Goal: Task Accomplishment & Management: Manage account settings

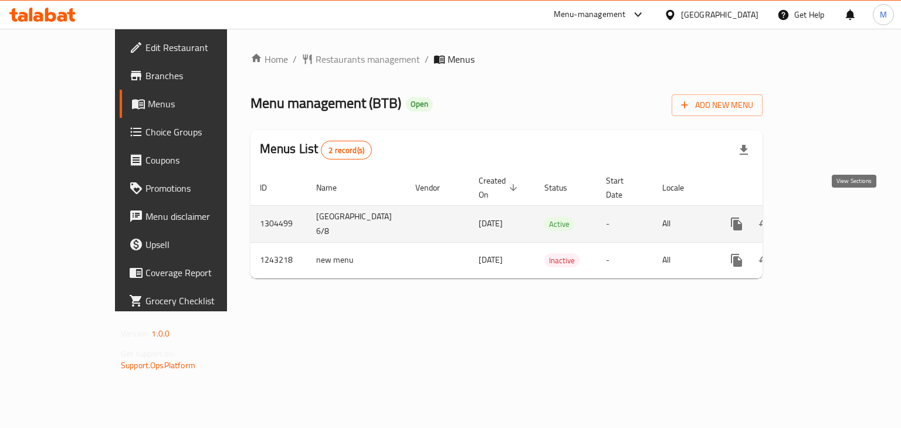
click at [835, 217] on link "enhanced table" at bounding box center [821, 224] width 28 height 28
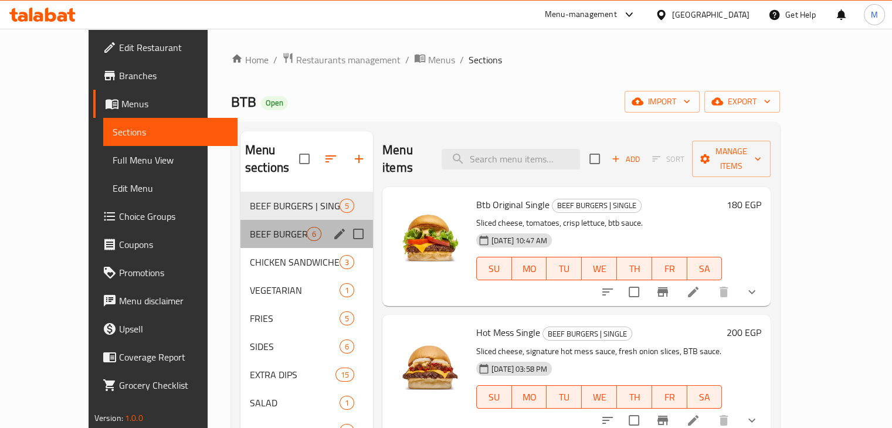
click at [249, 220] on div "BEEF BURGERS | DOUBLE 6" at bounding box center [306, 234] width 133 height 28
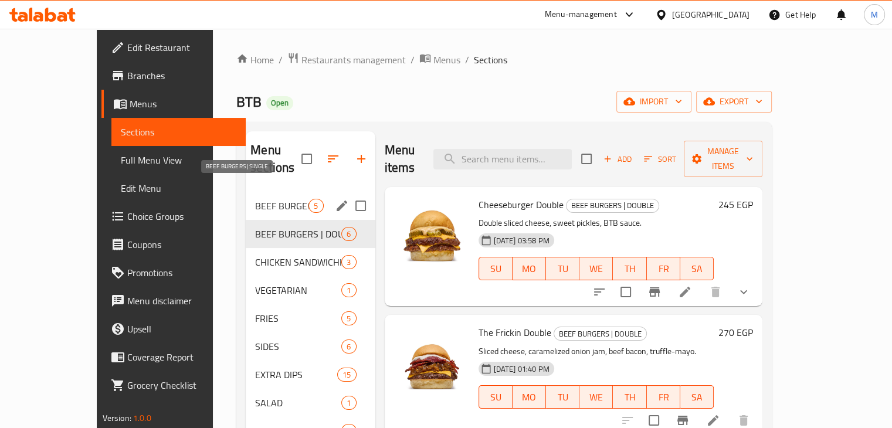
click at [258, 199] on span "BEEF BURGERS | SINGLE" at bounding box center [281, 206] width 53 height 14
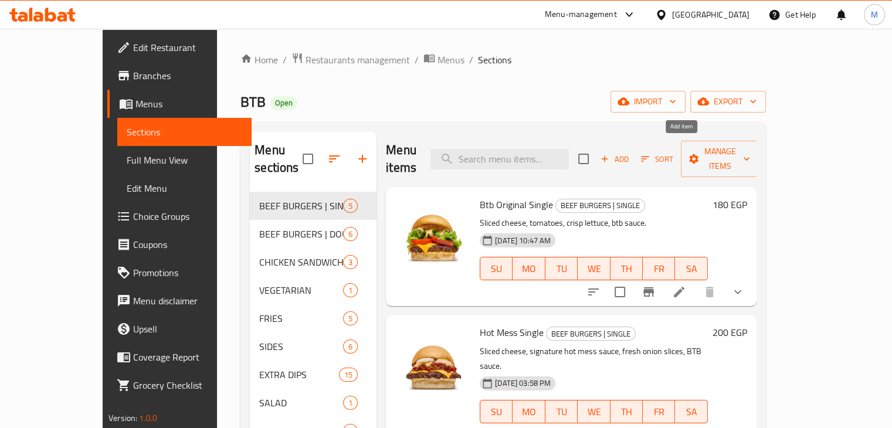
click at [630, 152] on span "Add" at bounding box center [615, 158] width 32 height 13
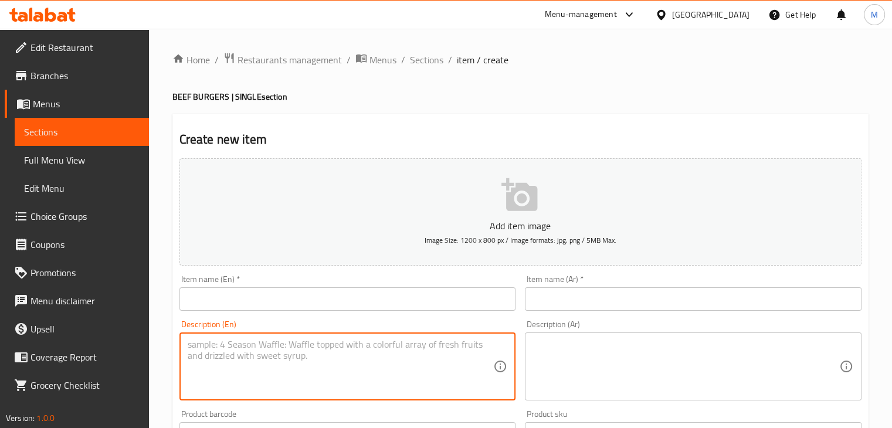
click at [272, 341] on textarea at bounding box center [341, 367] width 306 height 56
paste textarea "Double sliced cheese, sweet pickles, BTB sauce."
type textarea "Double sliced cheese, sweet pickles, BTB sauce."
click at [247, 289] on input "text" at bounding box center [347, 298] width 337 height 23
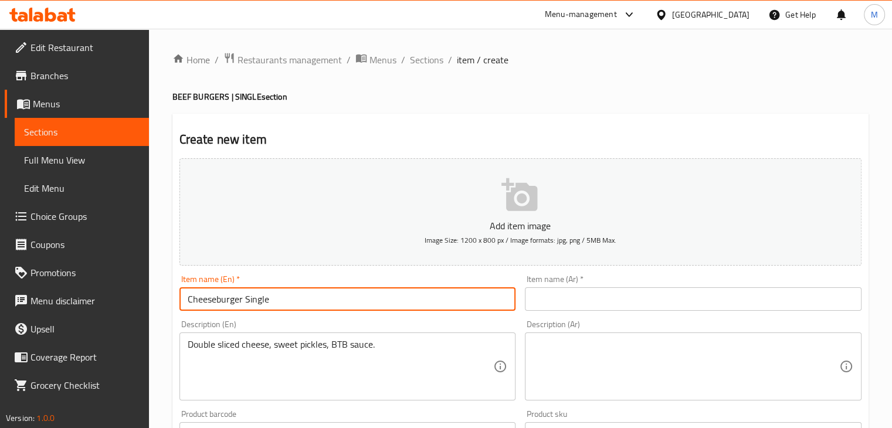
type input "Cheeseburger Single"
click at [565, 299] on input "text" at bounding box center [693, 298] width 337 height 23
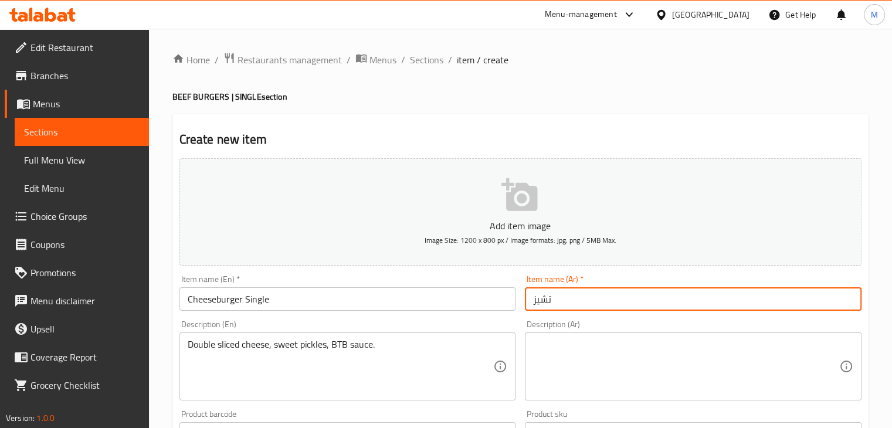
type input "تشيز برجر سينجل"
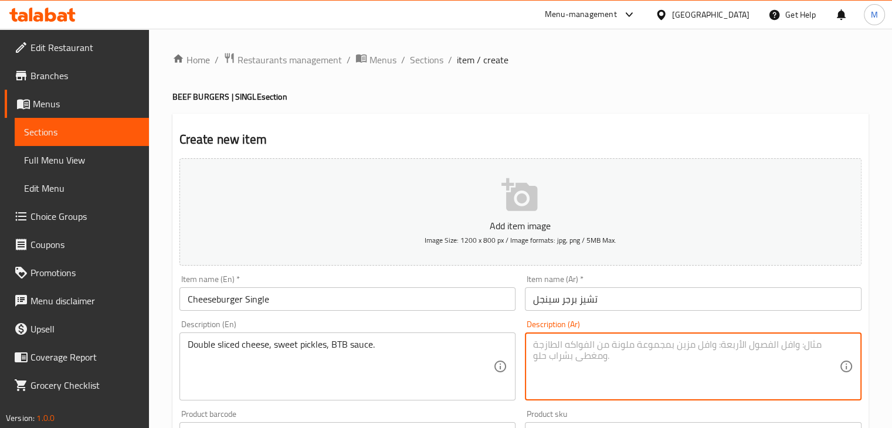
click at [634, 371] on textarea at bounding box center [686, 367] width 306 height 56
paste textarea "شريحتين جبنة ، مخلل حلو، صوص بي تي بي."
type textarea "شريحتين جبنة ، مخلل حلو، صوص بي تي بي."
click at [457, 329] on div "Description (En) Double sliced cheese, sweet pickles, BTB sauce. Description (E…" at bounding box center [347, 360] width 337 height 80
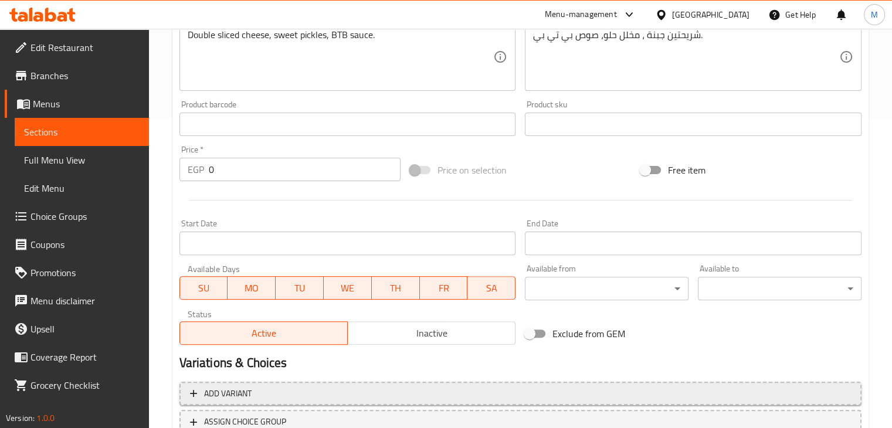
scroll to position [400, 0]
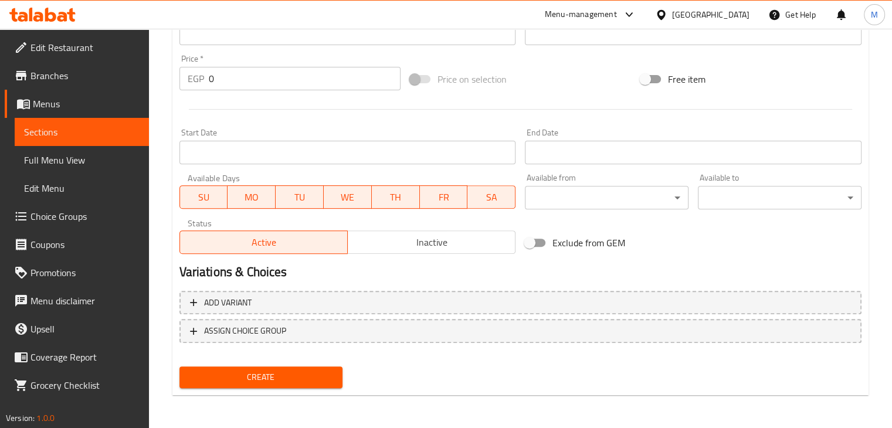
click at [222, 75] on input "0" at bounding box center [305, 78] width 192 height 23
type input "185"
click at [254, 373] on span "Create" at bounding box center [261, 377] width 145 height 15
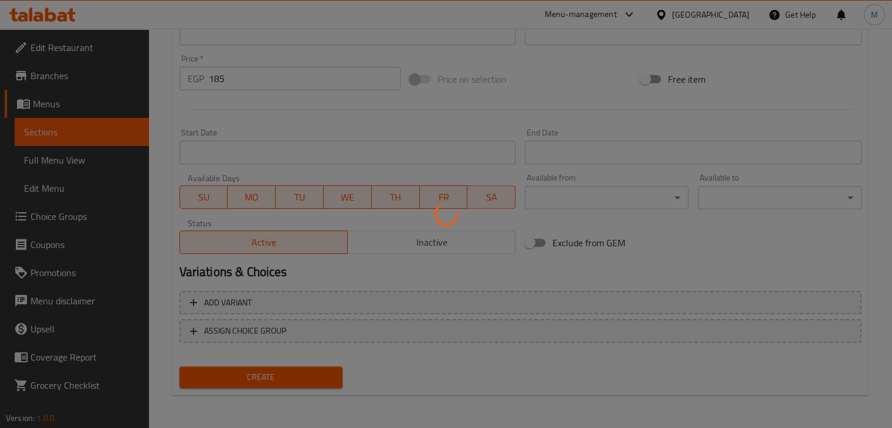
type input "0"
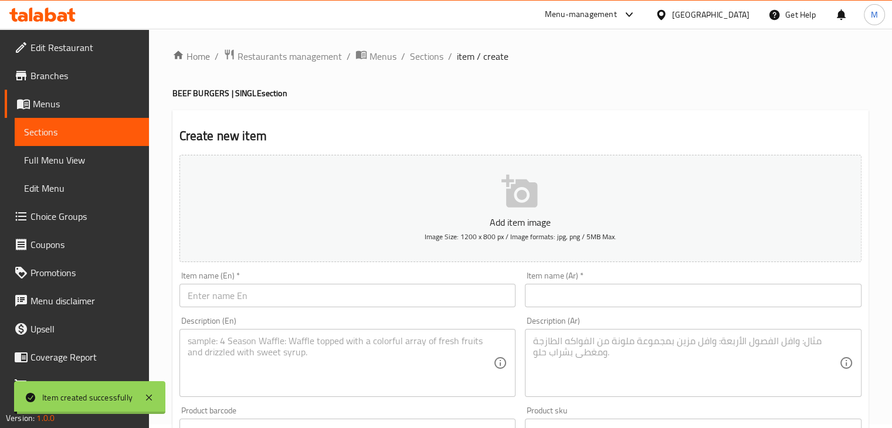
scroll to position [0, 0]
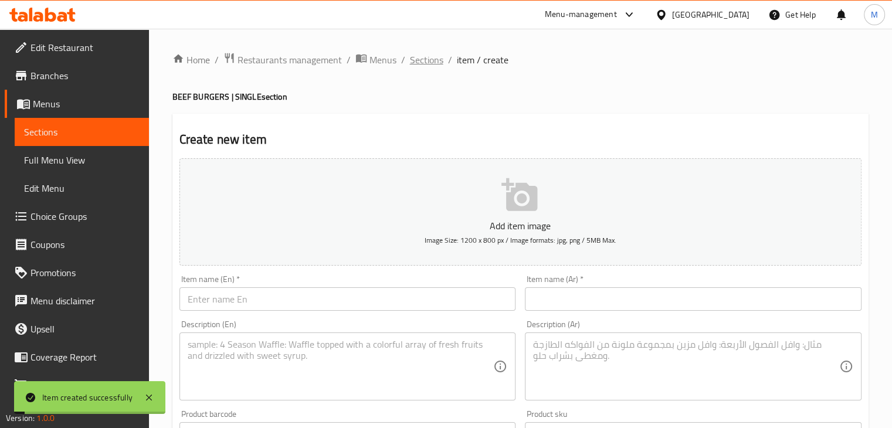
click at [427, 56] on span "Sections" at bounding box center [426, 60] width 33 height 14
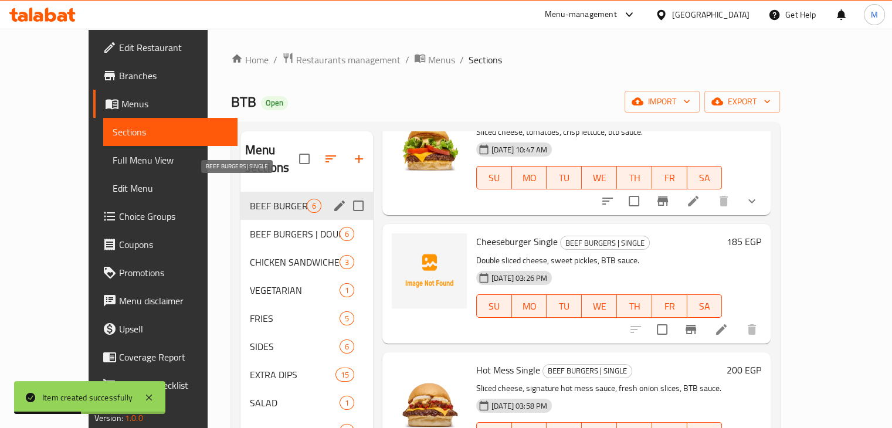
click at [253, 220] on div "BEEF BURGERS | DOUBLE 6" at bounding box center [306, 234] width 133 height 28
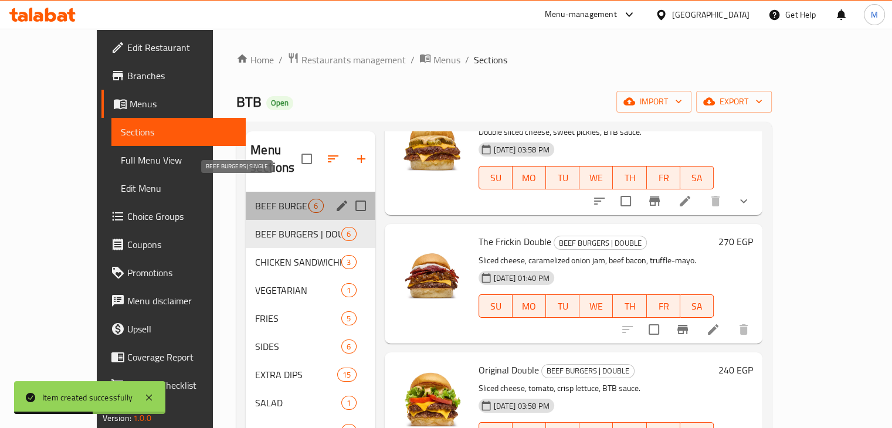
click at [265, 199] on span "BEEF BURGERS | SINGLE" at bounding box center [281, 206] width 53 height 14
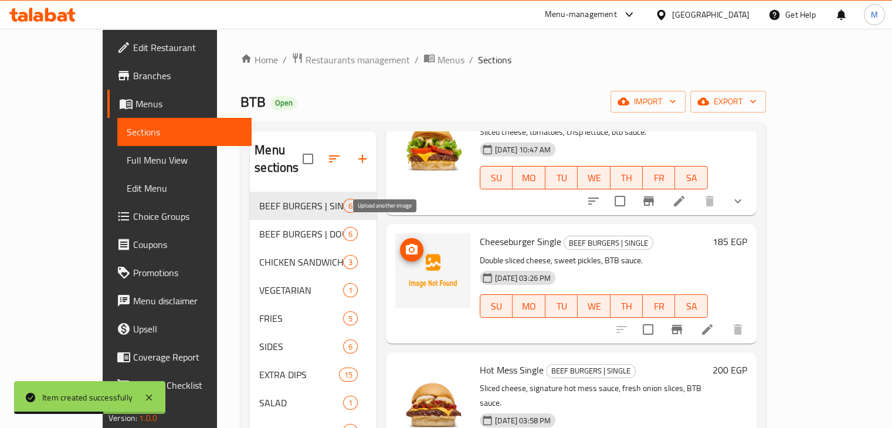
click at [406, 244] on icon "upload picture" at bounding box center [412, 249] width 12 height 11
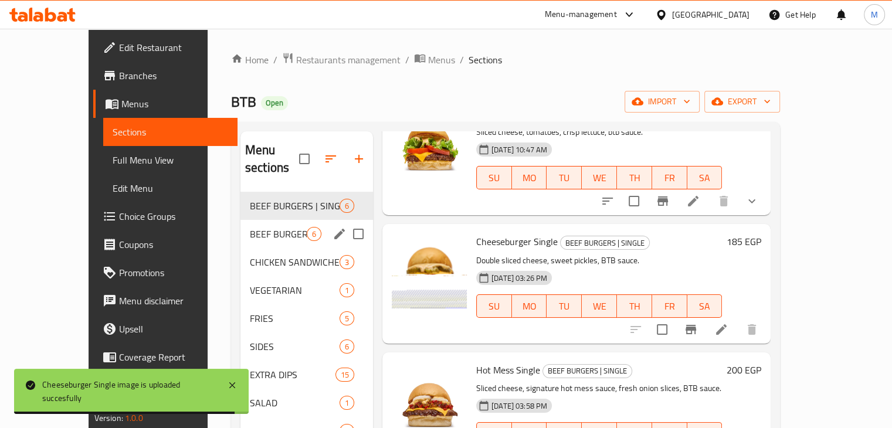
click at [258, 227] on span "BEEF BURGERS | DOUBLE" at bounding box center [278, 234] width 57 height 14
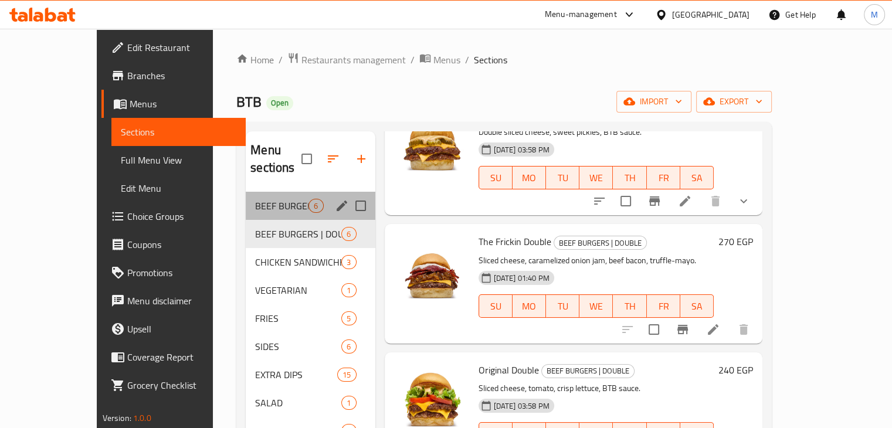
click at [255, 199] on span "BEEF BURGERS | SINGLE" at bounding box center [281, 206] width 53 height 14
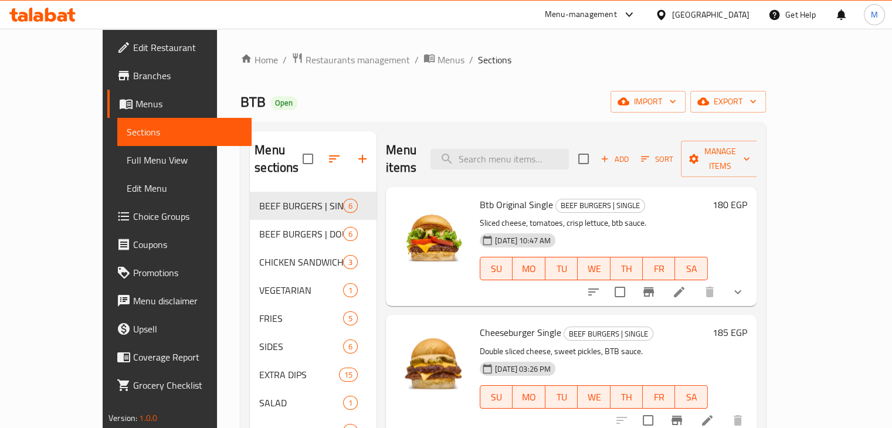
click at [673, 152] on span "Sort" at bounding box center [657, 158] width 32 height 13
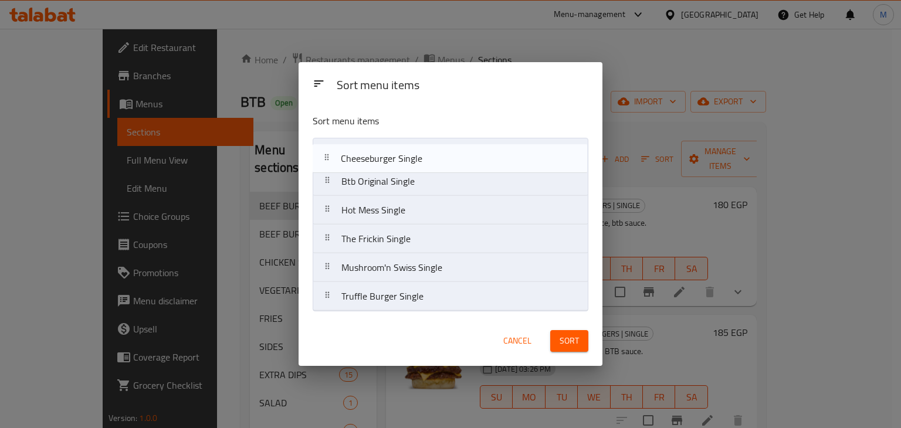
drag, startPoint x: 411, startPoint y: 191, endPoint x: 410, endPoint y: 159, distance: 32.3
click at [410, 159] on nav "Btb Original Single Cheeseburger Single Hot Mess Single The Frickin Single Mush…" at bounding box center [449, 225] width 275 height 174
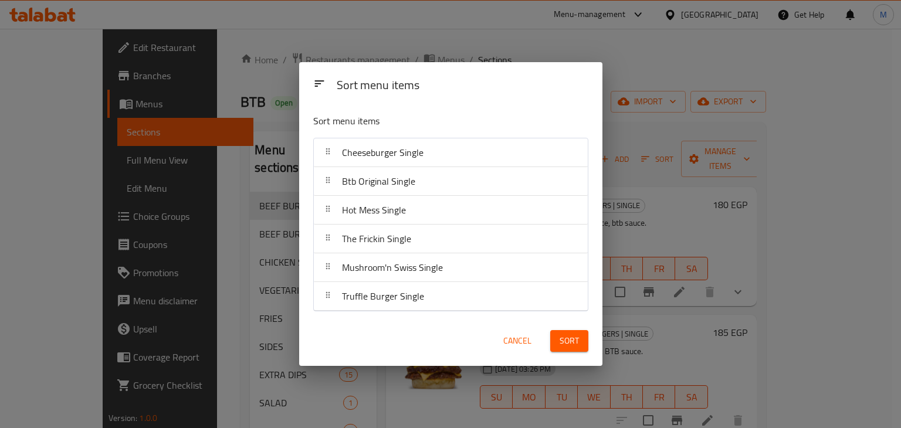
click at [566, 343] on span "Sort" at bounding box center [568, 341] width 19 height 15
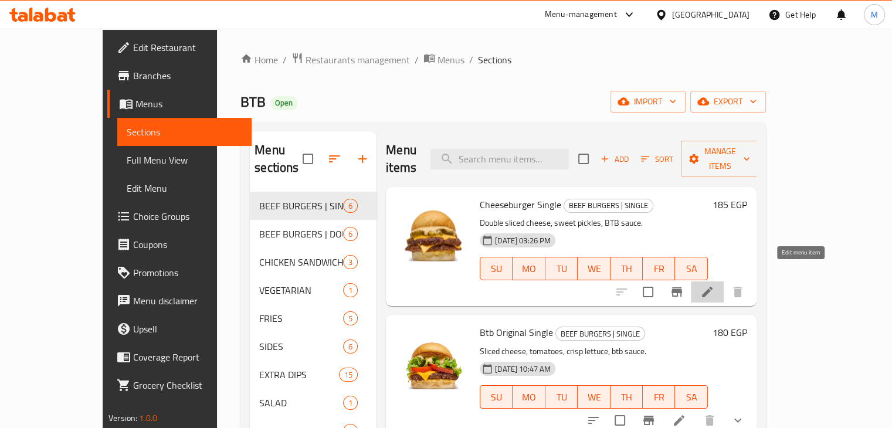
click at [712, 287] on icon at bounding box center [707, 292] width 11 height 11
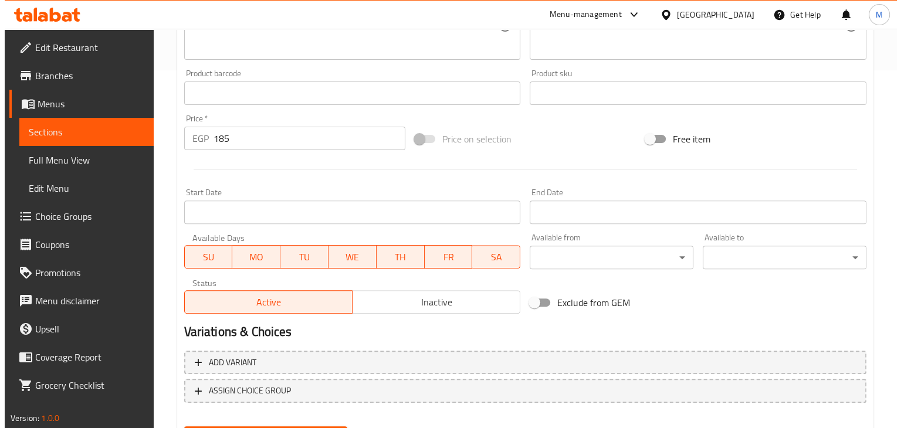
scroll to position [417, 0]
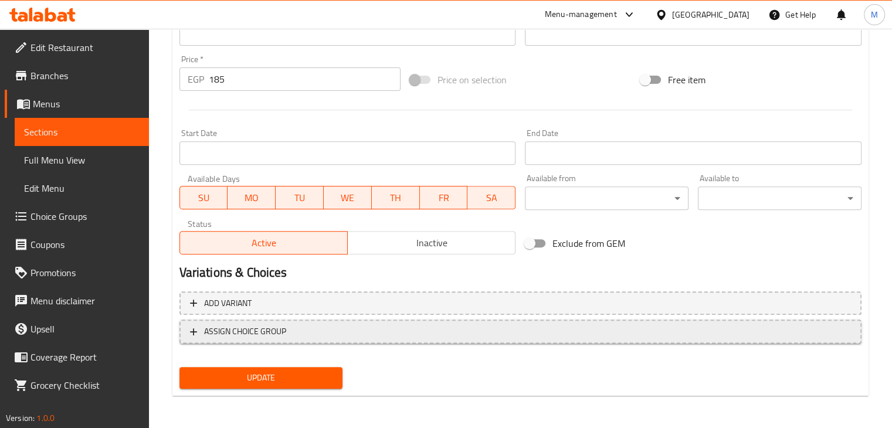
click at [365, 324] on span "ASSIGN CHOICE GROUP" at bounding box center [520, 331] width 661 height 15
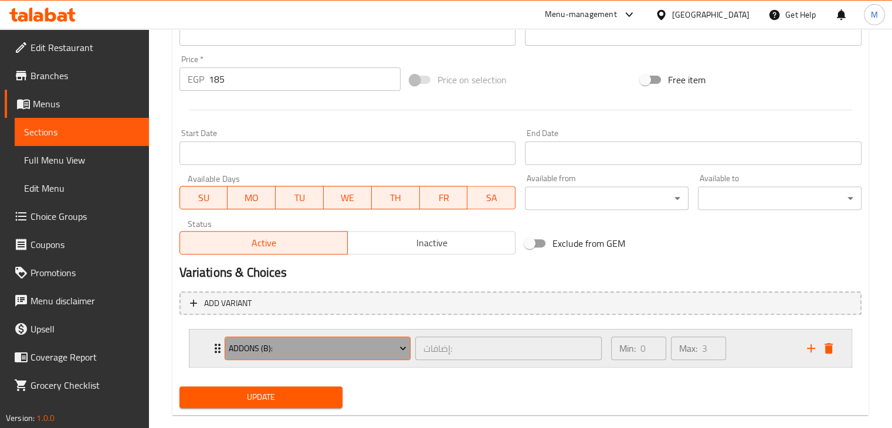
click at [373, 354] on span "Addons (B):" at bounding box center [318, 348] width 178 height 15
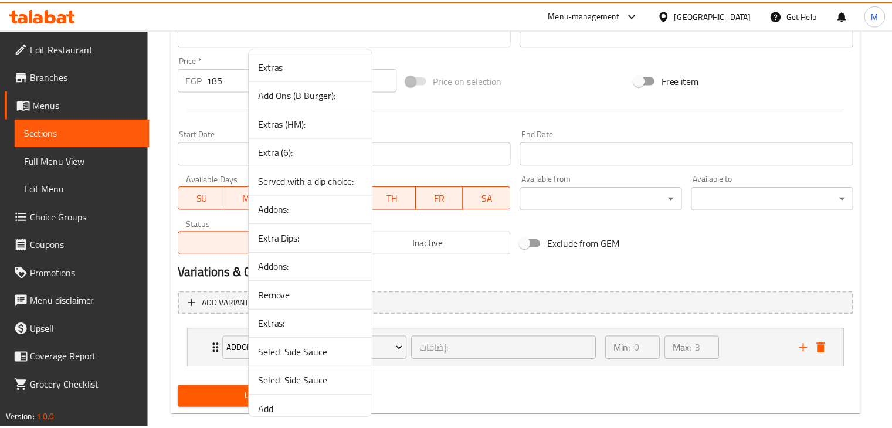
scroll to position [783, 0]
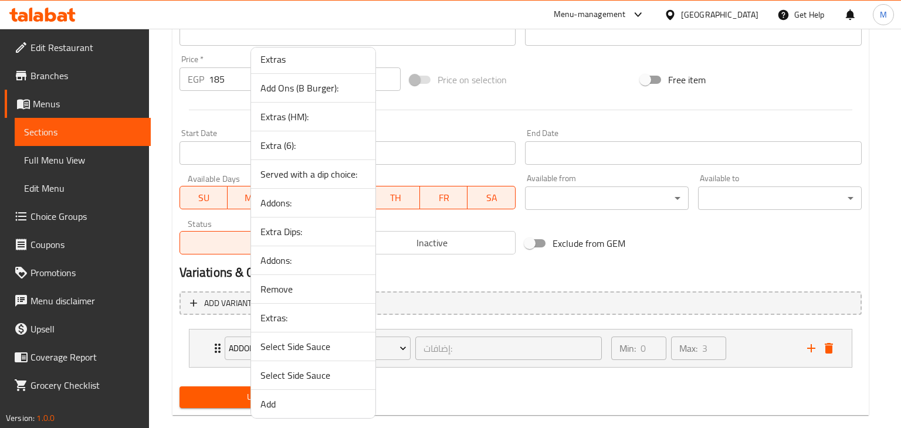
click at [514, 101] on div at bounding box center [450, 214] width 901 height 428
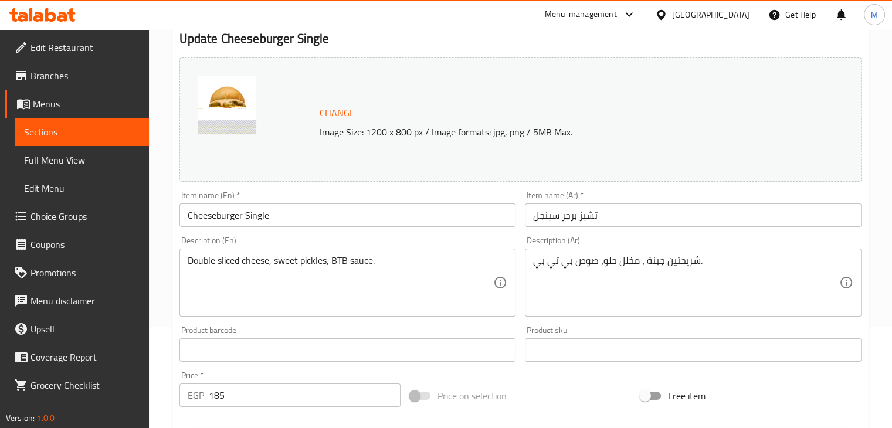
scroll to position [0, 0]
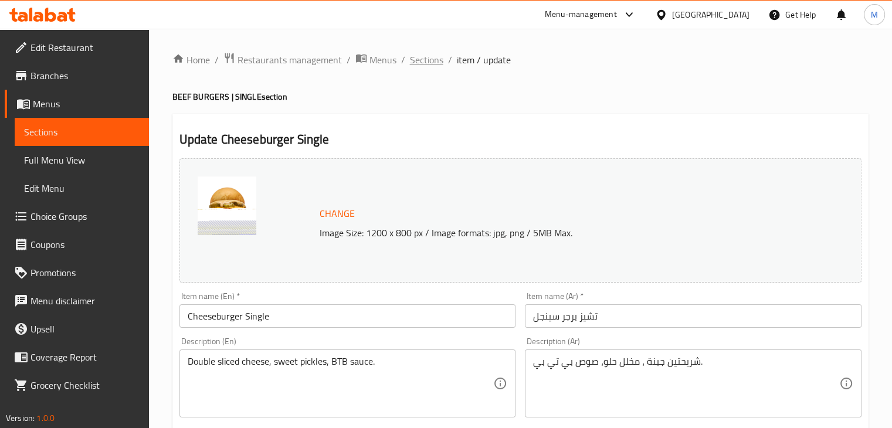
click at [424, 63] on span "Sections" at bounding box center [426, 60] width 33 height 14
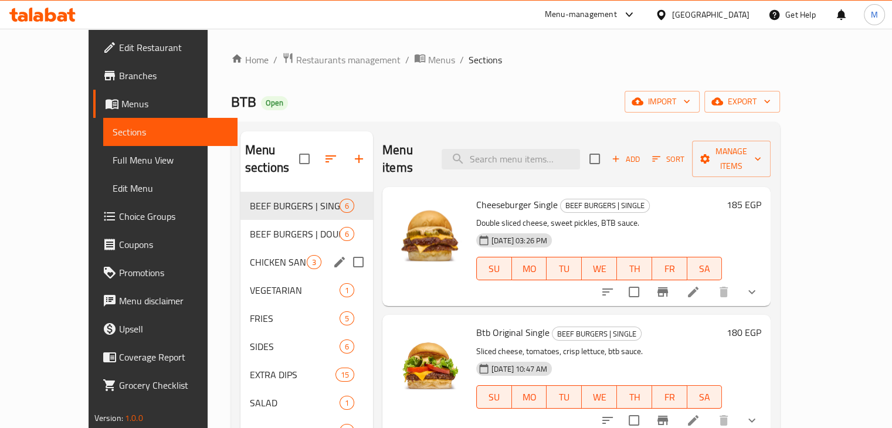
click at [289, 252] on div "CHICKEN SANDWICHES 3" at bounding box center [306, 262] width 133 height 28
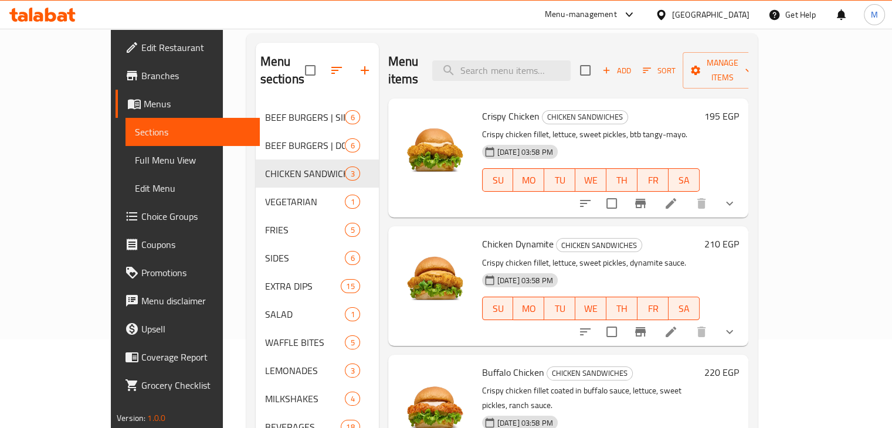
scroll to position [164, 0]
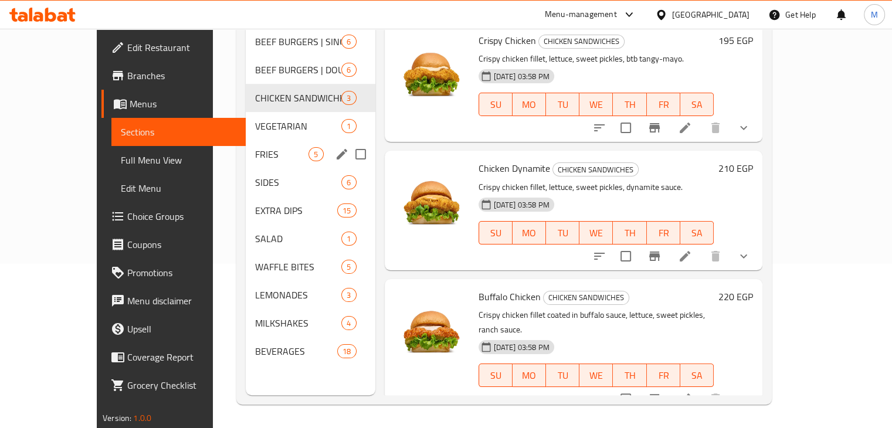
click at [261, 140] on div "FRIES 5" at bounding box center [310, 154] width 129 height 28
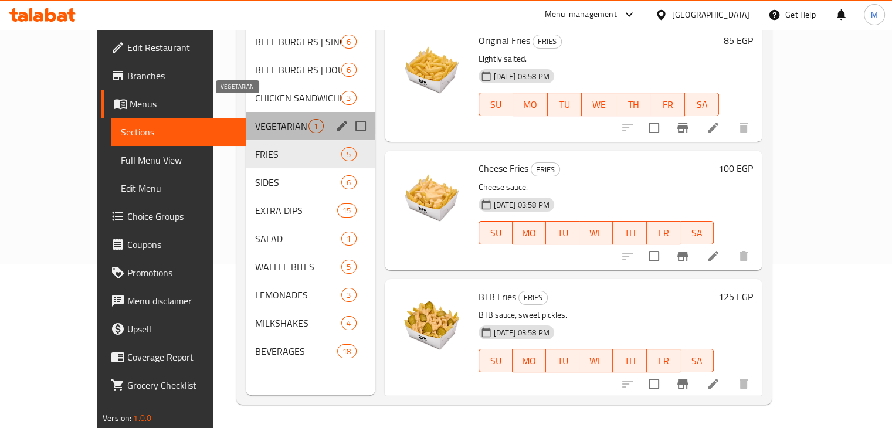
click at [262, 119] on span "VEGETARIAN" at bounding box center [281, 126] width 53 height 14
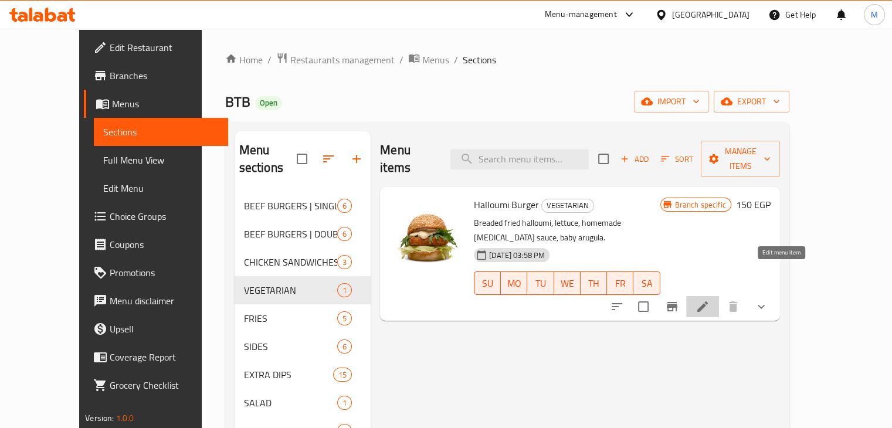
click at [709, 300] on icon at bounding box center [702, 307] width 14 height 14
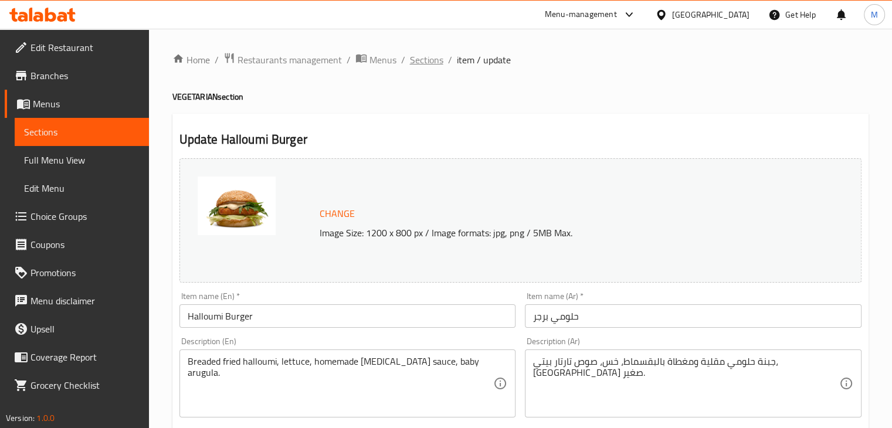
click at [416, 59] on span "Sections" at bounding box center [426, 60] width 33 height 14
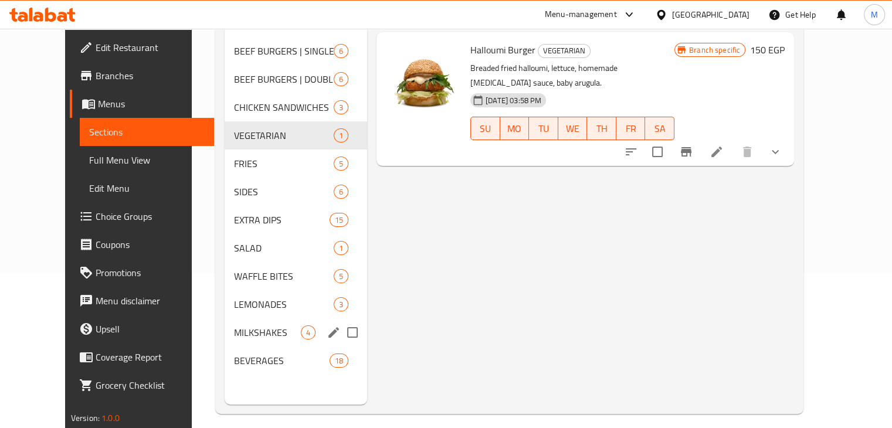
scroll to position [103, 0]
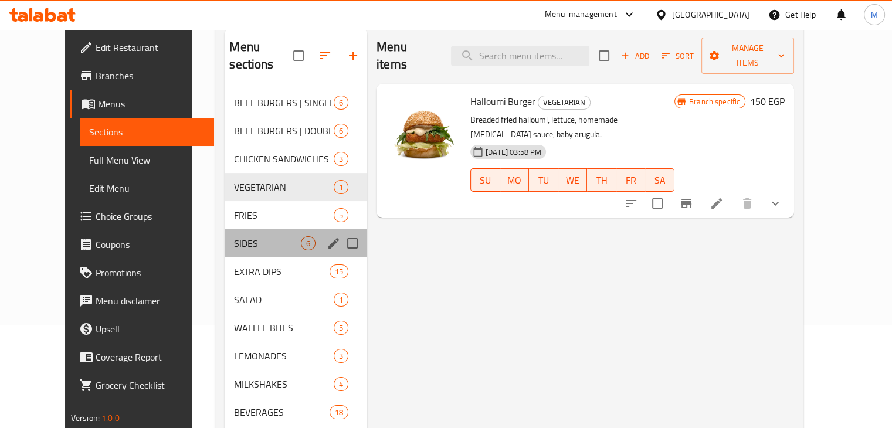
click at [252, 229] on div "SIDES 6" at bounding box center [296, 243] width 142 height 28
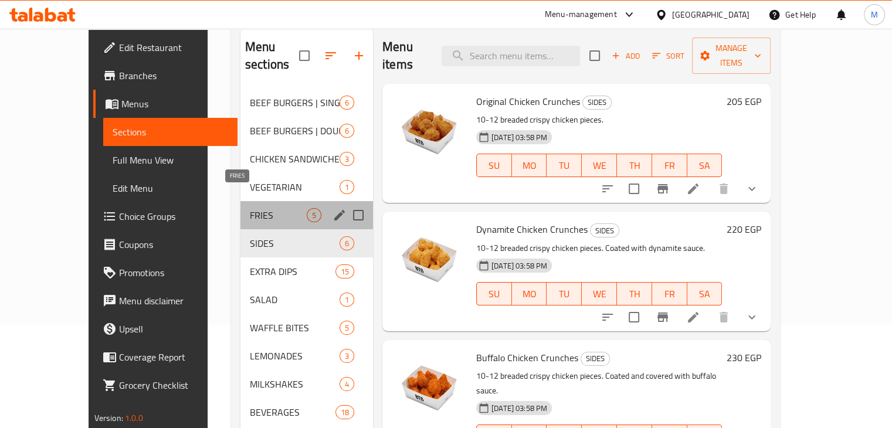
click at [267, 208] on span "FRIES" at bounding box center [278, 215] width 57 height 14
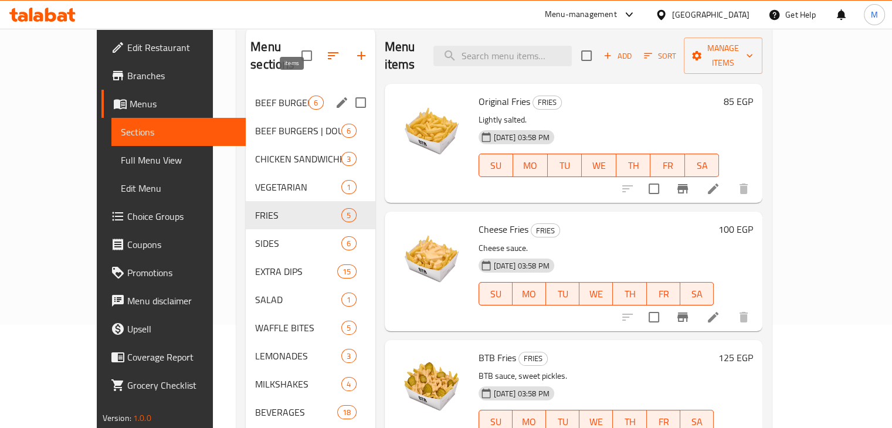
click at [309, 97] on span "6" at bounding box center [315, 102] width 13 height 11
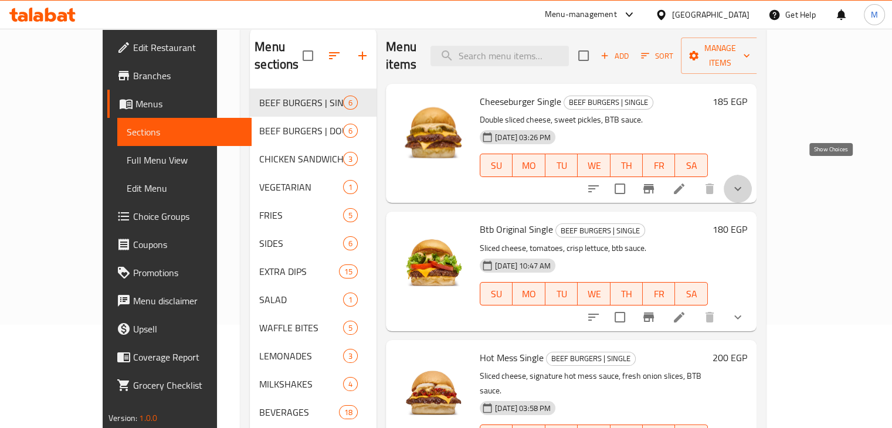
click at [745, 182] on icon "show more" at bounding box center [738, 189] width 14 height 14
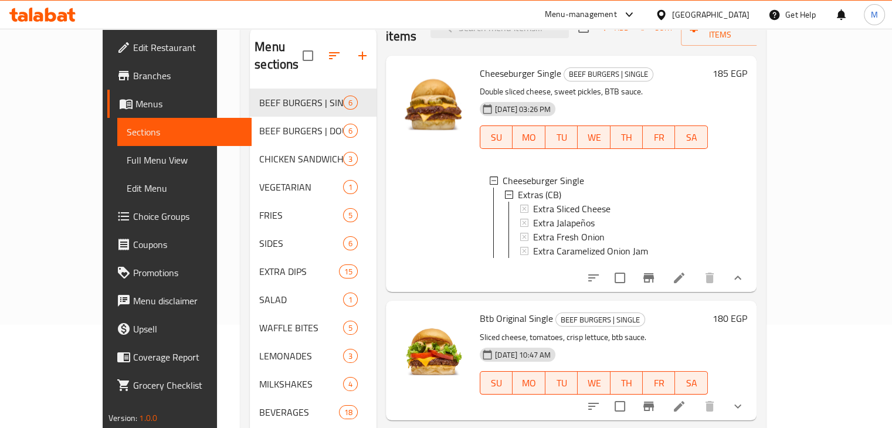
scroll to position [140, 0]
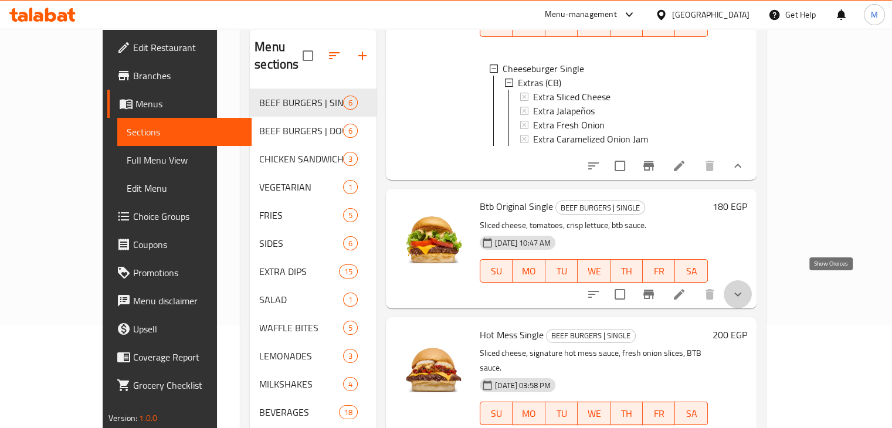
click at [745, 287] on icon "show more" at bounding box center [738, 294] width 14 height 14
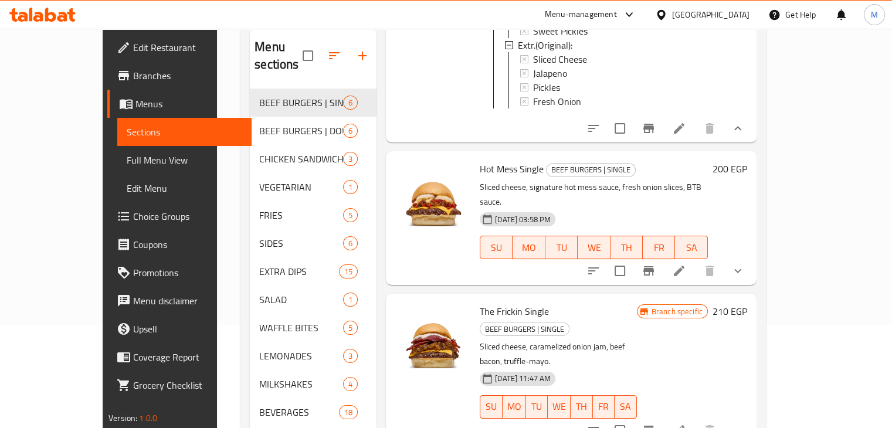
scroll to position [508, 0]
click at [745, 263] on icon "show more" at bounding box center [738, 270] width 14 height 14
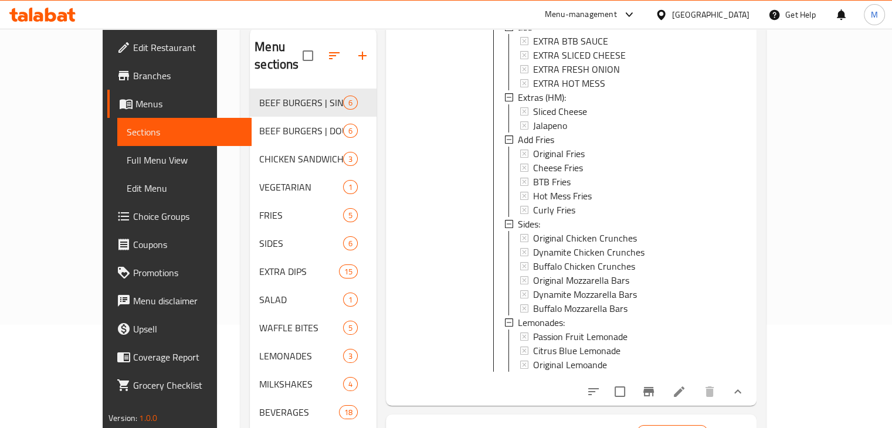
scroll to position [786, 0]
click at [708, 260] on div "Hot Mess Single add EXTRA BTB SAUCE EXTRA SLICED CHEESE EXTRA FRESH ONION EXTRA…" at bounding box center [594, 192] width 228 height 389
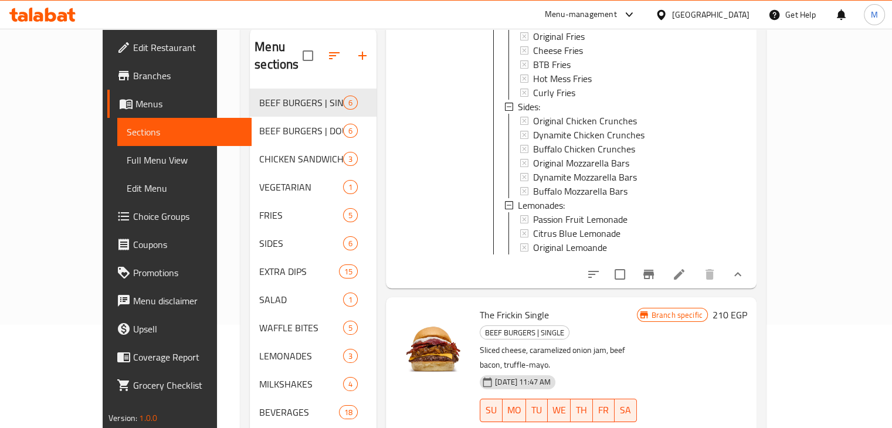
scroll to position [904, 0]
click at [752, 259] on button "show more" at bounding box center [737, 273] width 28 height 28
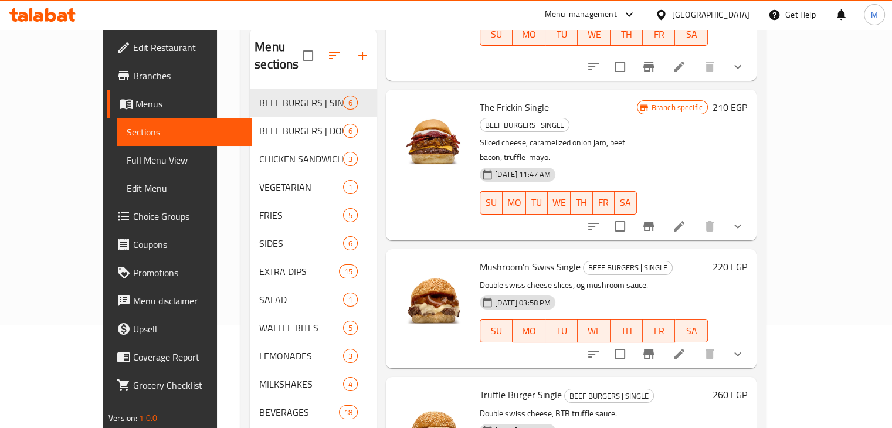
scroll to position [706, 0]
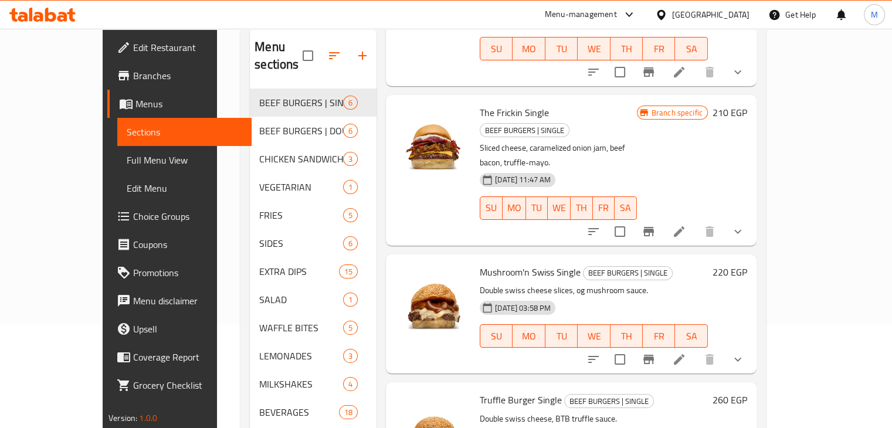
click at [745, 225] on icon "show more" at bounding box center [738, 232] width 14 height 14
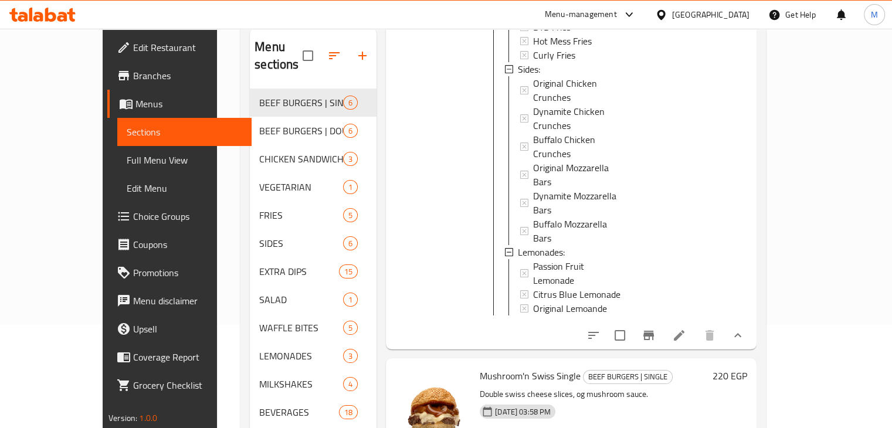
scroll to position [164, 0]
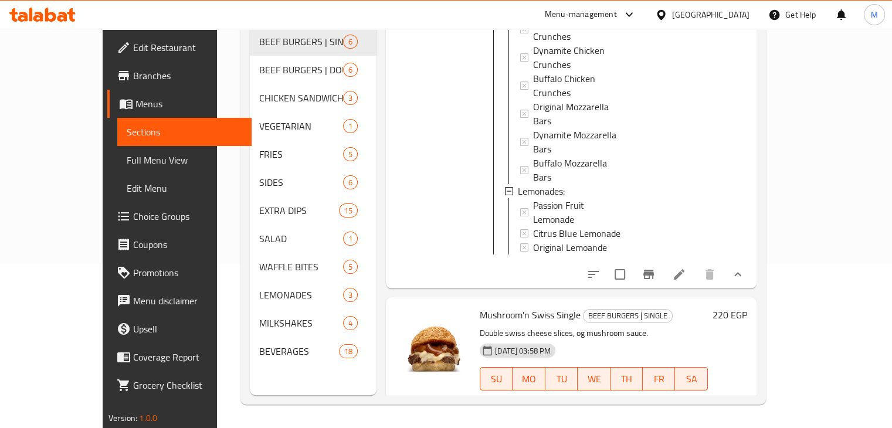
click at [752, 388] on div at bounding box center [665, 402] width 172 height 28
click at [752, 388] on button "show more" at bounding box center [737, 402] width 28 height 28
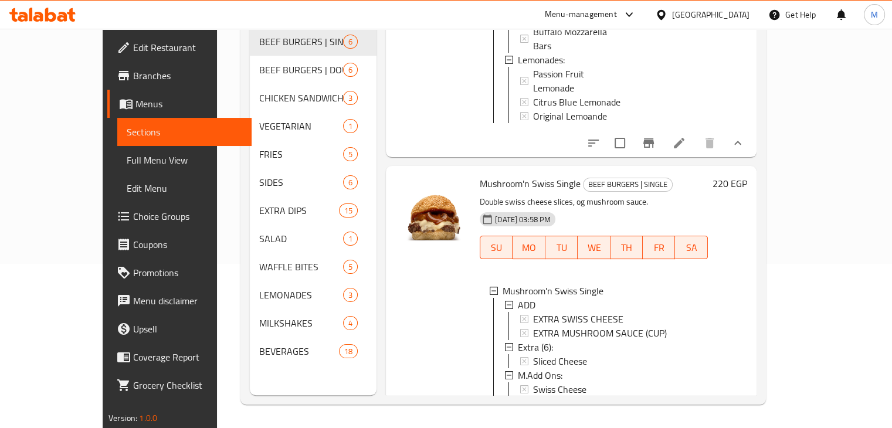
scroll to position [1395, 0]
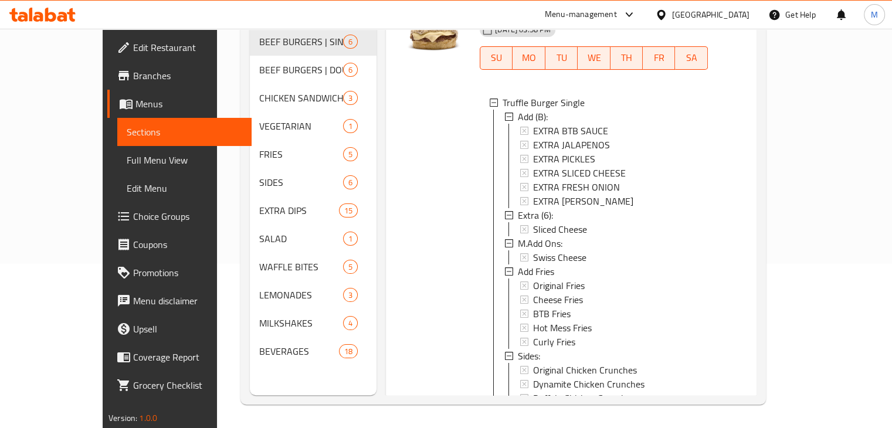
scroll to position [1845, 0]
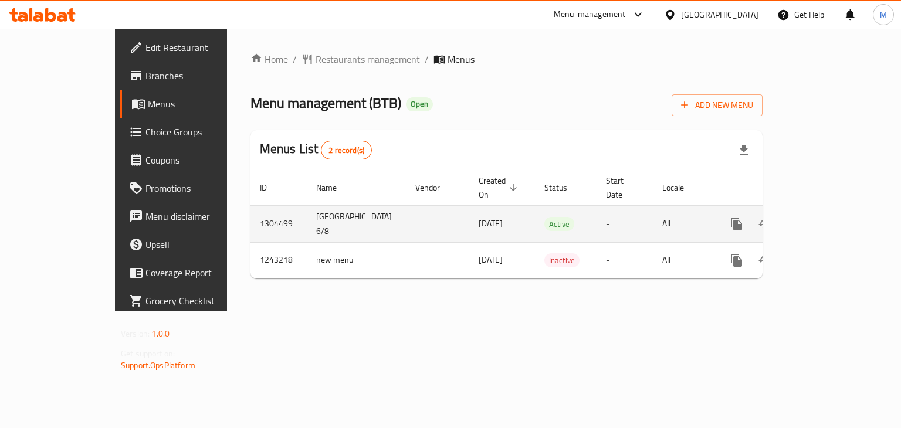
click at [828, 217] on icon "enhanced table" at bounding box center [821, 224] width 14 height 14
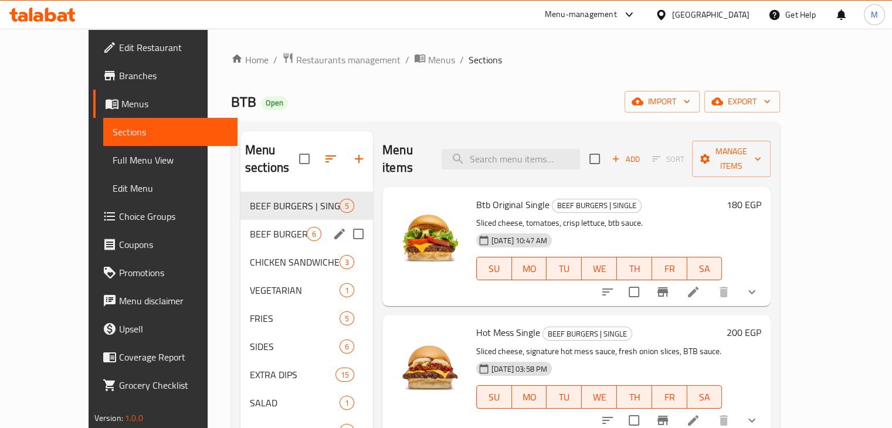
click at [272, 226] on div "BEEF BURGERS | DOUBLE 6" at bounding box center [306, 234] width 133 height 28
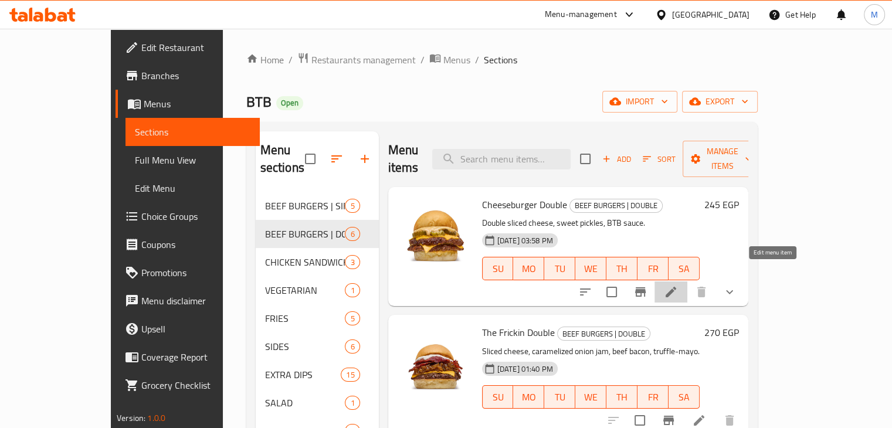
click at [678, 285] on icon at bounding box center [671, 292] width 14 height 14
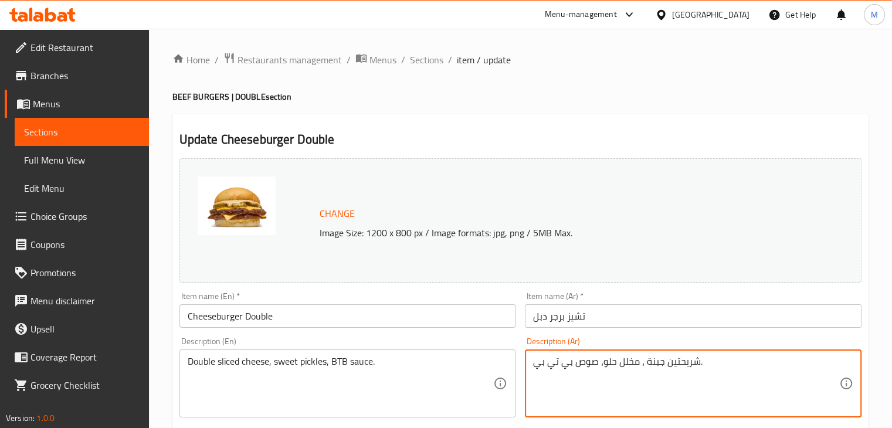
click at [516, 290] on div "Item name (En)   * Cheeseburger Double Item name (En) *" at bounding box center [348, 309] width 346 height 45
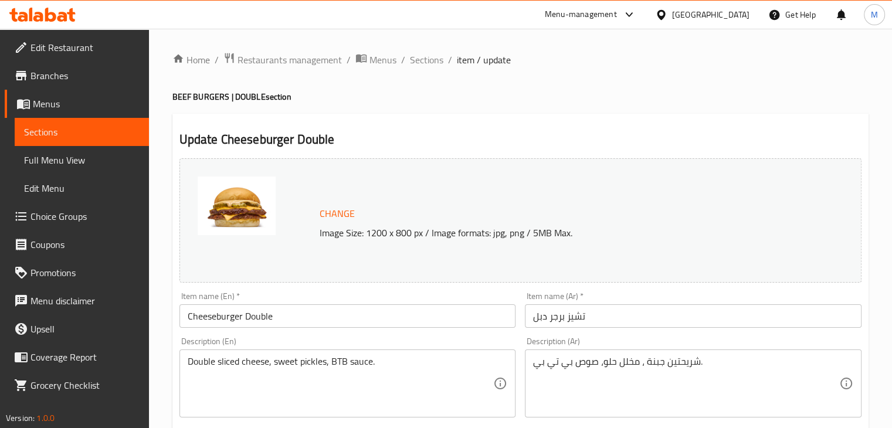
click at [53, 216] on span "Choice Groups" at bounding box center [84, 216] width 109 height 14
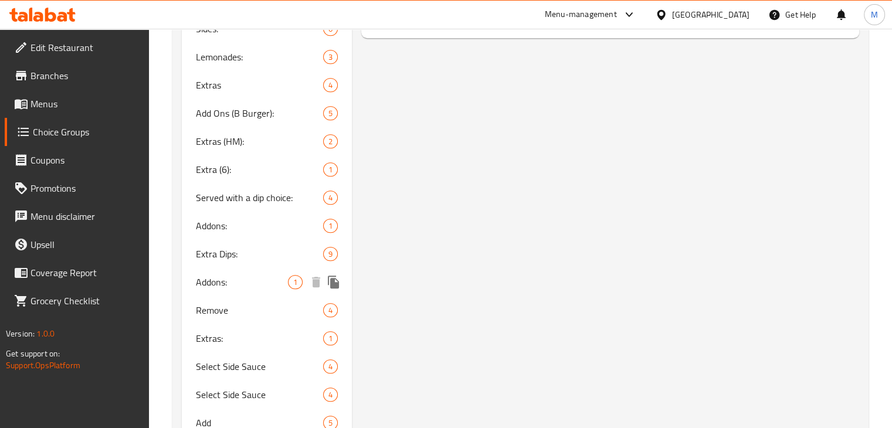
scroll to position [841, 0]
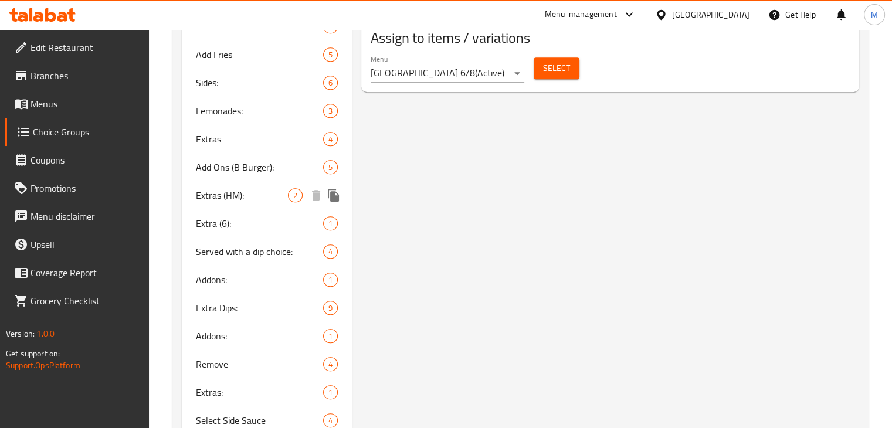
click at [266, 189] on span "Extras (HM):" at bounding box center [242, 195] width 93 height 14
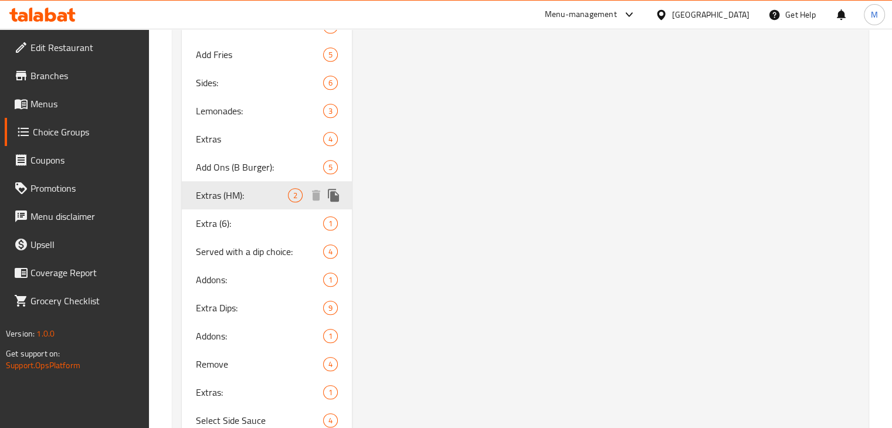
type input "Extras (HM):"
type input "اضافات (هوت مس):"
type input "2"
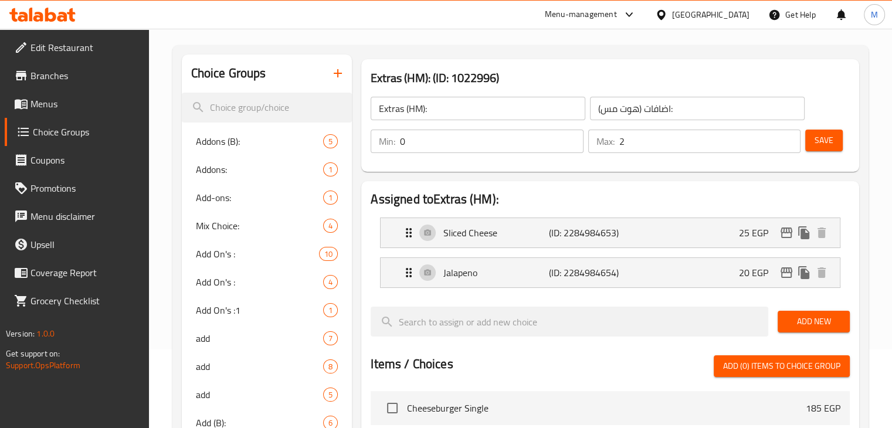
scroll to position [73, 0]
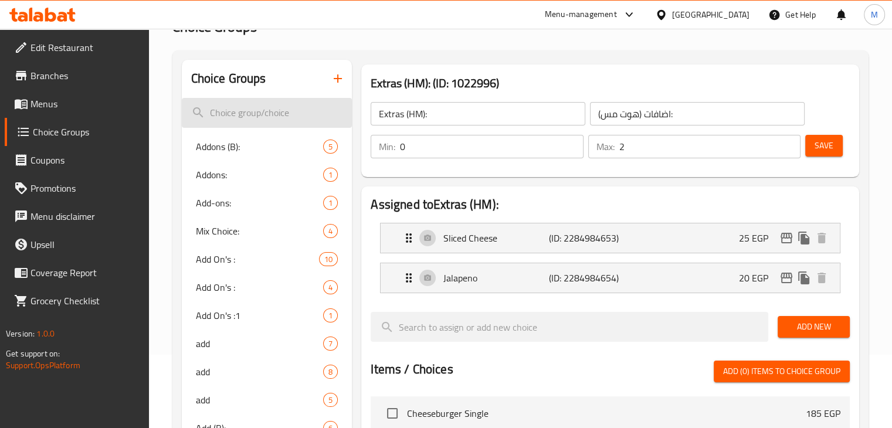
click at [273, 115] on input "search" at bounding box center [267, 113] width 171 height 30
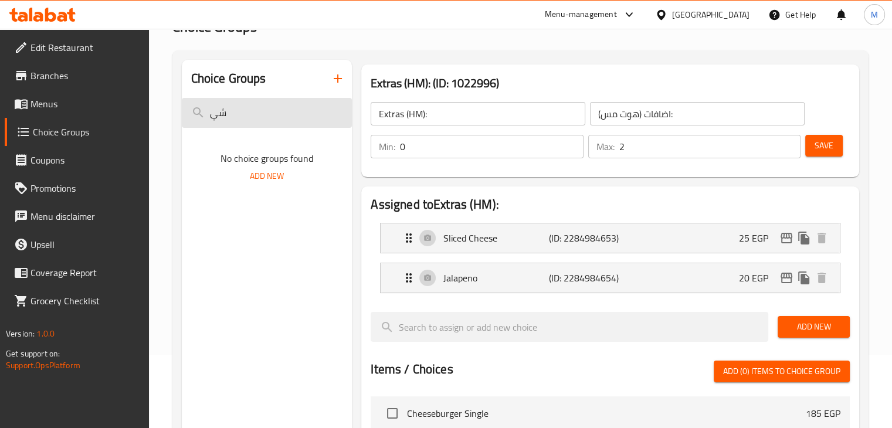
type input "ش"
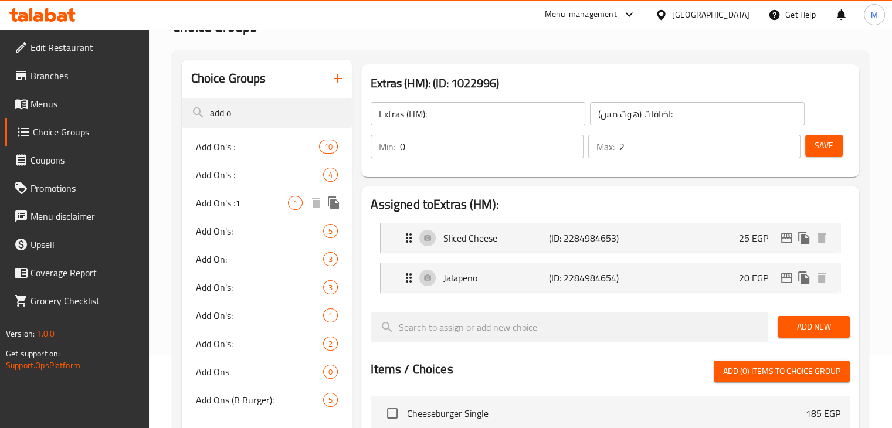
type input "add o"
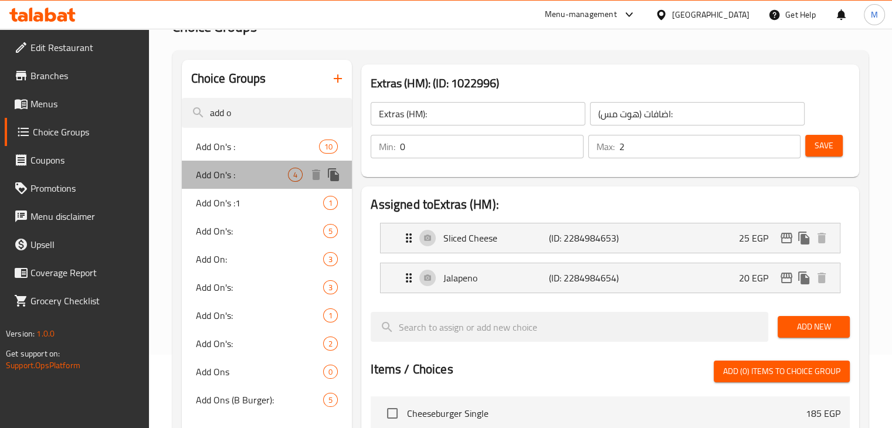
click at [265, 186] on div "Add On's : 4" at bounding box center [267, 175] width 171 height 28
type input "Add On's :"
type input "الاضافات"
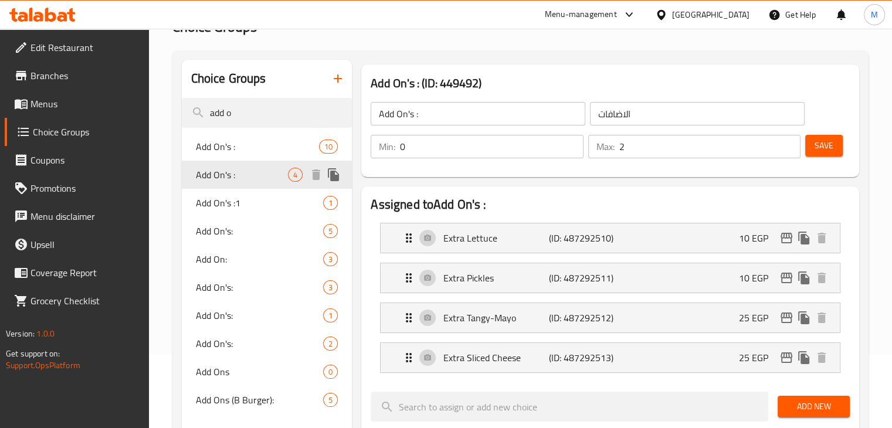
scroll to position [217, 0]
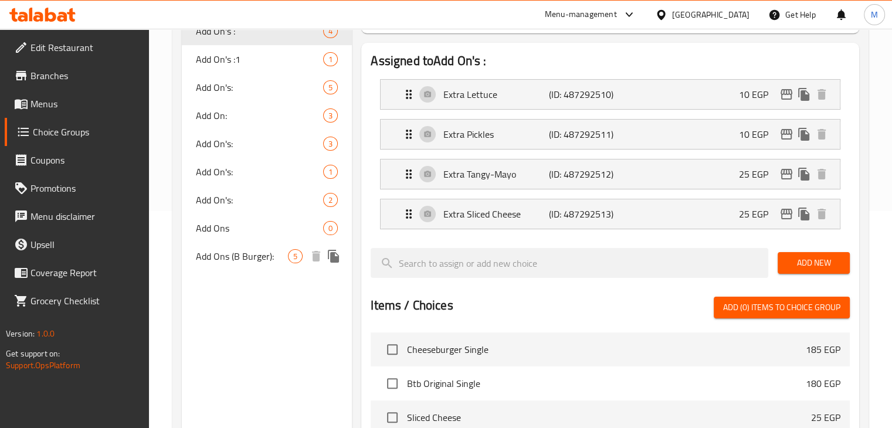
click at [257, 256] on span "Add Ons (B Burger):" at bounding box center [242, 256] width 93 height 14
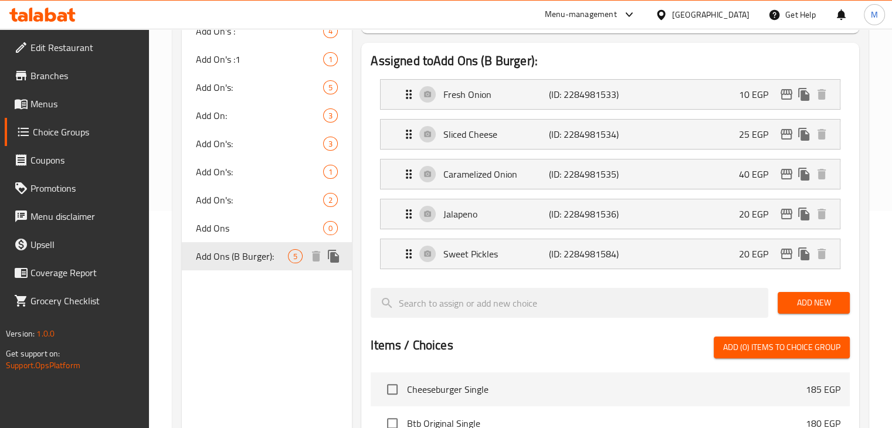
type input "Add Ons (B Burger):"
type input "اضافات (برجر لحم):"
type input "5"
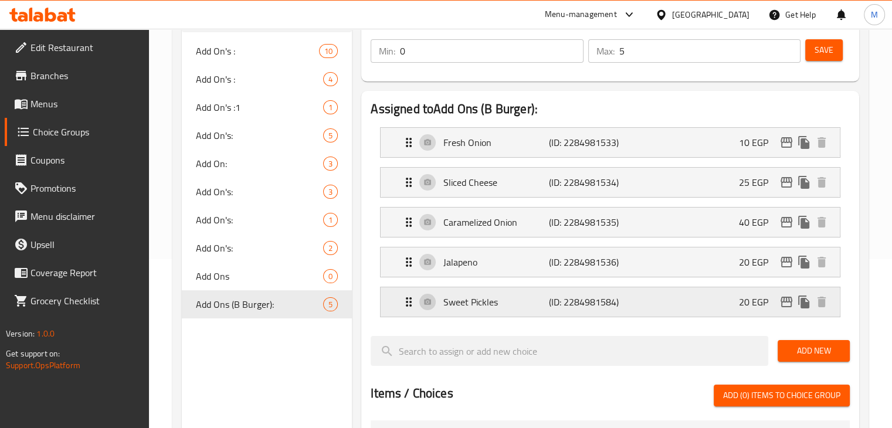
scroll to position [118, 0]
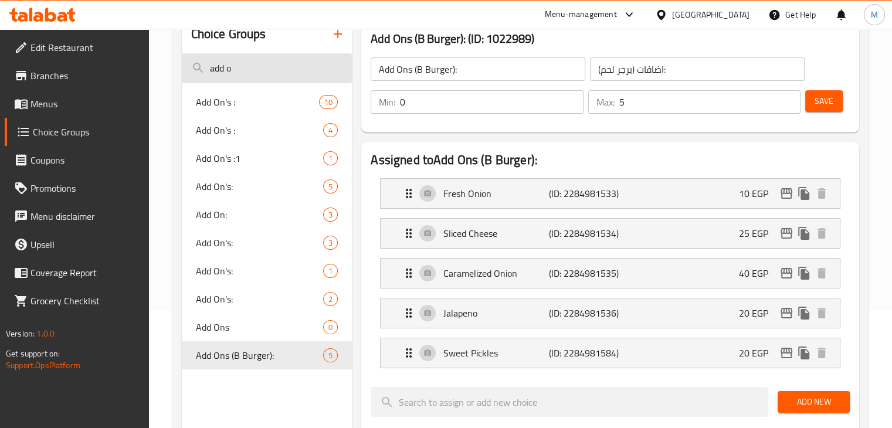
click at [284, 66] on input "add o" at bounding box center [267, 68] width 171 height 30
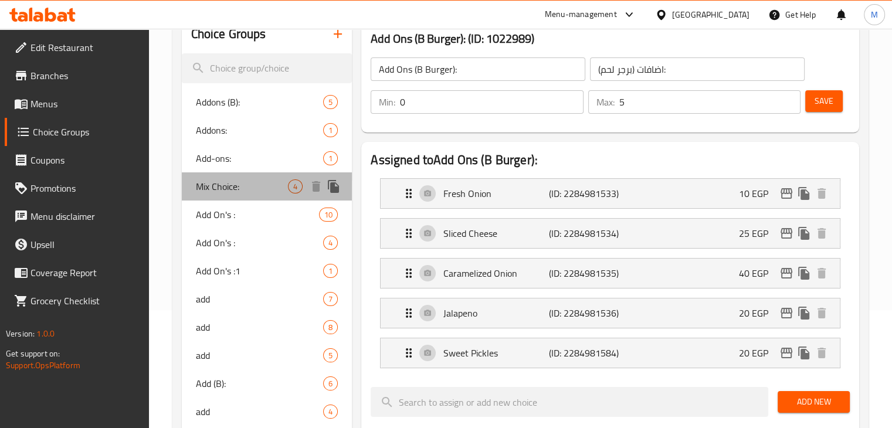
click at [260, 176] on div "Mix Choice: 4" at bounding box center [267, 186] width 171 height 28
type input "Mix Choice:"
type input "مزيج الاختيار:"
type input "2"
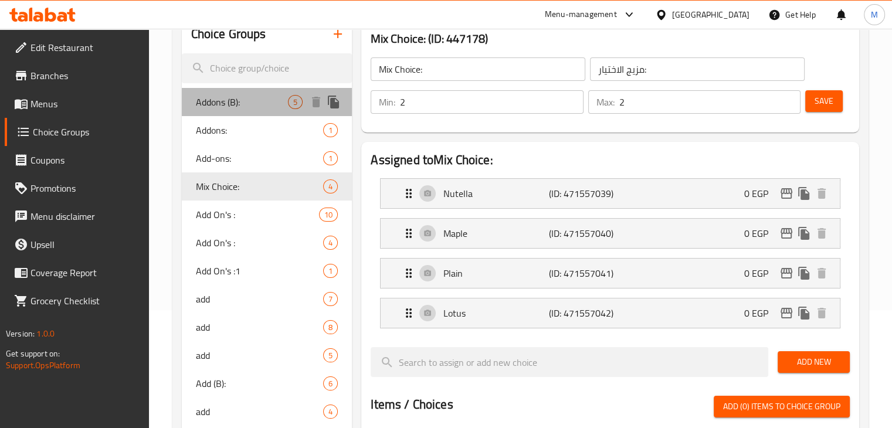
click at [271, 99] on span "Addons (B):" at bounding box center [242, 102] width 93 height 14
type input "Addons (B):"
type input "إضافات:"
type input "0"
type input "3"
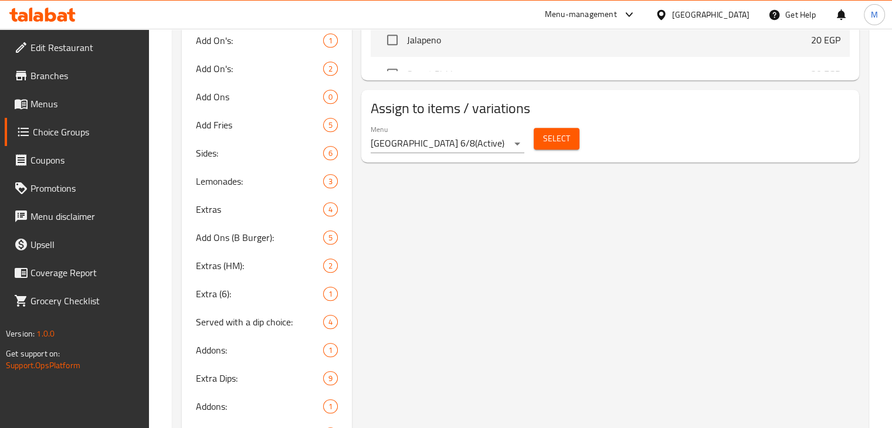
scroll to position [772, 0]
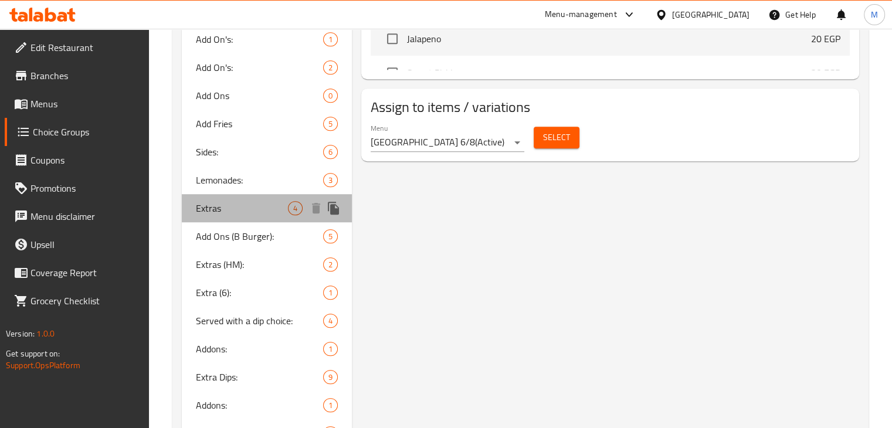
click at [242, 201] on span "Extras" at bounding box center [242, 208] width 93 height 14
type input "Extras"
type input "اضافة"
type input "1"
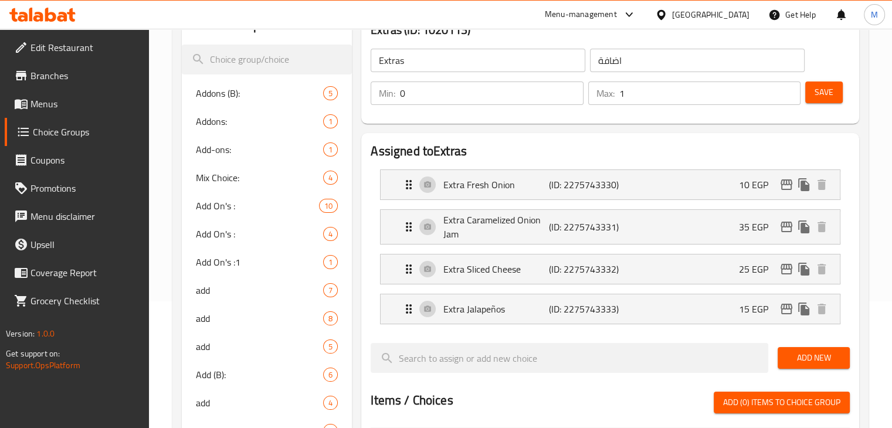
scroll to position [118, 0]
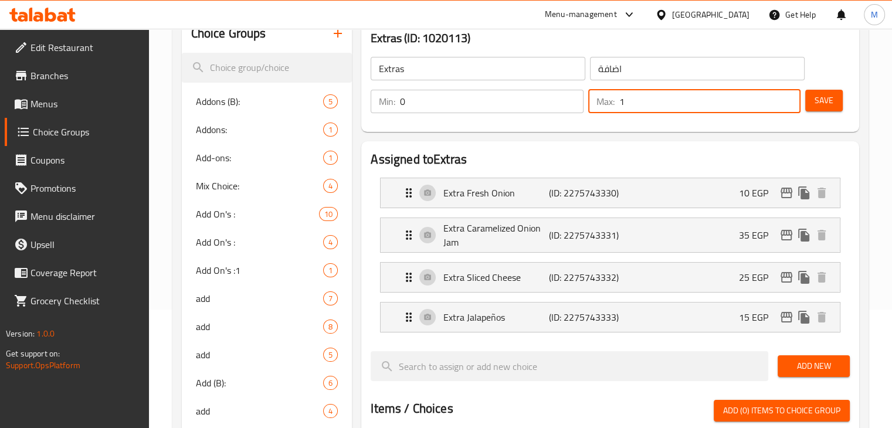
click at [663, 94] on input "1" at bounding box center [709, 101] width 181 height 23
type input "4"
click at [511, 75] on input "Extras" at bounding box center [478, 68] width 215 height 23
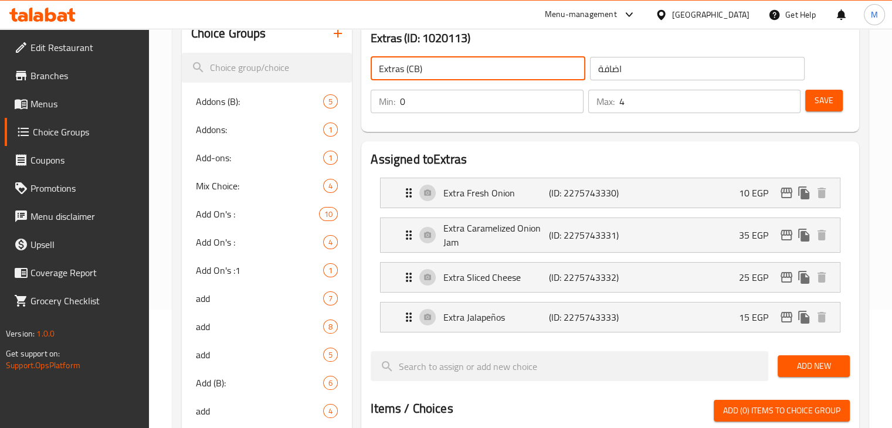
type input "Extras (CB)"
click at [557, 45] on div "Extras (CB) ​ اضافة ​ Min: 0 ​ Max: 4 ​ Save" at bounding box center [610, 85] width 488 height 84
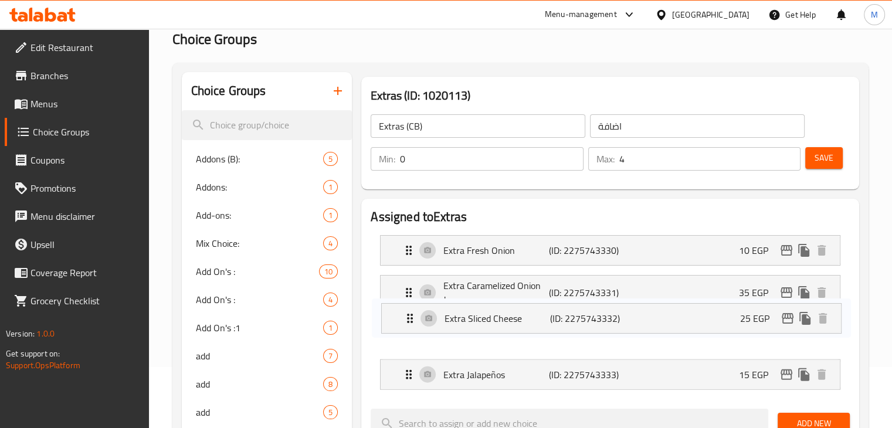
scroll to position [62, 0]
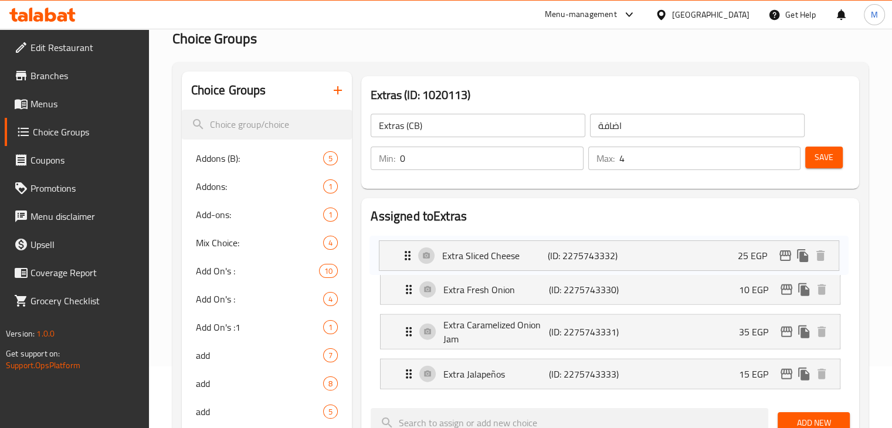
drag, startPoint x: 566, startPoint y: 335, endPoint x: 568, endPoint y: 237, distance: 97.4
click at [568, 237] on nav "Extra Fresh Onion (ID: 2275743330) 10 EGP Name (En) Extra Fresh Onion Name (En)…" at bounding box center [610, 312] width 479 height 174
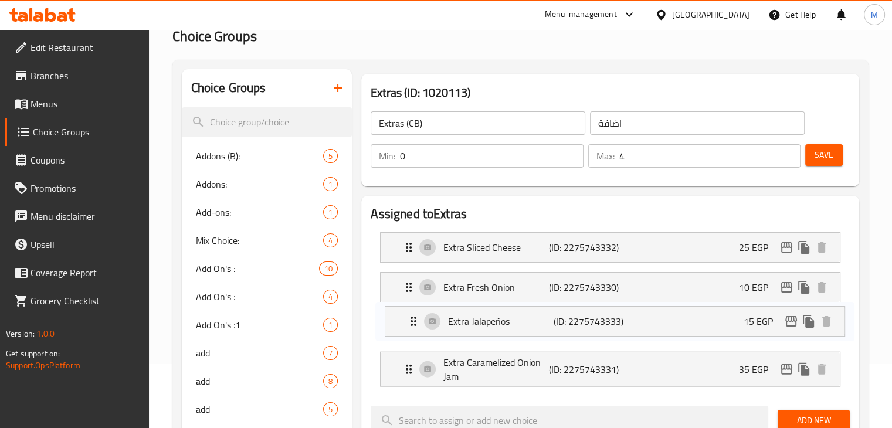
scroll to position [66, 0]
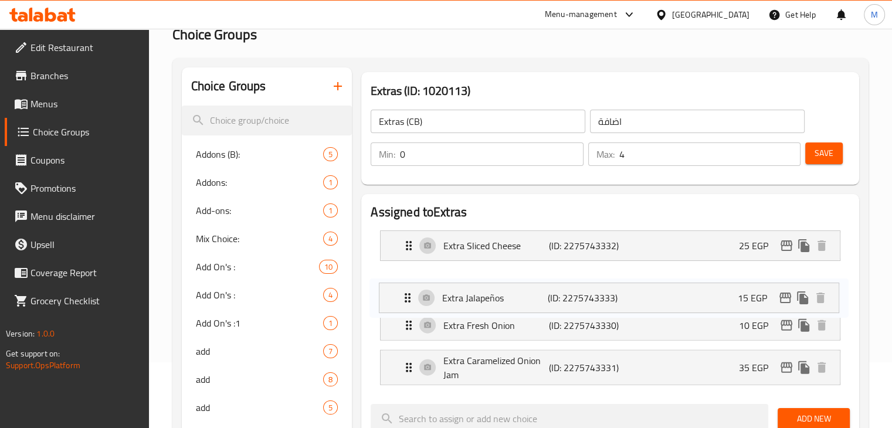
drag, startPoint x: 570, startPoint y: 369, endPoint x: 573, endPoint y: 261, distance: 107.9
click at [573, 261] on nav "Extra Sliced Cheese (ID: 2275743332) 25 EGP Name (En) Extra Sliced Cheese Name …" at bounding box center [610, 308] width 479 height 174
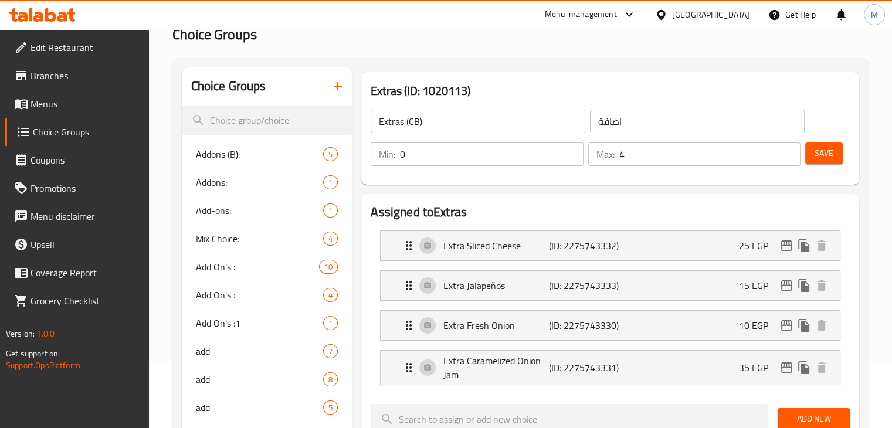
click at [821, 151] on span "Save" at bounding box center [823, 153] width 19 height 15
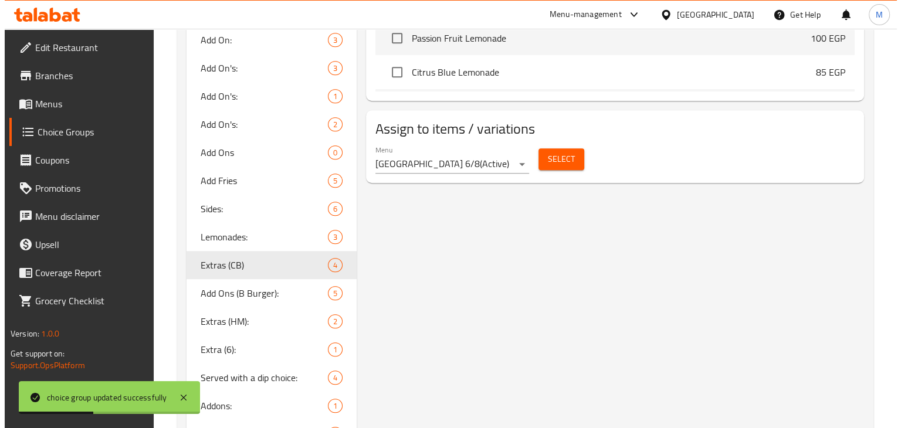
scroll to position [708, 0]
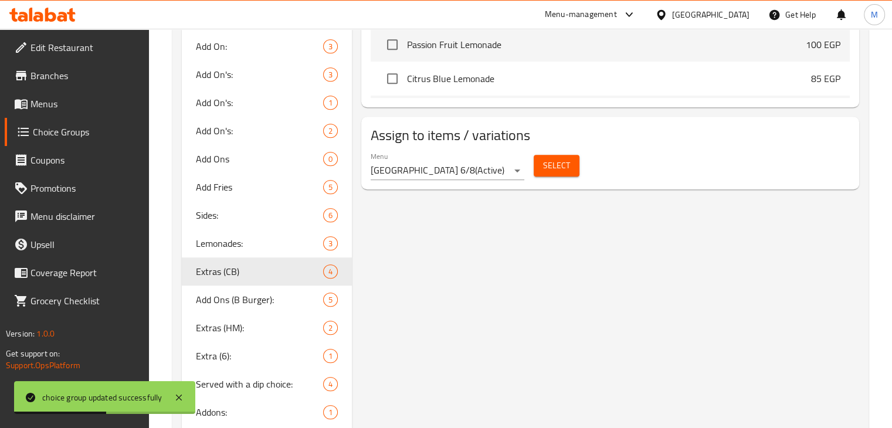
click at [558, 162] on span "Select" at bounding box center [556, 165] width 27 height 15
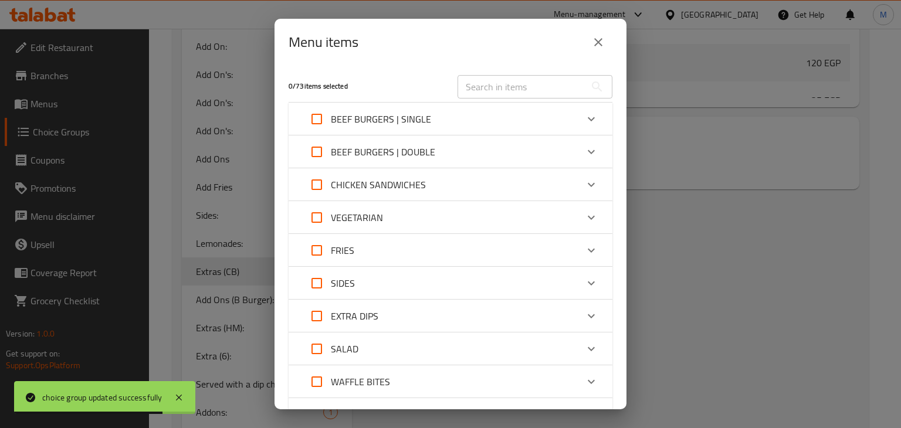
click at [433, 113] on div "BEEF BURGERS | SINGLE" at bounding box center [440, 119] width 274 height 28
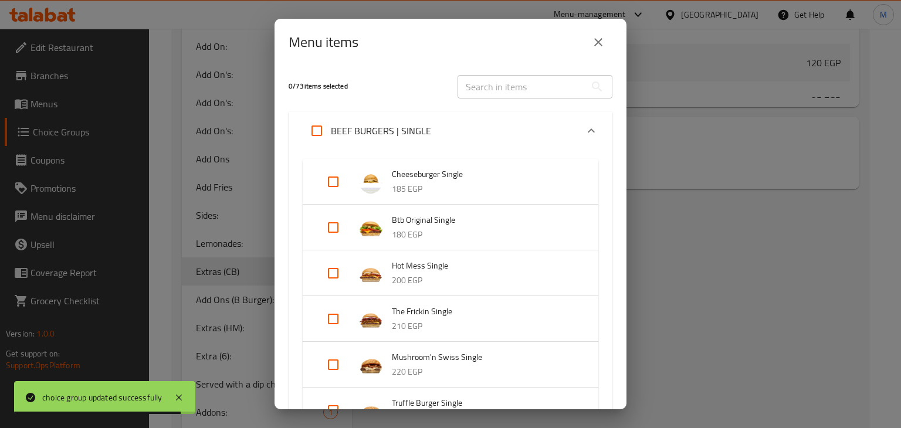
click at [326, 188] on input "Expand" at bounding box center [333, 182] width 28 height 28
checkbox input "true"
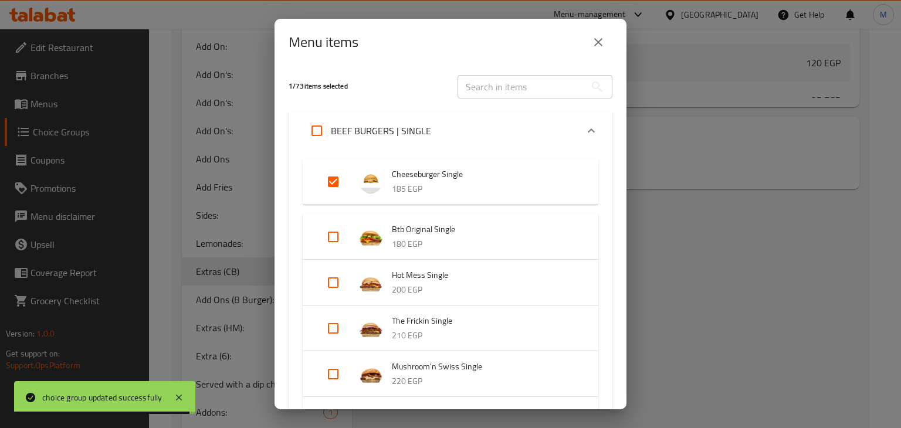
click at [406, 125] on p "BEEF BURGERS | SINGLE" at bounding box center [381, 131] width 100 height 14
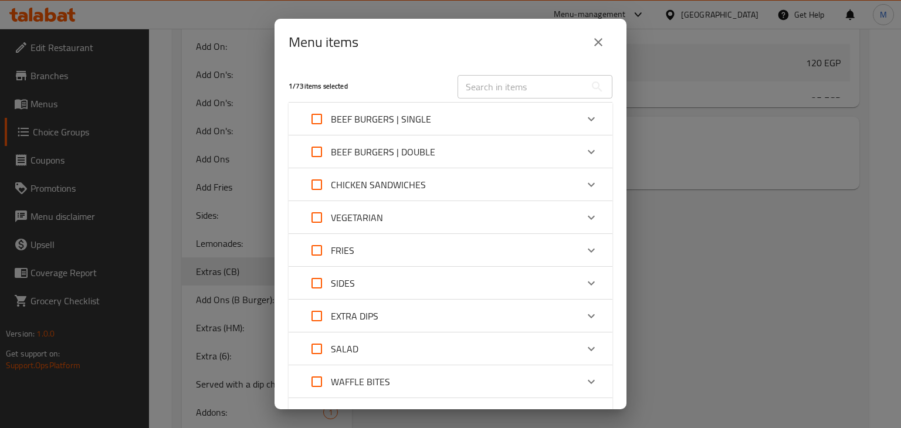
click at [390, 153] on p "BEEF BURGERS | DOUBLE" at bounding box center [383, 152] width 104 height 14
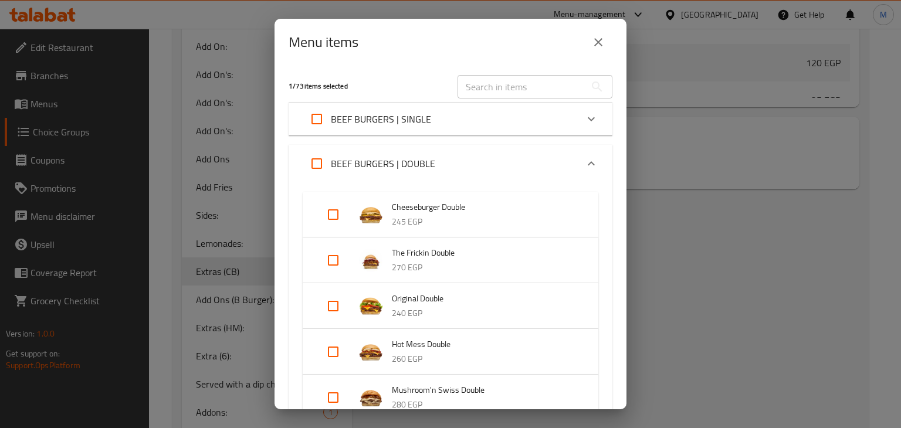
click at [331, 212] on input "Expand" at bounding box center [333, 215] width 28 height 28
checkbox input "true"
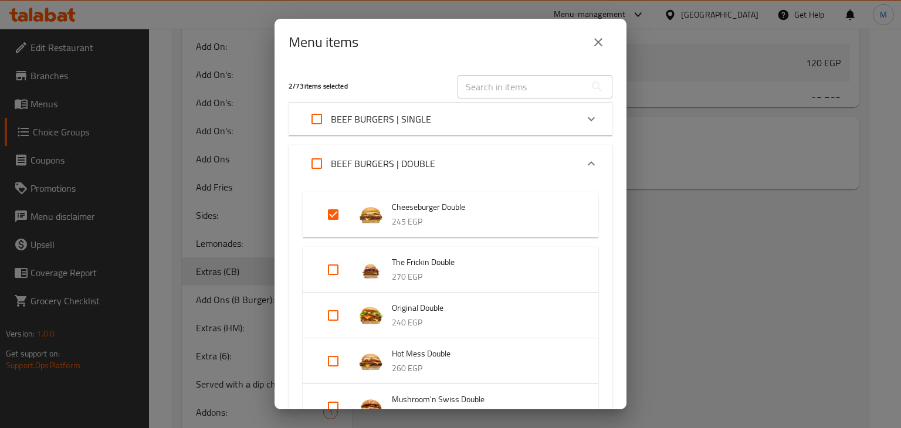
click at [465, 155] on div "BEEF BURGERS | DOUBLE" at bounding box center [440, 164] width 274 height 28
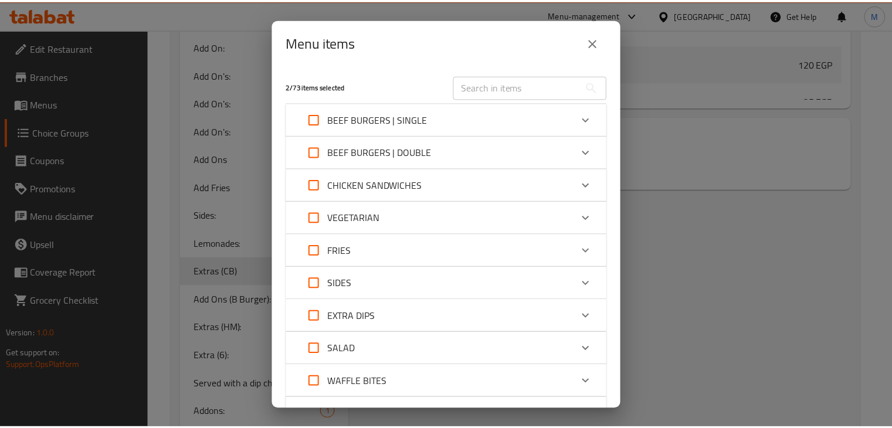
scroll to position [169, 0]
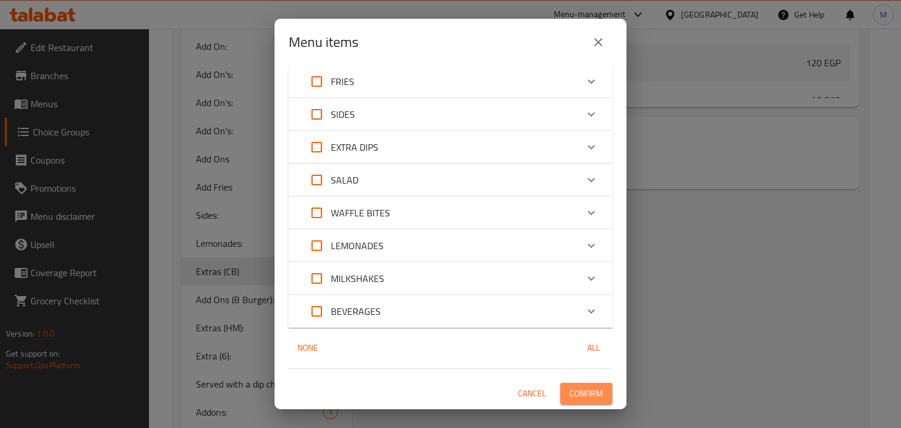
click at [592, 398] on span "Confirm" at bounding box center [585, 393] width 33 height 15
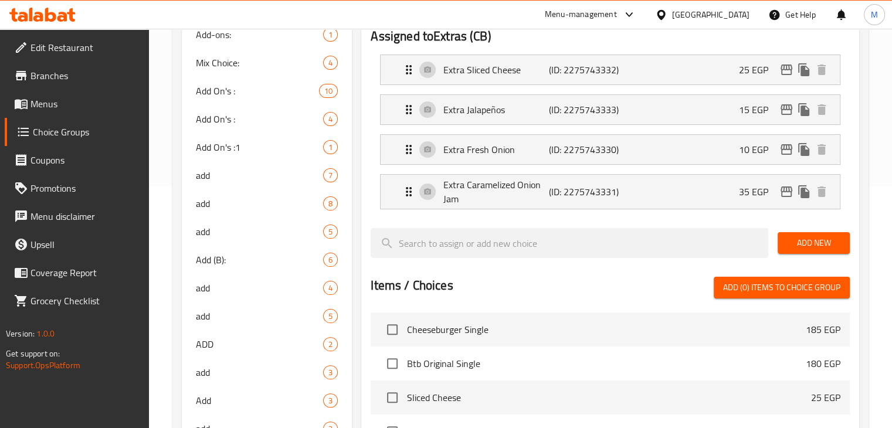
scroll to position [0, 0]
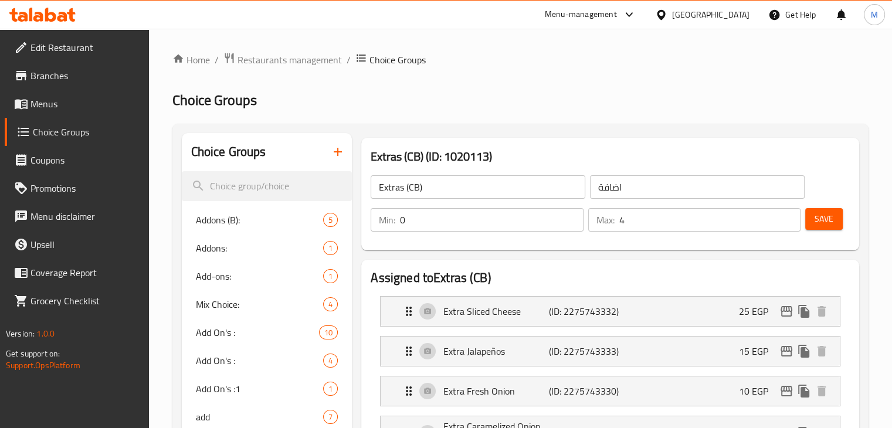
click at [851, 188] on div "Extras (CB) ​ اضافة ​ Min: 0 ​ Max: 4 ​ Save" at bounding box center [610, 203] width 488 height 84
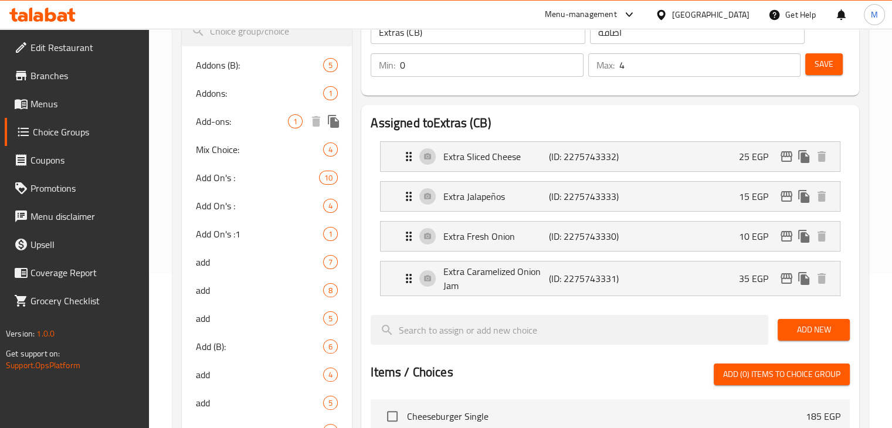
scroll to position [161, 0]
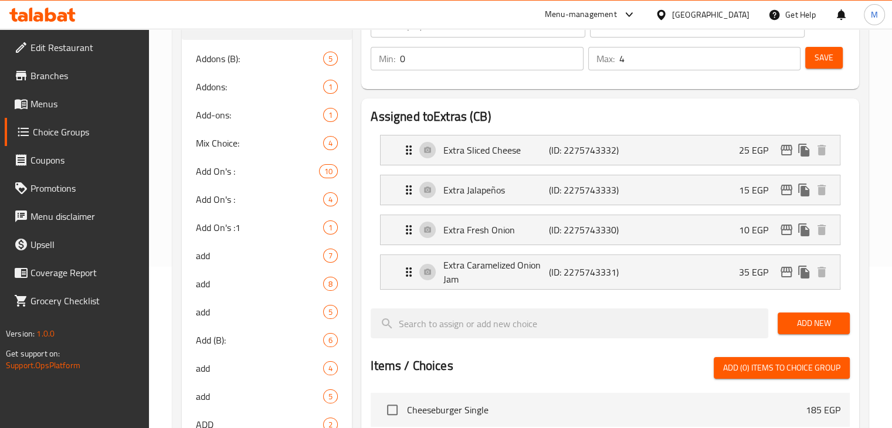
click at [584, 113] on h2 "Assigned to Extras (CB)" at bounding box center [610, 117] width 479 height 18
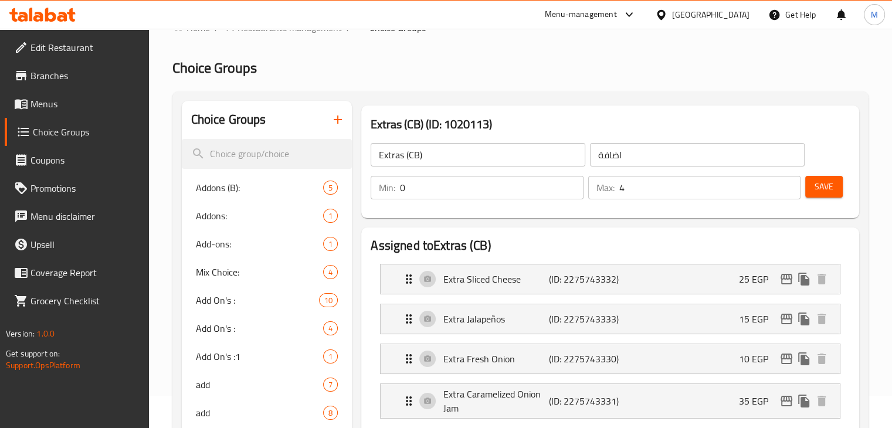
scroll to position [33, 0]
drag, startPoint x: 584, startPoint y: 113, endPoint x: 497, endPoint y: 95, distance: 89.2
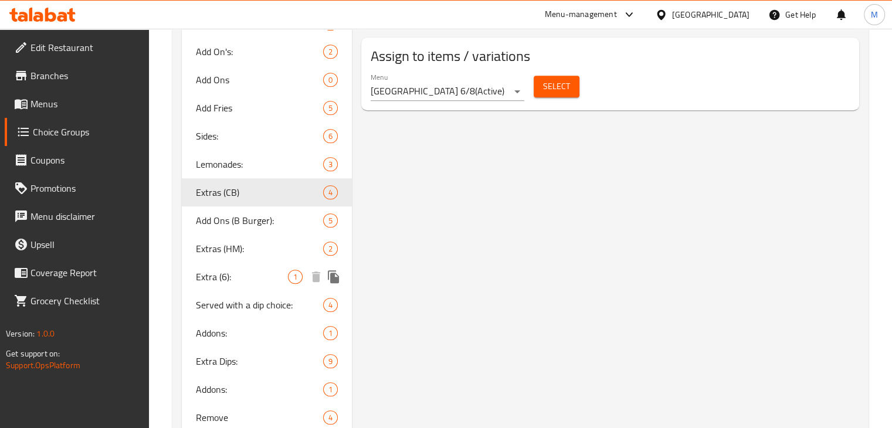
scroll to position [941, 0]
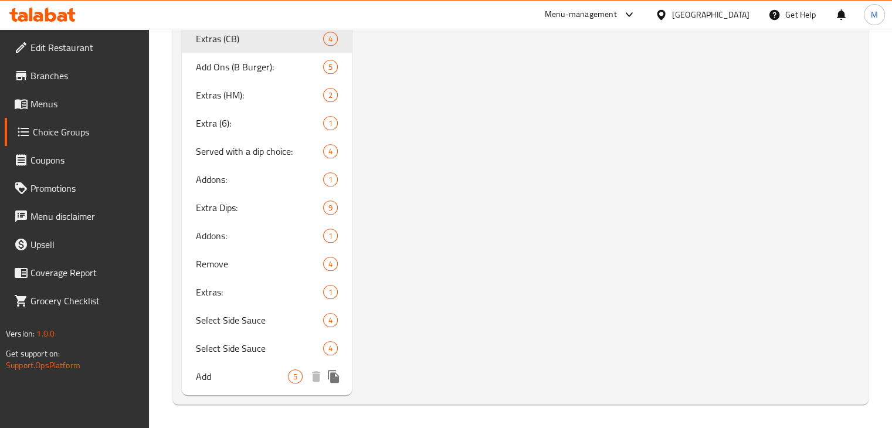
click at [235, 369] on span "Add" at bounding box center [242, 376] width 93 height 14
type input "Add"
type input "5"
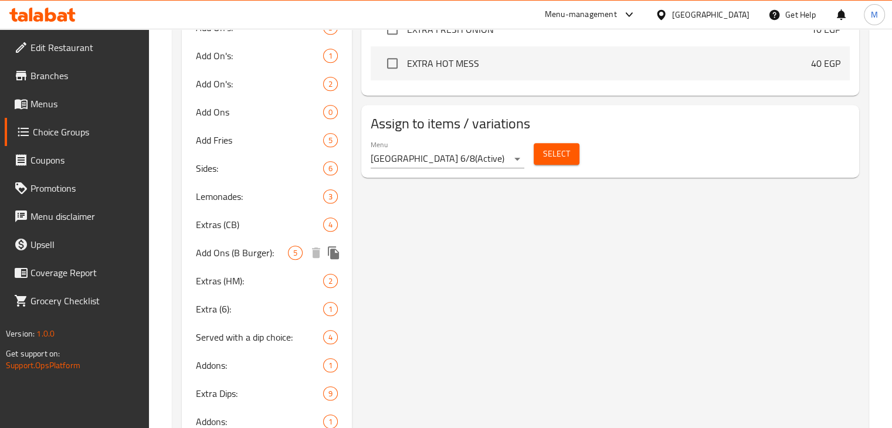
scroll to position [756, 0]
click at [248, 249] on span "Add Ons (B Burger):" at bounding box center [242, 251] width 93 height 14
type input "Add Ons (B Burger):"
type input "اضافات (برجر لحم):"
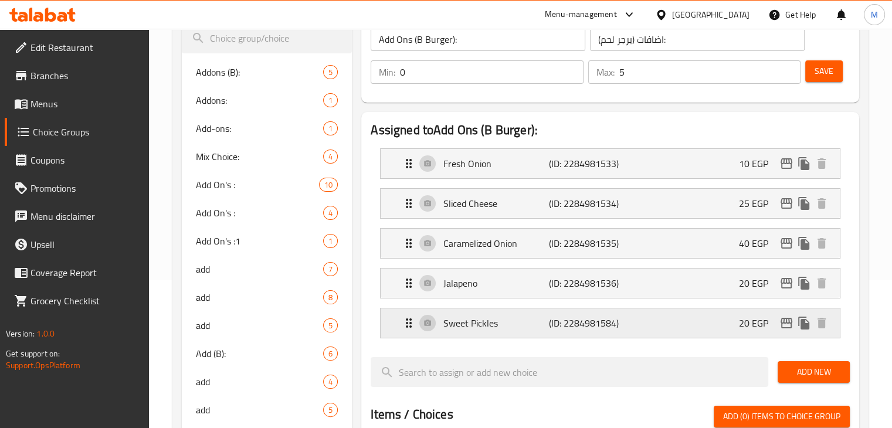
scroll to position [135, 0]
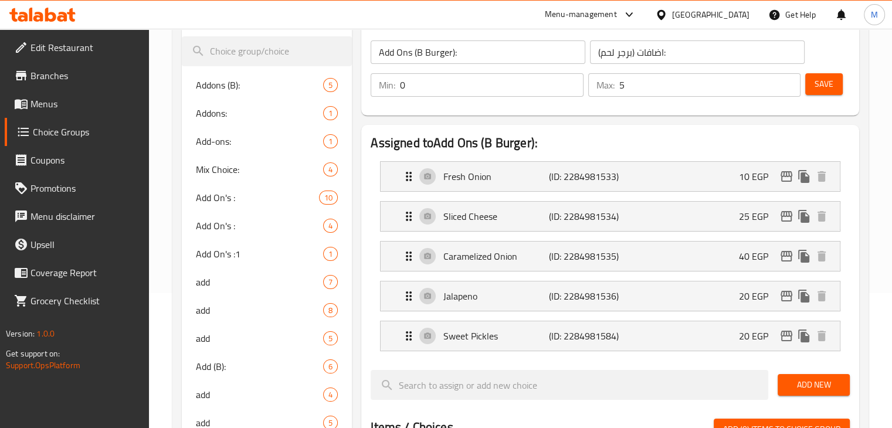
click at [629, 145] on h2 "Assigned to Add Ons (B Burger):" at bounding box center [610, 143] width 479 height 18
click at [852, 151] on div "Assigned to Add Ons (B Burger): Fresh Onion (ID: 2284981533) 10 EGP Name (En) F…" at bounding box center [610, 420] width 498 height 591
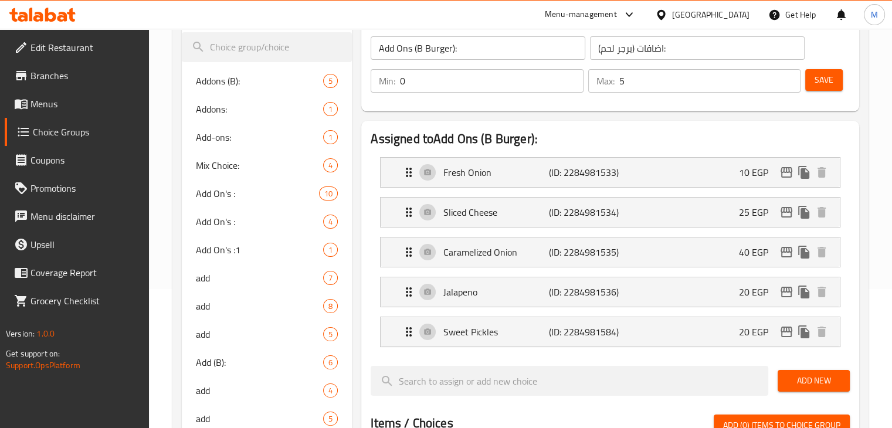
scroll to position [155, 0]
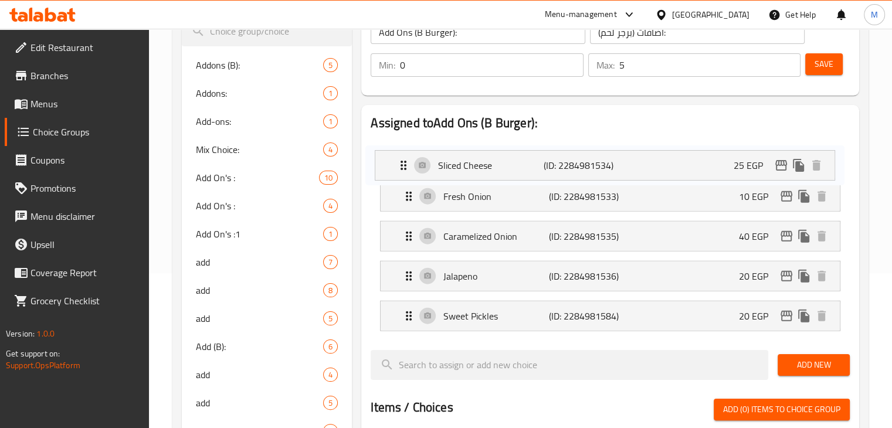
drag, startPoint x: 511, startPoint y: 187, endPoint x: 505, endPoint y: 151, distance: 36.8
click at [505, 151] on nav "Fresh Onion (ID: 2284981533) 10 EGP Name (En) Fresh Onion Name (En) Name (Ar) ب…" at bounding box center [610, 236] width 479 height 209
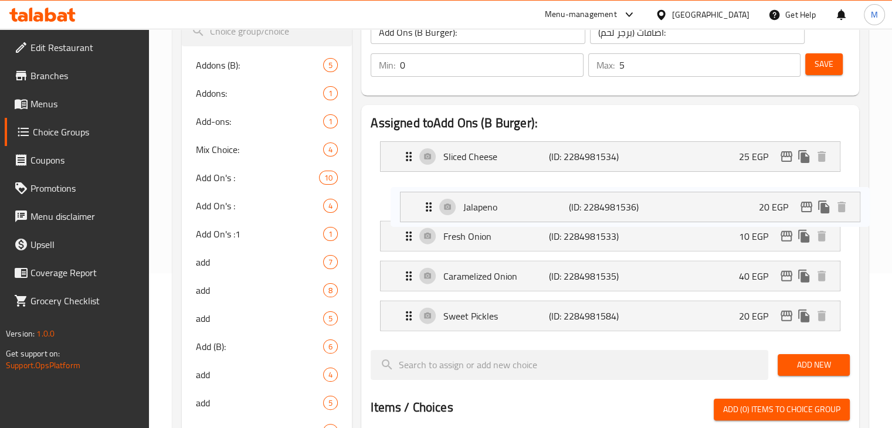
drag, startPoint x: 464, startPoint y: 277, endPoint x: 494, endPoint y: 184, distance: 98.3
click at [494, 184] on nav "Sliced Cheese (ID: 2284981534) 25 EGP Name (En) Sliced Cheese Name (En) Name (A…" at bounding box center [610, 236] width 479 height 209
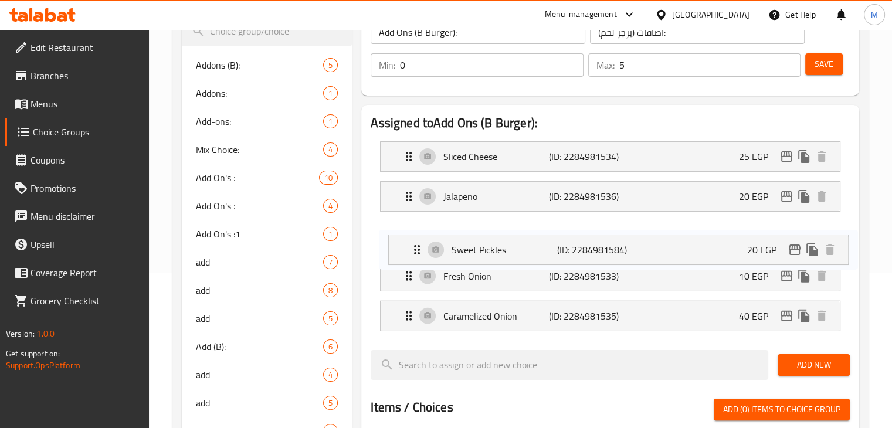
drag, startPoint x: 483, startPoint y: 308, endPoint x: 492, endPoint y: 222, distance: 86.7
click at [492, 222] on nav "Sliced Cheese (ID: 2284981534) 25 EGP Name (En) Sliced Cheese Name (En) Name (A…" at bounding box center [610, 236] width 479 height 209
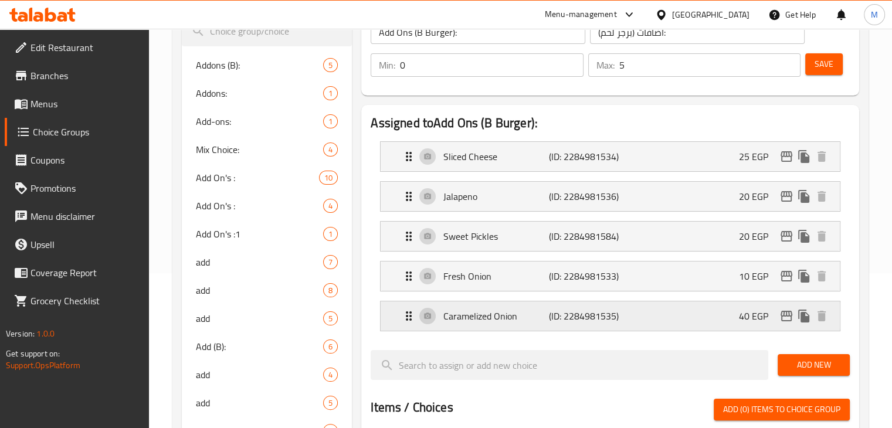
click at [576, 309] on p "(ID: 2284981535)" at bounding box center [584, 316] width 70 height 14
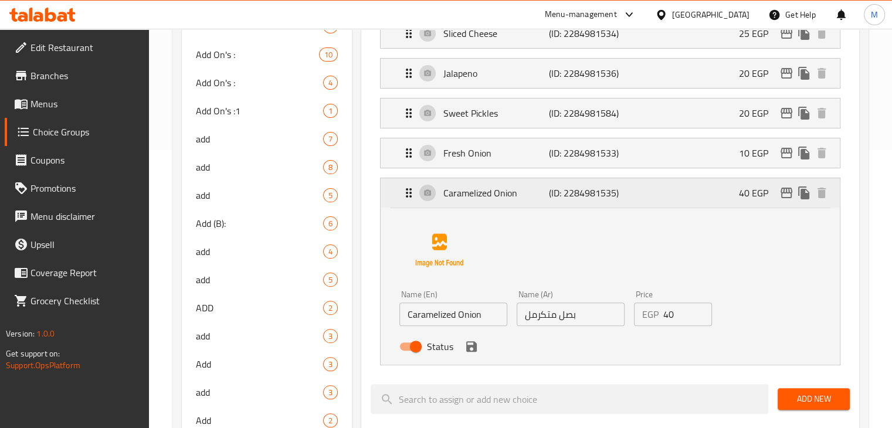
scroll to position [280, 0]
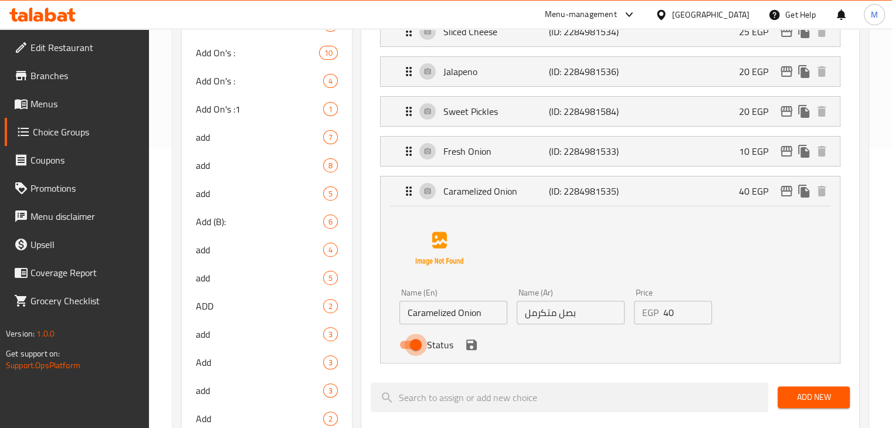
click at [406, 341] on input "Status" at bounding box center [415, 345] width 67 height 22
click at [403, 344] on input "Status" at bounding box center [404, 345] width 67 height 22
checkbox input "true"
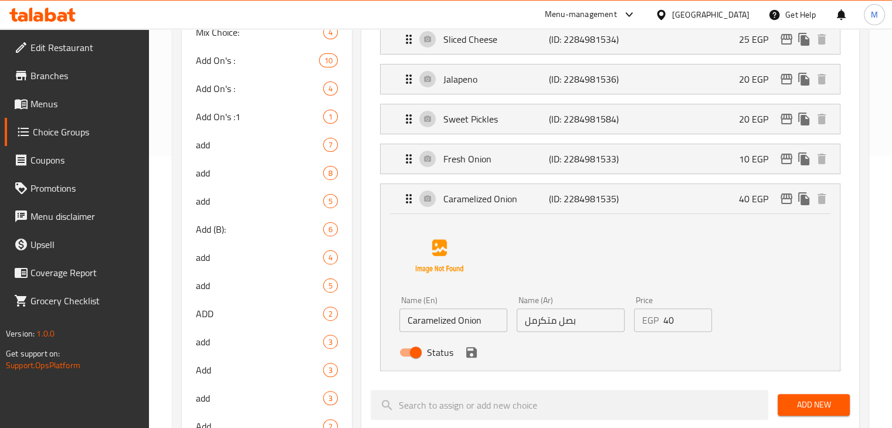
scroll to position [226, 0]
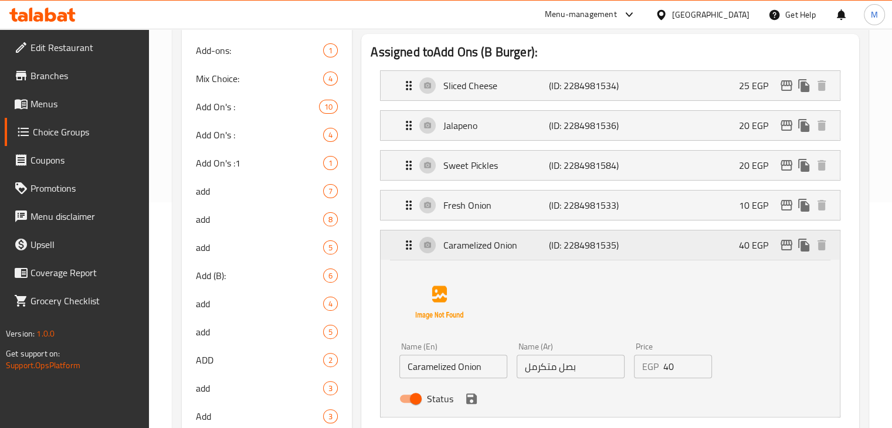
click at [399, 250] on div "Caramelized Onion (ID: 2284981535) 40 EGP" at bounding box center [610, 244] width 459 height 29
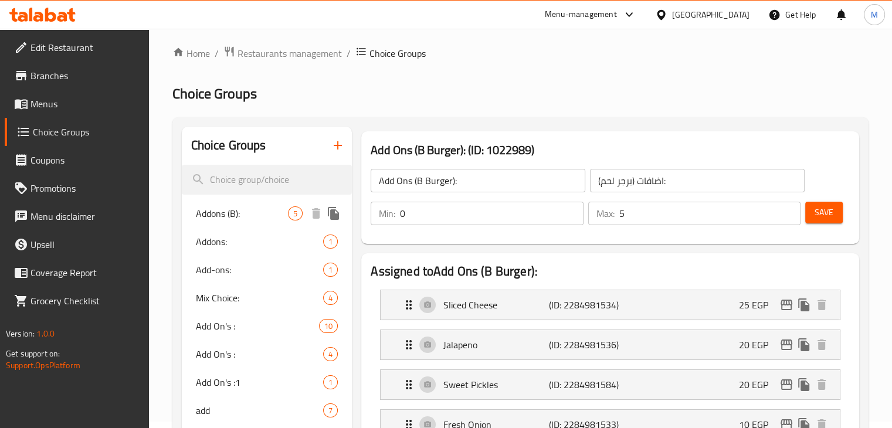
scroll to position [0, 0]
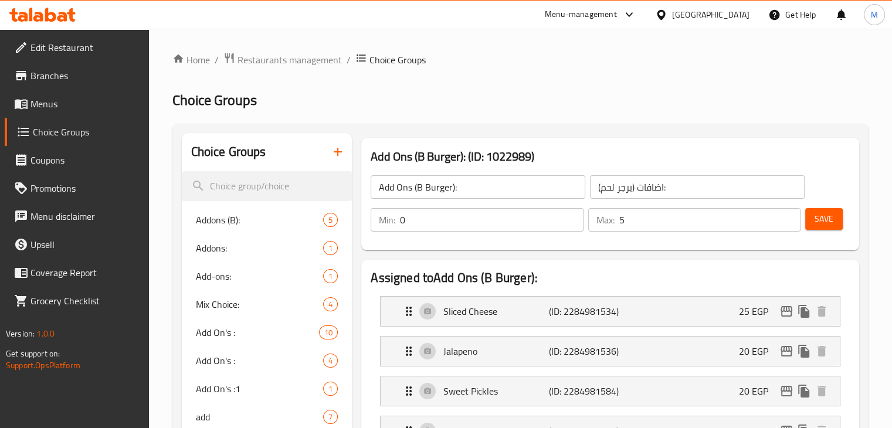
click at [344, 153] on icon "button" at bounding box center [338, 152] width 14 height 14
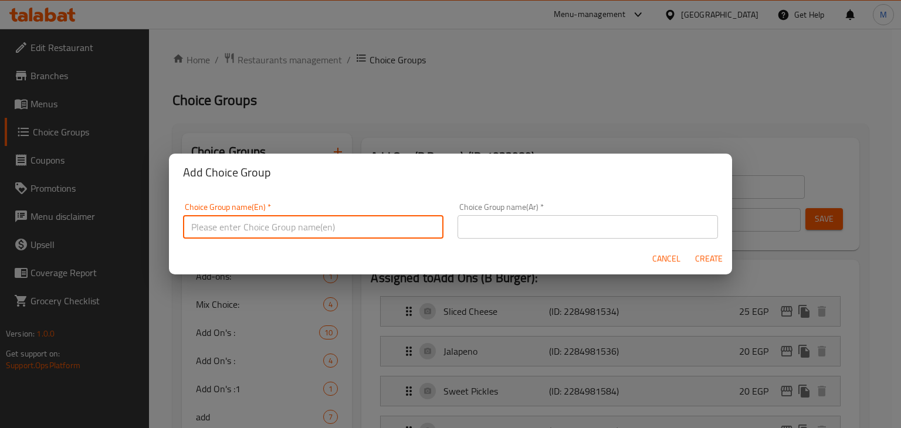
click at [355, 219] on input "text" at bounding box center [313, 226] width 260 height 23
type input "Extr.(Original):"
click at [532, 215] on input "text" at bounding box center [587, 226] width 260 height 23
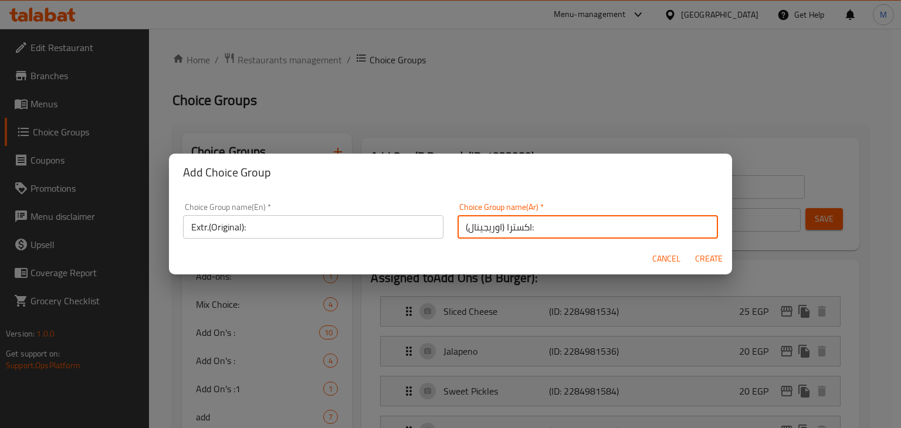
type input "اكسترا (اوريجينال):"
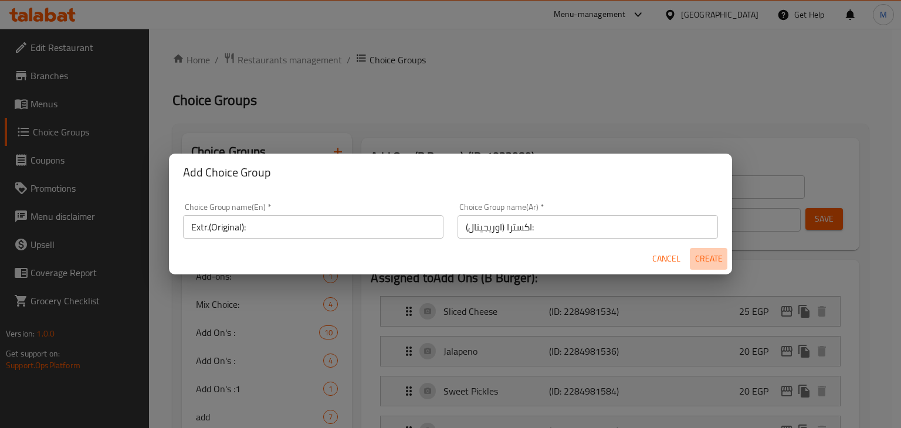
click at [711, 256] on span "Create" at bounding box center [708, 259] width 28 height 15
type input "Extr.(Original):"
type input "اكسترا (اوريجينال):"
type input "0"
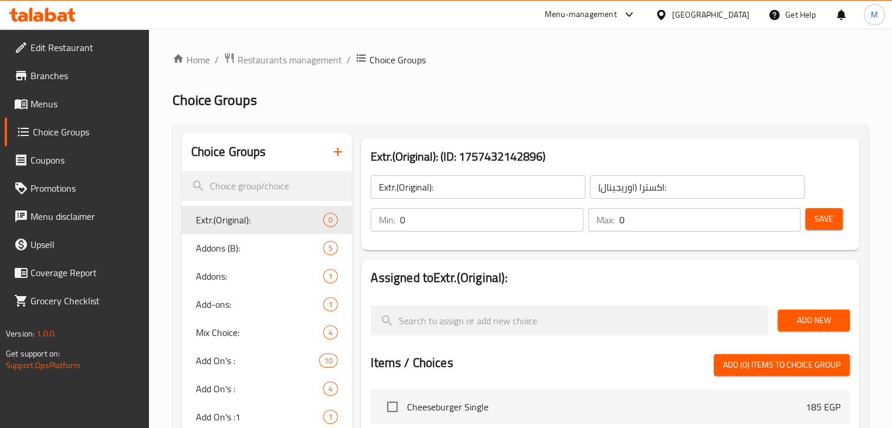
click at [619, 270] on h2 "Assigned to Extr.(Original):" at bounding box center [610, 278] width 479 height 18
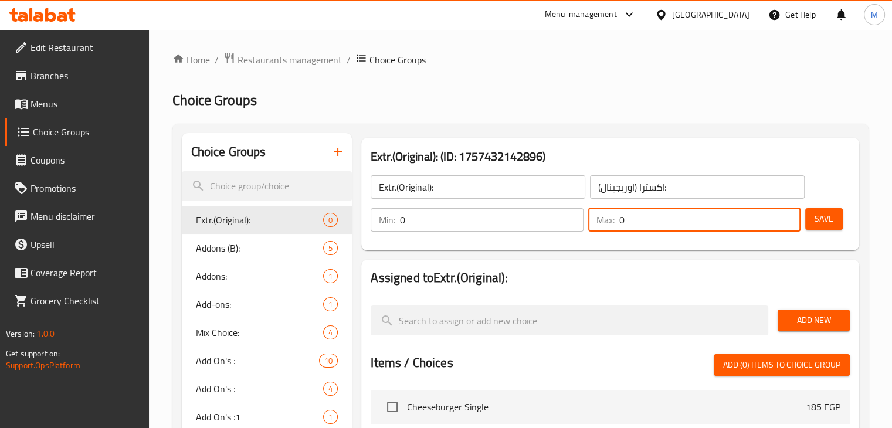
click at [645, 224] on input "0" at bounding box center [709, 219] width 181 height 23
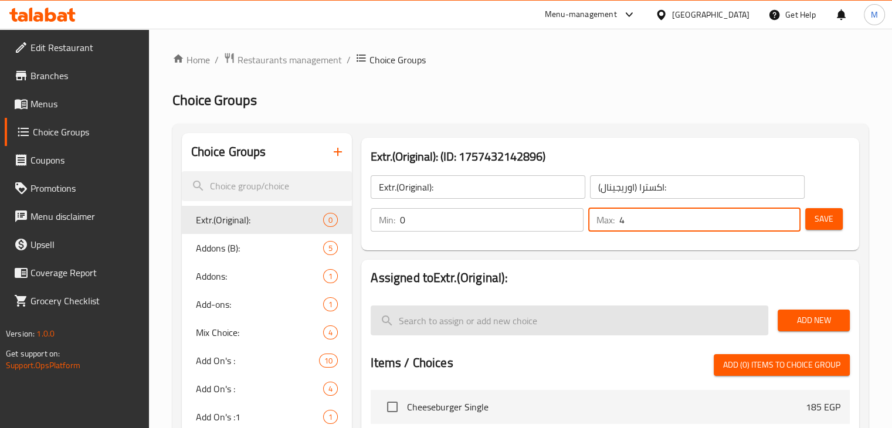
type input "4"
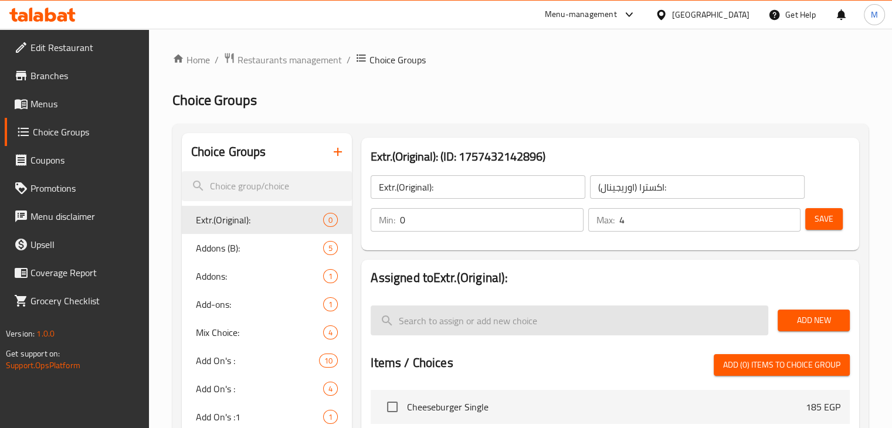
click at [457, 317] on input "search" at bounding box center [570, 320] width 398 height 30
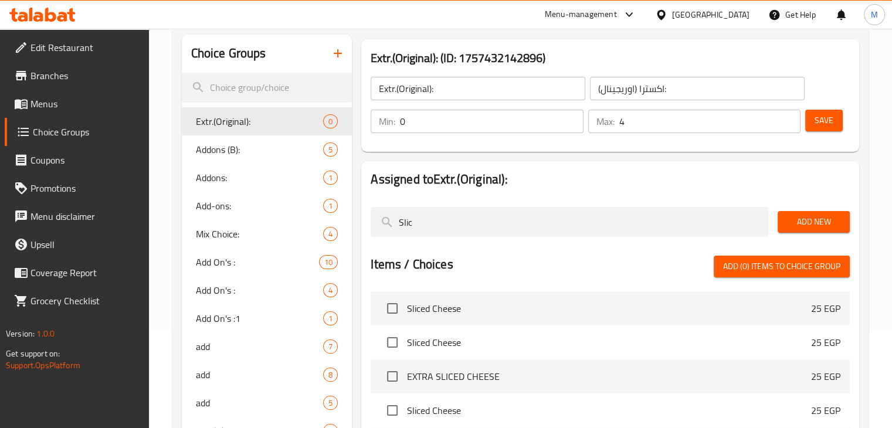
type input "Slic"
click at [389, 307] on input "checkbox" at bounding box center [392, 308] width 25 height 25
checkbox input "true"
click at [800, 216] on span "Add New" at bounding box center [813, 222] width 53 height 15
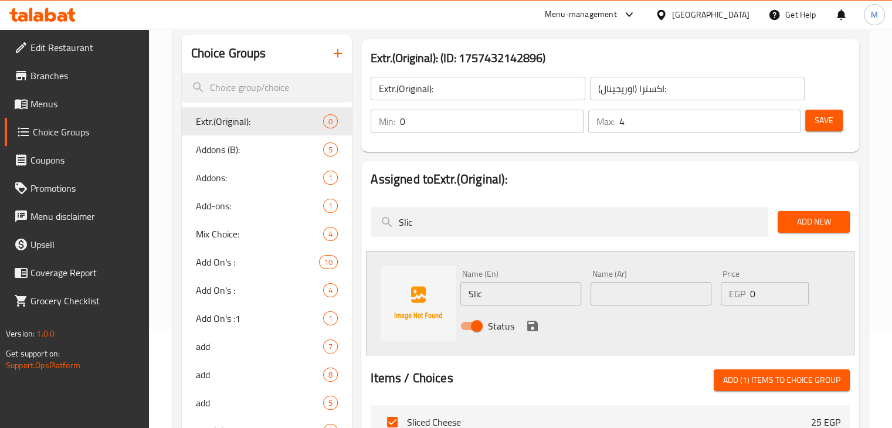
click at [539, 290] on input "Slic" at bounding box center [520, 293] width 121 height 23
type input "Sliced Cheese"
click at [621, 289] on input "text" at bounding box center [650, 293] width 121 height 23
type input "جبنة سريحة"
click at [617, 298] on input "جبنة سريحة" at bounding box center [650, 293] width 121 height 23
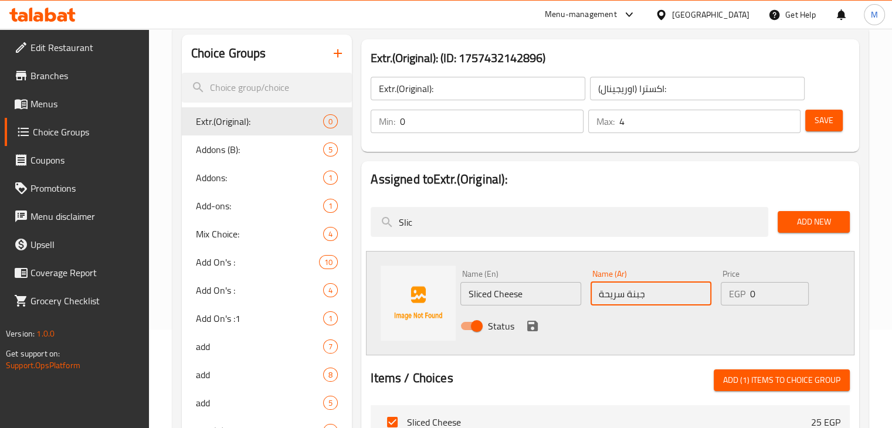
click at [617, 298] on input "جبنة سريحة" at bounding box center [650, 293] width 121 height 23
type input "جبنة شرؤ"
type input "شريحة جبنة"
click at [763, 298] on input "0" at bounding box center [779, 293] width 59 height 23
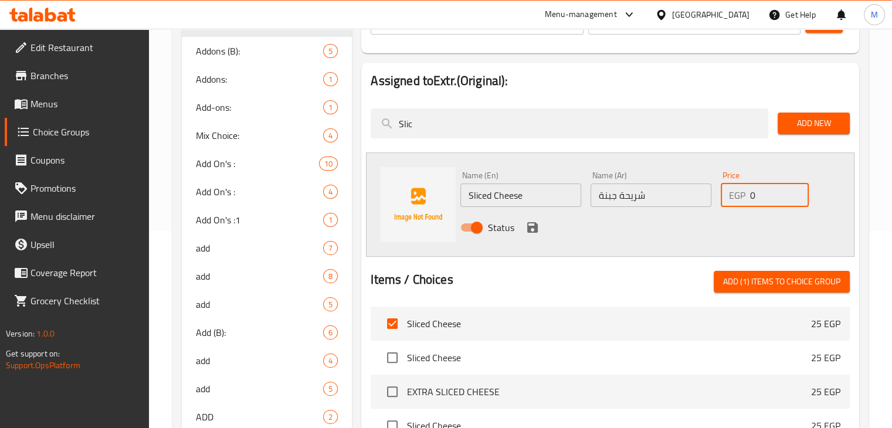
scroll to position [199, 0]
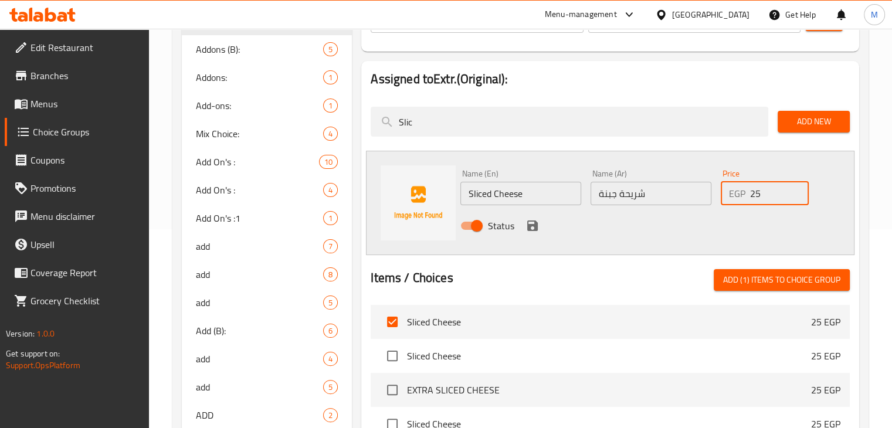
type input "25"
click at [521, 227] on div "Status" at bounding box center [651, 226] width 390 height 32
click at [531, 226] on icon "save" at bounding box center [532, 225] width 11 height 11
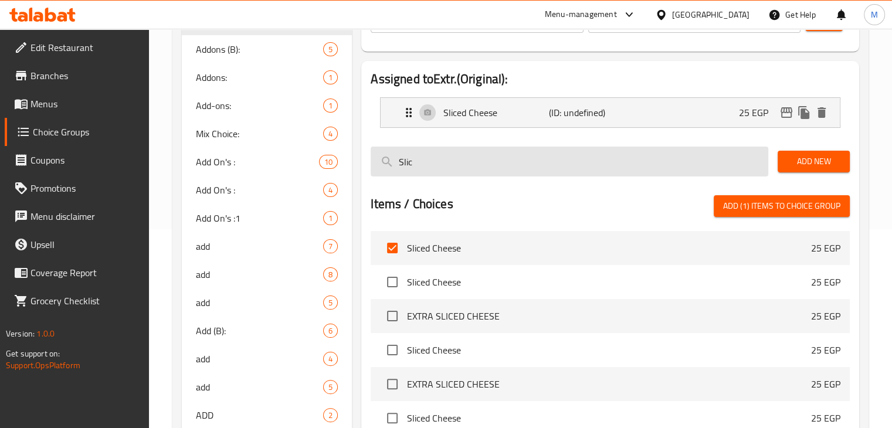
click at [516, 152] on input "Slic" at bounding box center [570, 162] width 398 height 30
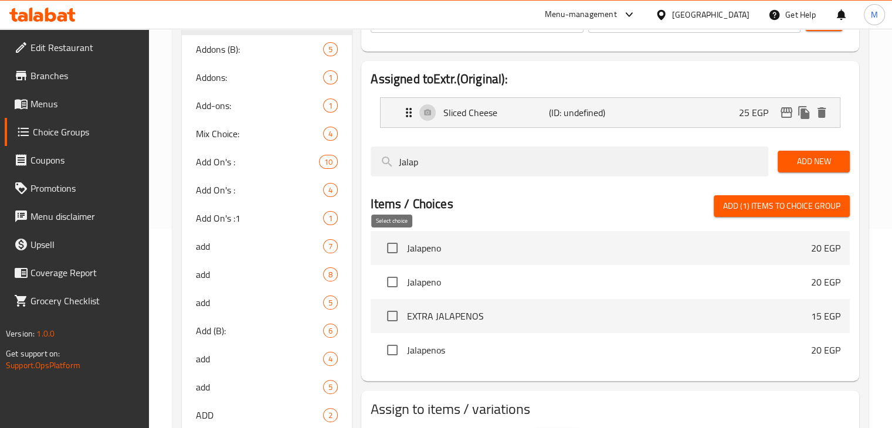
type input "Jalap"
click at [392, 245] on input "checkbox" at bounding box center [392, 248] width 25 height 25
checkbox input "true"
click at [819, 159] on span "Add New" at bounding box center [813, 161] width 53 height 15
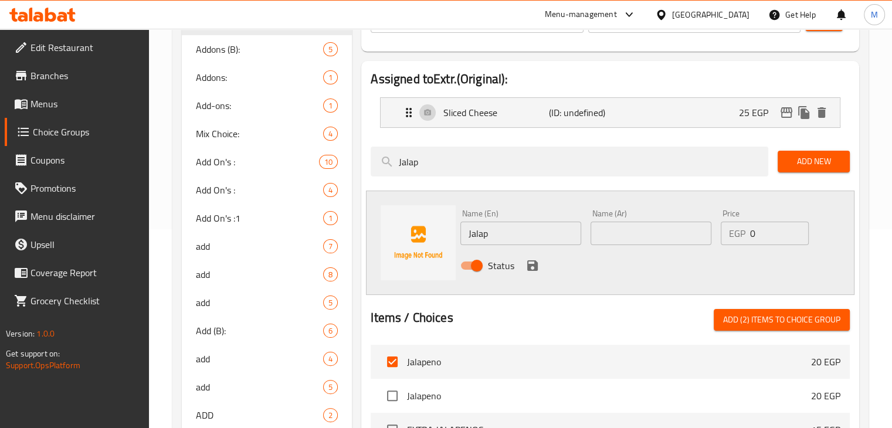
click at [533, 222] on input "Jalap" at bounding box center [520, 233] width 121 height 23
type input "Jalapeno"
click at [619, 228] on input "text" at bounding box center [650, 233] width 121 height 23
type input "فلفل هالابينو"
click at [759, 233] on input "0" at bounding box center [779, 233] width 59 height 23
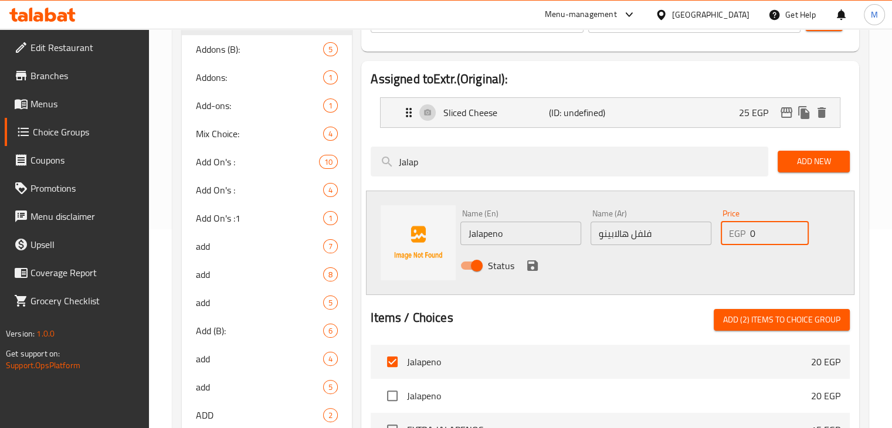
click at [759, 233] on input "0" at bounding box center [779, 233] width 59 height 23
type input "20"
click at [518, 257] on div "Status" at bounding box center [651, 266] width 390 height 32
click at [531, 264] on icon "save" at bounding box center [532, 265] width 11 height 11
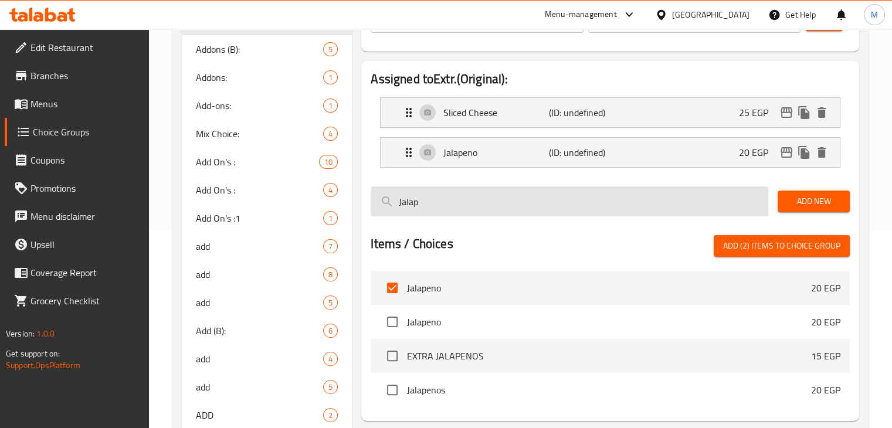
click at [697, 201] on input "Jalap" at bounding box center [570, 201] width 398 height 30
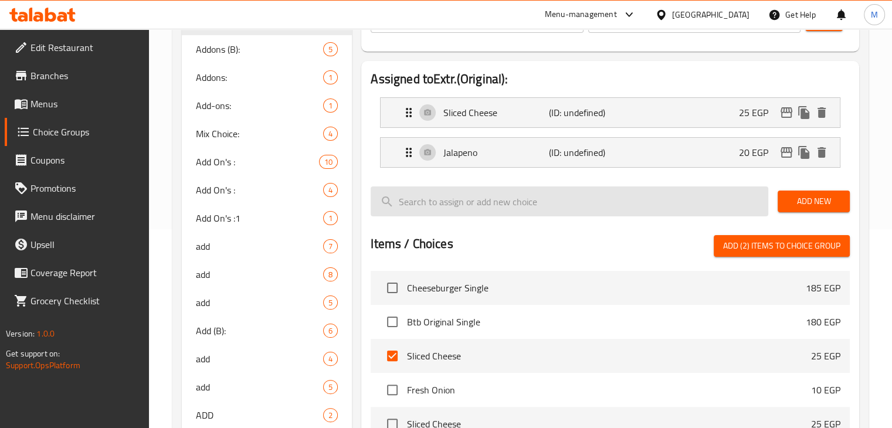
type input "f"
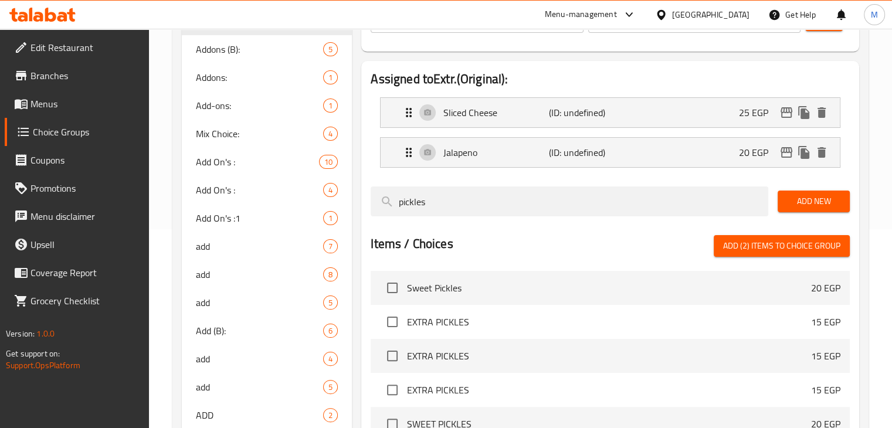
type input "pickles"
click at [396, 288] on input "checkbox" at bounding box center [392, 288] width 25 height 25
checkbox input "true"
click at [807, 196] on span "Add New" at bounding box center [813, 201] width 53 height 15
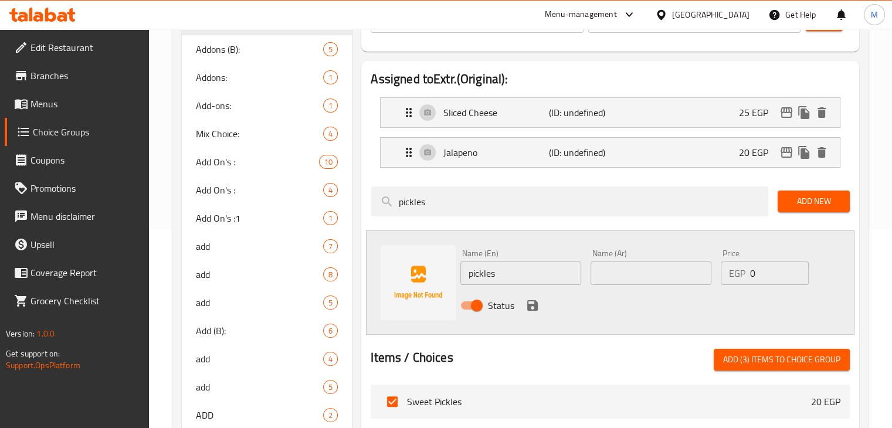
click at [518, 266] on input "pickles" at bounding box center [520, 272] width 121 height 23
type input "Sweet Pickles"
type input "o"
click at [518, 266] on input "Sweet Pickles" at bounding box center [520, 272] width 121 height 23
type input "Pickles"
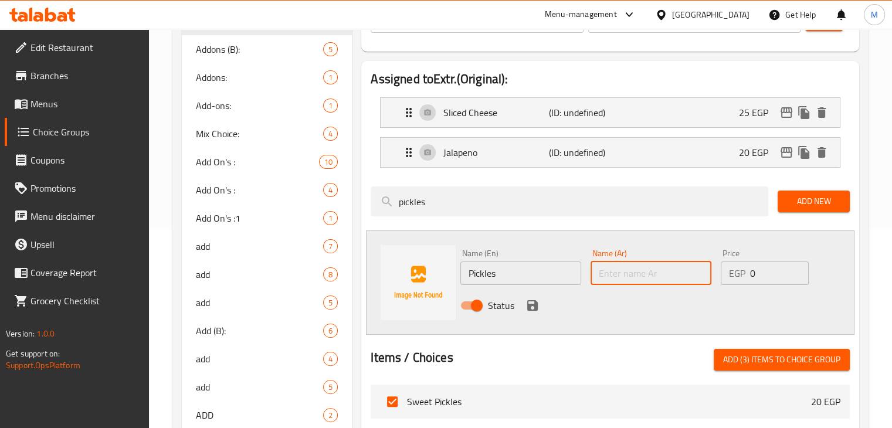
click at [619, 271] on input "text" at bounding box center [650, 272] width 121 height 23
type input "خيار مخلل"
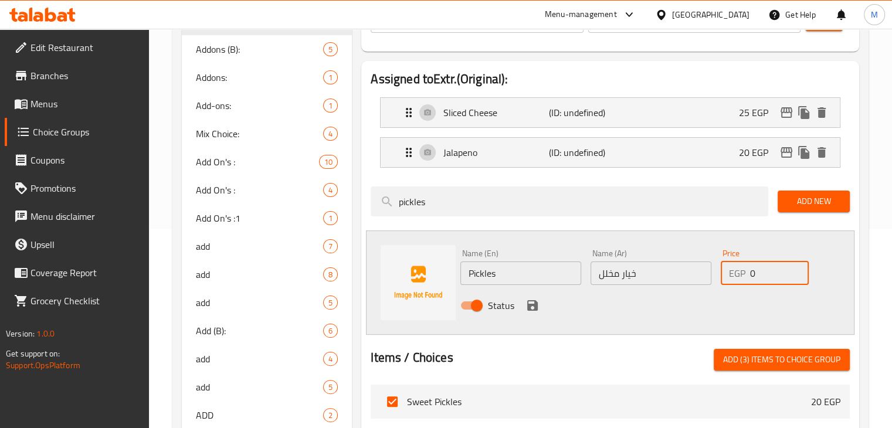
click at [783, 271] on input "0" at bounding box center [779, 272] width 59 height 23
type input "20"
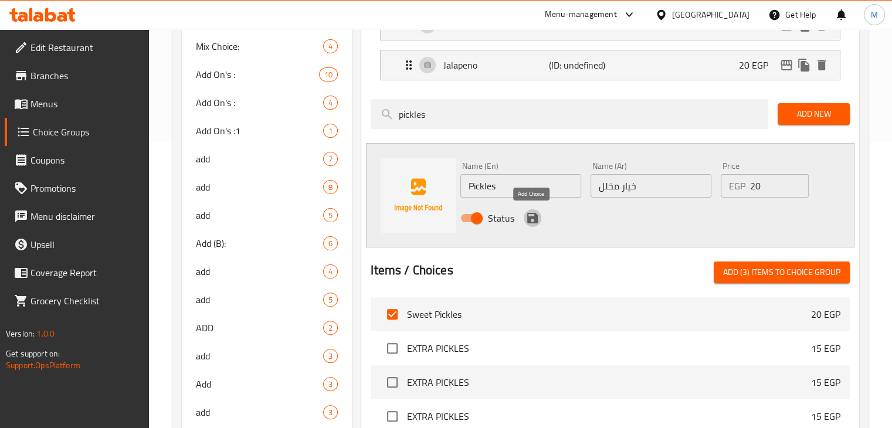
click at [530, 216] on icon "save" at bounding box center [532, 218] width 11 height 11
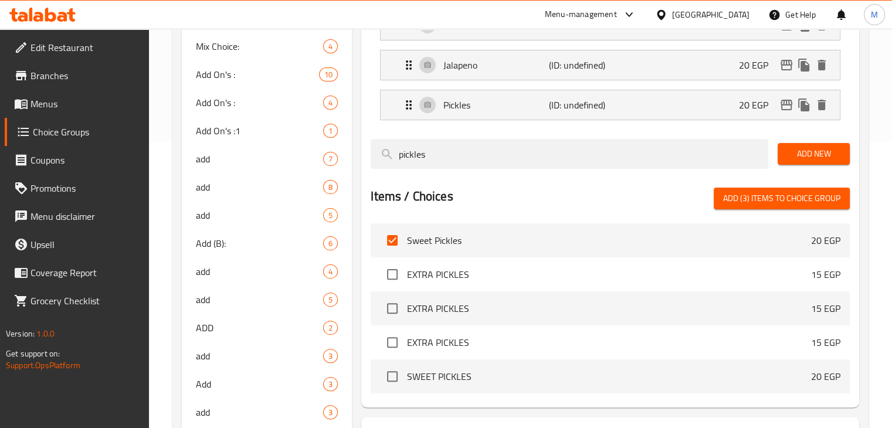
scroll to position [264, 0]
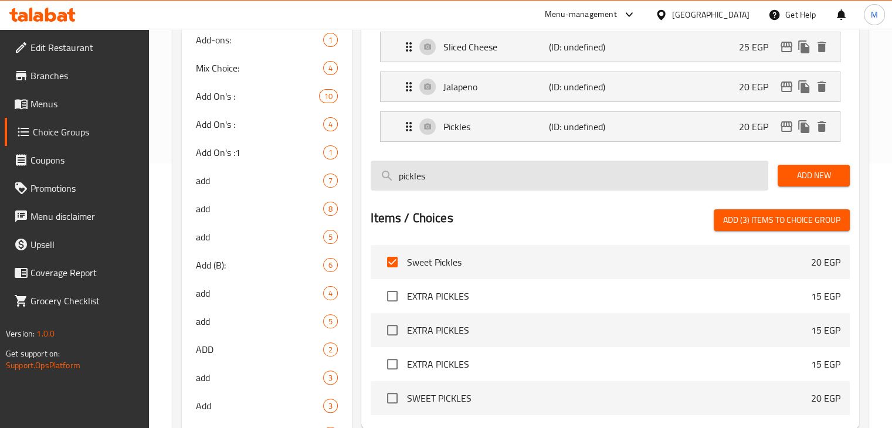
click at [514, 174] on input "pickles" at bounding box center [570, 176] width 398 height 30
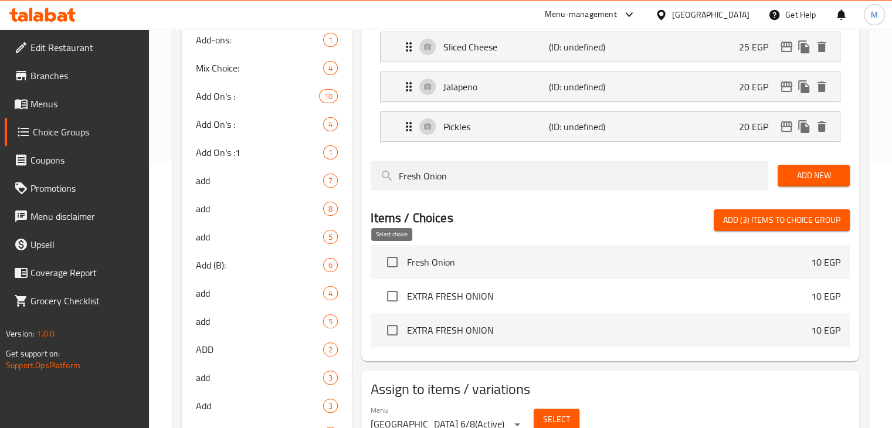
type input "Fresh Onion"
click at [393, 268] on input "checkbox" at bounding box center [392, 262] width 25 height 25
checkbox input "true"
click at [807, 172] on span "Add New" at bounding box center [813, 175] width 53 height 15
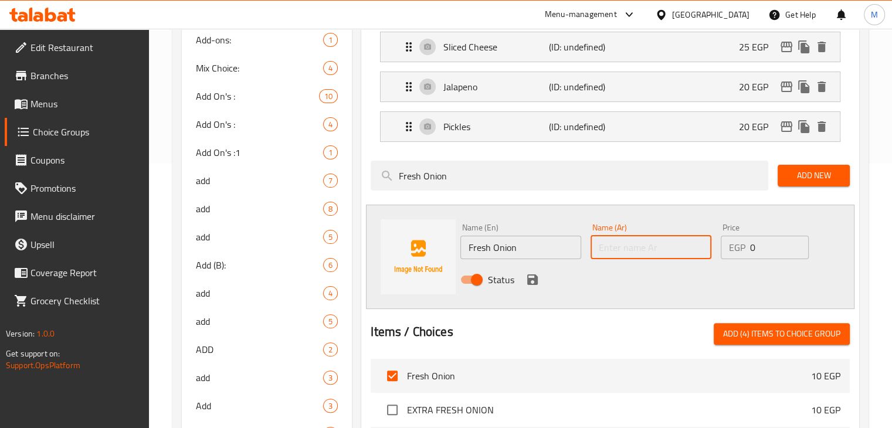
click at [636, 254] on input "text" at bounding box center [650, 247] width 121 height 23
type input "بصل فريش"
click at [759, 240] on input "0" at bounding box center [779, 247] width 59 height 23
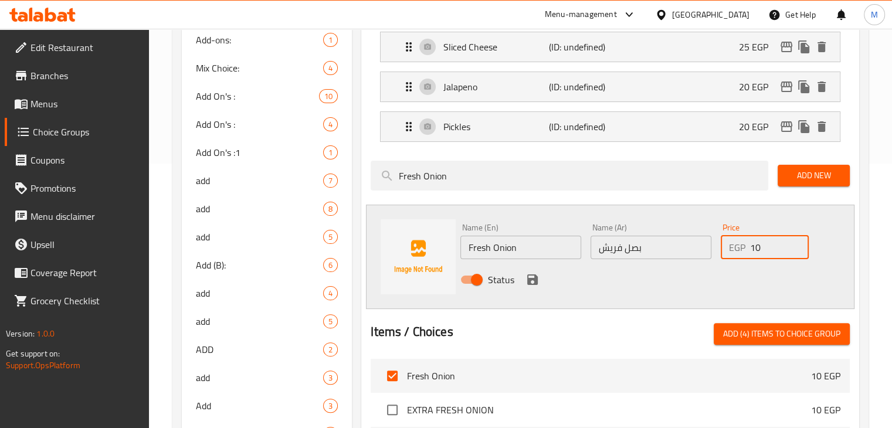
type input "10"
click at [527, 277] on icon "save" at bounding box center [532, 279] width 11 height 11
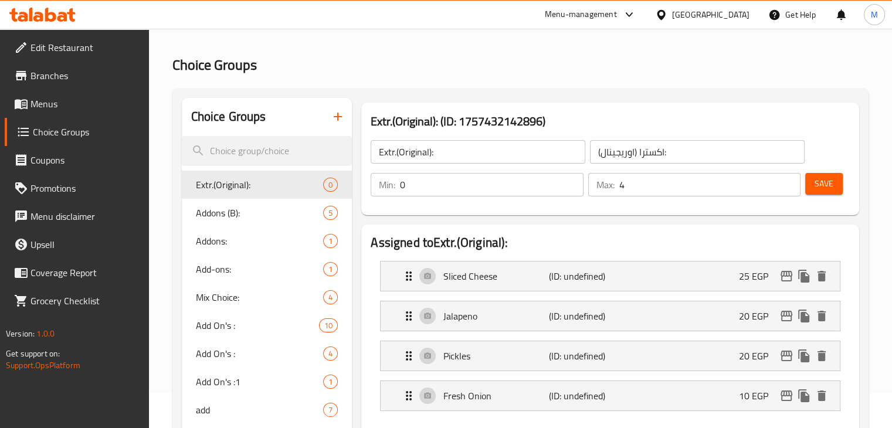
scroll to position [28, 0]
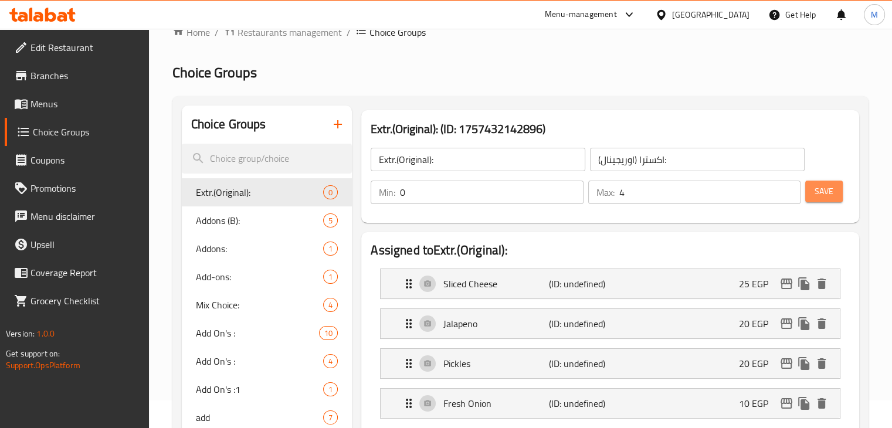
click at [816, 195] on span "Save" at bounding box center [823, 191] width 19 height 15
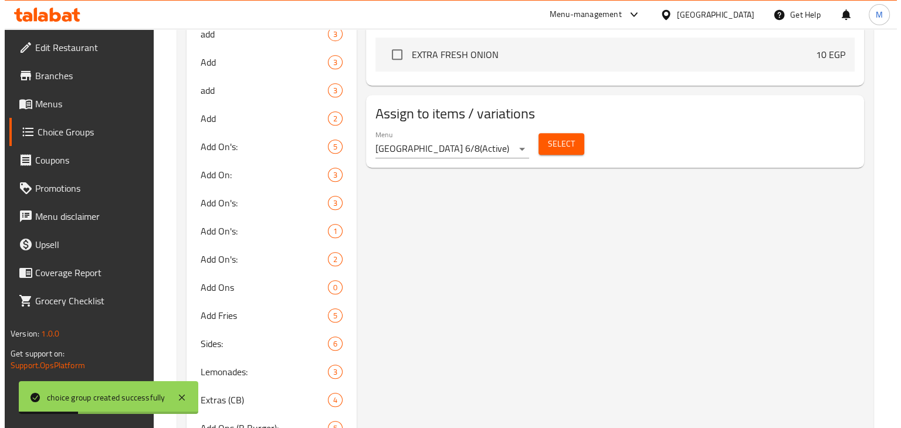
scroll to position [564, 0]
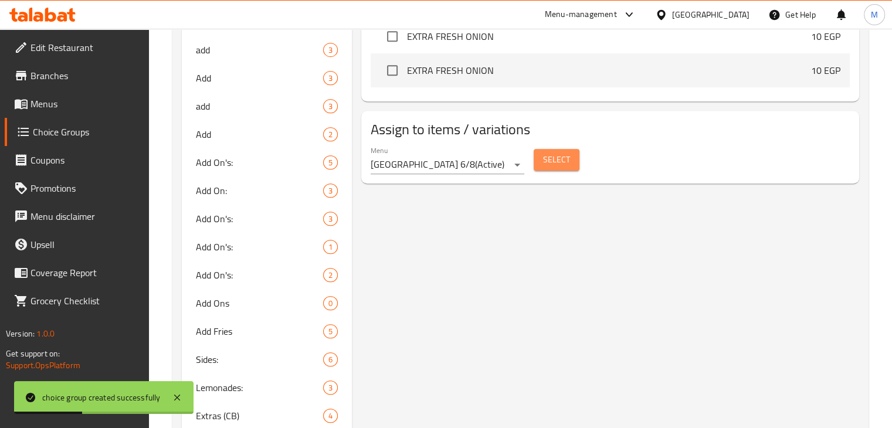
click at [563, 159] on span "Select" at bounding box center [556, 159] width 27 height 15
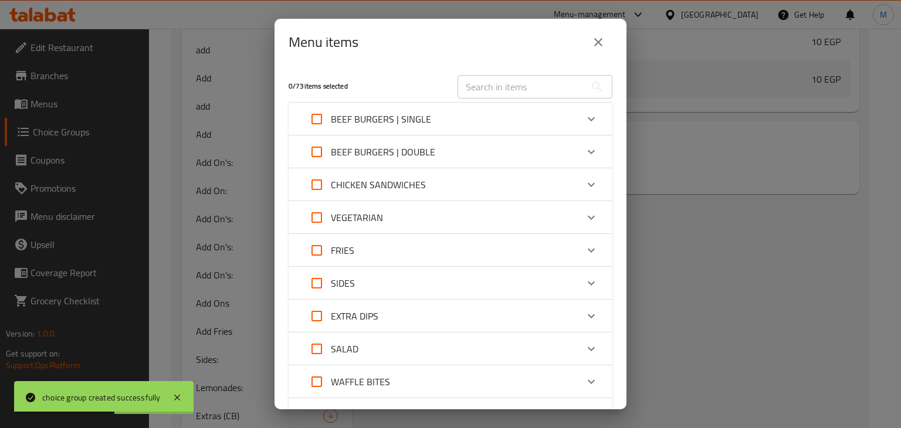
click at [443, 117] on div "BEEF BURGERS | SINGLE" at bounding box center [440, 119] width 274 height 28
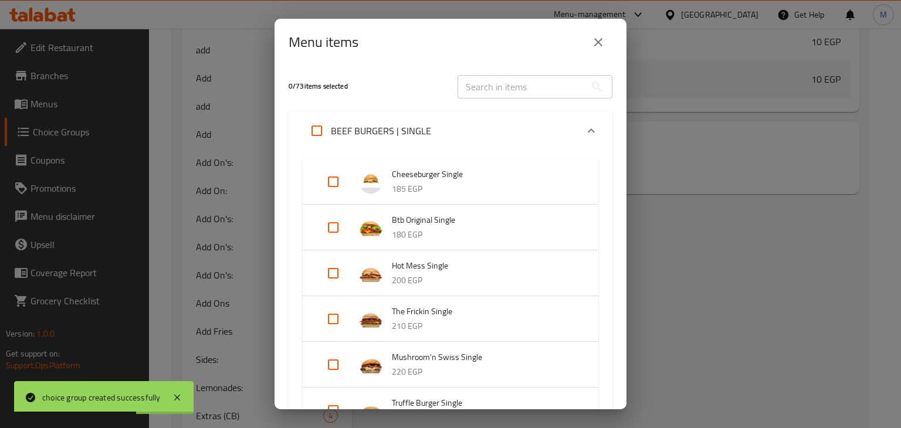
click at [323, 230] on input "Expand" at bounding box center [333, 227] width 28 height 28
checkbox input "true"
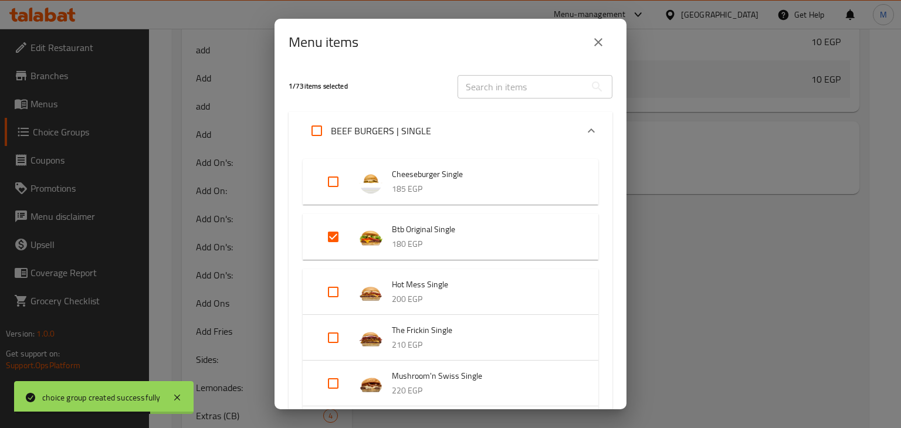
click at [442, 124] on div "BEEF BURGERS | SINGLE" at bounding box center [440, 131] width 274 height 28
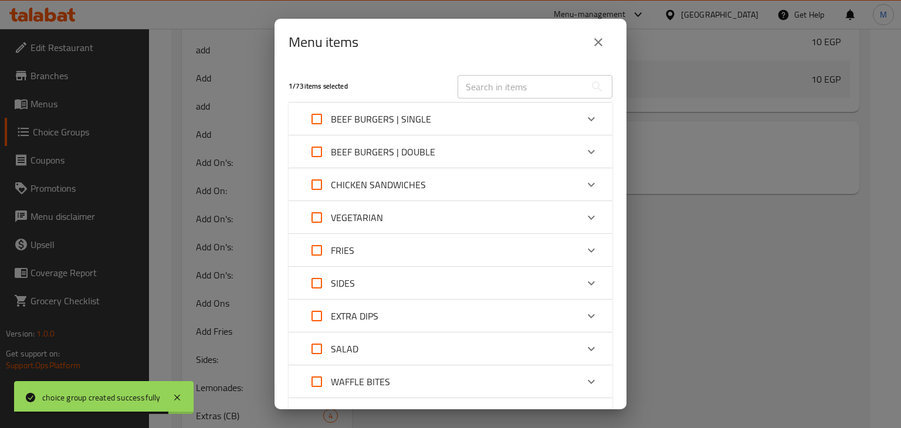
click at [393, 151] on p "BEEF BURGERS | DOUBLE" at bounding box center [383, 152] width 104 height 14
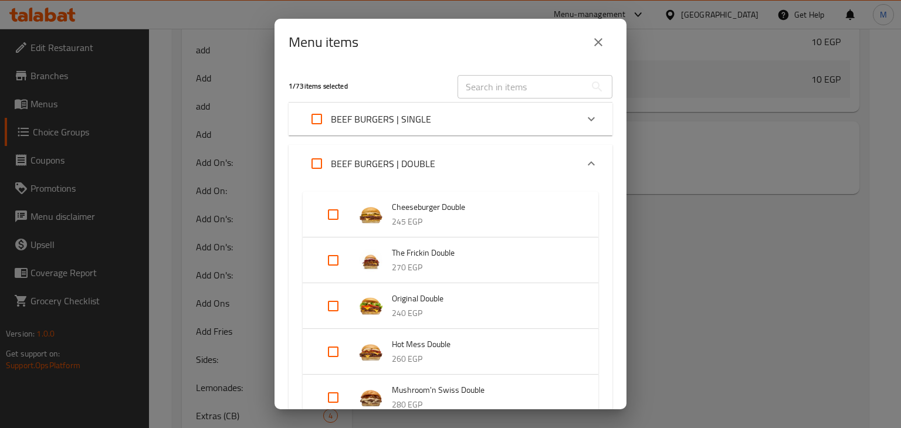
click at [320, 308] on input "Expand" at bounding box center [333, 306] width 28 height 28
checkbox input "true"
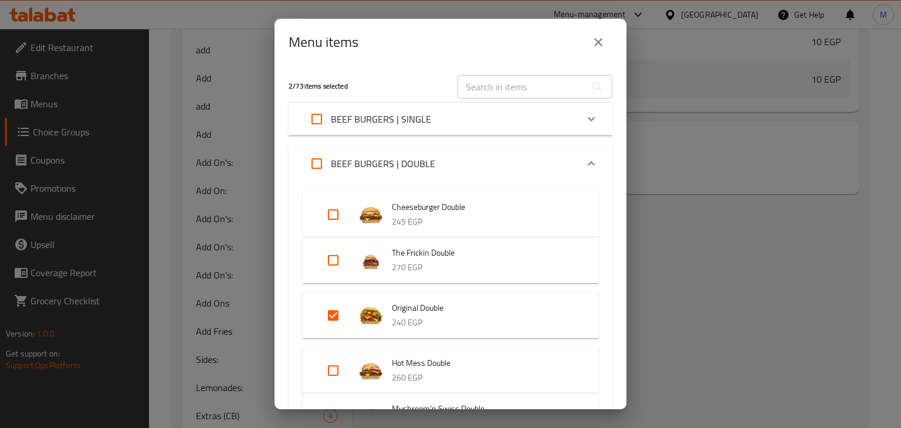
click at [474, 162] on div "BEEF BURGERS | DOUBLE" at bounding box center [440, 164] width 274 height 28
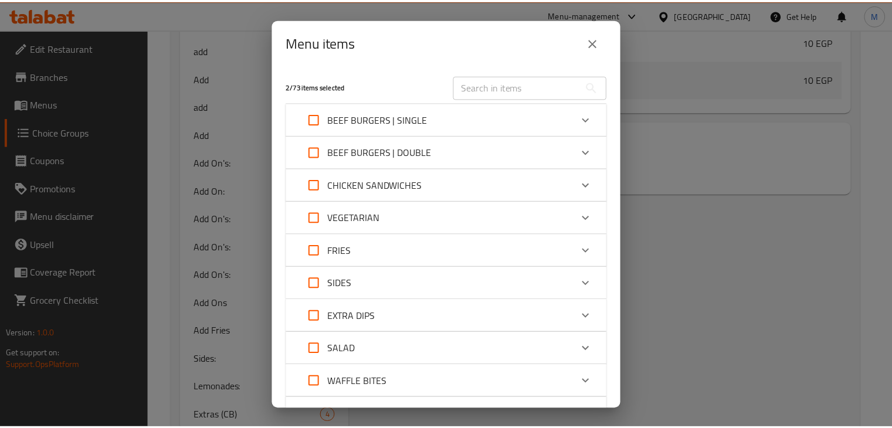
scroll to position [169, 0]
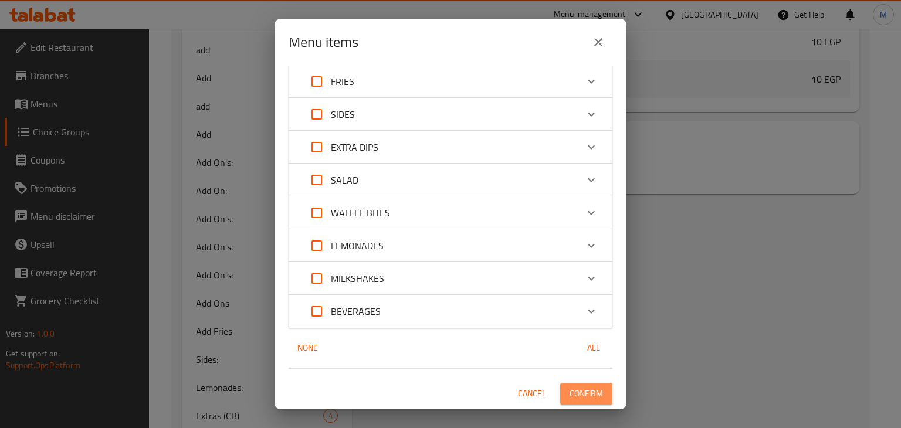
click at [586, 395] on span "Confirm" at bounding box center [585, 393] width 33 height 15
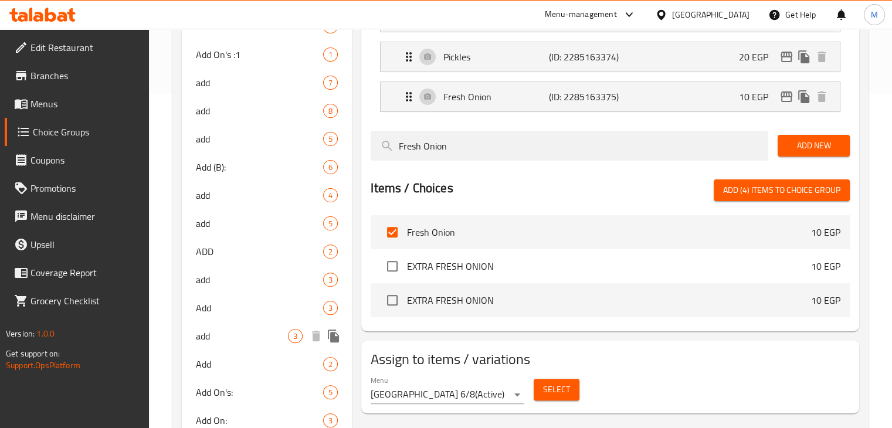
scroll to position [347, 0]
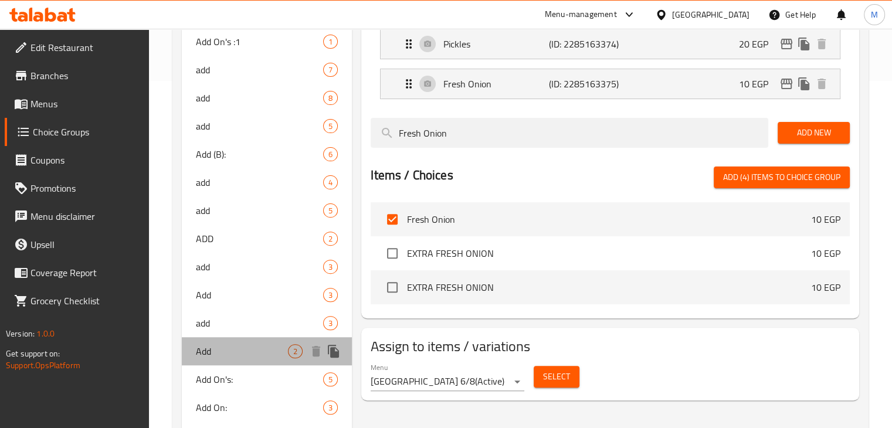
click at [253, 344] on span "Add" at bounding box center [242, 351] width 93 height 14
type input "Add"
type input "الاضافة"
type input "0"
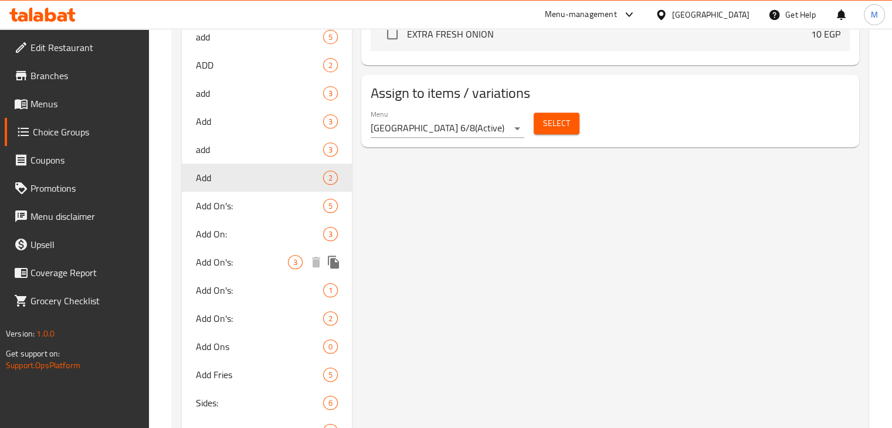
scroll to position [535, 0]
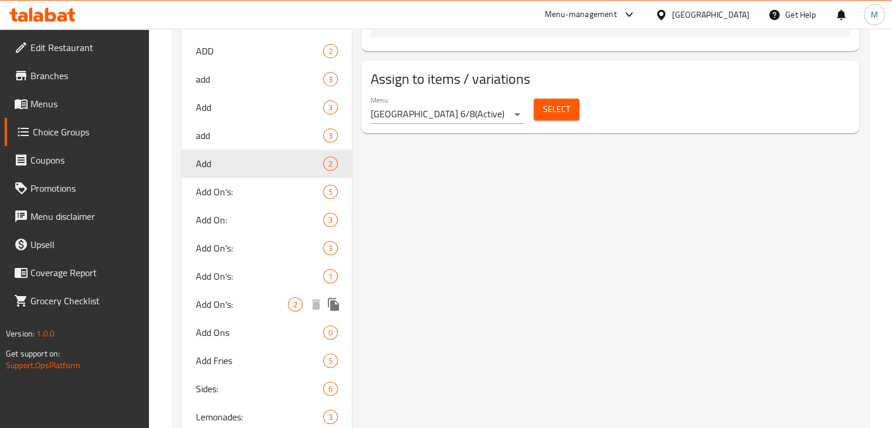
click at [260, 305] on span "Add On's:" at bounding box center [242, 304] width 93 height 14
type input "Add On's:"
type input "الاضافات"
type input "2"
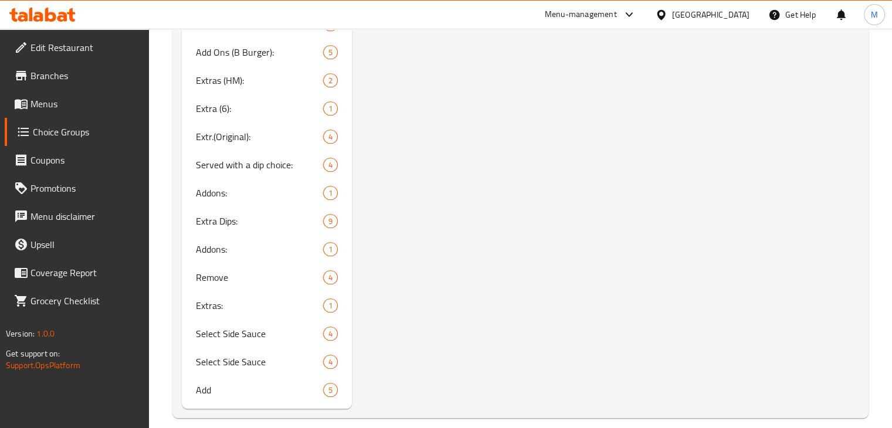
scroll to position [969, 0]
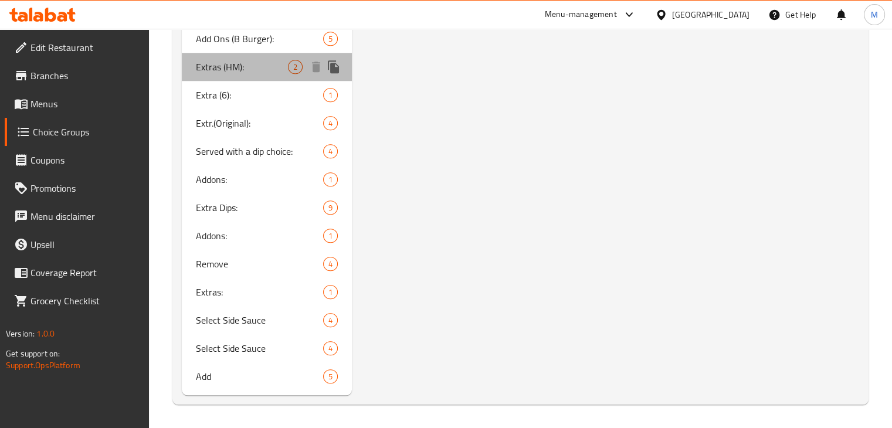
click at [257, 70] on span "Extras (HM):" at bounding box center [242, 67] width 93 height 14
type input "Extras (HM):"
type input "اضافات (هوت مس):"
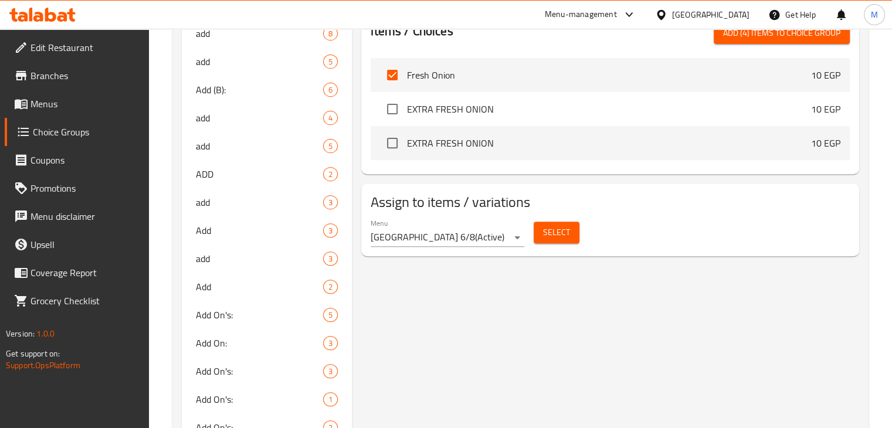
scroll to position [481, 0]
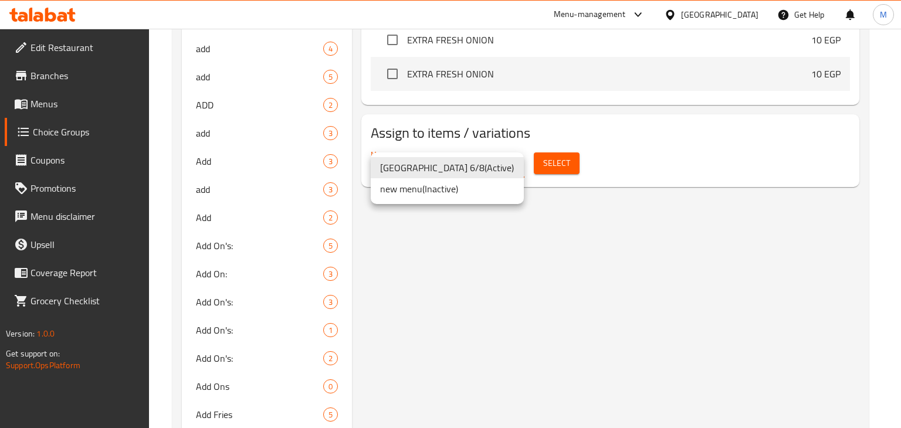
click at [551, 158] on div at bounding box center [450, 214] width 901 height 428
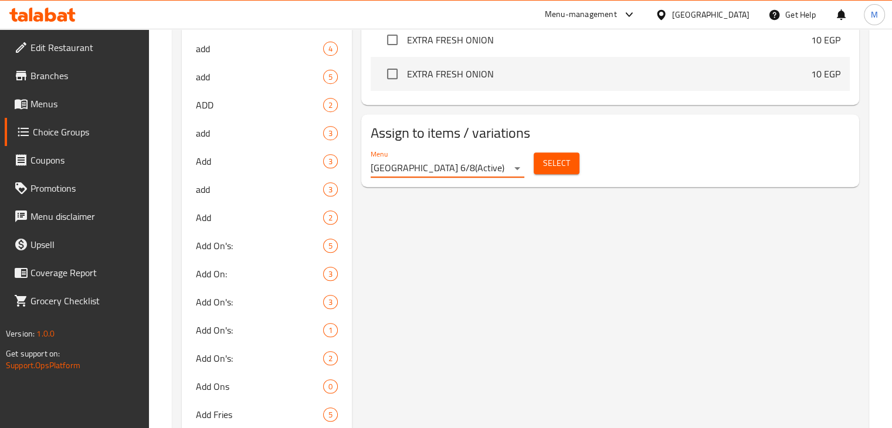
click at [551, 158] on span "Select" at bounding box center [556, 163] width 27 height 15
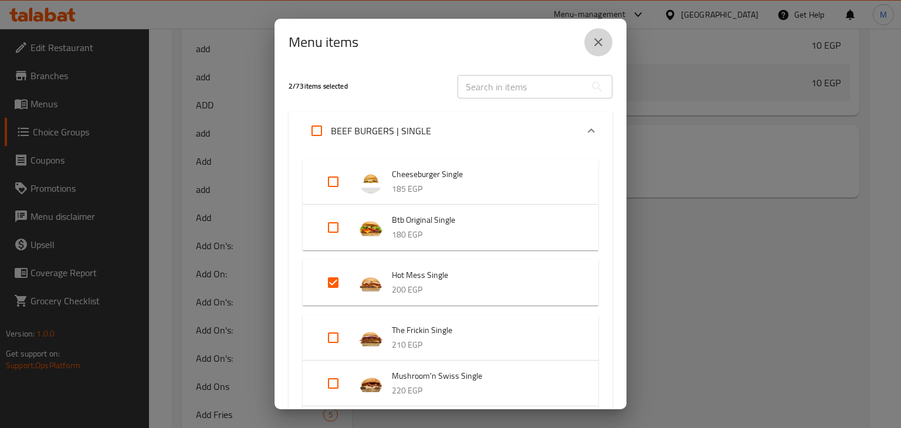
click at [590, 51] on button "close" at bounding box center [598, 42] width 28 height 28
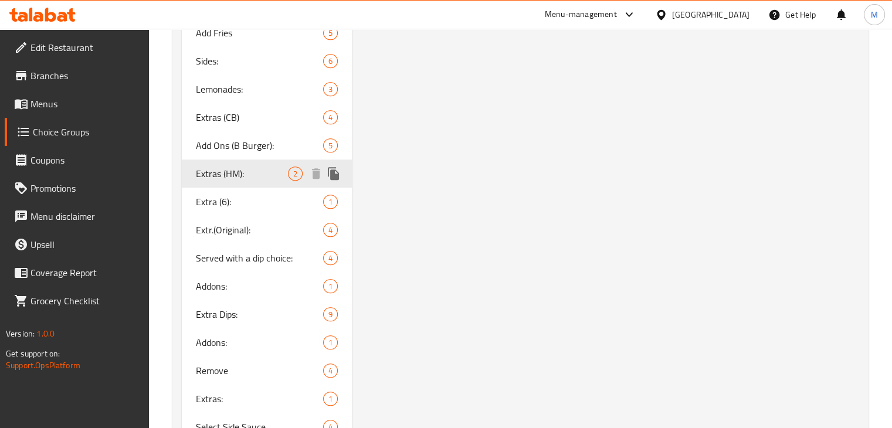
scroll to position [863, 0]
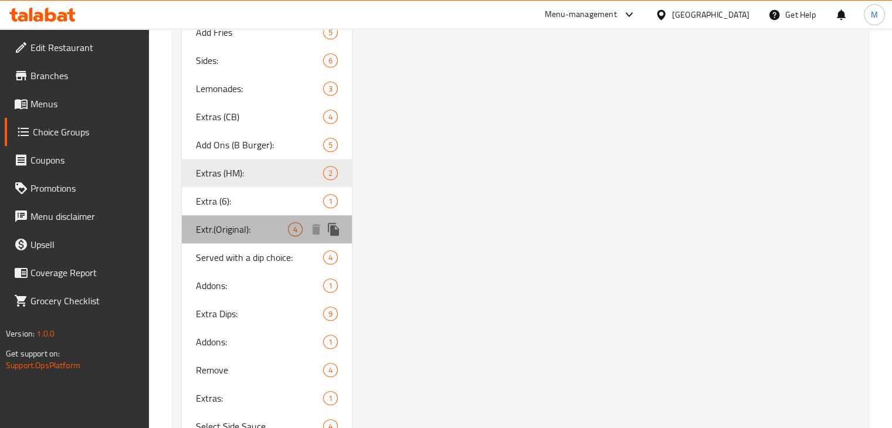
click at [271, 231] on span "Extr.(Original):" at bounding box center [242, 229] width 93 height 14
type input "Extr.(Original):"
type input "اكسترا (اوريجينال):"
type input "4"
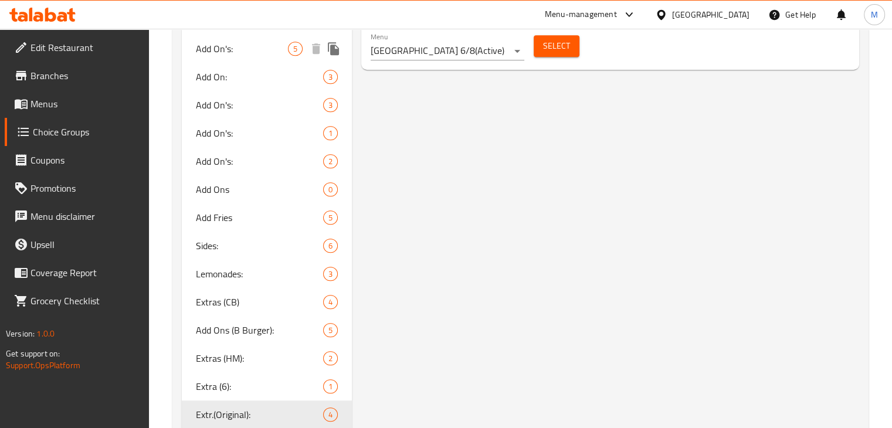
scroll to position [680, 0]
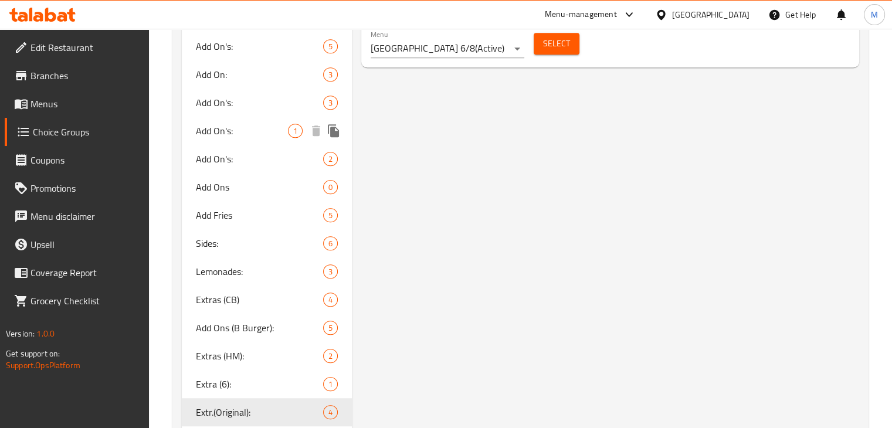
click at [253, 154] on span "Add On's:" at bounding box center [260, 159] width 128 height 14
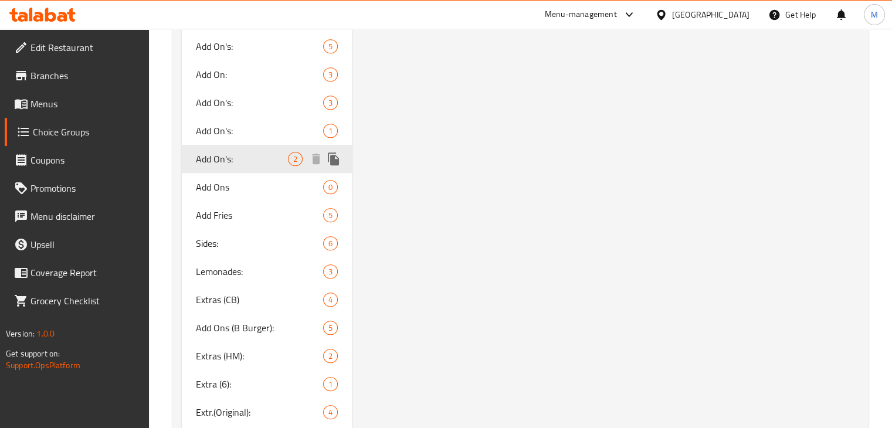
type input "Add On's:"
type input "الاضافات"
type input "2"
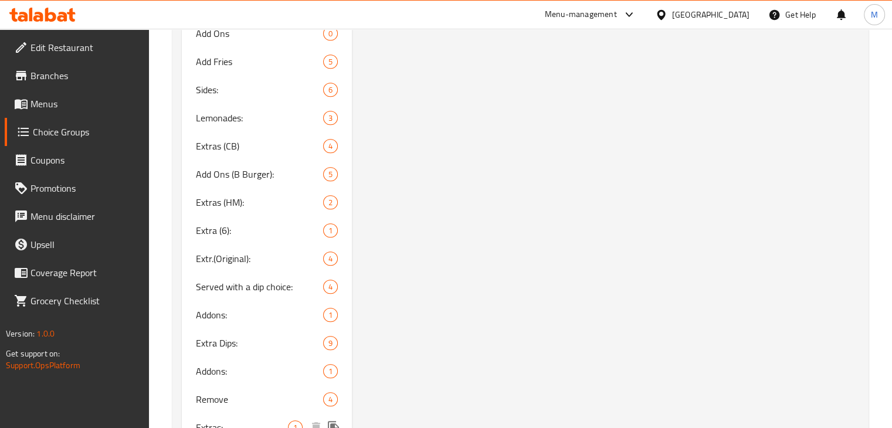
scroll to position [969, 0]
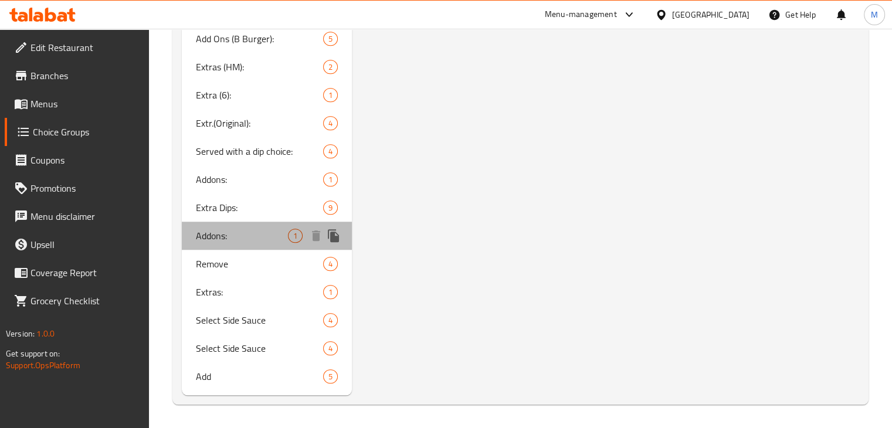
click at [259, 230] on span "Addons:" at bounding box center [242, 236] width 93 height 14
type input "Addons:"
type input "الإضافات:"
type input "0"
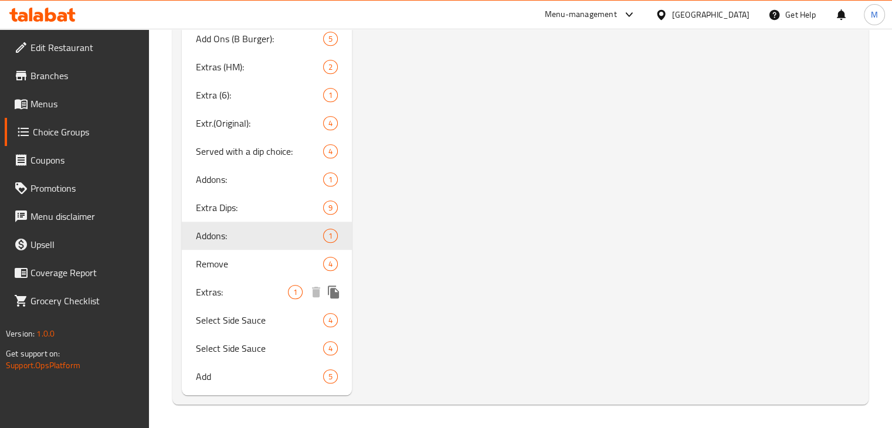
click at [252, 298] on span "Extras:" at bounding box center [242, 292] width 93 height 14
type input "Extras:"
type input "1"
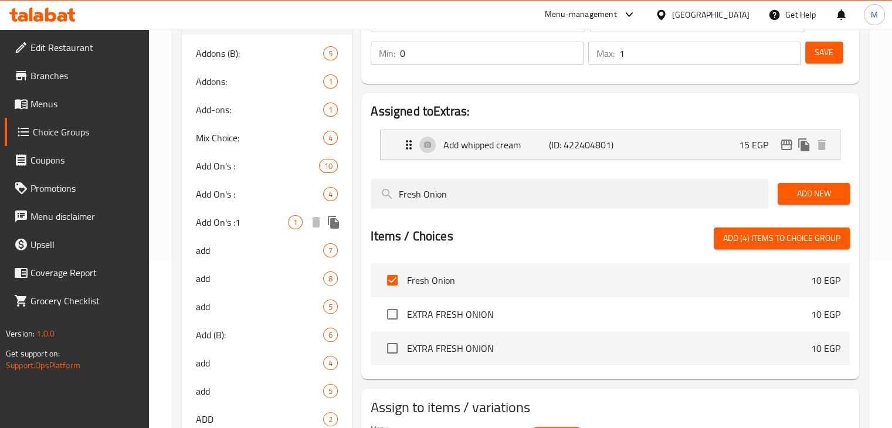
scroll to position [120, 0]
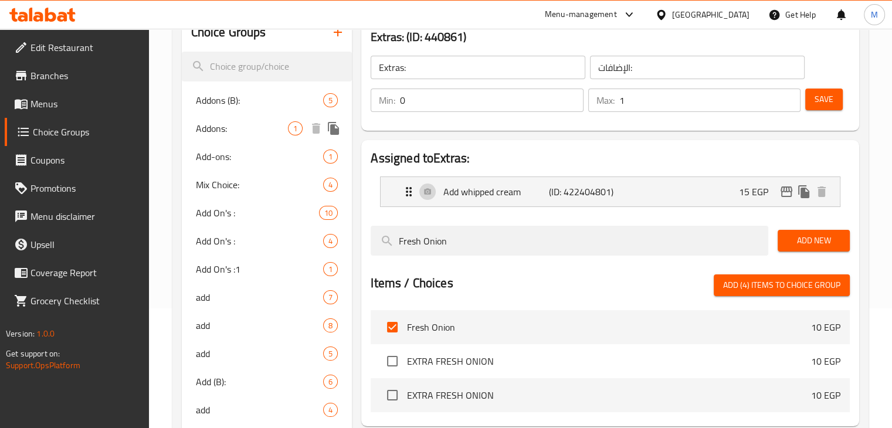
click at [263, 134] on span "Addons:" at bounding box center [242, 128] width 93 height 14
type input "Addons:"
type input "إضافات:"
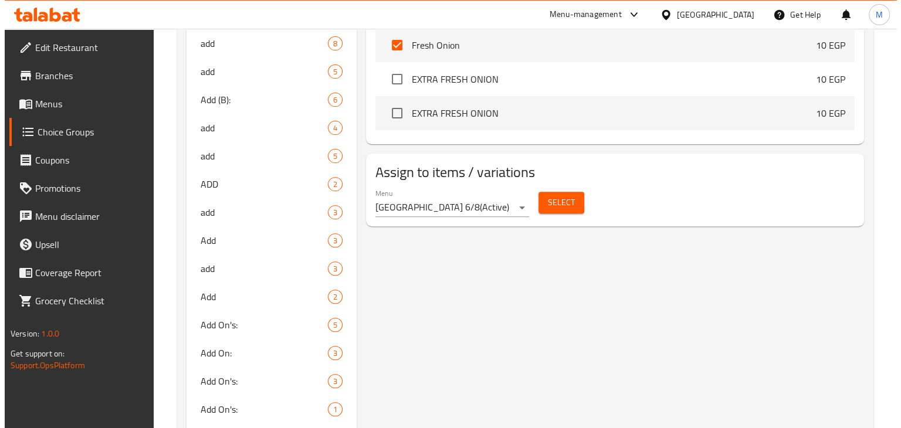
scroll to position [402, 0]
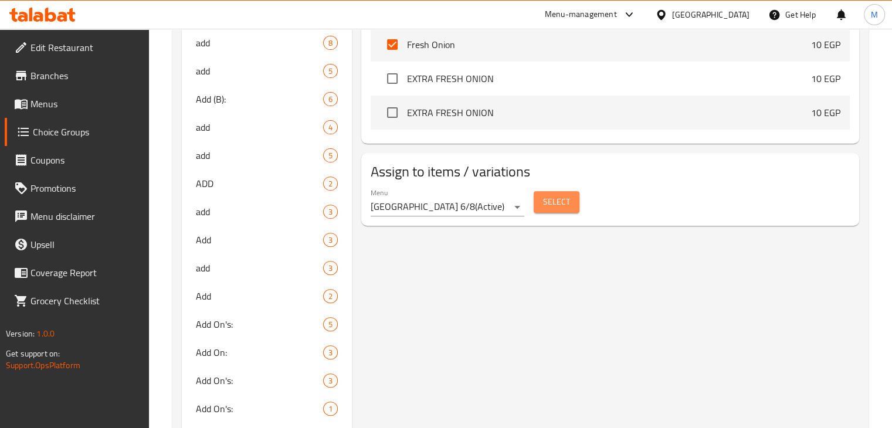
click at [550, 201] on span "Select" at bounding box center [556, 202] width 27 height 15
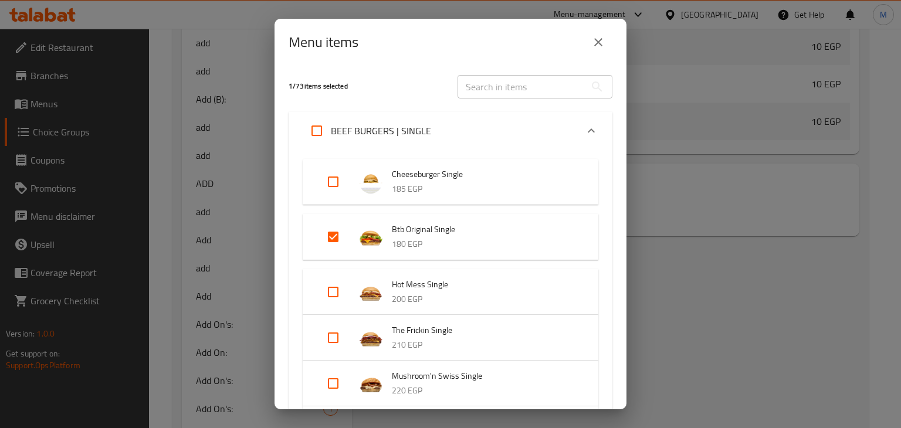
click at [333, 238] on input "Expand" at bounding box center [333, 237] width 28 height 28
checkbox input "false"
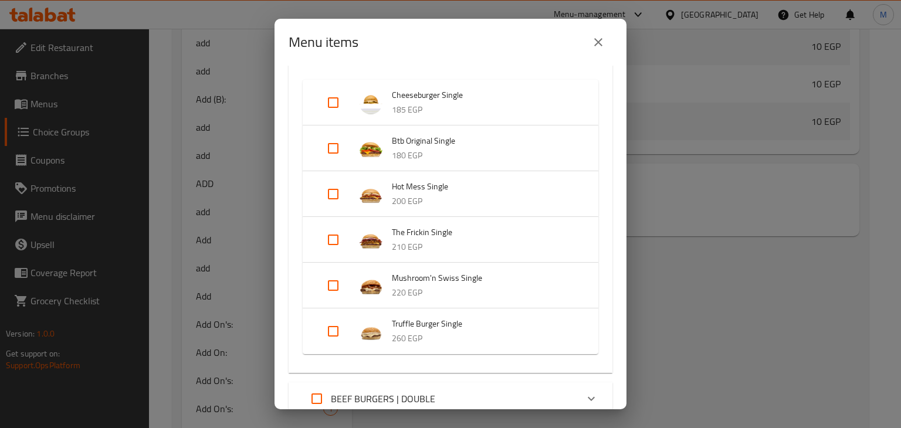
scroll to position [82, 0]
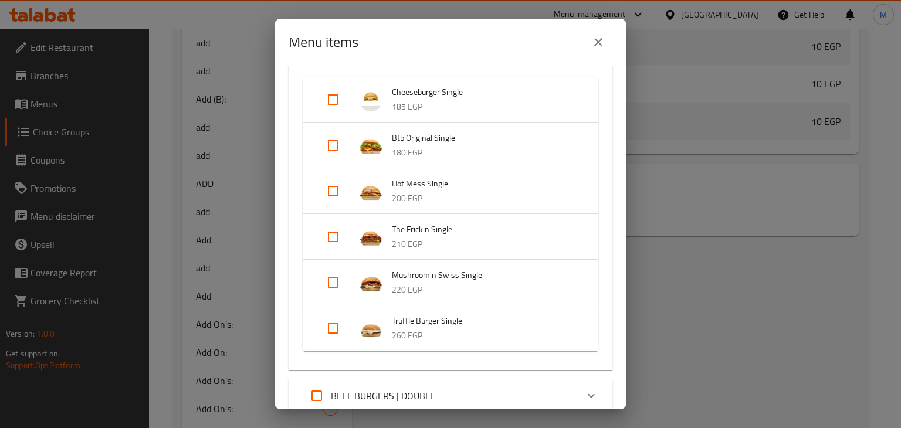
click at [328, 278] on input "Expand" at bounding box center [333, 283] width 28 height 28
checkbox input "true"
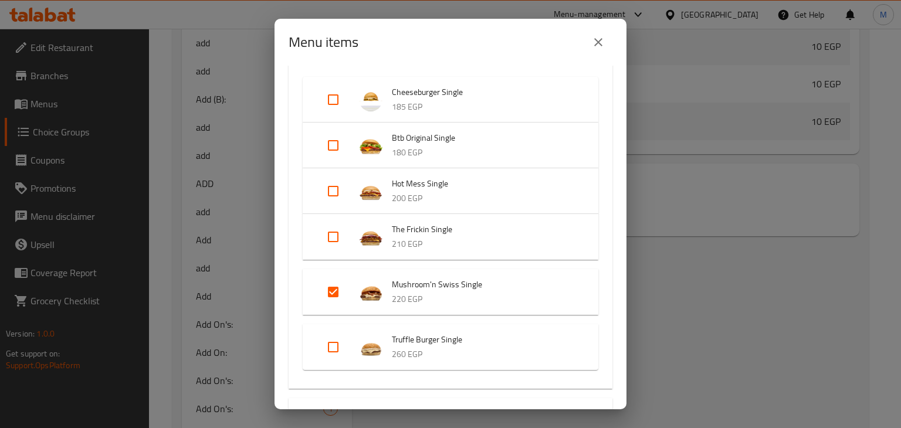
click at [335, 243] on input "Expand" at bounding box center [333, 237] width 28 height 28
checkbox input "true"
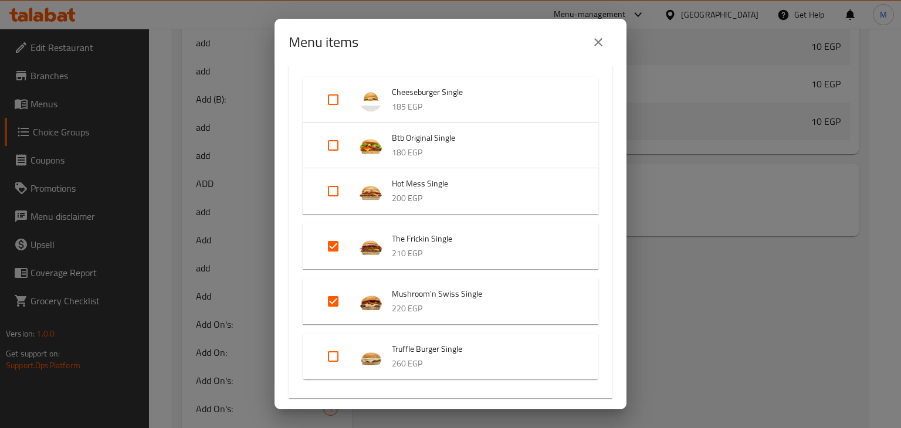
scroll to position [0, 0]
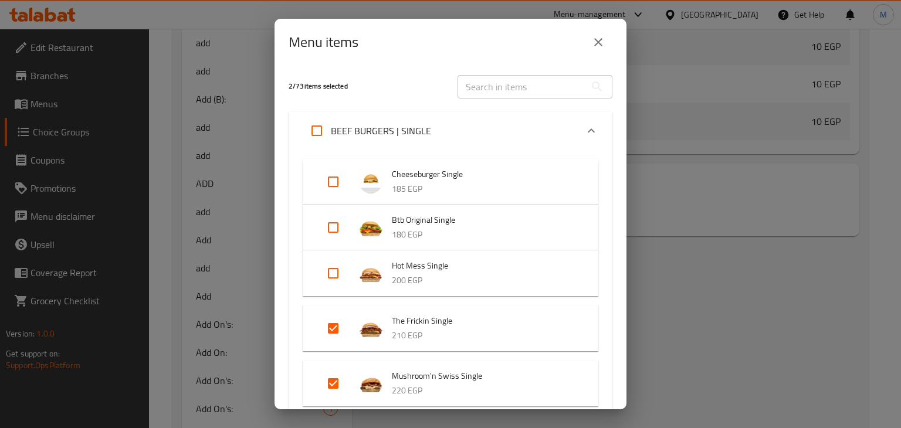
click at [437, 131] on div "BEEF BURGERS | SINGLE" at bounding box center [440, 131] width 274 height 28
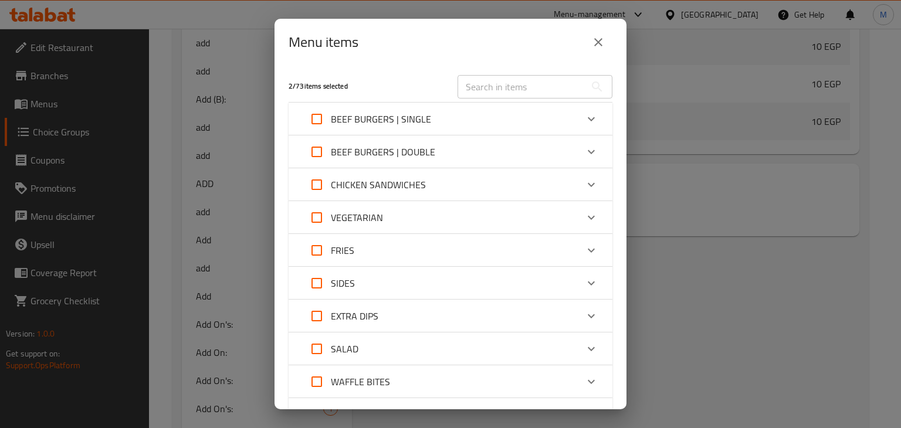
click at [400, 114] on p "BEEF BURGERS | SINGLE" at bounding box center [381, 119] width 100 height 14
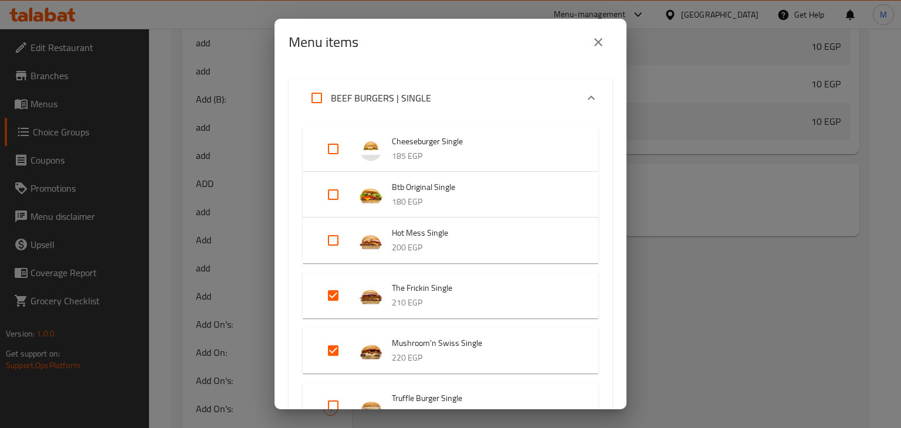
scroll to position [33, 0]
click at [332, 350] on input "Expand" at bounding box center [333, 351] width 28 height 28
checkbox input "false"
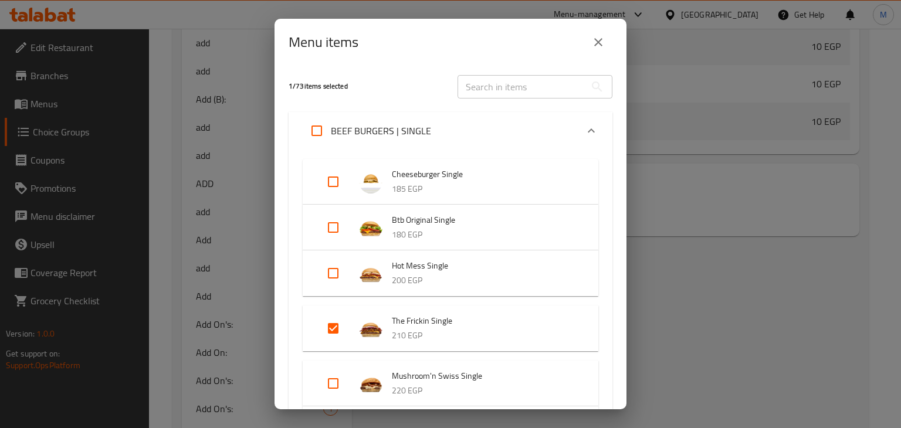
click at [460, 124] on div "BEEF BURGERS | SINGLE" at bounding box center [440, 131] width 274 height 28
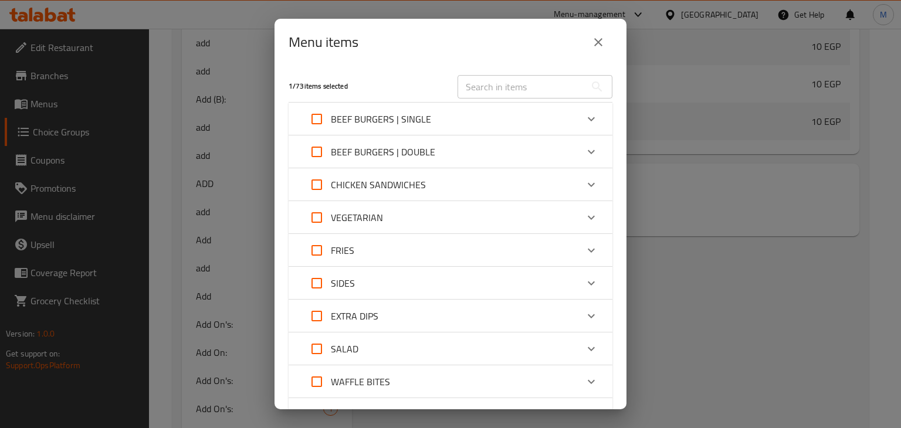
click at [394, 162] on div "BEEF BURGERS | DOUBLE" at bounding box center [369, 152] width 133 height 28
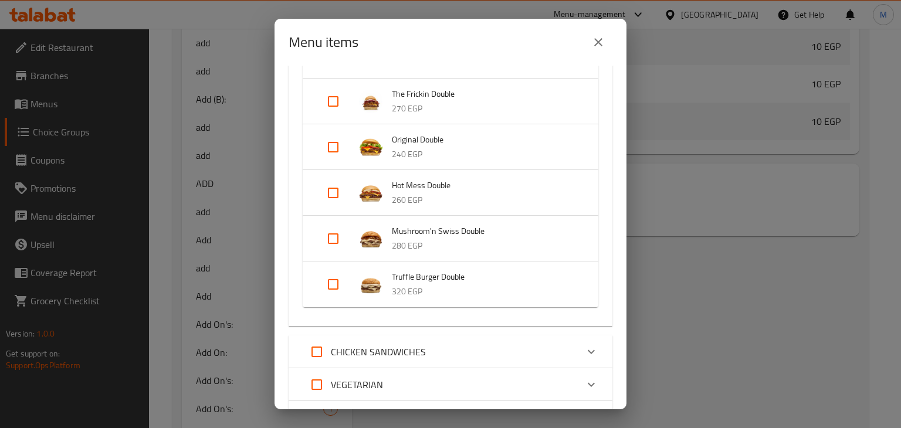
scroll to position [159, 0]
drag, startPoint x: 326, startPoint y: 198, endPoint x: 307, endPoint y: 198, distance: 18.8
click at [307, 198] on div "Hot Mess Double 260 EGP" at bounding box center [450, 192] width 295 height 46
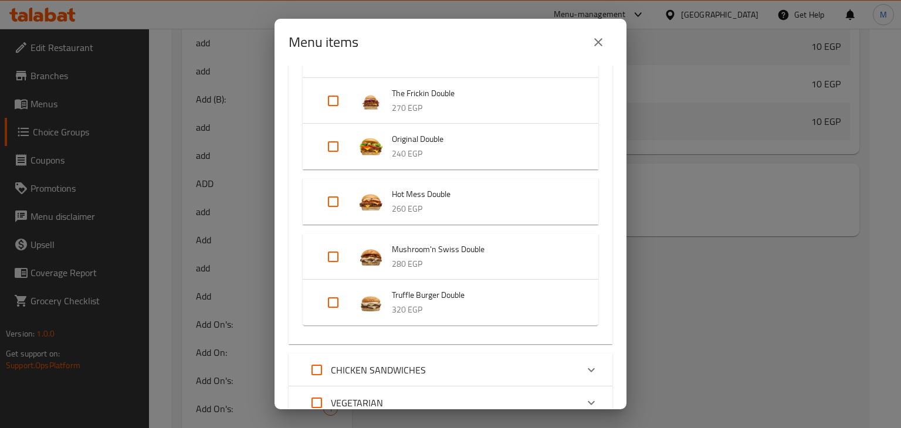
click at [335, 100] on input "Expand" at bounding box center [333, 101] width 28 height 28
checkbox input "true"
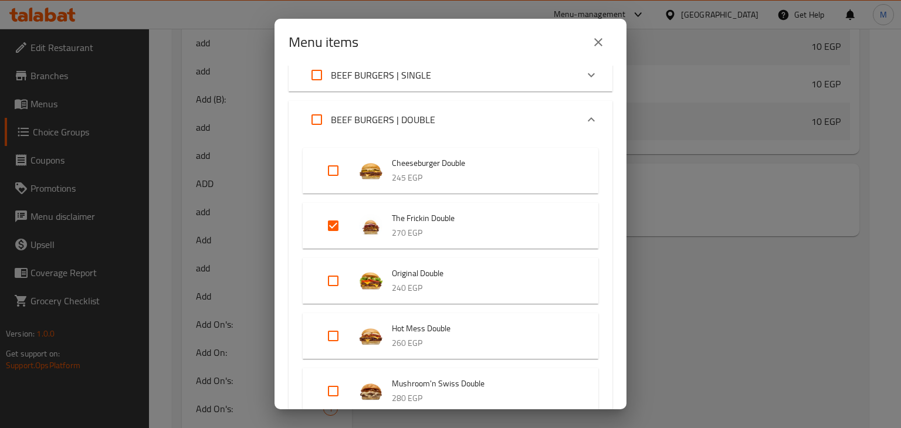
scroll to position [48, 0]
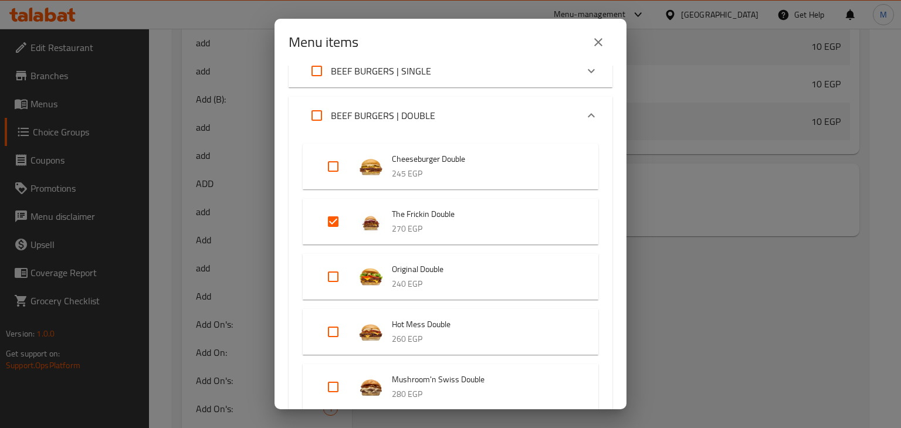
click at [417, 101] on div "BEEF BURGERS | DOUBLE" at bounding box center [369, 115] width 133 height 28
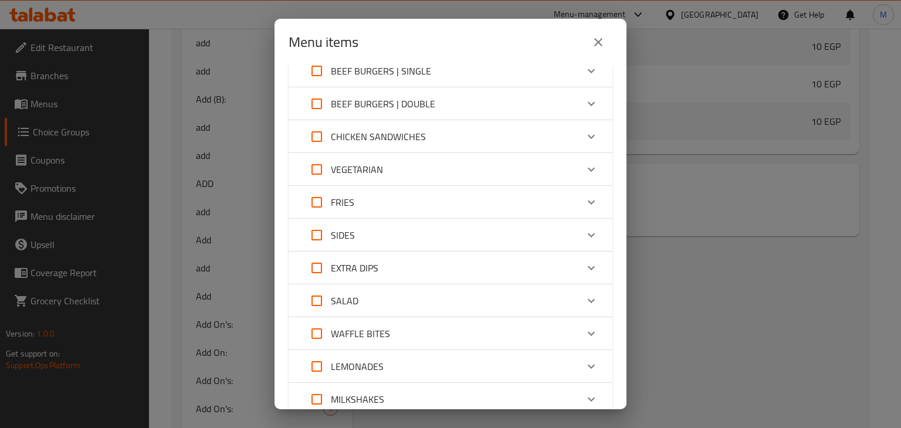
click at [434, 79] on div "BEEF BURGERS | SINGLE" at bounding box center [440, 71] width 274 height 28
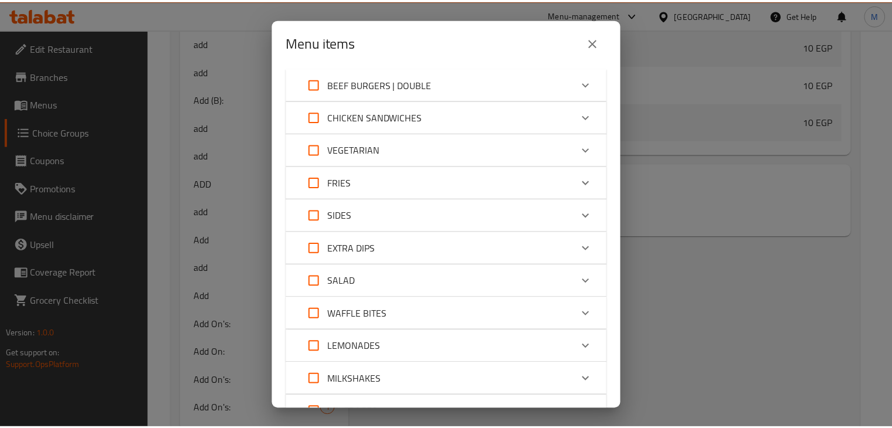
scroll to position [514, 0]
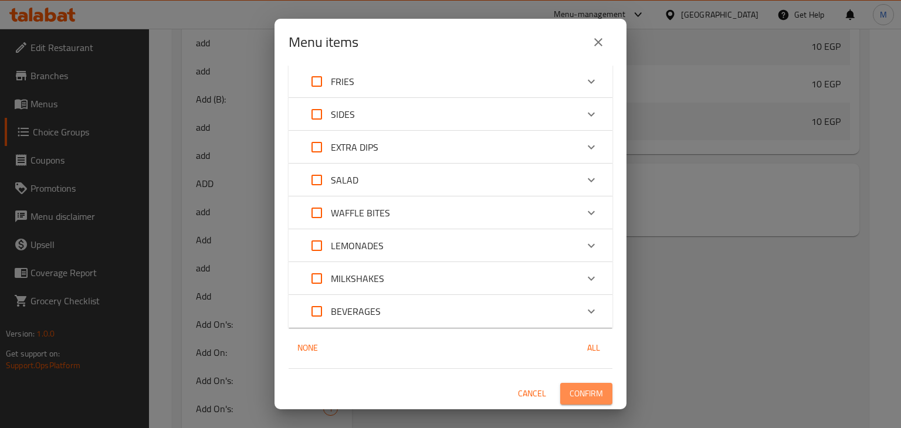
click at [585, 393] on span "Confirm" at bounding box center [585, 393] width 33 height 15
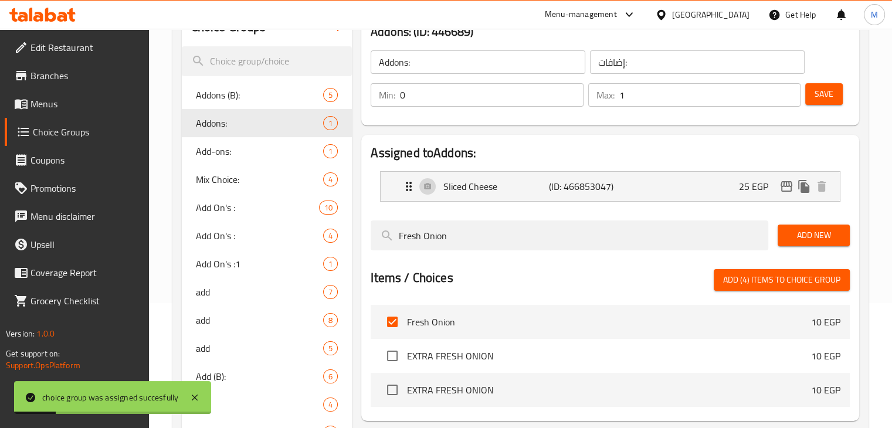
scroll to position [125, 0]
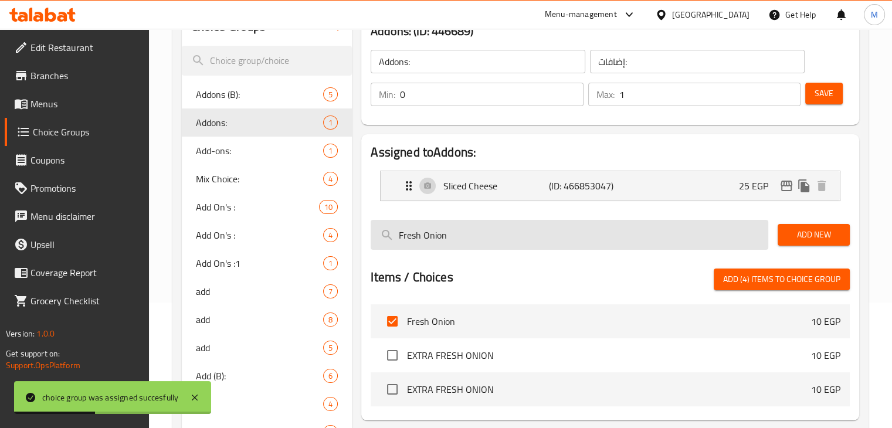
click at [527, 237] on input "Fresh Onion" at bounding box center [570, 235] width 398 height 30
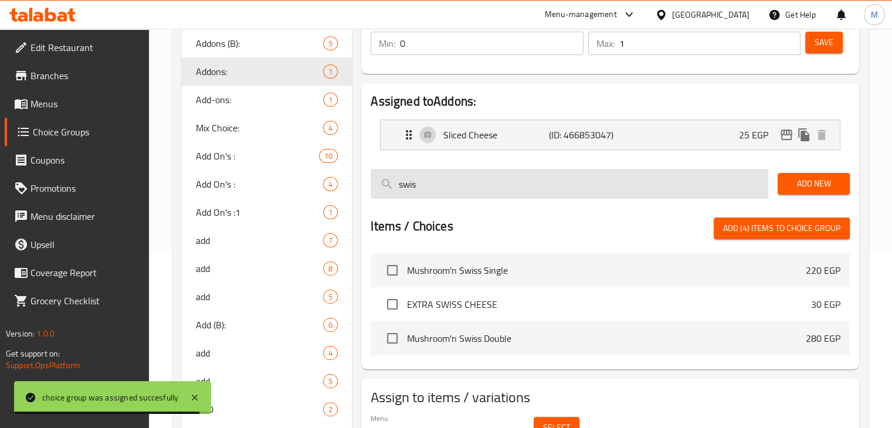
scroll to position [184, 0]
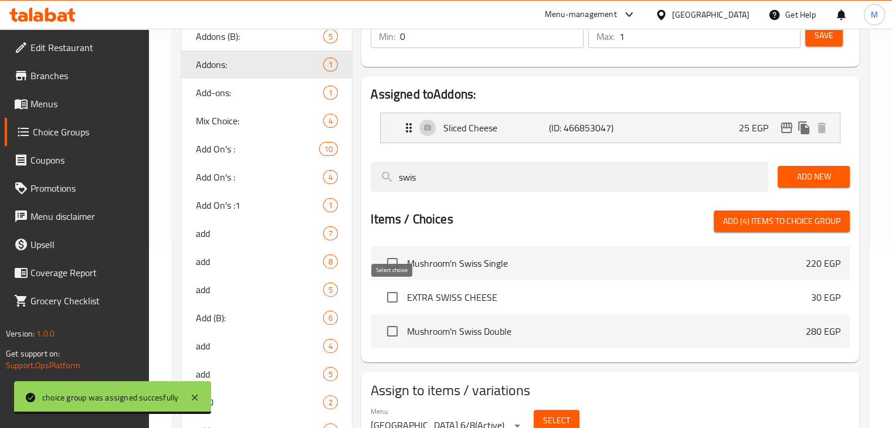
type input "swis"
click at [390, 296] on input "checkbox" at bounding box center [392, 297] width 25 height 25
checkbox input "true"
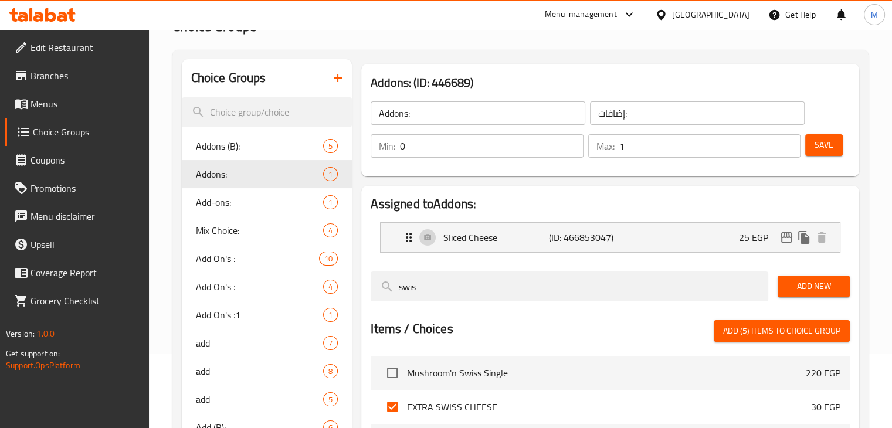
scroll to position [73, 0]
click at [338, 84] on icon "button" at bounding box center [338, 79] width 14 height 14
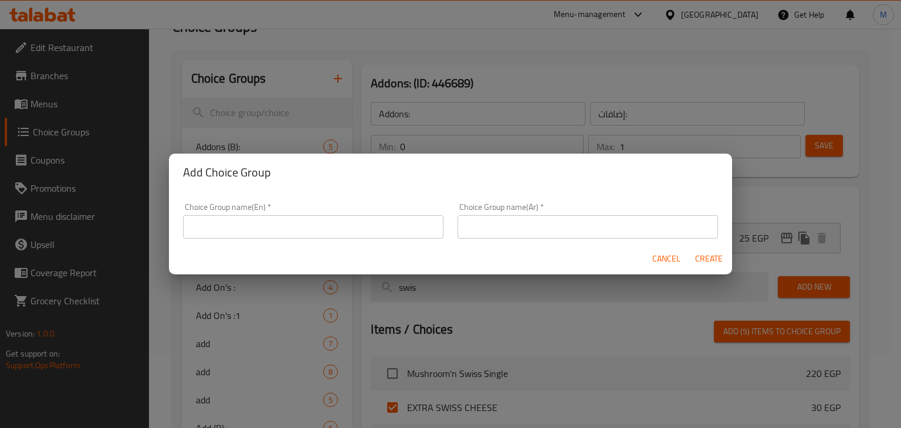
click at [244, 221] on input "text" at bounding box center [313, 226] width 260 height 23
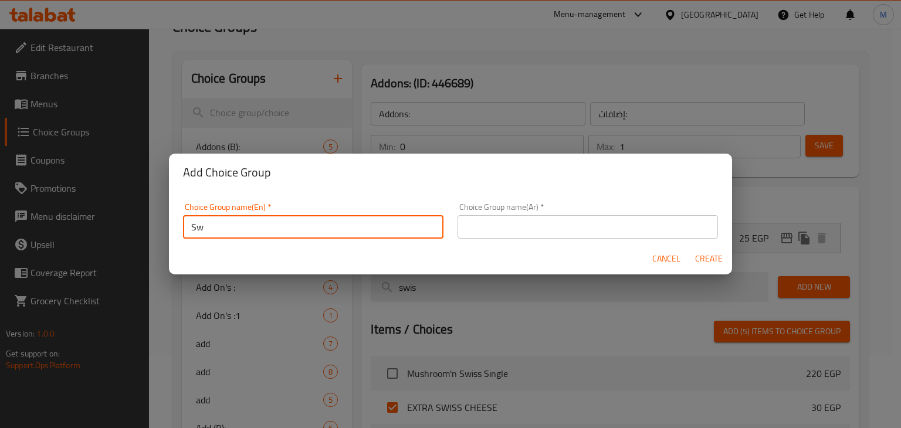
type input "S"
click at [236, 226] on input "Mushroom Add" at bounding box center [313, 226] width 260 height 23
click at [236, 226] on input "M.Add" at bounding box center [313, 226] width 260 height 23
type input "M.Add Ons:"
click at [523, 219] on input "text" at bounding box center [587, 226] width 260 height 23
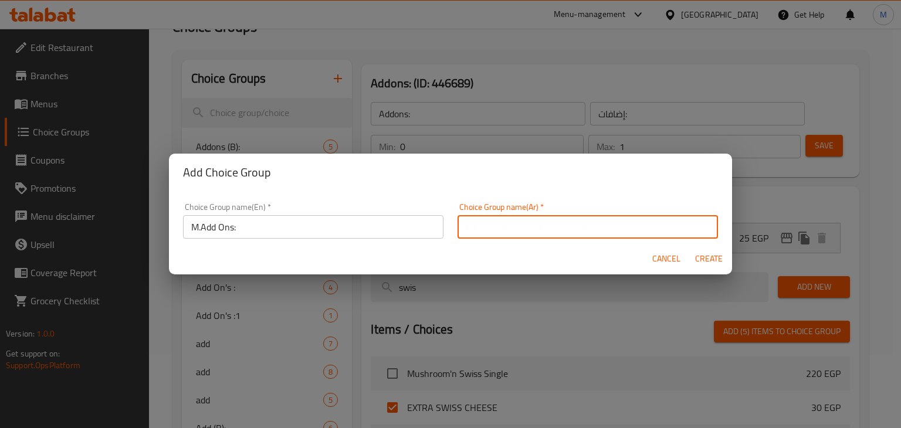
type input "l"
type input "اضافة:"
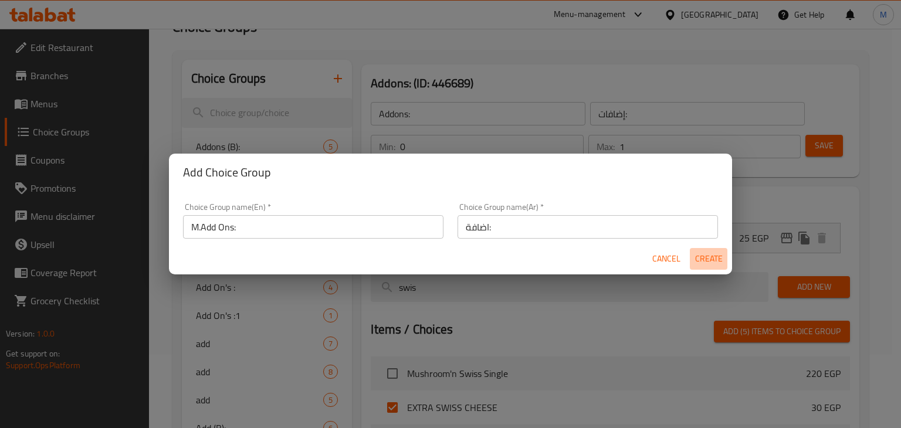
click at [709, 263] on span "Create" at bounding box center [708, 259] width 28 height 15
type input "M.Add Ons:"
type input "اضافة:"
type input "0"
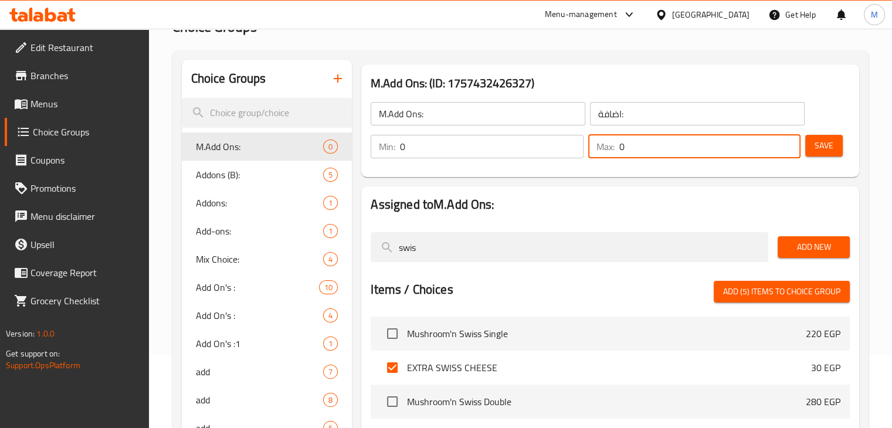
click at [665, 153] on input "0" at bounding box center [709, 146] width 181 height 23
type input "1"
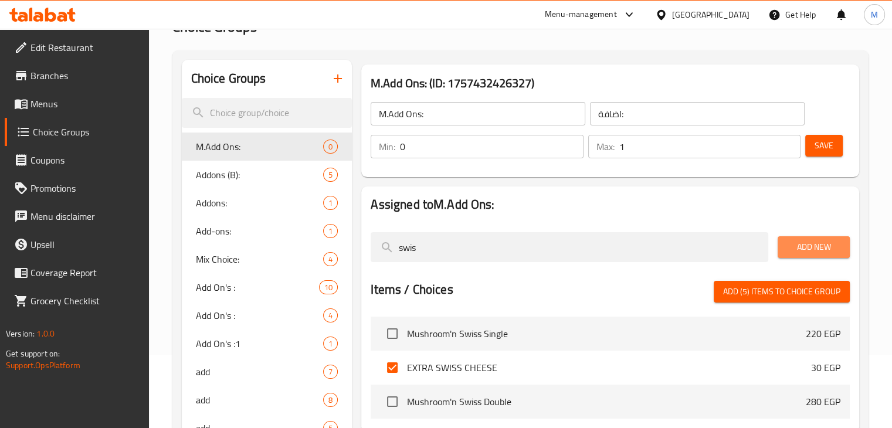
click at [807, 247] on span "Add New" at bounding box center [813, 247] width 53 height 15
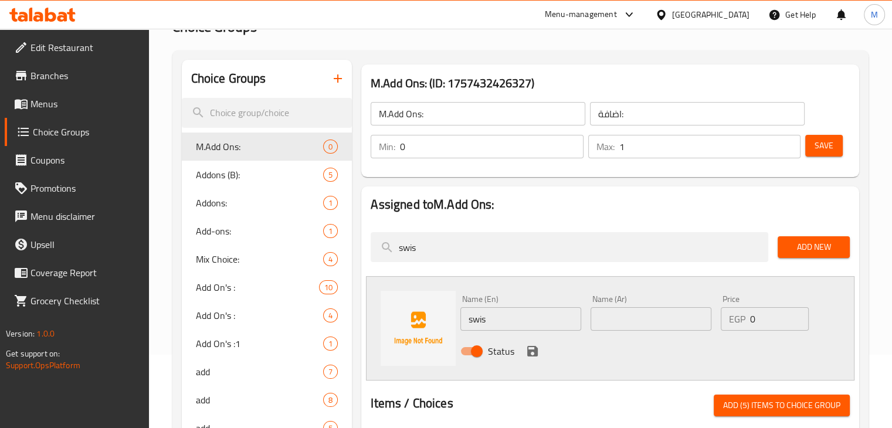
click at [534, 318] on input "swis" at bounding box center [520, 318] width 121 height 23
click at [534, 318] on input "Swiss" at bounding box center [520, 318] width 121 height 23
type input "Swiss Cheese"
click at [620, 319] on input "text" at bounding box center [650, 318] width 121 height 23
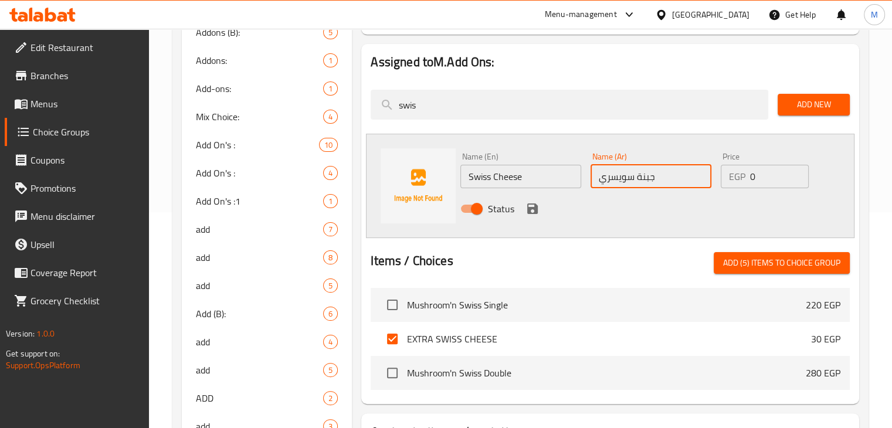
scroll to position [217, 0]
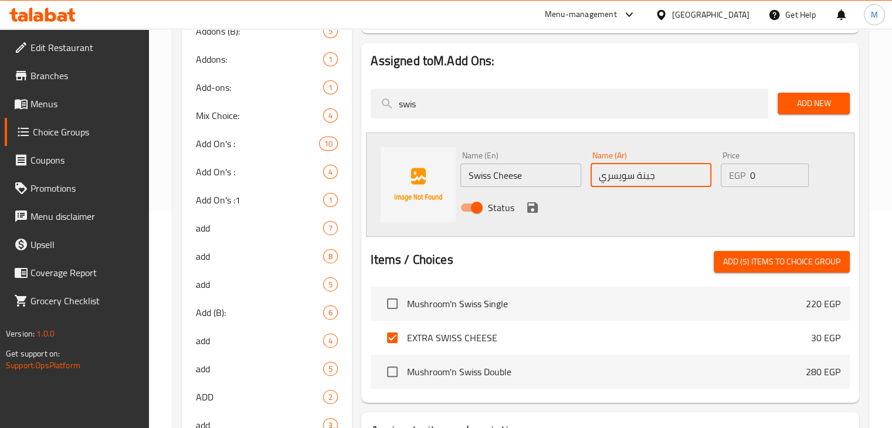
type input "جبنة سويسري"
click at [756, 169] on input "0" at bounding box center [779, 175] width 59 height 23
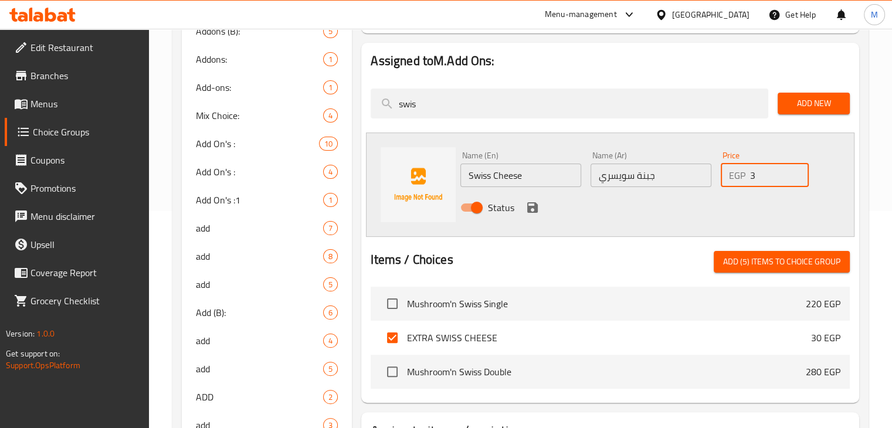
type input "30"
click at [529, 206] on icon "save" at bounding box center [532, 207] width 11 height 11
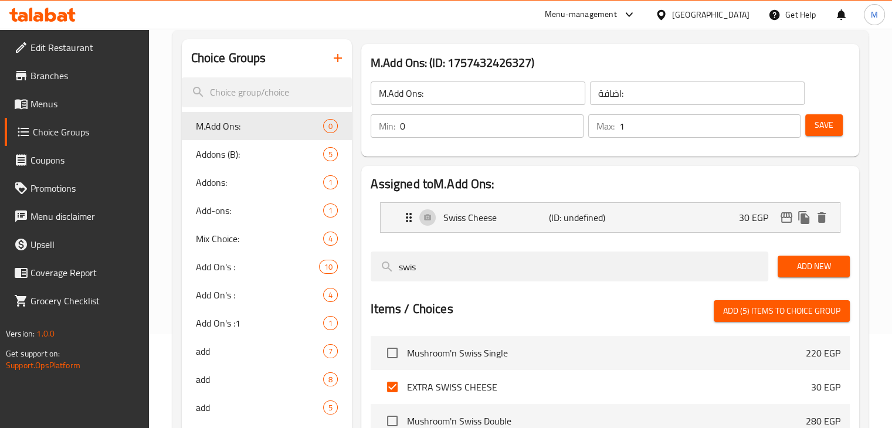
scroll to position [93, 0]
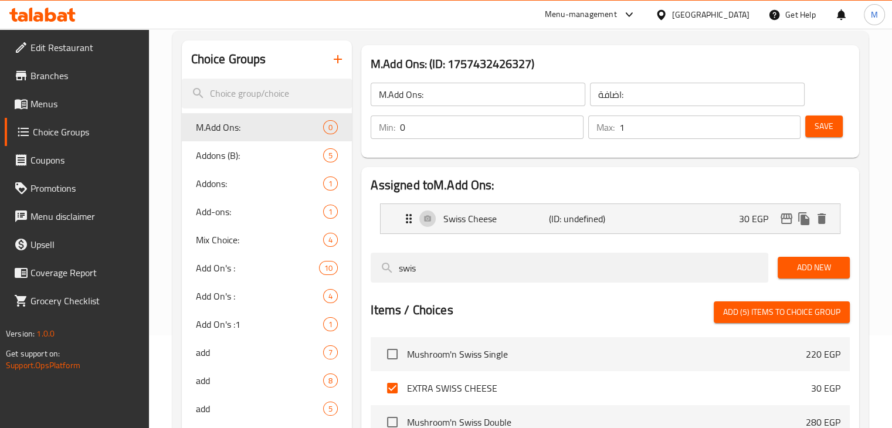
click at [830, 132] on span "Save" at bounding box center [823, 126] width 19 height 15
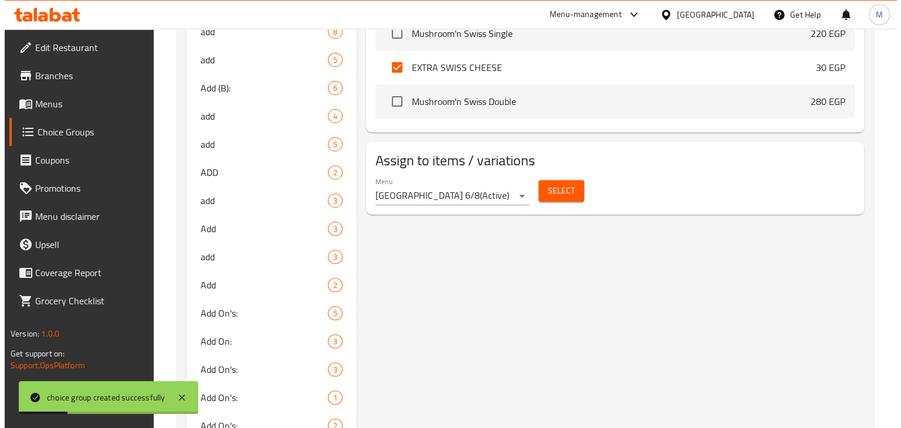
scroll to position [408, 0]
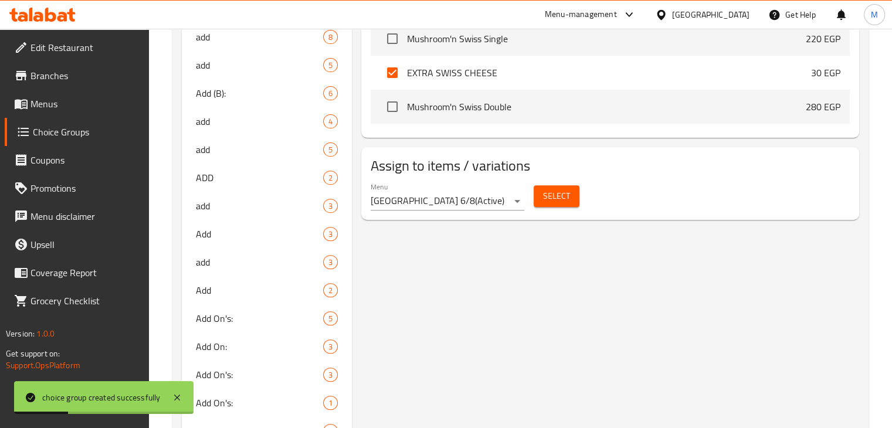
click at [553, 195] on span "Select" at bounding box center [556, 196] width 27 height 15
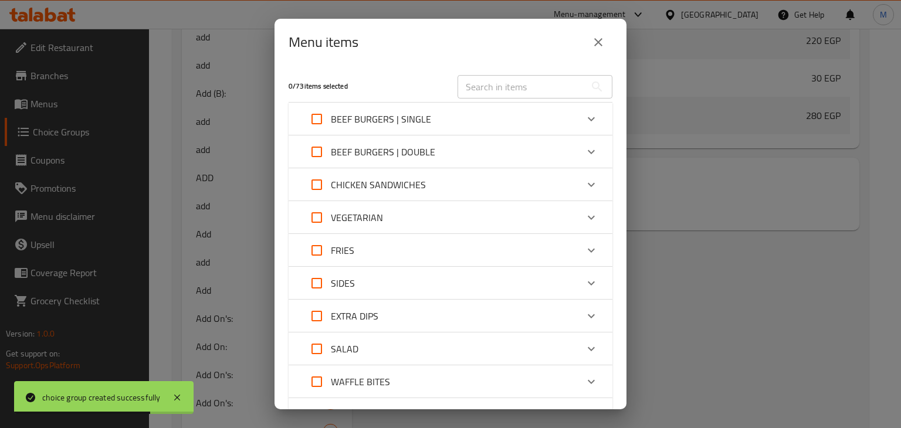
click at [408, 118] on p "BEEF BURGERS | SINGLE" at bounding box center [381, 119] width 100 height 14
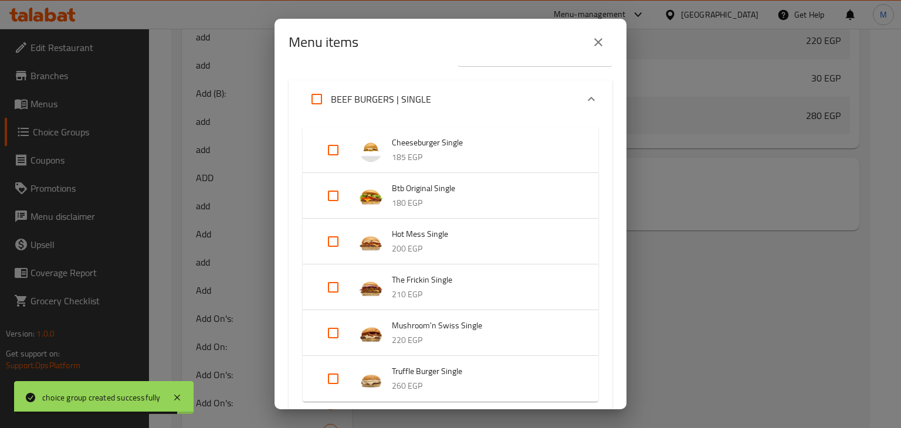
scroll to position [32, 0]
click at [334, 328] on input "Expand" at bounding box center [333, 332] width 28 height 28
checkbox input "true"
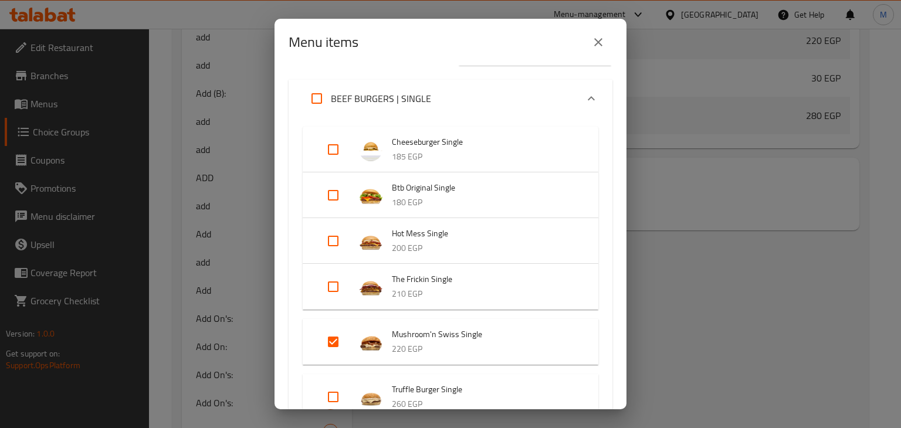
click at [433, 91] on div "BEEF BURGERS | SINGLE" at bounding box center [440, 98] width 274 height 28
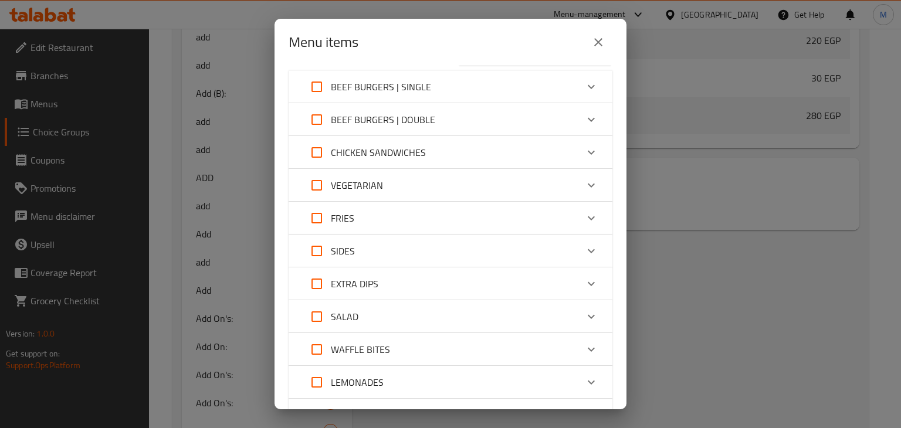
click at [403, 152] on p "CHICKEN SANDWICHES" at bounding box center [378, 152] width 95 height 14
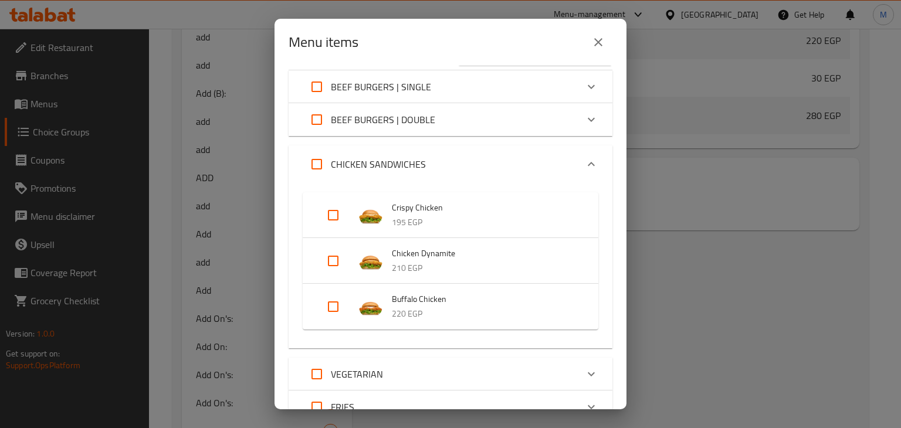
click at [424, 123] on p "BEEF BURGERS | DOUBLE" at bounding box center [383, 120] width 104 height 14
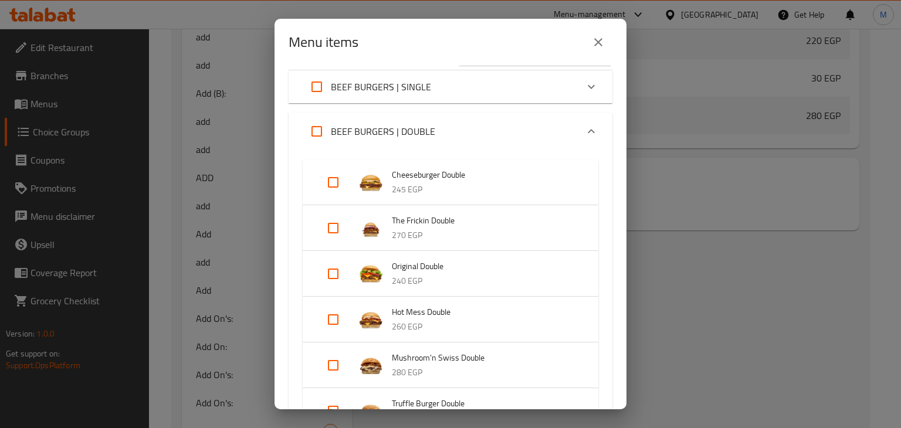
click at [331, 364] on input "Expand" at bounding box center [333, 365] width 28 height 28
checkbox input "true"
click at [446, 138] on div "BEEF BURGERS | DOUBLE" at bounding box center [440, 131] width 274 height 28
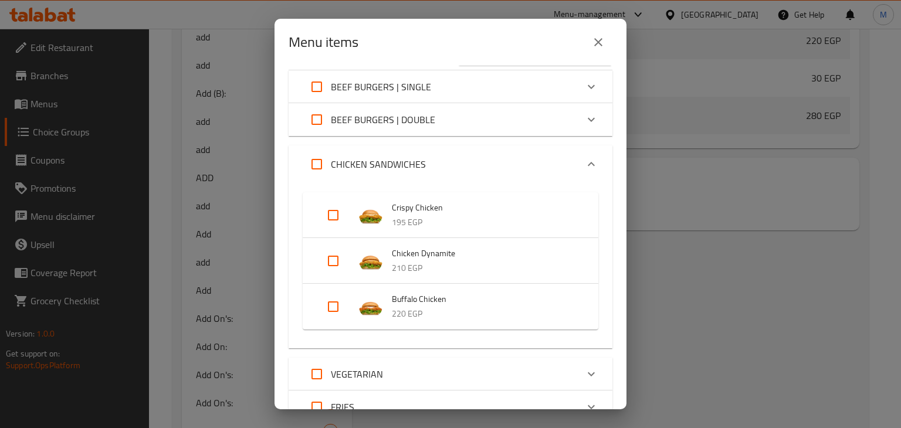
click at [435, 157] on div "CHICKEN SANDWICHES" at bounding box center [440, 164] width 274 height 28
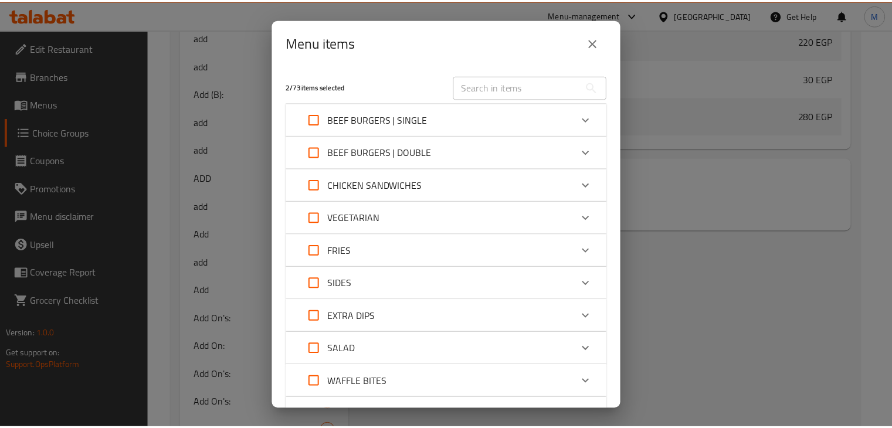
scroll to position [169, 0]
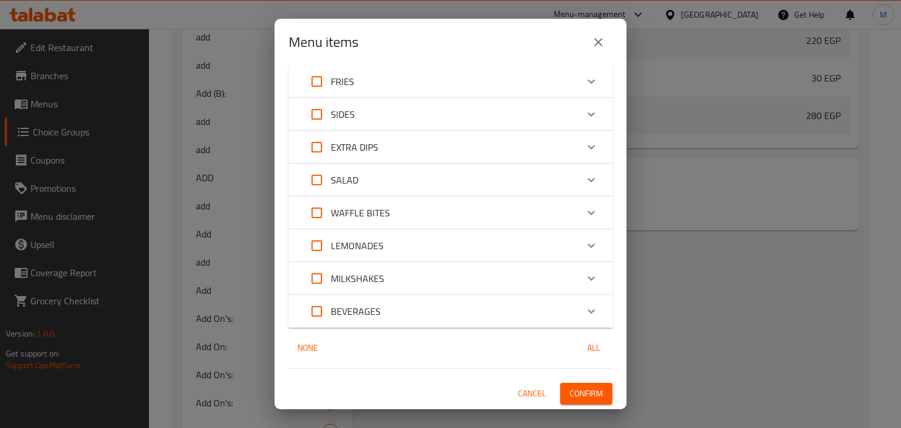
drag, startPoint x: 587, startPoint y: 406, endPoint x: 593, endPoint y: 397, distance: 10.6
click at [593, 397] on div "2 / 73 items selected ​ BEEF BURGERS | SINGLE Cheeseburger Single 185 EGP Btb O…" at bounding box center [450, 238] width 352 height 344
click at [593, 397] on span "Confirm" at bounding box center [585, 393] width 33 height 15
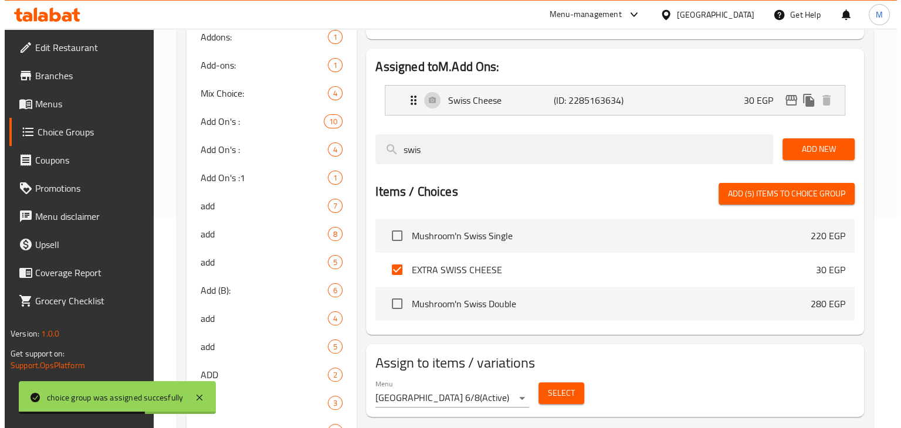
scroll to position [368, 0]
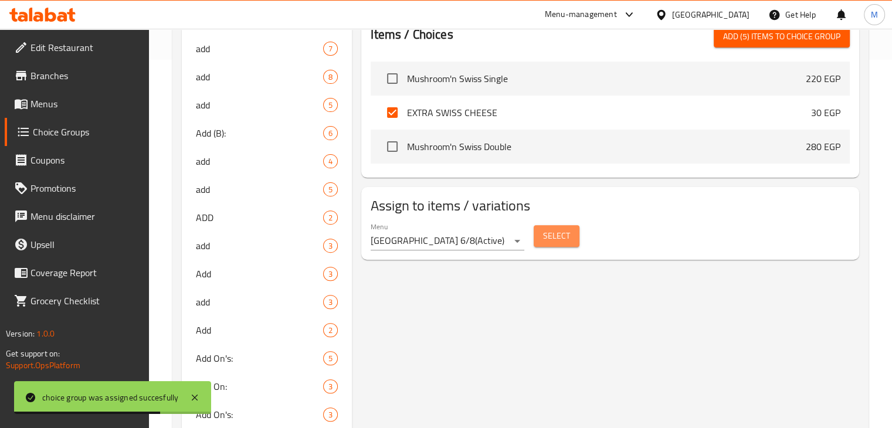
click at [552, 235] on span "Select" at bounding box center [556, 236] width 27 height 15
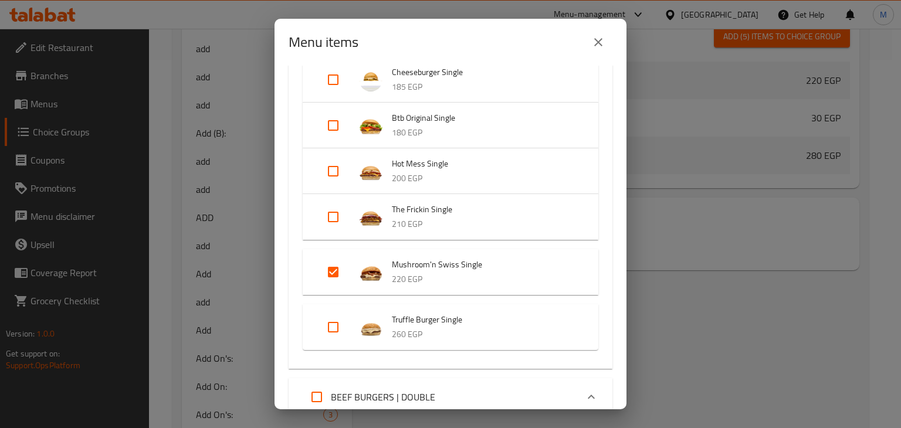
scroll to position [103, 0]
click at [331, 327] on input "Expand" at bounding box center [333, 326] width 28 height 28
checkbox input "true"
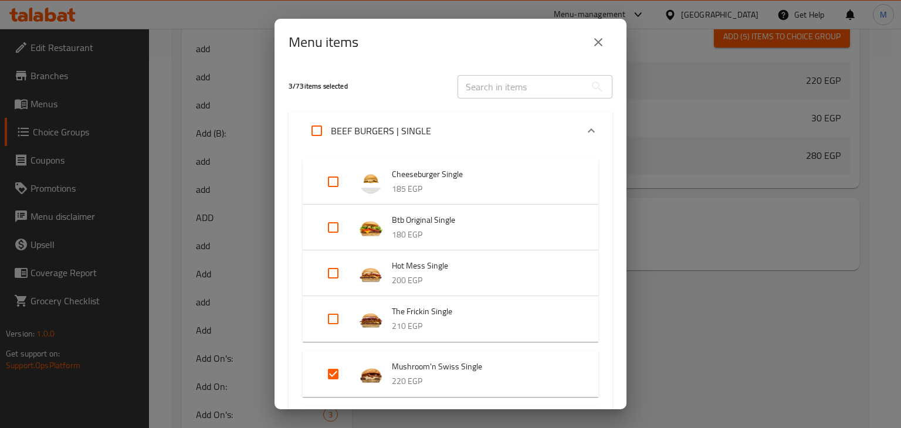
click at [459, 125] on div "BEEF BURGERS | SINGLE" at bounding box center [440, 131] width 274 height 28
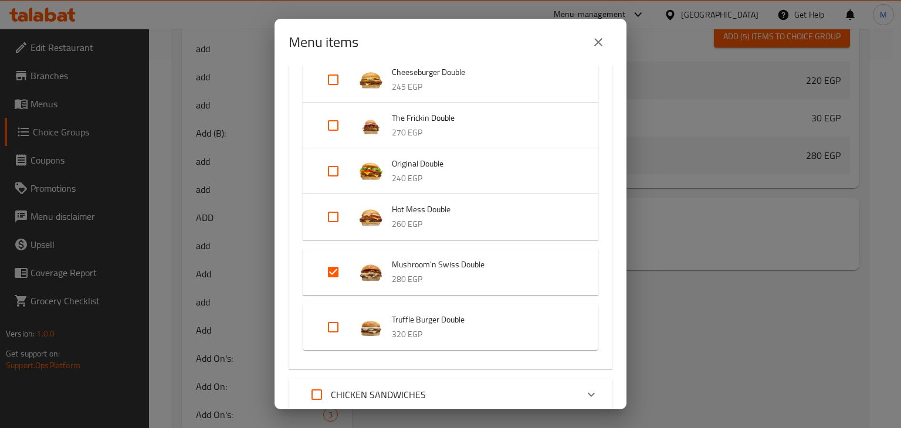
scroll to position [137, 0]
click at [334, 319] on input "Expand" at bounding box center [333, 325] width 28 height 28
checkbox input "true"
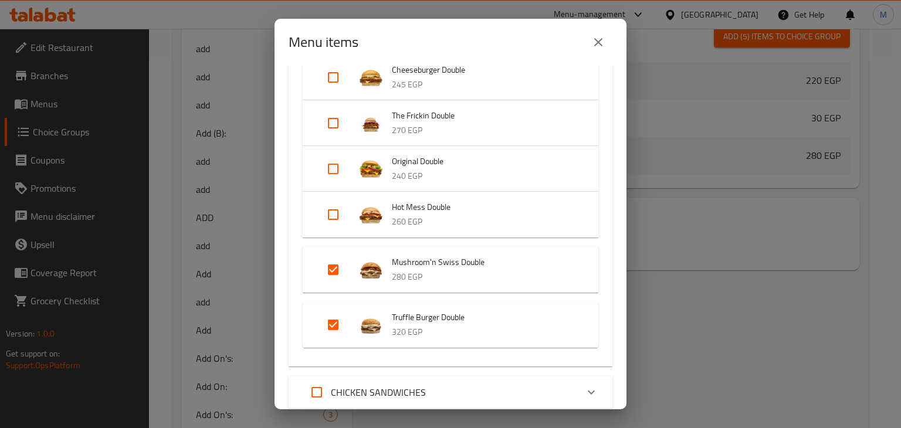
scroll to position [0, 0]
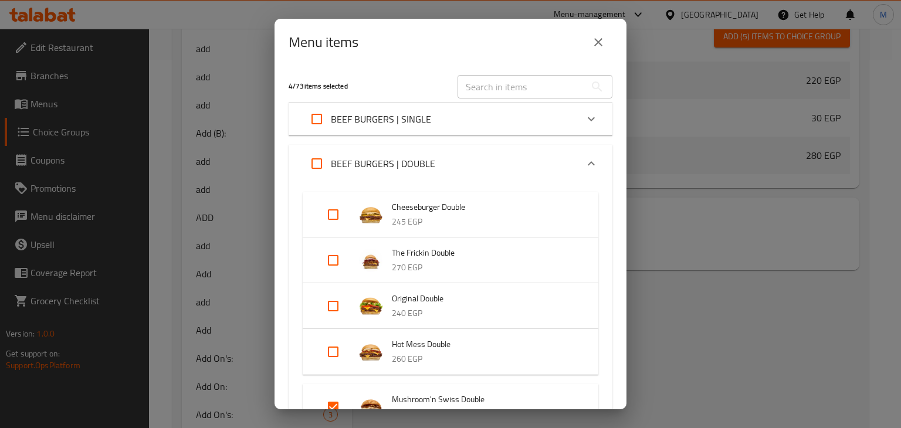
click at [465, 155] on div "BEEF BURGERS | DOUBLE" at bounding box center [440, 164] width 274 height 28
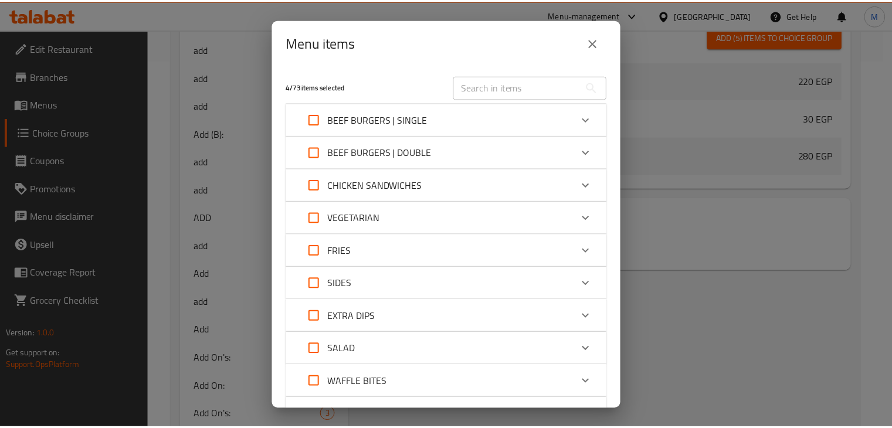
scroll to position [169, 0]
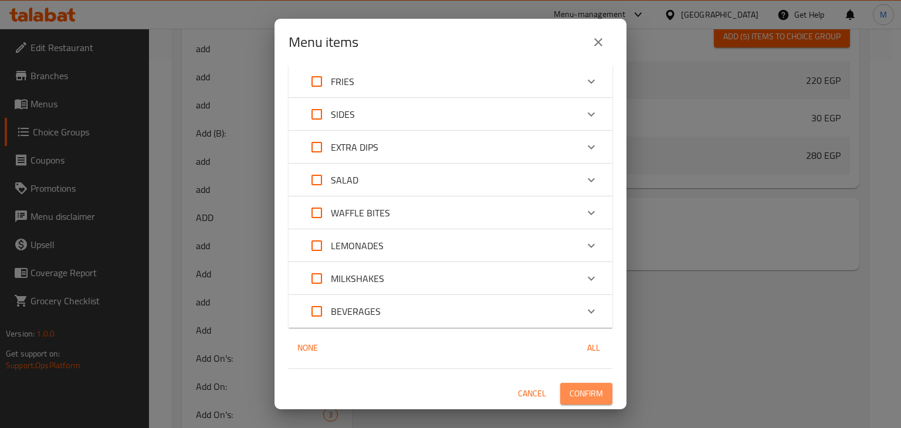
click at [587, 388] on span "Confirm" at bounding box center [585, 393] width 33 height 15
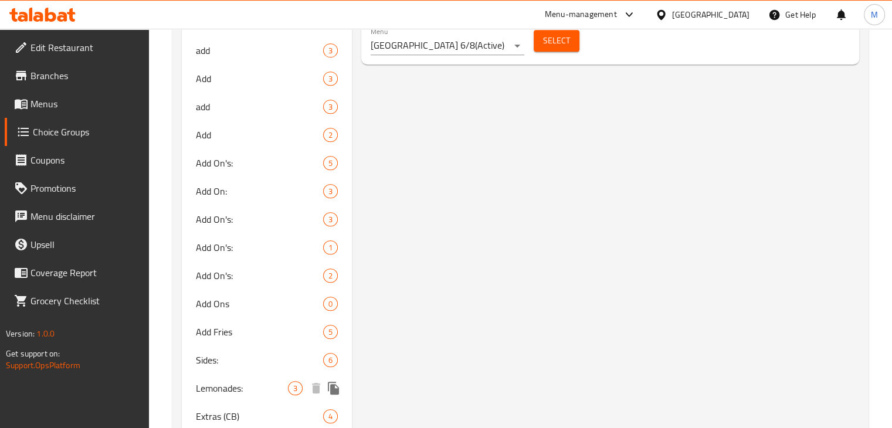
scroll to position [563, 0]
click at [276, 255] on div "Add On's: 1" at bounding box center [267, 248] width 171 height 28
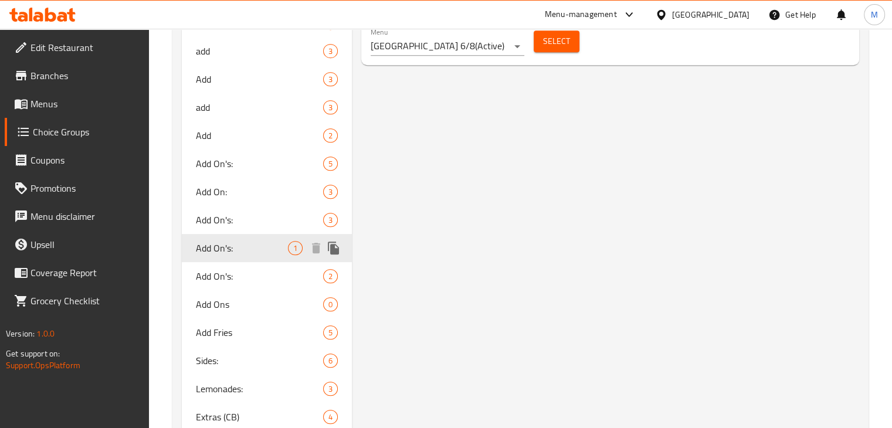
type input "Add On's:"
type input "الاضافات"
type input "0"
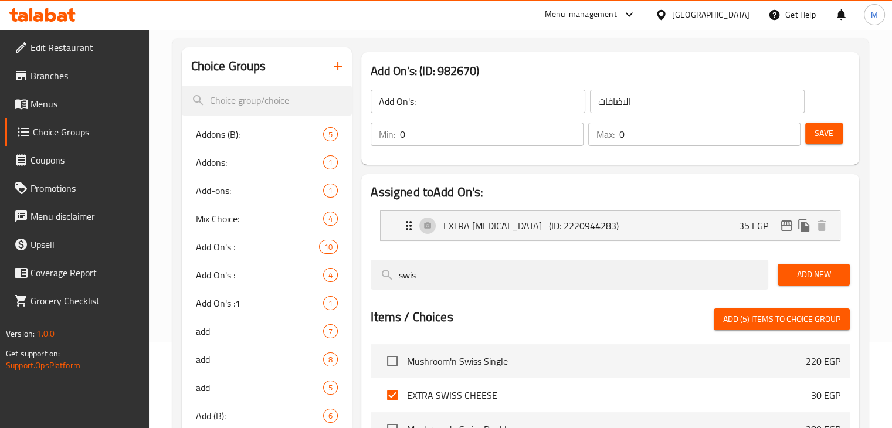
scroll to position [85, 0]
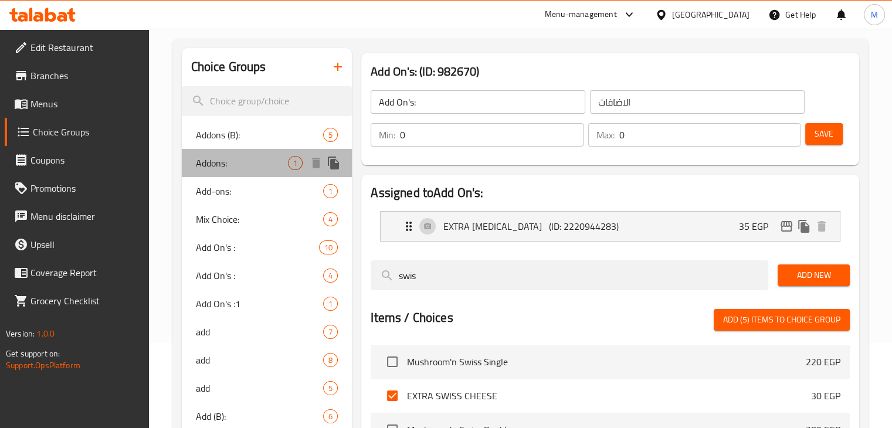
click at [253, 167] on span "Addons:" at bounding box center [242, 163] width 93 height 14
type input "Addons:"
type input "إضافات:"
type input "1"
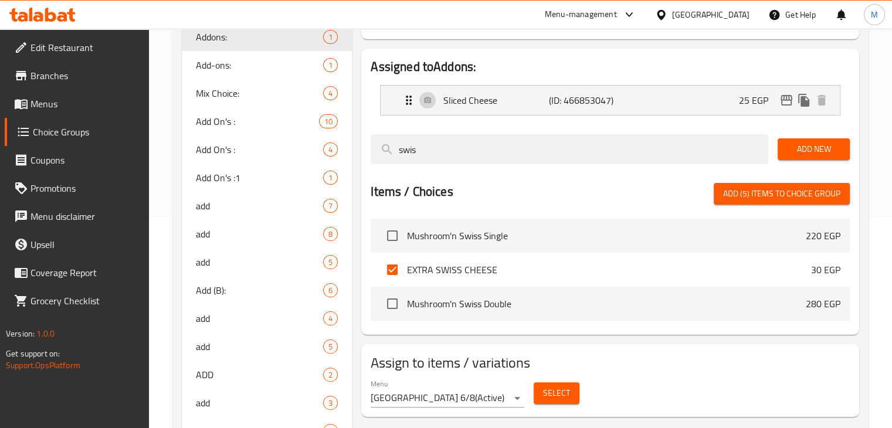
scroll to position [299, 0]
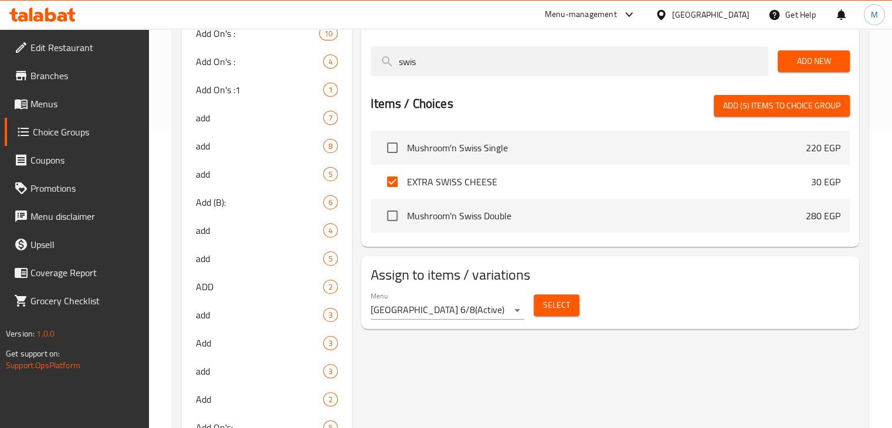
click at [566, 298] on span "Select" at bounding box center [556, 305] width 27 height 15
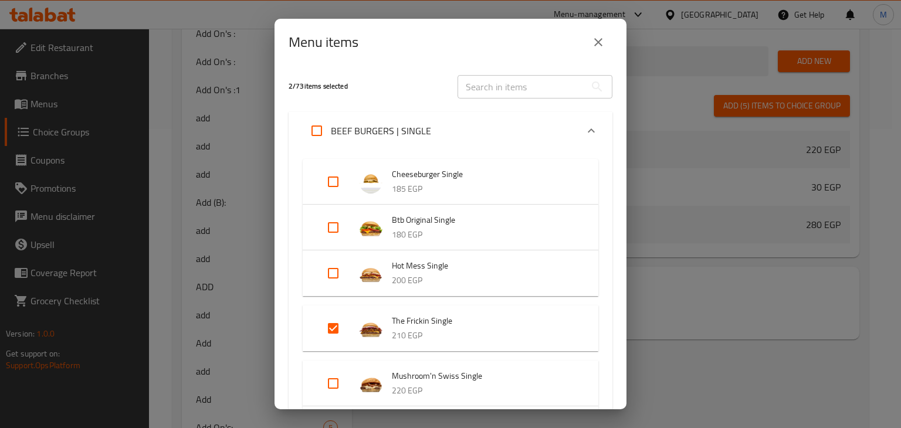
click at [462, 128] on div "BEEF BURGERS | SINGLE" at bounding box center [440, 131] width 274 height 28
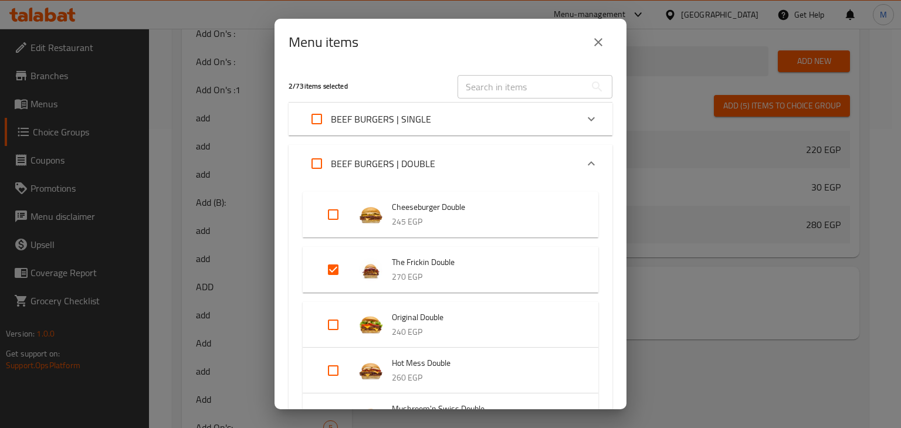
click at [444, 159] on div "BEEF BURGERS | DOUBLE" at bounding box center [440, 164] width 274 height 28
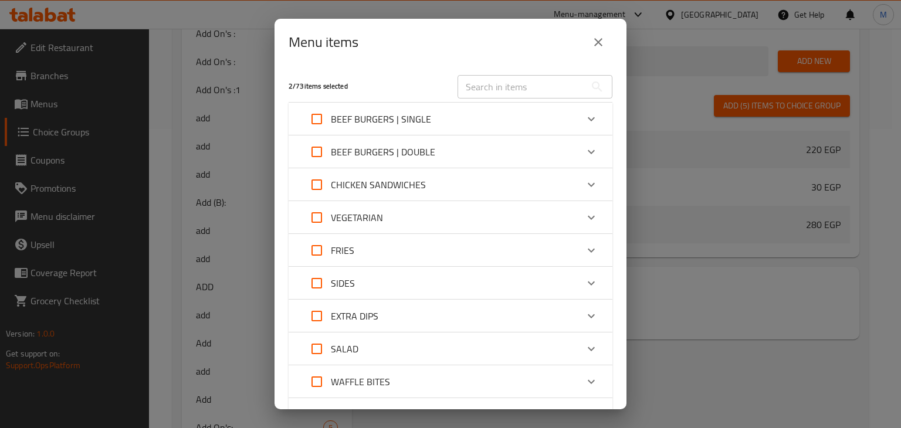
click at [597, 38] on icon "close" at bounding box center [598, 42] width 14 height 14
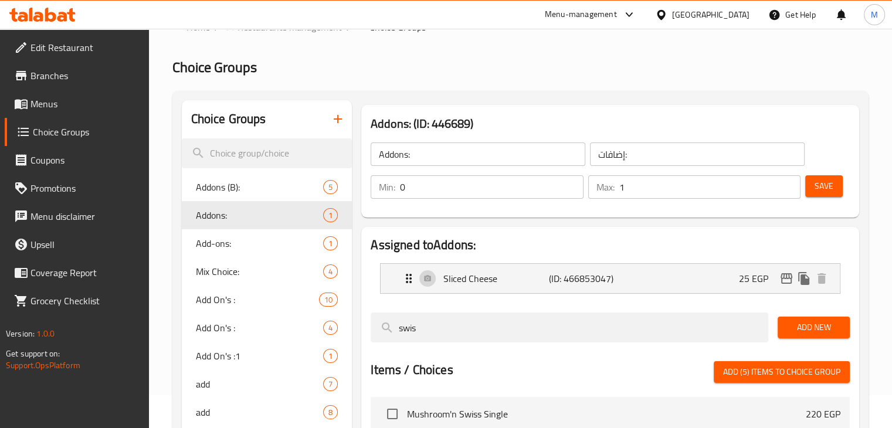
scroll to position [0, 0]
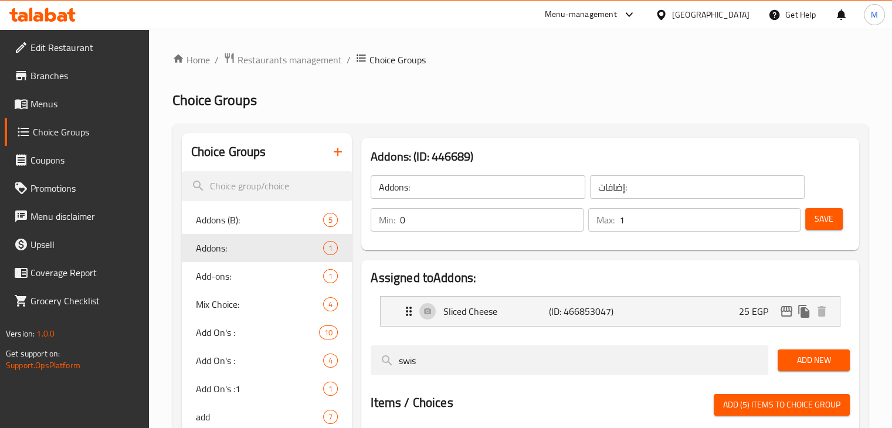
click at [404, 188] on input "Addons:" at bounding box center [478, 186] width 215 height 23
click at [409, 188] on input "Addons:" at bounding box center [478, 186] width 215 height 23
type input "Addons (I):"
click at [523, 163] on div "Addons (I): ​ إضافات: ​ Min: 0 ​ Max: 1 ​ Save" at bounding box center [610, 203] width 488 height 84
click at [821, 218] on span "Save" at bounding box center [823, 219] width 19 height 15
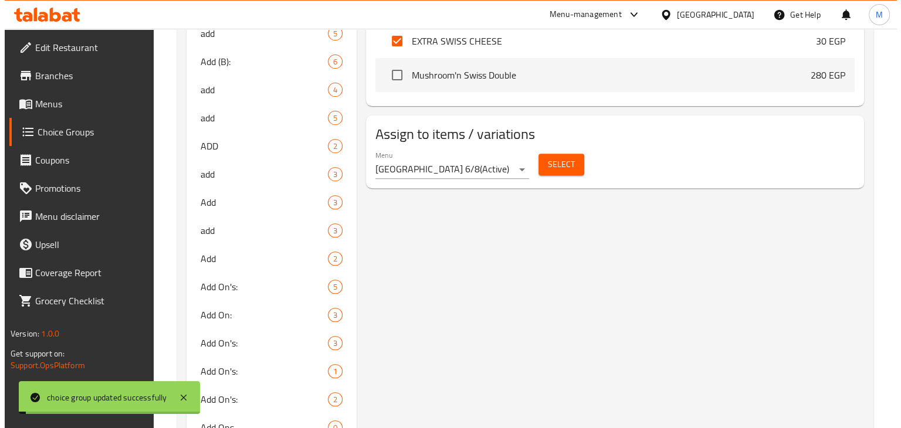
scroll to position [488, 0]
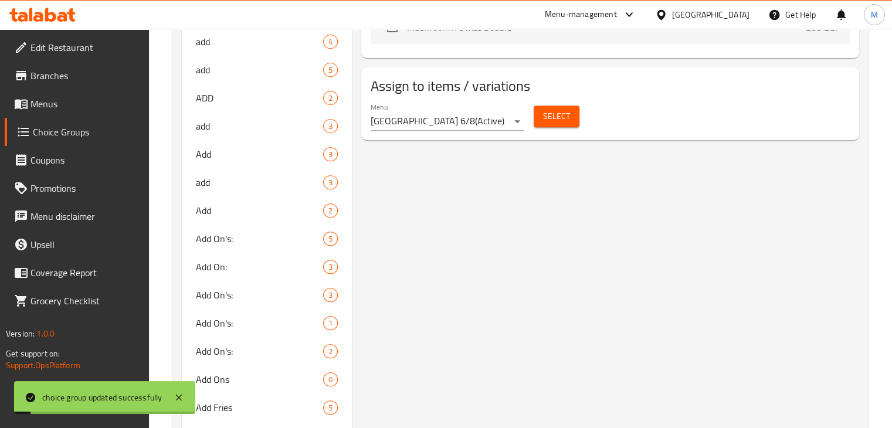
click at [553, 113] on span "Select" at bounding box center [556, 116] width 27 height 15
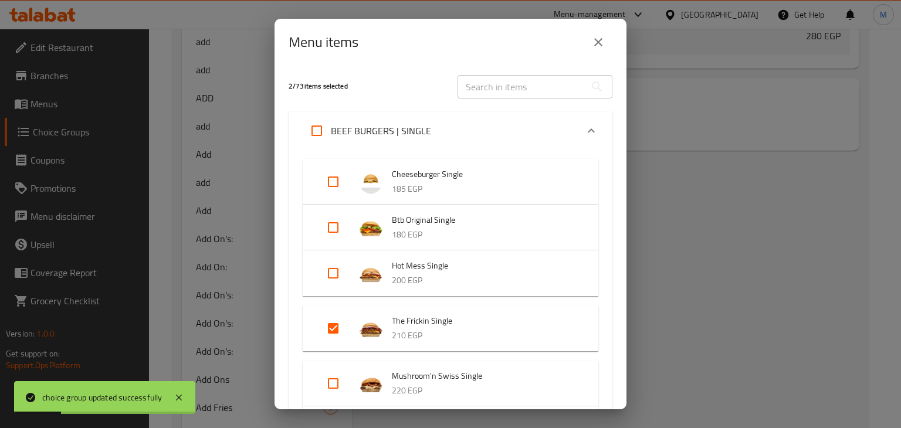
click at [417, 132] on p "BEEF BURGERS | SINGLE" at bounding box center [381, 131] width 100 height 14
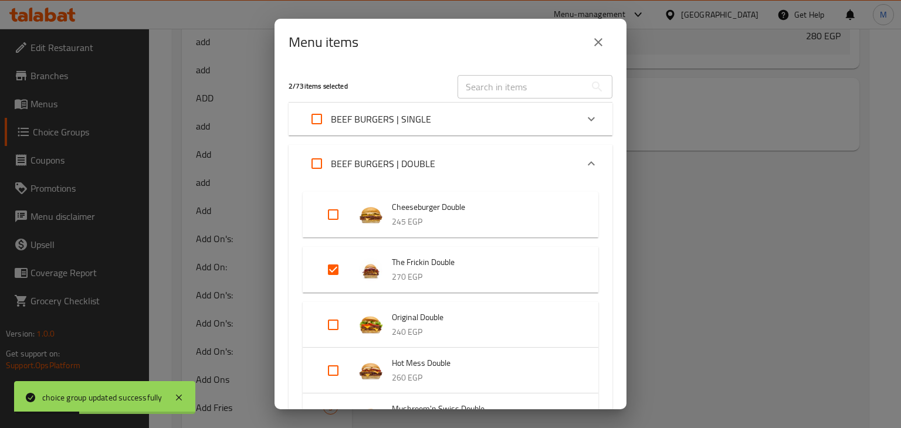
click at [391, 159] on p "BEEF BURGERS | DOUBLE" at bounding box center [383, 164] width 104 height 14
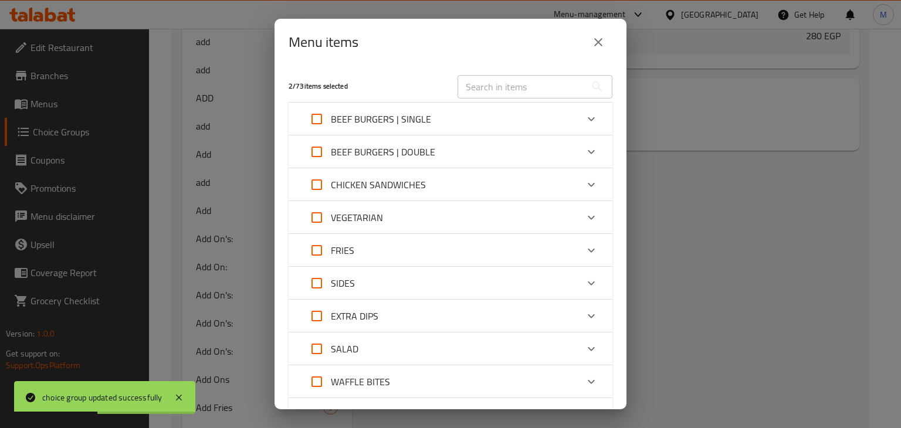
click at [314, 184] on input "Expand" at bounding box center [317, 185] width 28 height 28
checkbox input "true"
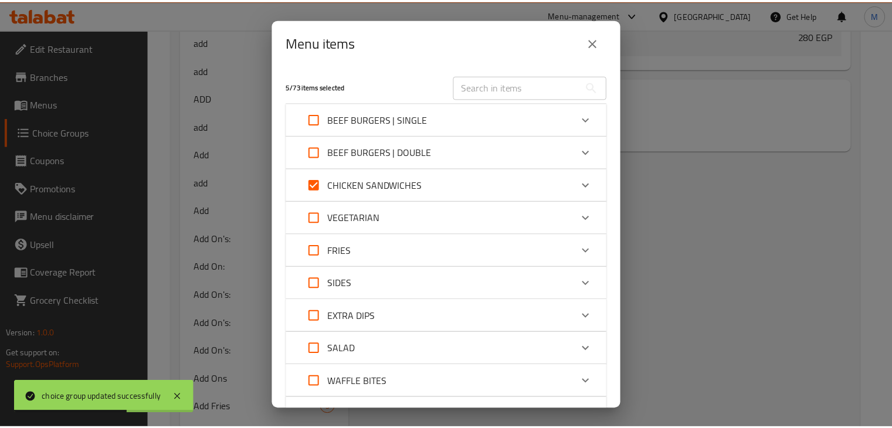
scroll to position [169, 0]
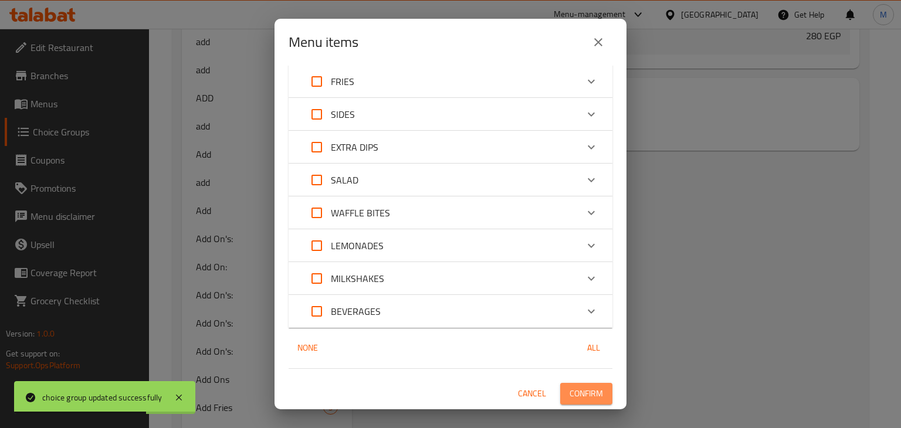
click at [595, 390] on button "Confirm" at bounding box center [586, 394] width 52 height 22
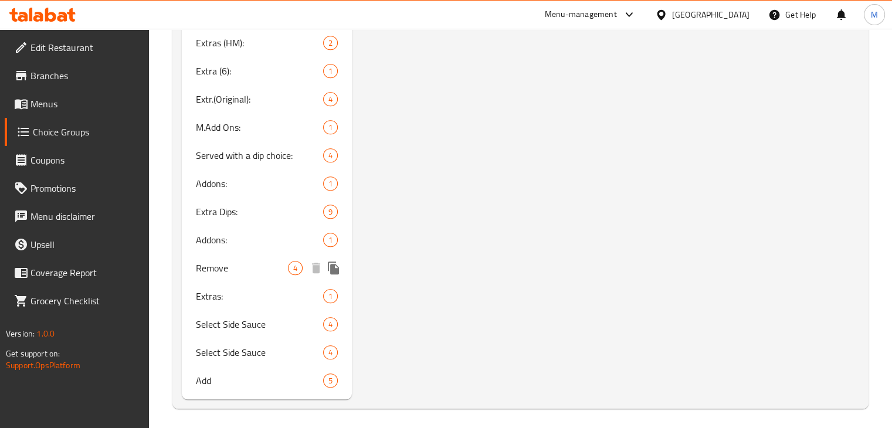
scroll to position [997, 0]
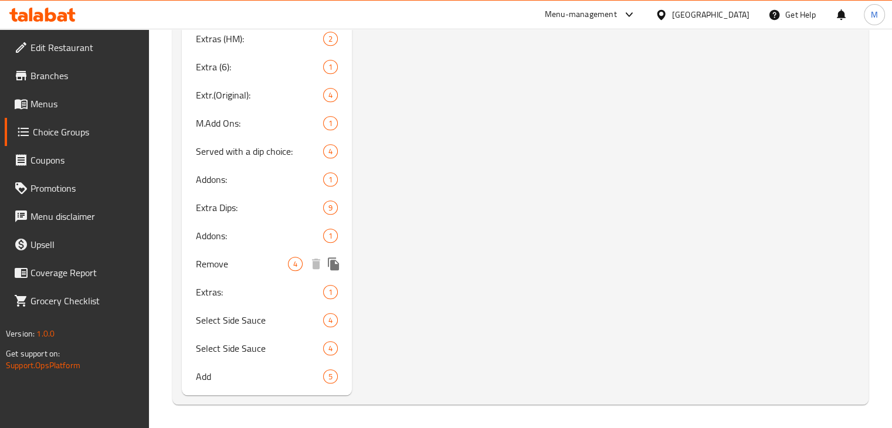
click at [277, 267] on span "Remove" at bounding box center [242, 264] width 93 height 14
type input "Remove"
type input "حذف"
type input "4"
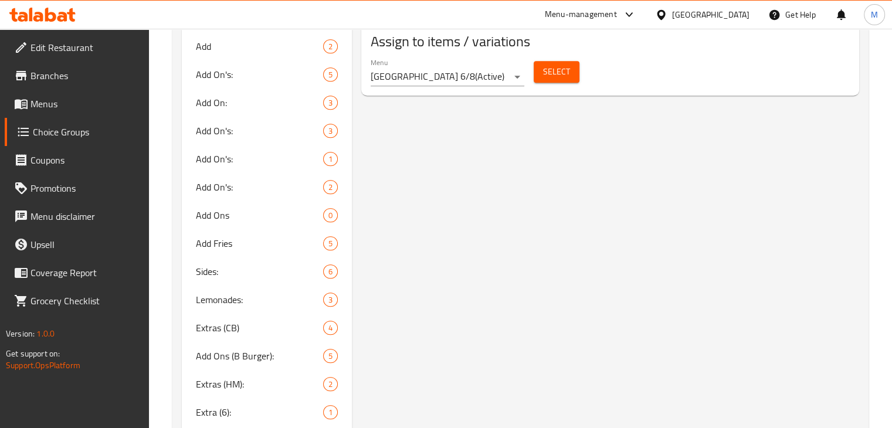
scroll to position [813, 0]
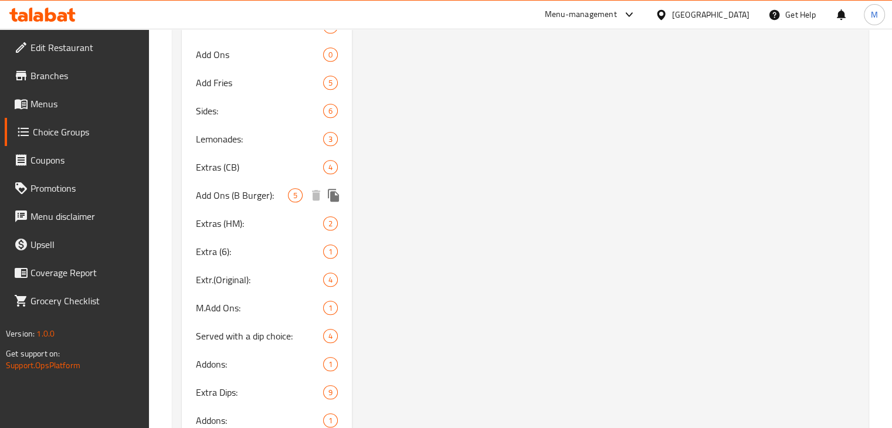
click at [235, 188] on span "Add Ons (B Burger):" at bounding box center [242, 195] width 93 height 14
type input "Add Ons (B Burger):"
type input "اضافات (برجر لحم):"
type input "5"
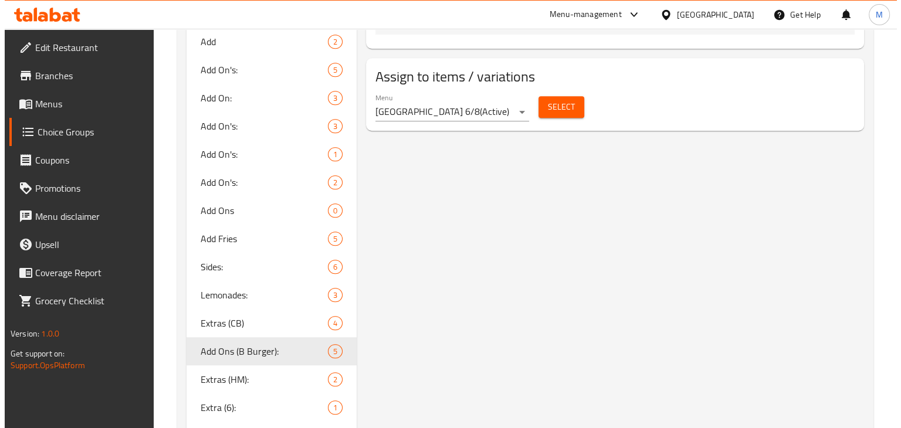
scroll to position [655, 0]
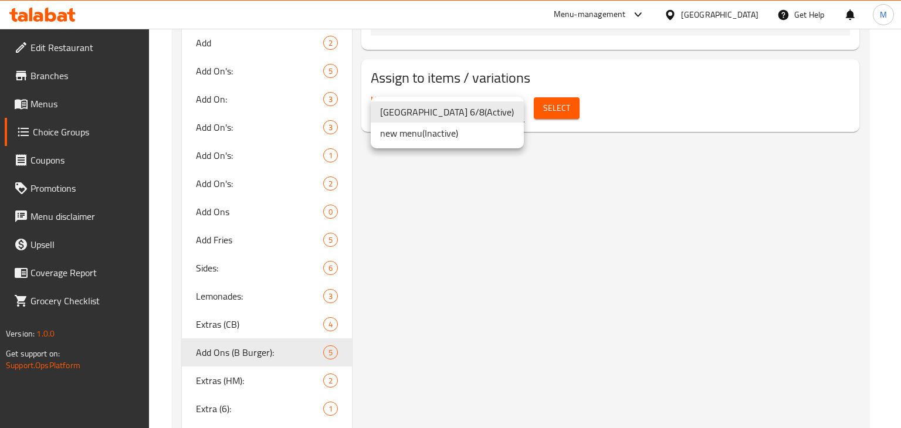
click at [565, 107] on div at bounding box center [450, 214] width 901 height 428
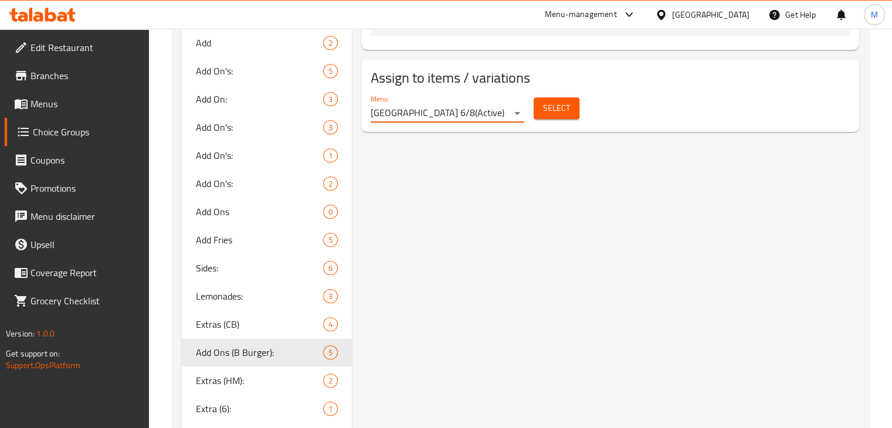
click at [565, 107] on span "Select" at bounding box center [556, 108] width 27 height 15
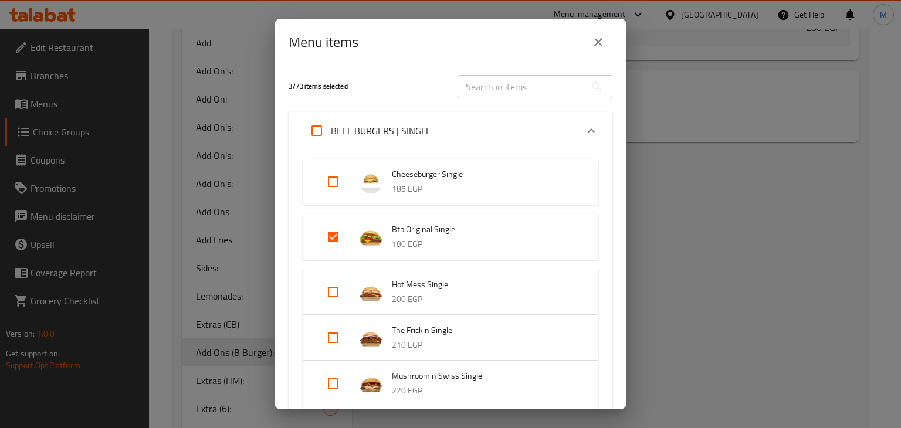
click at [336, 239] on input "Expand" at bounding box center [333, 237] width 28 height 28
checkbox input "false"
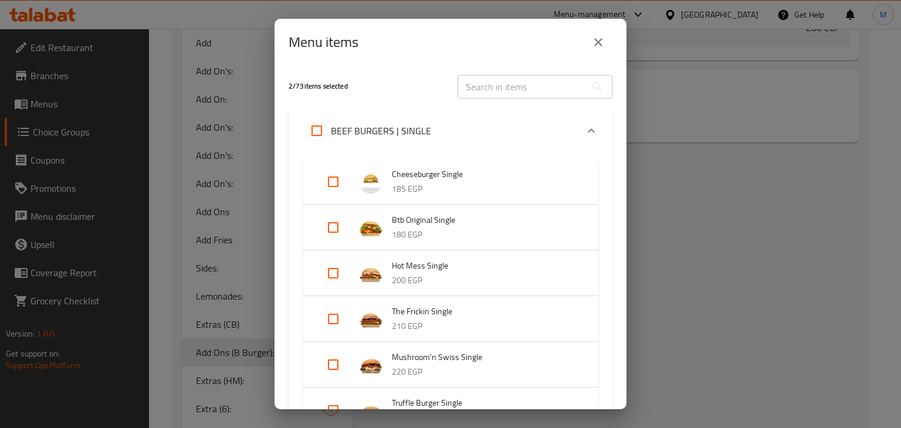
click at [427, 135] on p "BEEF BURGERS | SINGLE" at bounding box center [381, 131] width 100 height 14
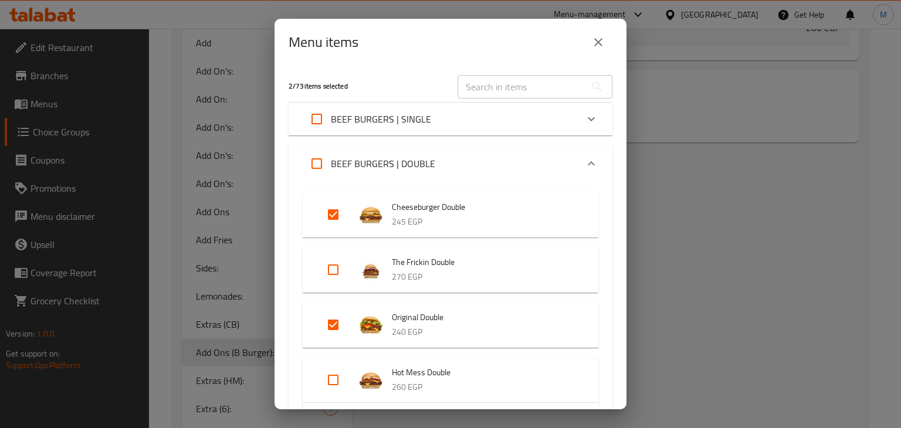
click at [328, 322] on input "Expand" at bounding box center [333, 325] width 28 height 28
checkbox input "false"
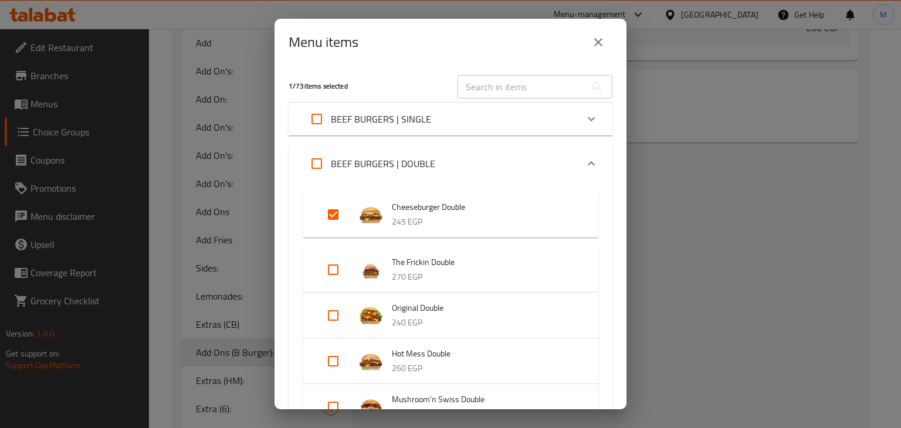
click at [331, 226] on input "Expand" at bounding box center [333, 215] width 28 height 28
checkbox input "false"
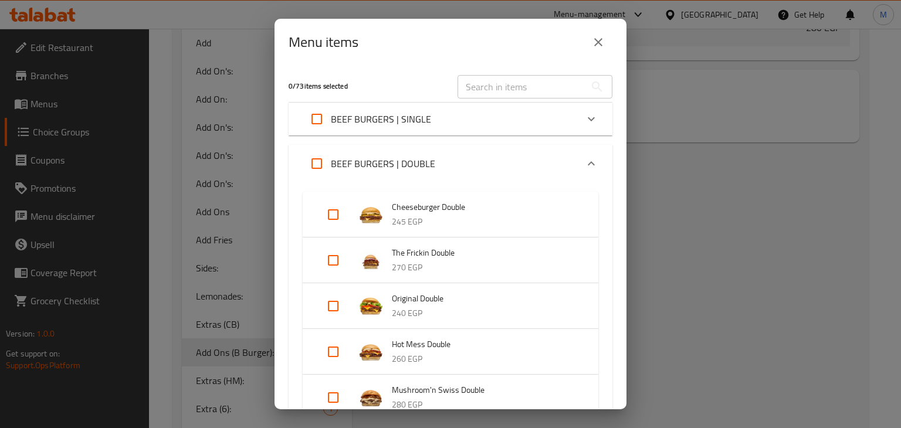
click at [514, 157] on div "BEEF BURGERS | DOUBLE" at bounding box center [440, 164] width 274 height 28
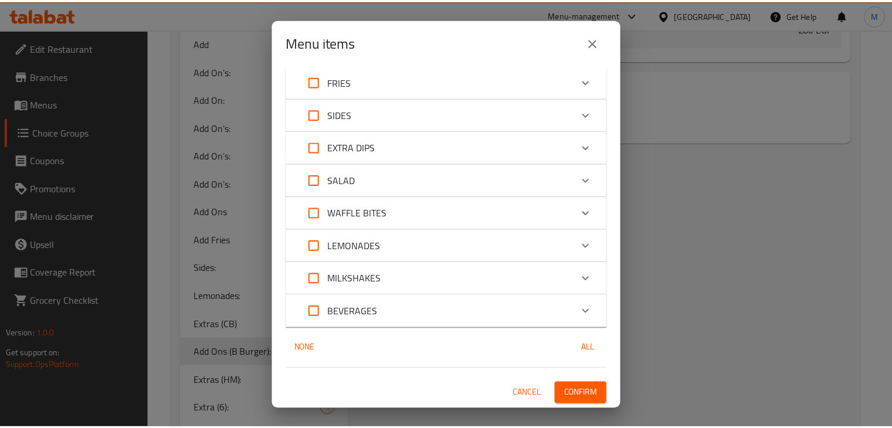
scroll to position [169, 0]
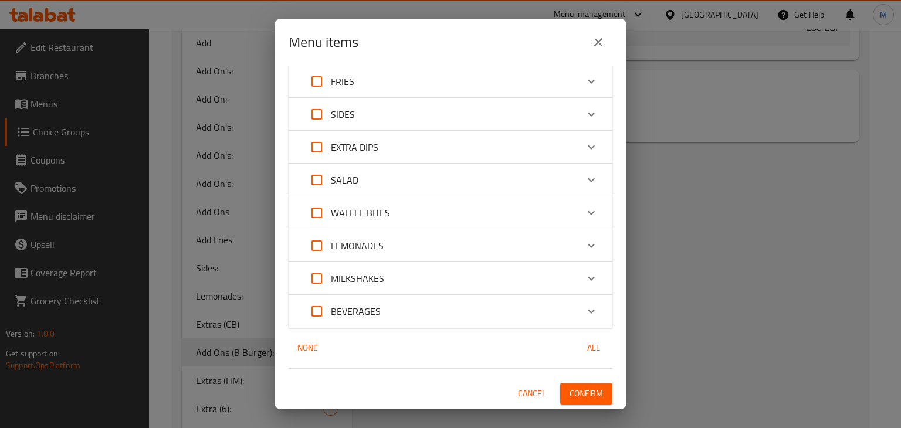
click at [590, 395] on span "Confirm" at bounding box center [585, 393] width 33 height 15
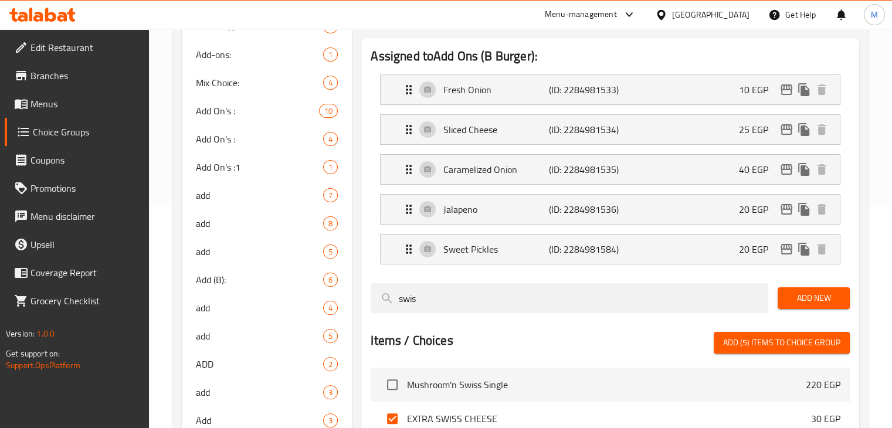
scroll to position [216, 0]
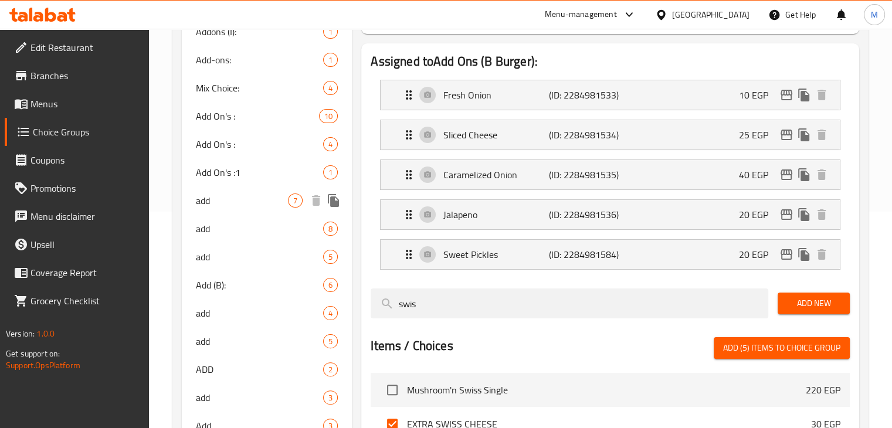
click at [249, 205] on span "add" at bounding box center [242, 200] width 93 height 14
type input "add"
type input "الاضافة"
type input "0"
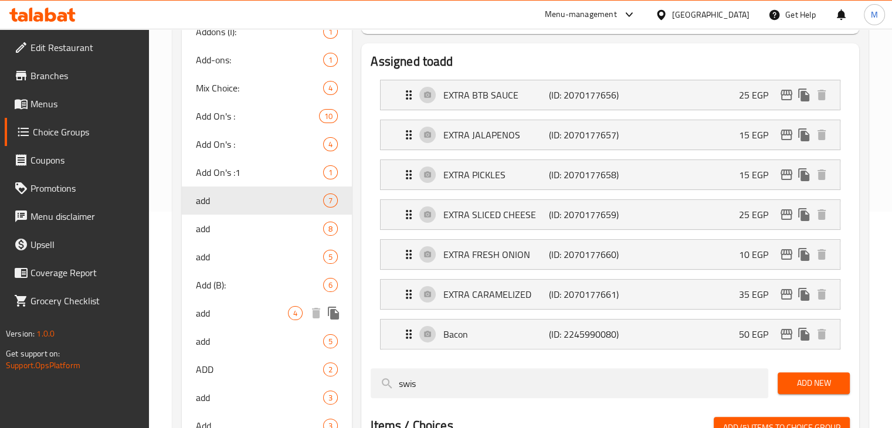
click at [266, 312] on span "add" at bounding box center [242, 313] width 93 height 14
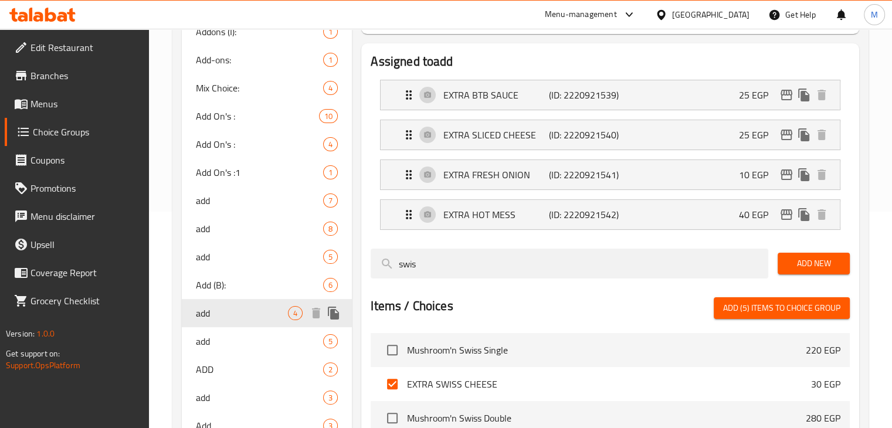
type input "add"
type input "الاضافة"
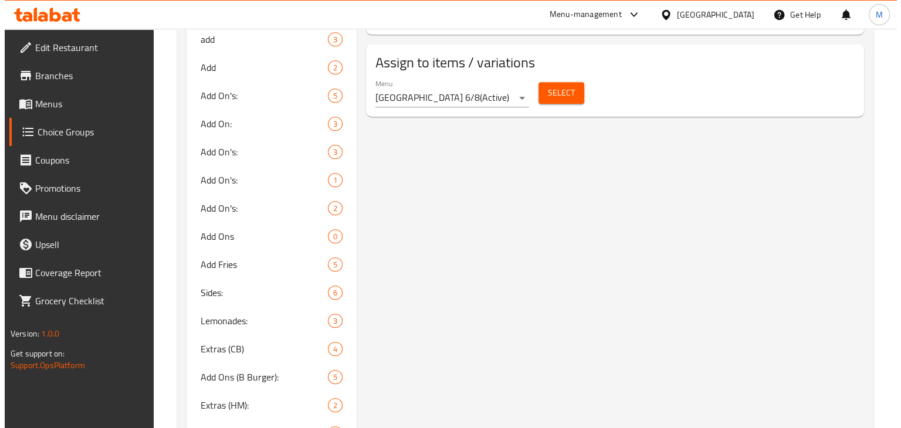
scroll to position [643, 0]
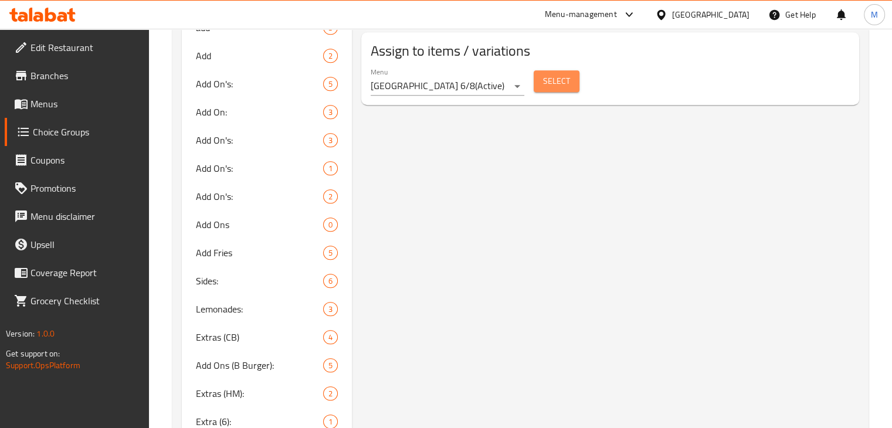
click at [556, 75] on span "Select" at bounding box center [556, 81] width 27 height 15
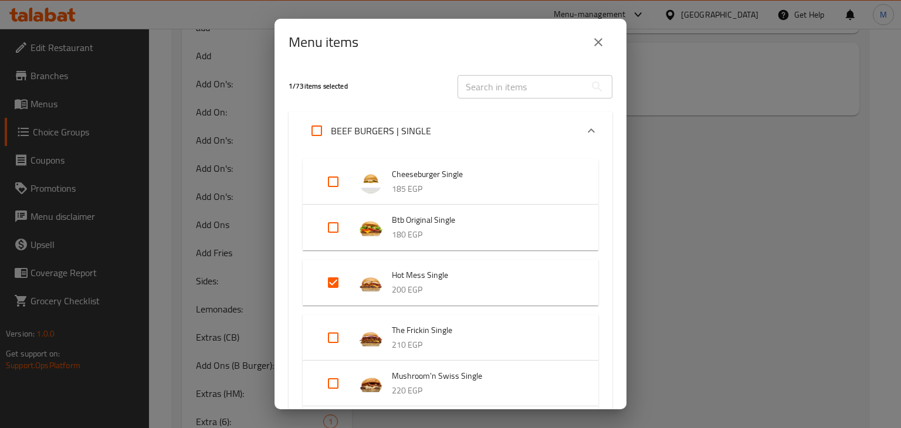
click at [336, 285] on input "Expand" at bounding box center [333, 283] width 28 height 28
checkbox input "false"
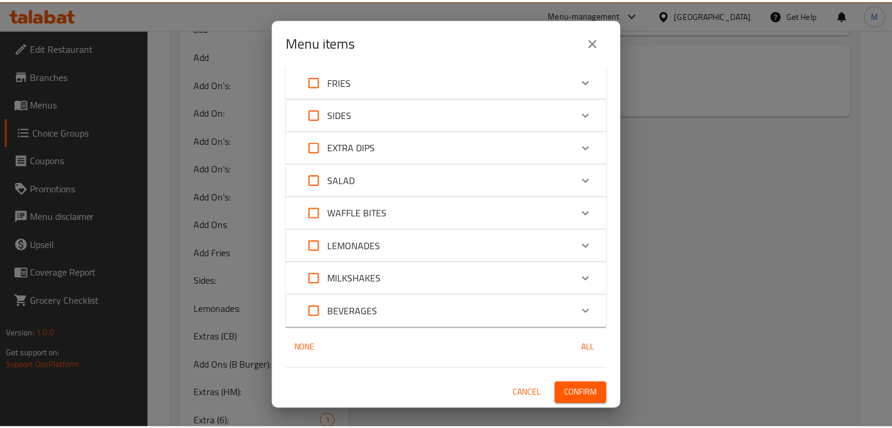
scroll to position [495, 0]
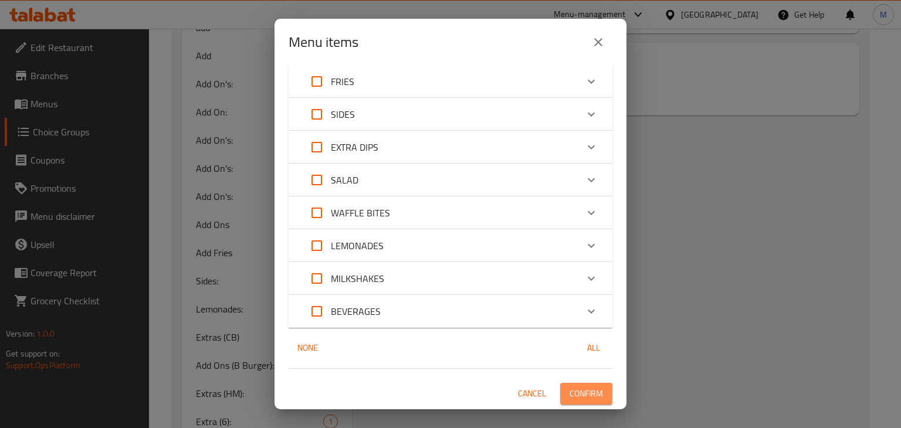
click at [583, 388] on span "Confirm" at bounding box center [585, 393] width 33 height 15
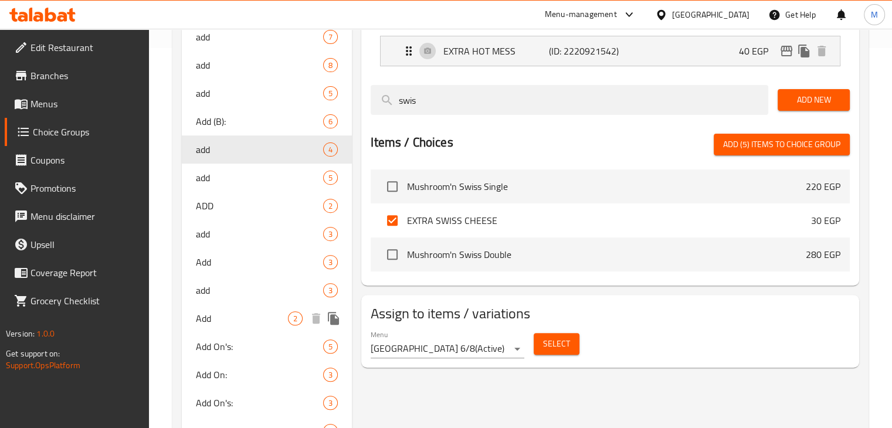
scroll to position [373, 0]
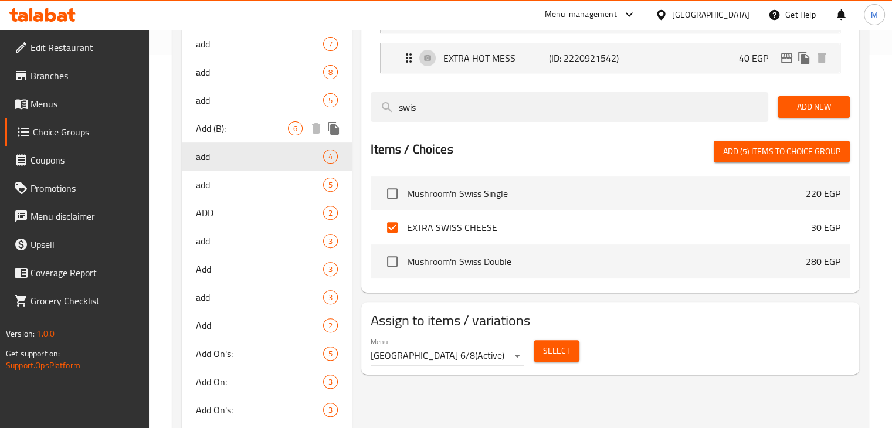
click at [288, 115] on div "Add (B): 6" at bounding box center [267, 128] width 171 height 28
type input "Add (B):"
type input "الاضافة"
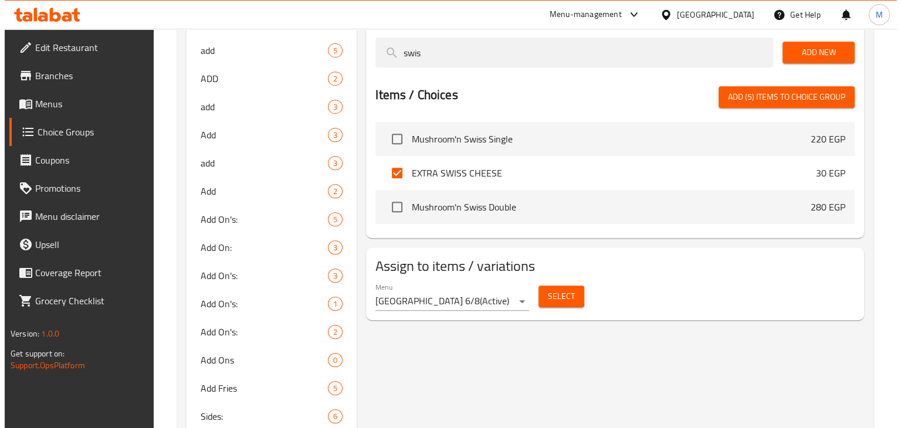
scroll to position [509, 0]
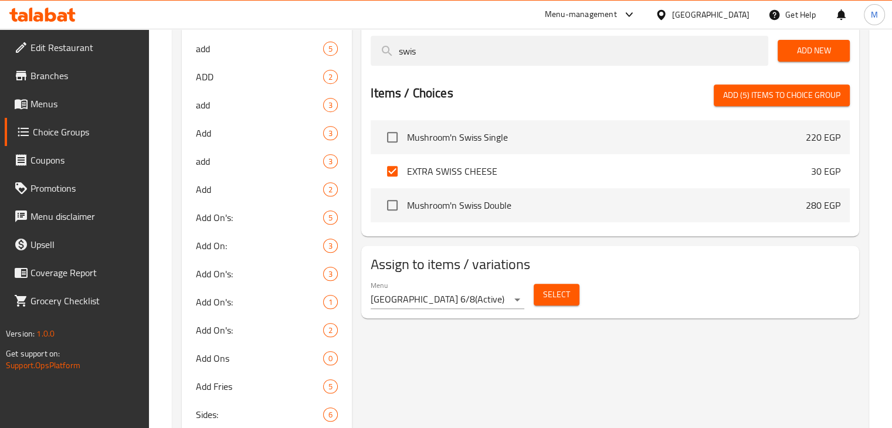
click at [548, 287] on span "Select" at bounding box center [556, 294] width 27 height 15
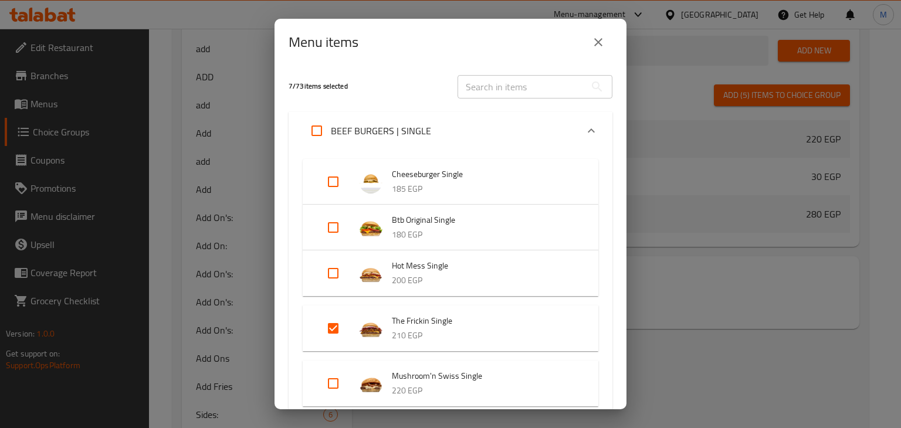
click at [332, 329] on input "Expand" at bounding box center [333, 328] width 28 height 28
checkbox input "false"
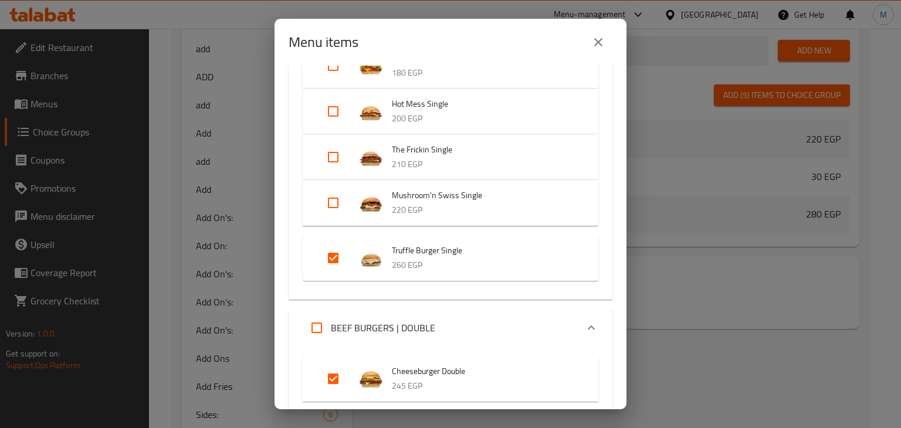
scroll to position [163, 0]
click at [337, 252] on input "Expand" at bounding box center [333, 257] width 28 height 28
checkbox input "false"
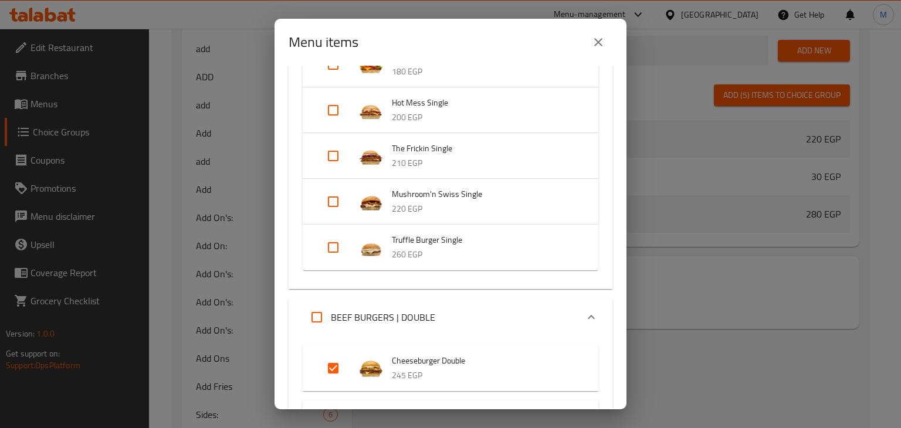
scroll to position [253, 0]
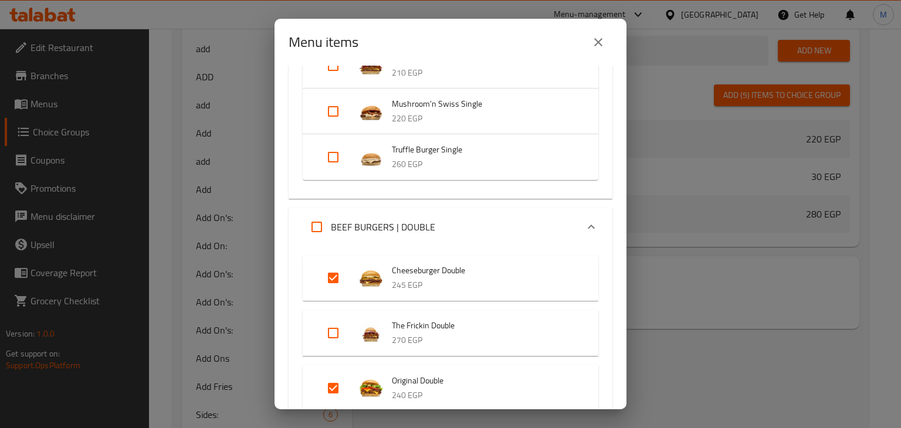
click at [333, 273] on input "Expand" at bounding box center [333, 278] width 28 height 28
checkbox input "false"
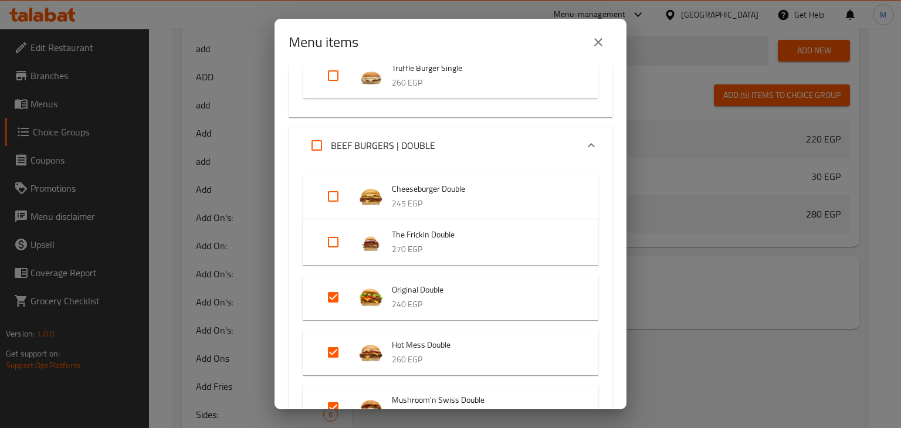
click at [333, 287] on input "Expand" at bounding box center [333, 297] width 28 height 28
checkbox input "false"
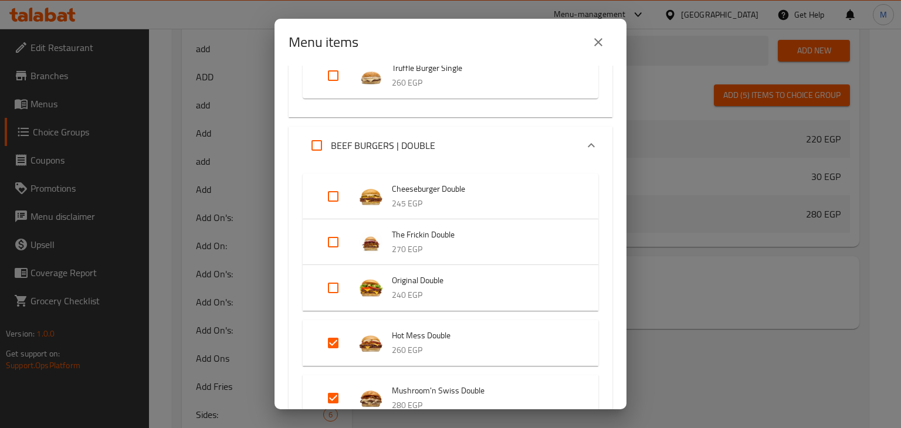
scroll to position [419, 0]
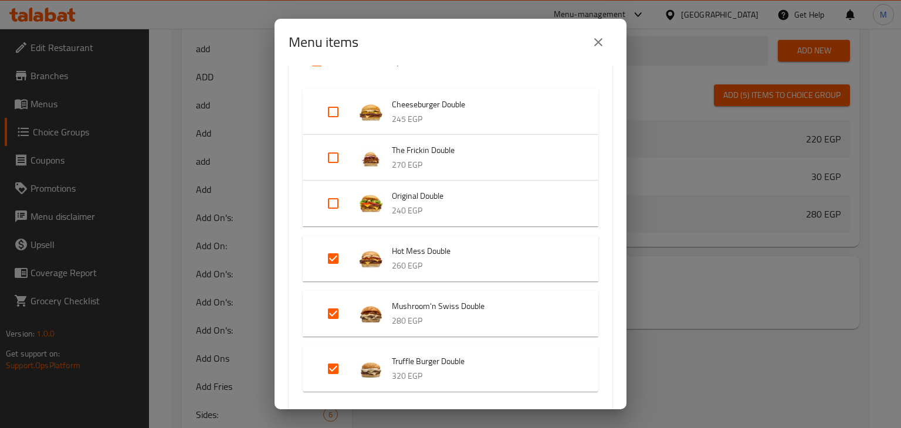
click at [335, 261] on input "Expand" at bounding box center [333, 258] width 28 height 28
checkbox input "false"
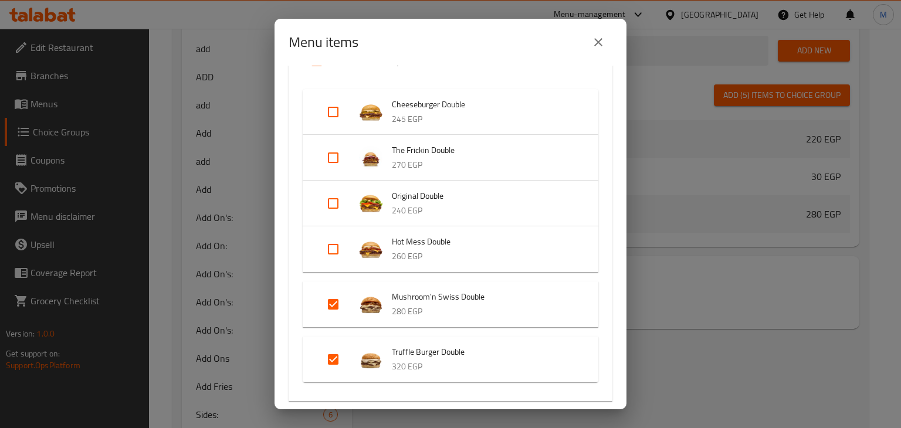
click at [337, 311] on input "Expand" at bounding box center [333, 304] width 28 height 28
checkbox input "false"
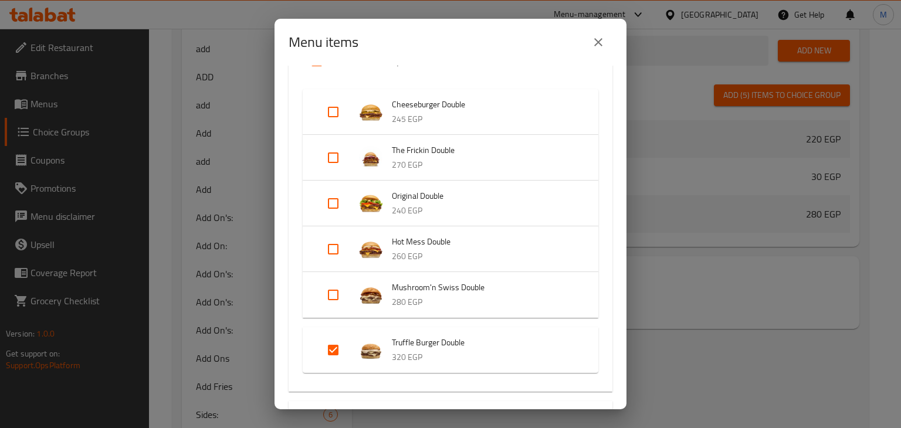
click at [338, 338] on input "Expand" at bounding box center [333, 350] width 28 height 28
checkbox input "false"
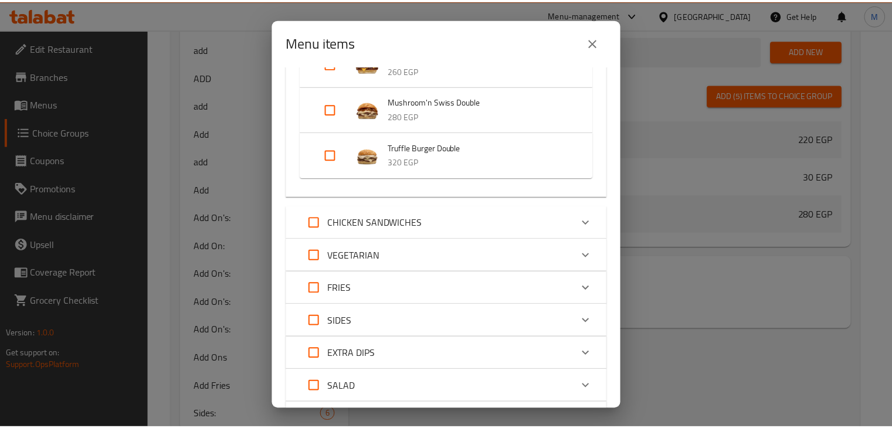
scroll to position [811, 0]
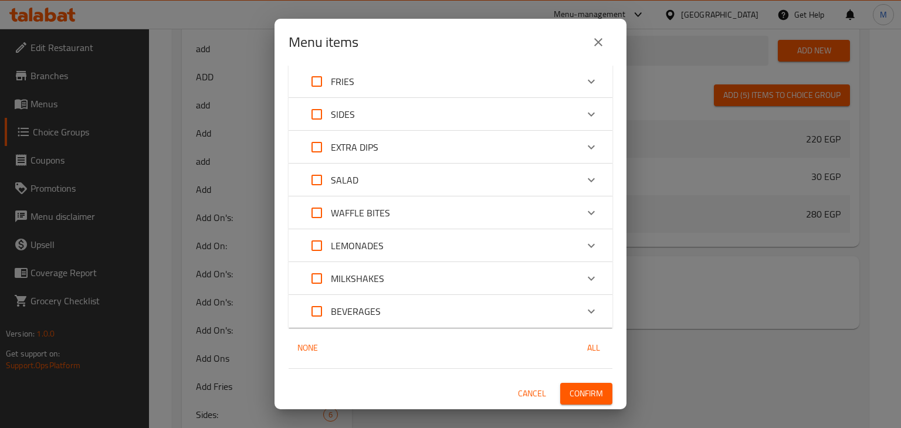
click at [582, 392] on span "Confirm" at bounding box center [585, 393] width 33 height 15
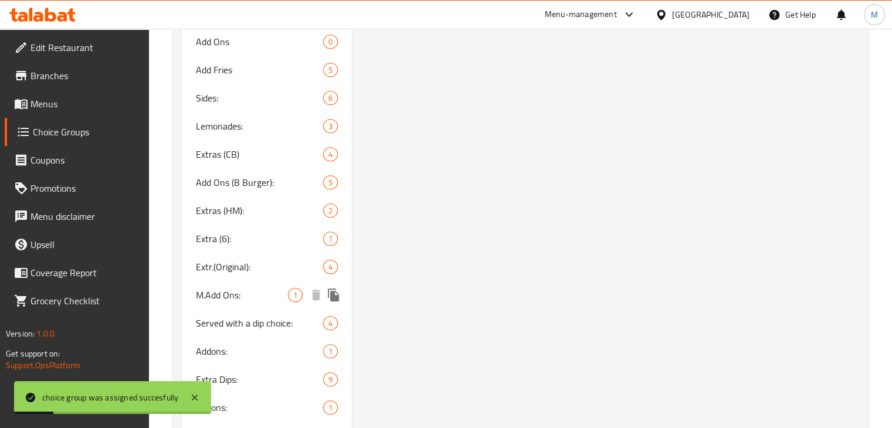
scroll to position [826, 0]
click at [249, 234] on span "Extra (6):" at bounding box center [242, 239] width 93 height 14
type input "Extra (6):"
type input "اضافات (6):"
type input "2"
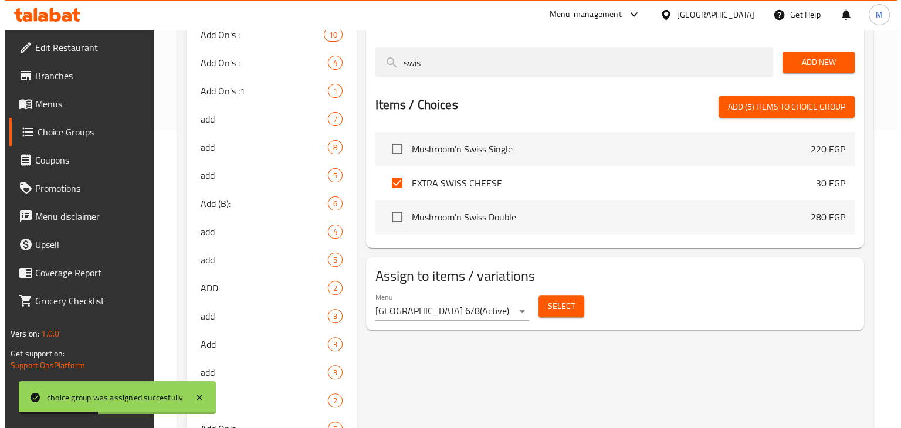
scroll to position [295, 0]
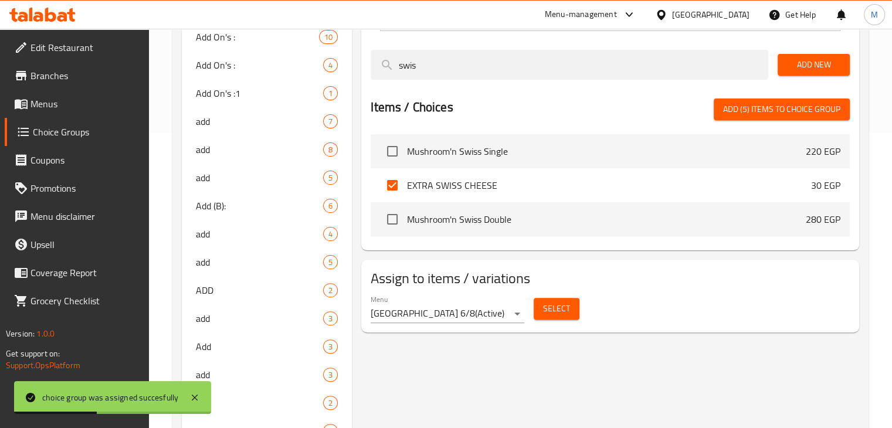
click at [561, 304] on span "Select" at bounding box center [556, 308] width 27 height 15
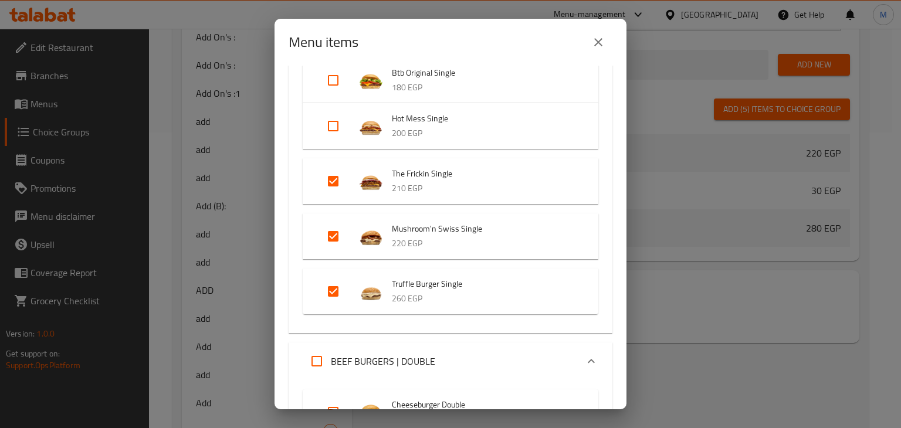
scroll to position [145, 0]
click at [331, 188] on input "Expand" at bounding box center [333, 183] width 28 height 28
checkbox input "false"
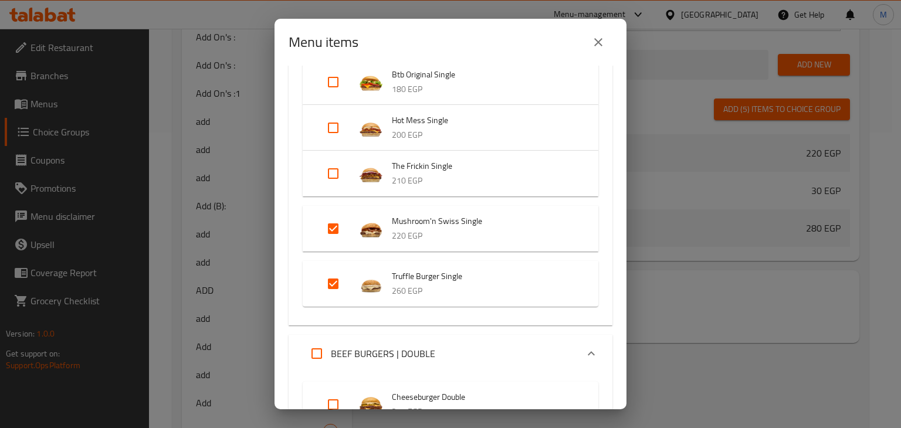
click at [338, 237] on input "Expand" at bounding box center [333, 229] width 28 height 28
checkbox input "false"
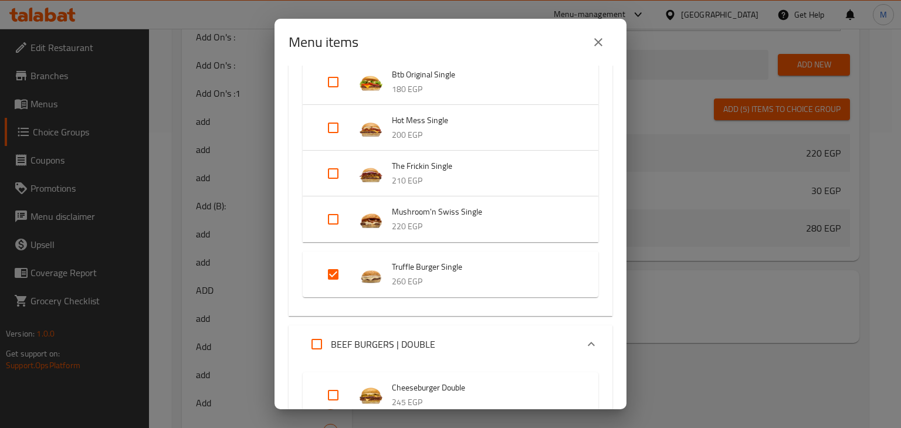
click at [332, 263] on input "Expand" at bounding box center [333, 274] width 28 height 28
checkbox input "false"
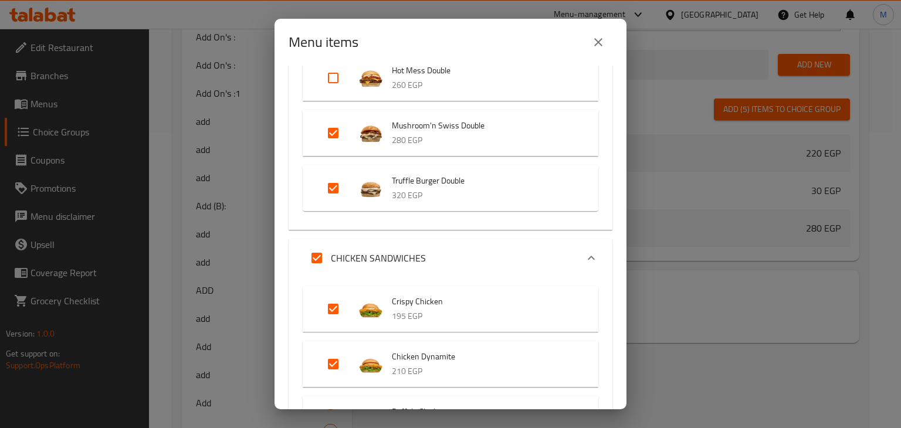
scroll to position [595, 0]
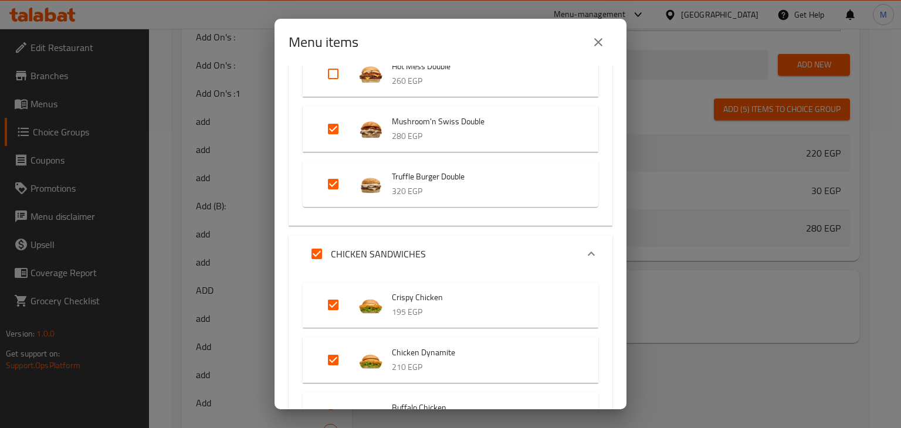
click at [332, 150] on div "Mushroom'n Swiss Double 280 EGP" at bounding box center [450, 129] width 295 height 46
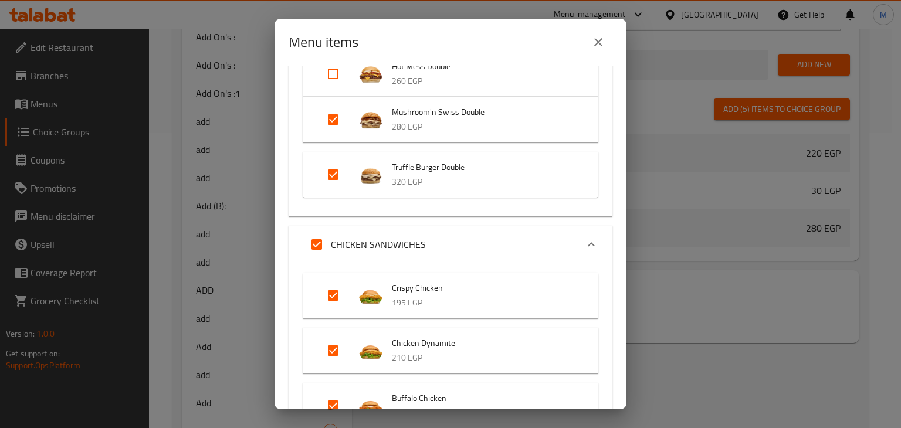
click at [334, 166] on input "Expand" at bounding box center [333, 175] width 28 height 28
checkbox input "false"
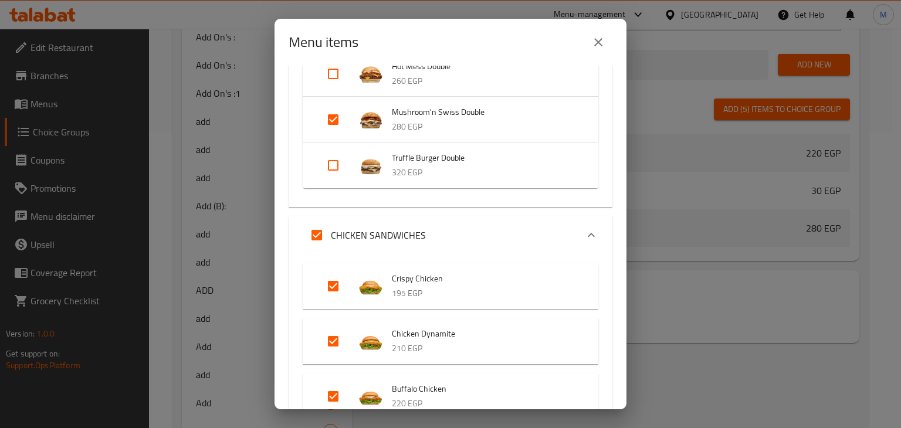
click at [332, 120] on input "Expand" at bounding box center [333, 120] width 28 height 28
checkbox input "false"
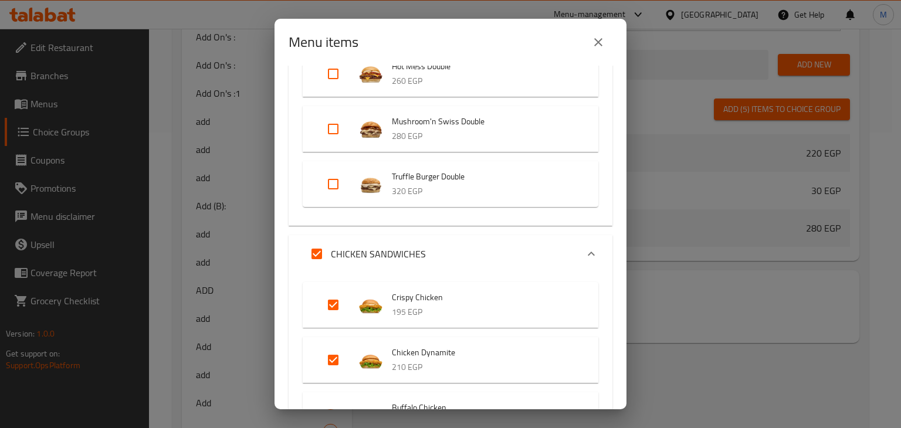
click at [327, 300] on input "Expand" at bounding box center [333, 305] width 28 height 28
checkbox input "false"
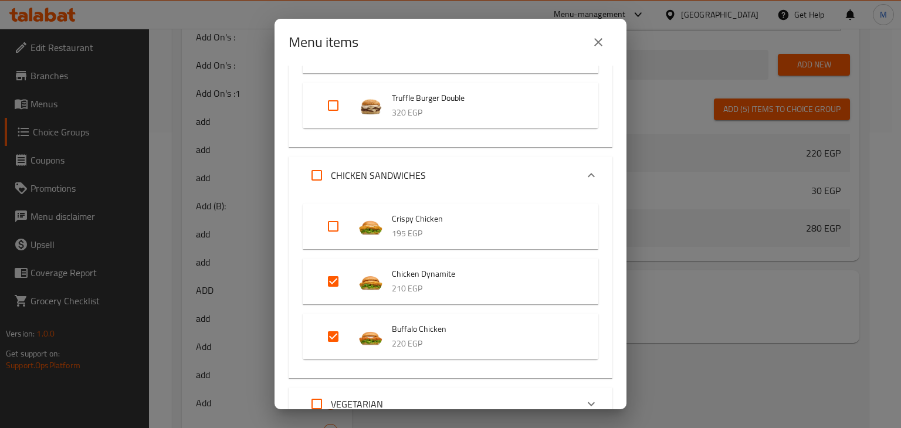
click at [327, 286] on input "Expand" at bounding box center [333, 281] width 28 height 28
checkbox input "false"
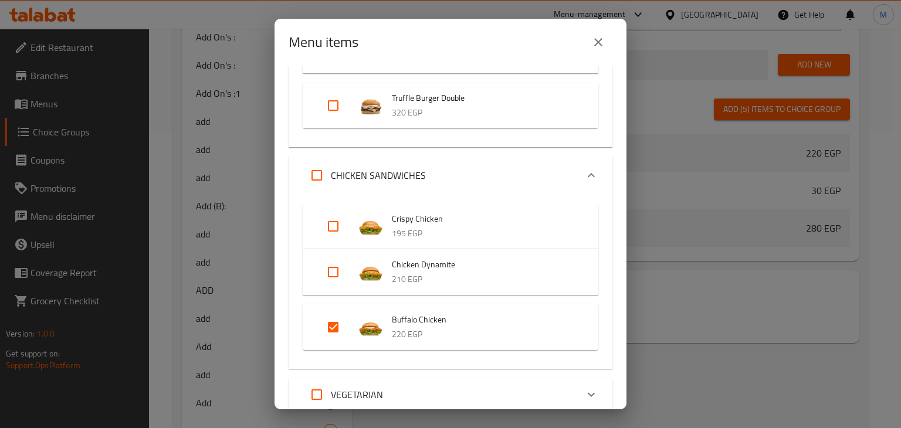
click at [335, 331] on input "Expand" at bounding box center [333, 327] width 28 height 28
checkbox input "false"
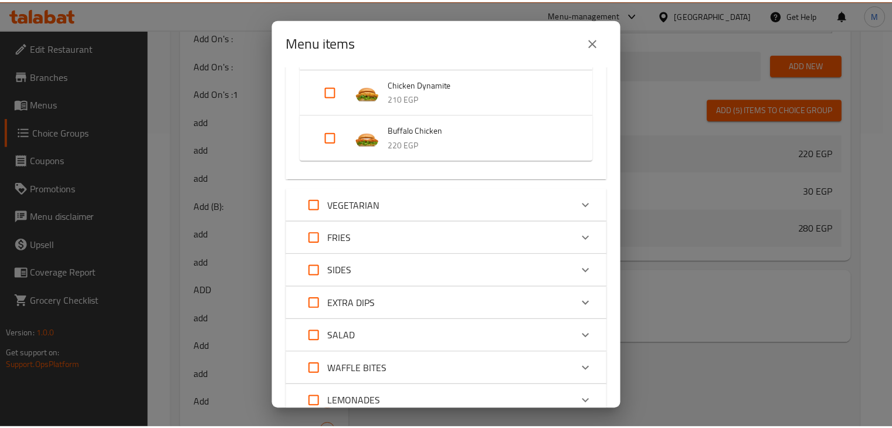
scroll to position [1010, 0]
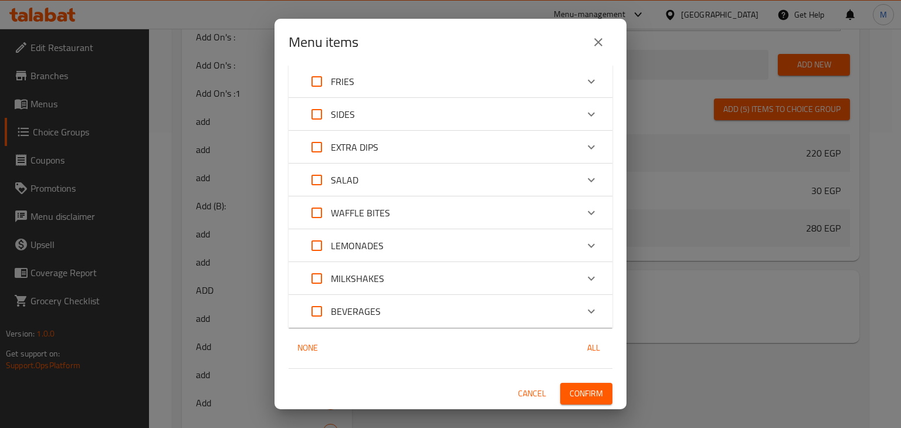
click at [589, 389] on span "Confirm" at bounding box center [585, 393] width 33 height 15
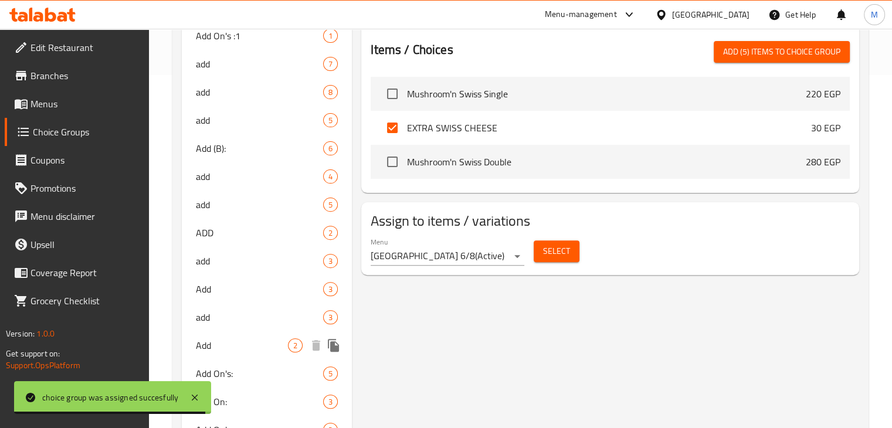
scroll to position [357, 0]
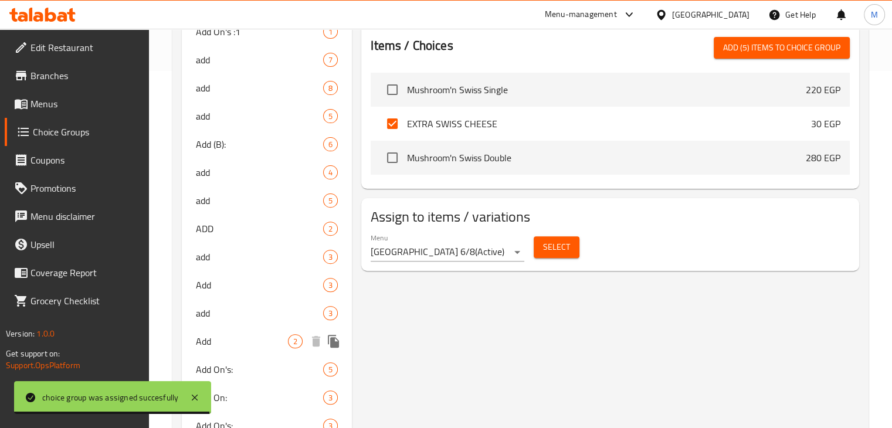
click at [246, 328] on div "Add 2" at bounding box center [267, 341] width 171 height 28
type input "Add"
type input "الاضافة"
type input "0"
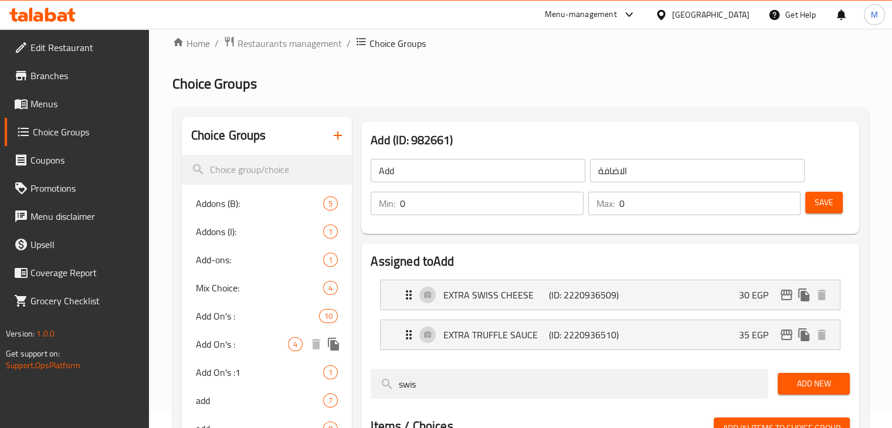
scroll to position [21, 0]
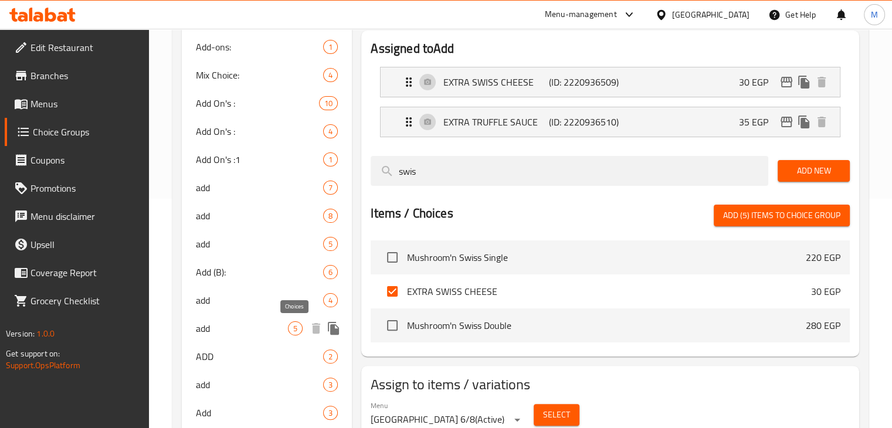
click at [290, 331] on span "5" at bounding box center [294, 328] width 13 height 11
type input "add"
type input "الاضافة"
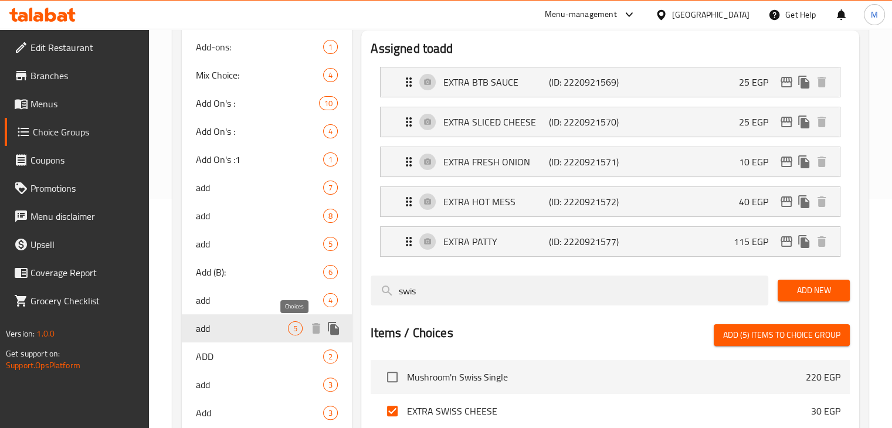
scroll to position [232, 0]
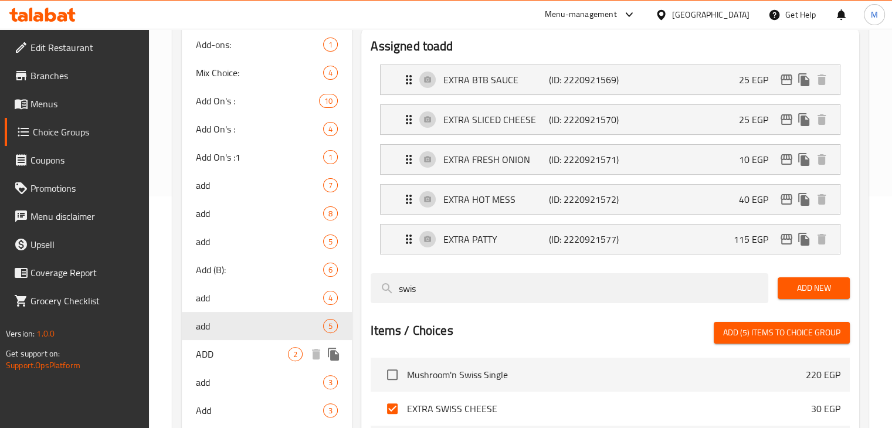
click at [278, 357] on span "ADD" at bounding box center [242, 354] width 93 height 14
type input "ADD"
type input "الاضافة"
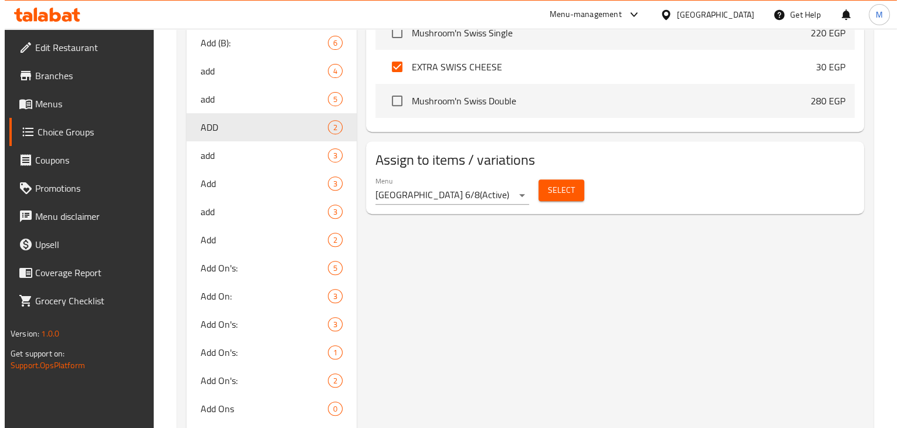
scroll to position [459, 0]
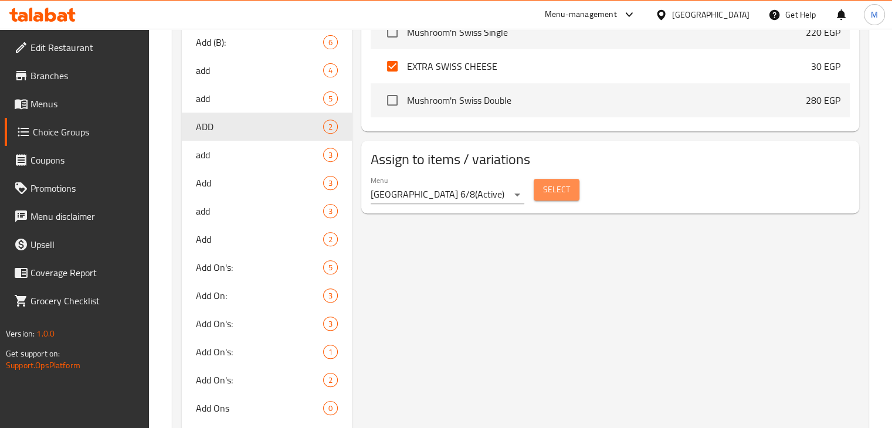
click at [563, 197] on span "Select" at bounding box center [556, 189] width 27 height 15
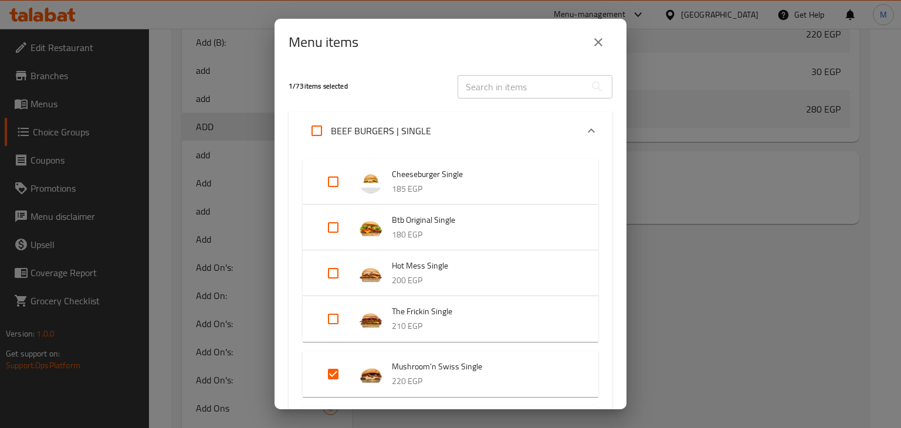
click at [333, 371] on input "Expand" at bounding box center [333, 374] width 28 height 28
checkbox input "false"
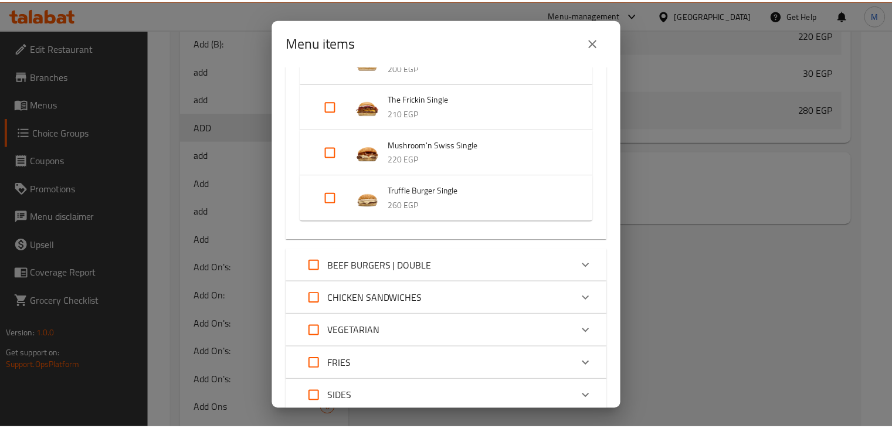
scroll to position [495, 0]
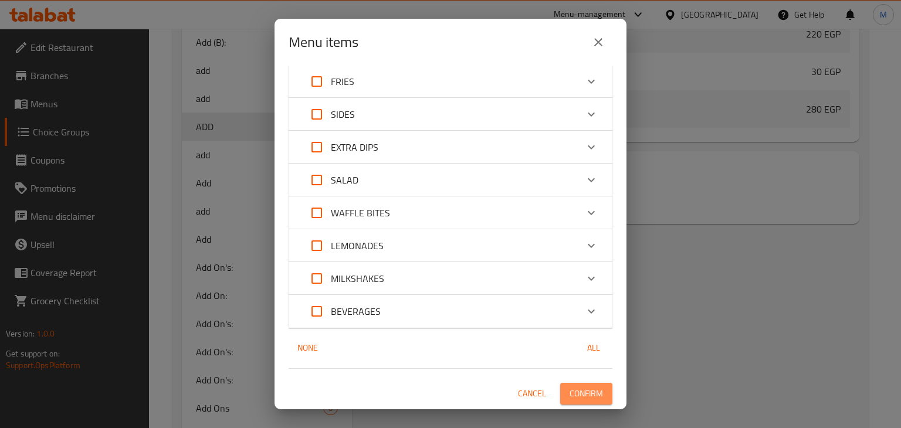
click at [577, 388] on span "Confirm" at bounding box center [585, 393] width 33 height 15
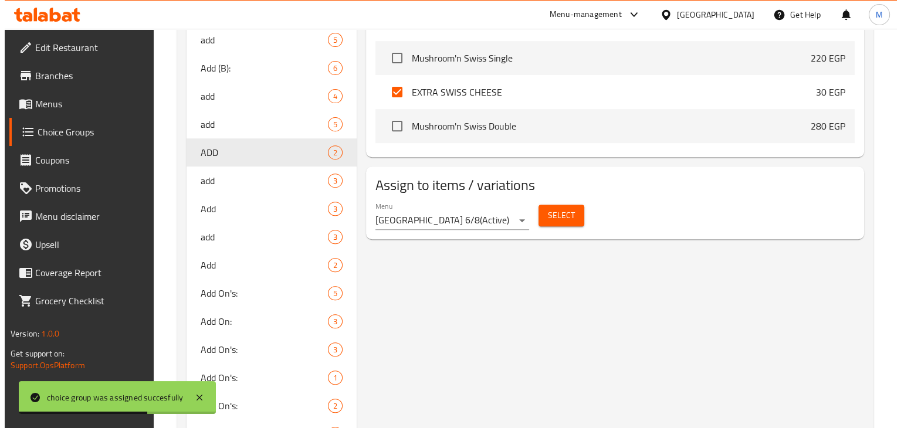
scroll to position [433, 0]
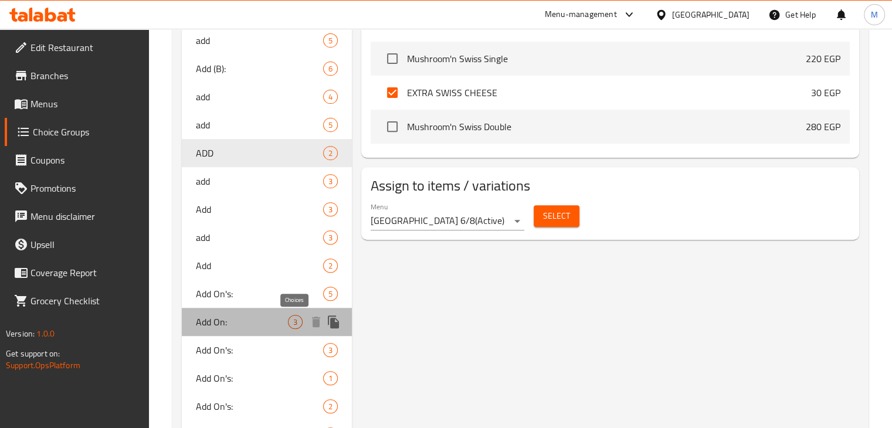
click at [288, 320] on div "3" at bounding box center [295, 322] width 15 height 14
type input "Add On:"
type input "الاضافات"
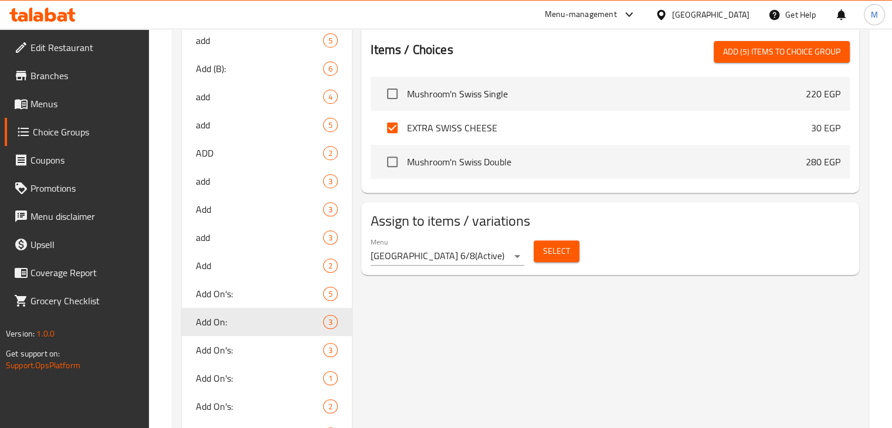
click at [552, 248] on span "Select" at bounding box center [556, 251] width 27 height 15
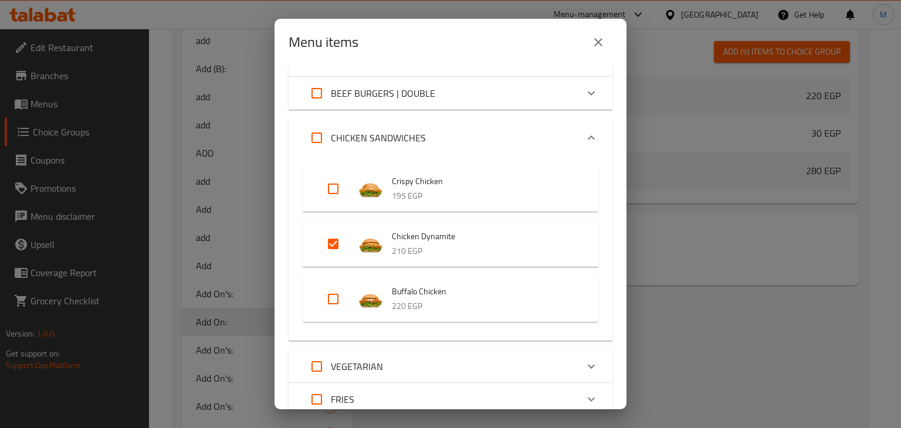
scroll to position [55, 0]
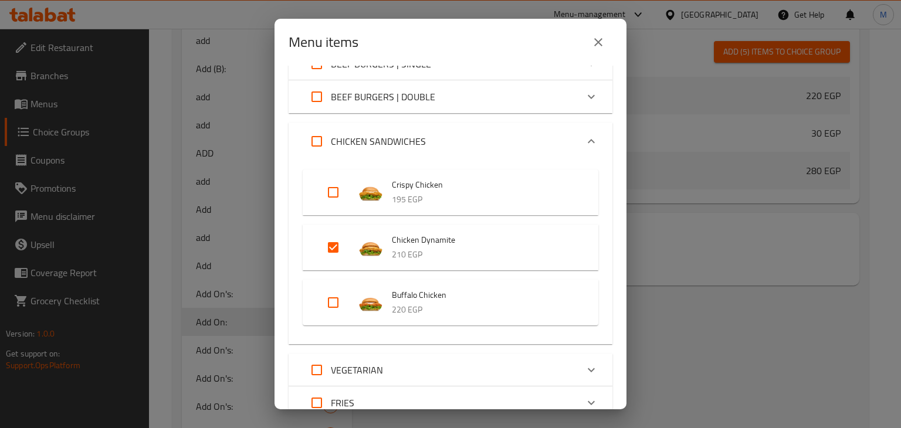
click at [329, 252] on input "Expand" at bounding box center [333, 247] width 28 height 28
checkbox input "false"
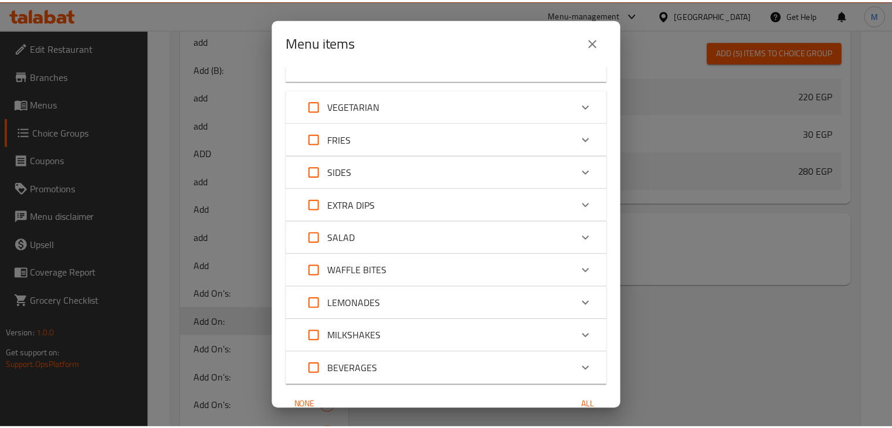
scroll to position [358, 0]
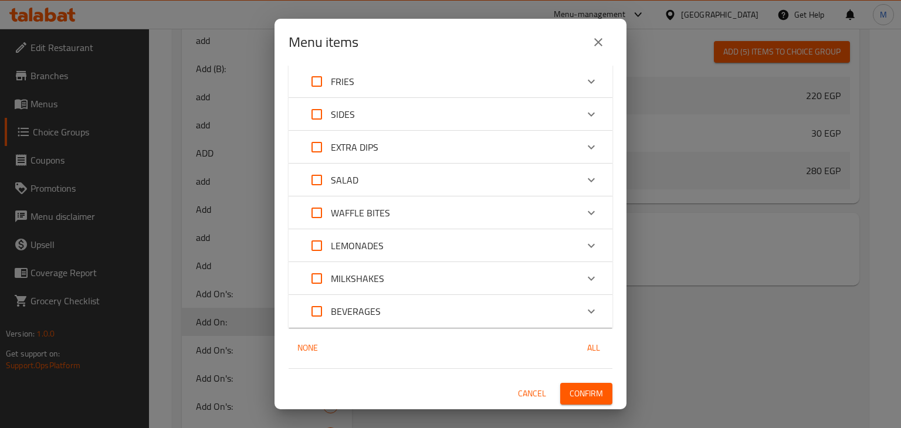
click at [589, 386] on span "Confirm" at bounding box center [585, 393] width 33 height 15
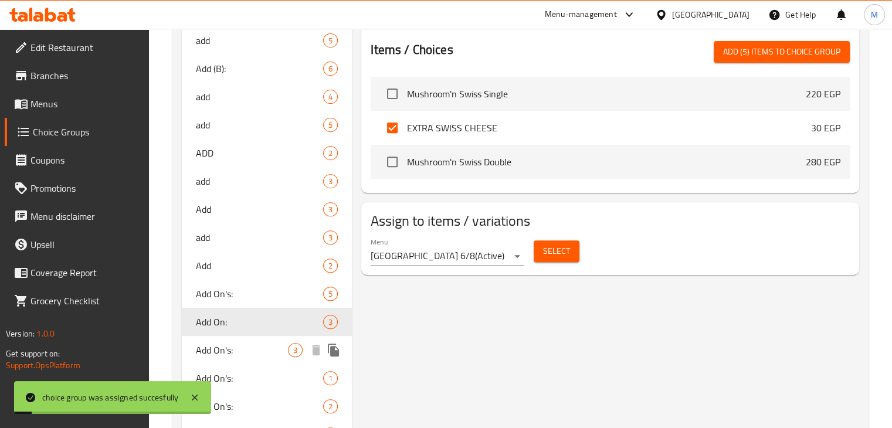
click at [280, 350] on span "Add On's:" at bounding box center [242, 350] width 93 height 14
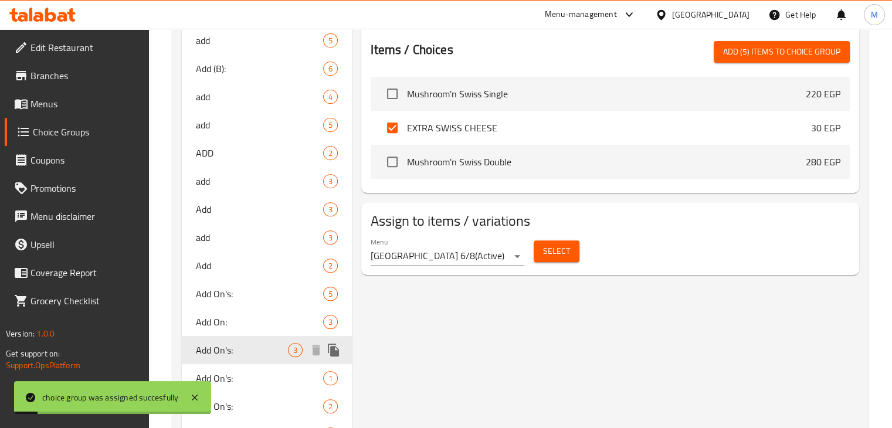
type input "Add On's:"
type input "الاضافات"
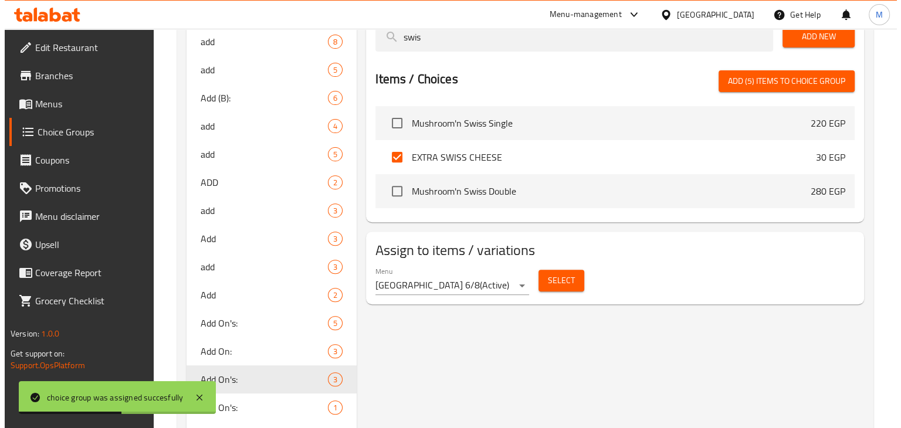
scroll to position [403, 0]
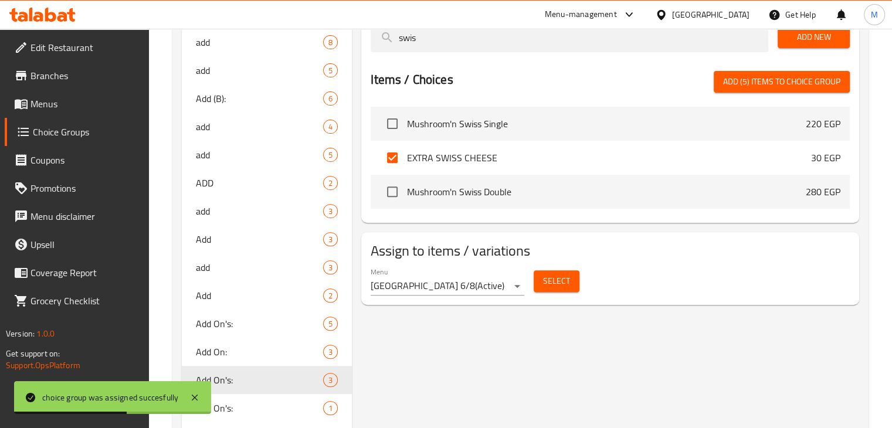
click at [560, 276] on span "Select" at bounding box center [556, 281] width 27 height 15
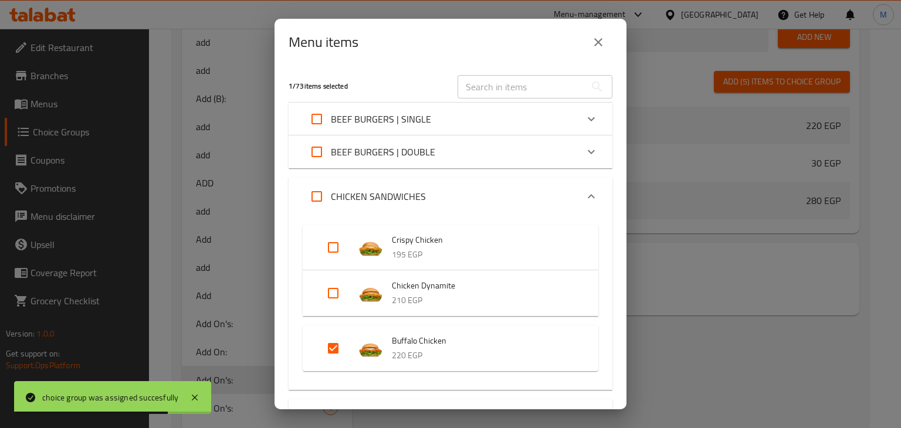
click at [396, 181] on div "CHICKEN SANDWICHES" at bounding box center [450, 197] width 324 height 38
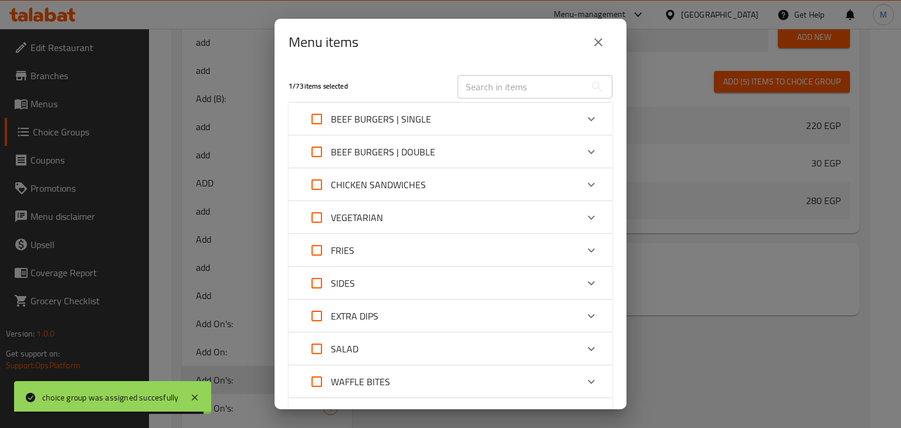
click at [389, 132] on div "BEEF BURGERS | SINGLE" at bounding box center [367, 119] width 128 height 28
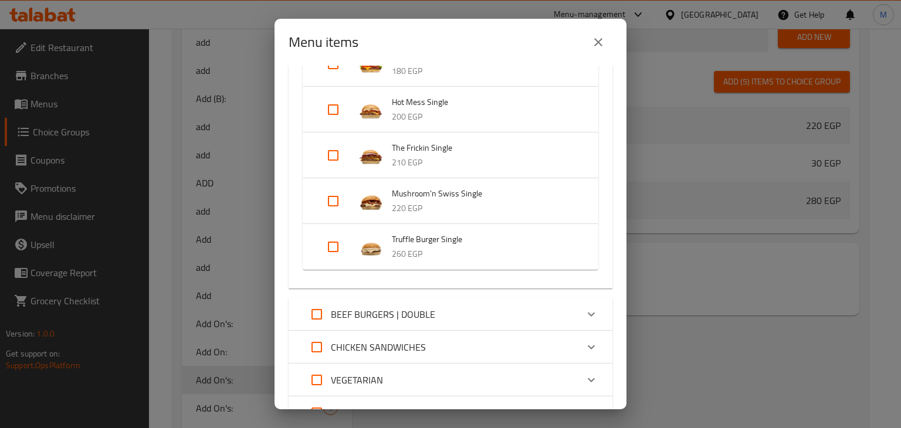
scroll to position [220, 0]
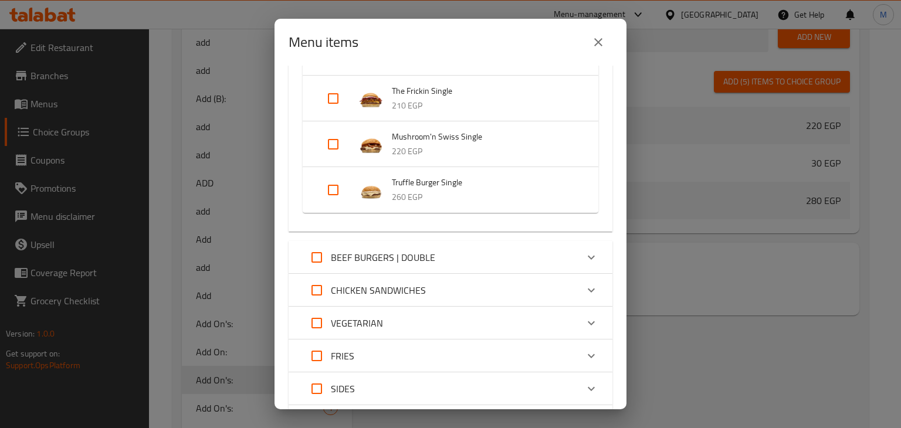
click at [361, 290] on p "CHICKEN SANDWICHES" at bounding box center [378, 290] width 95 height 14
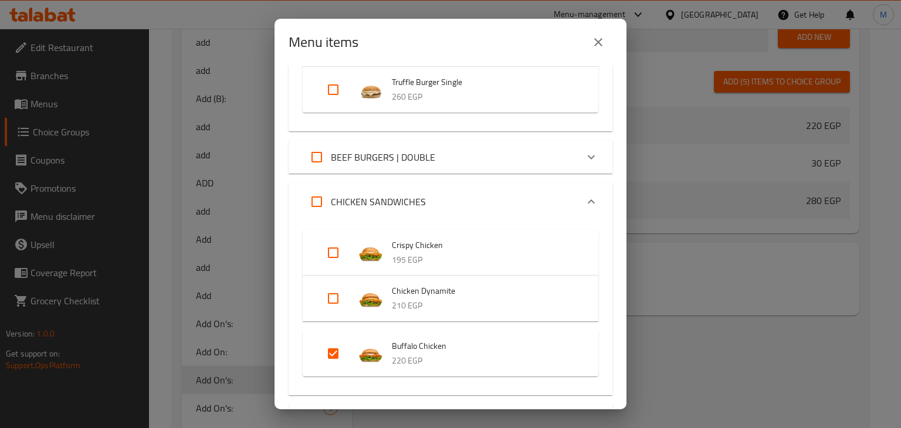
scroll to position [358, 0]
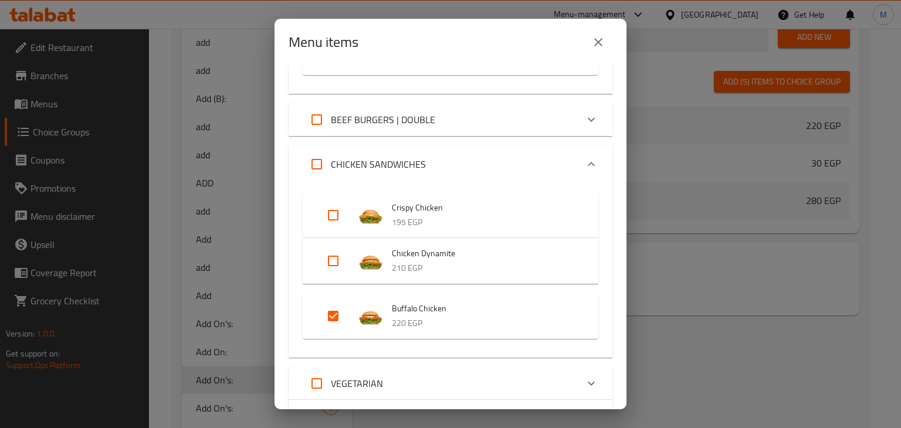
click at [335, 312] on input "Expand" at bounding box center [333, 316] width 28 height 28
checkbox input "false"
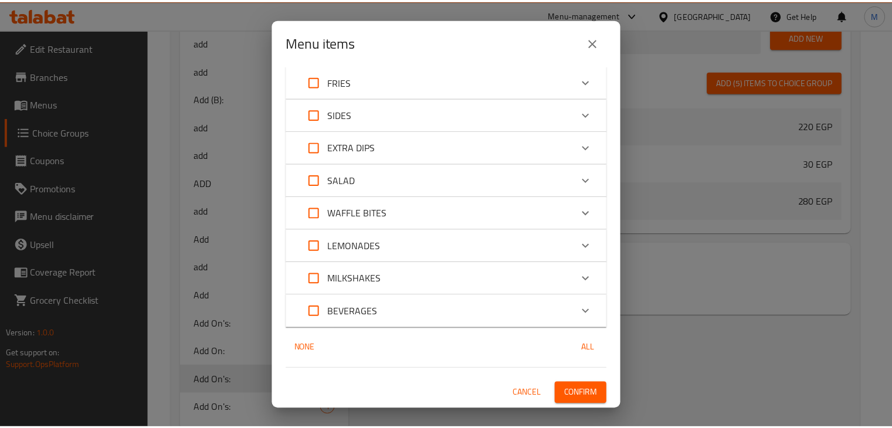
scroll to position [683, 0]
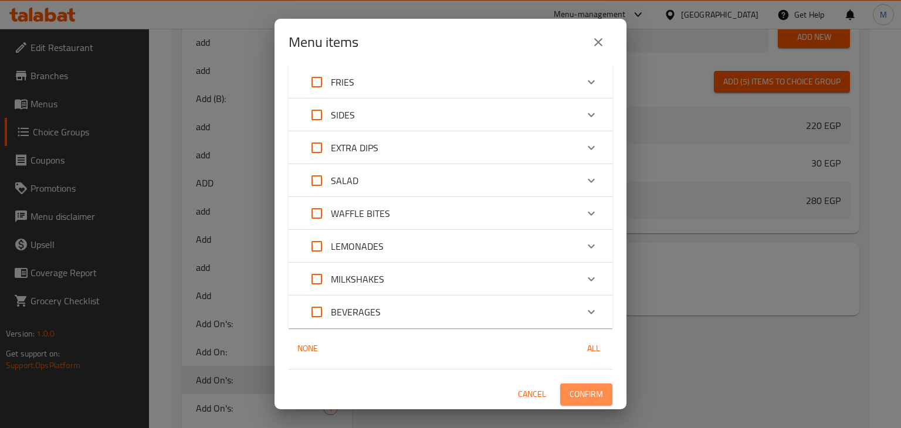
click at [587, 387] on span "Confirm" at bounding box center [585, 394] width 33 height 15
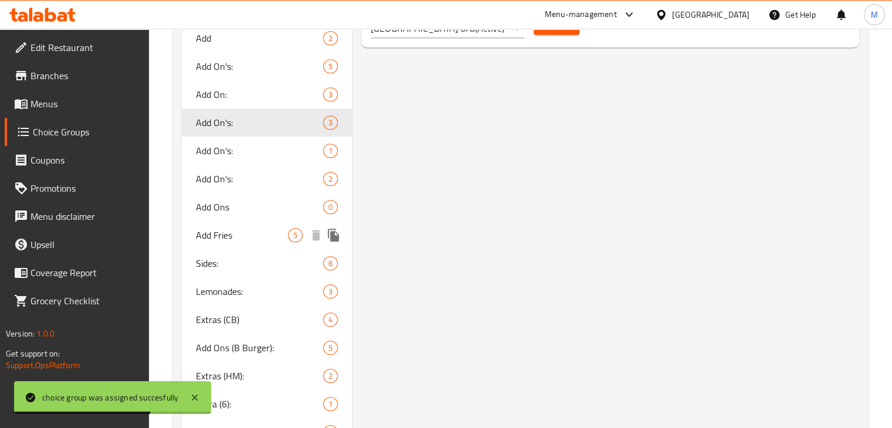
scroll to position [660, 0]
click at [250, 303] on div "Lemonades: 3" at bounding box center [267, 292] width 171 height 28
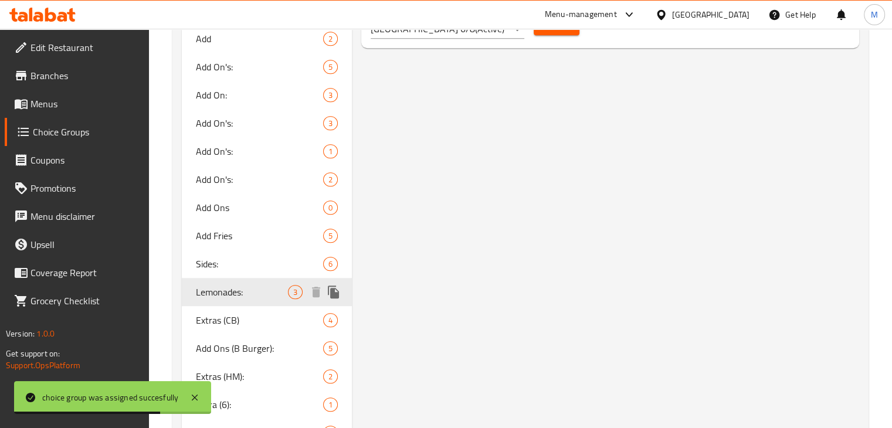
type input "Lemonades:"
type input "ليمون:"
type input "1"
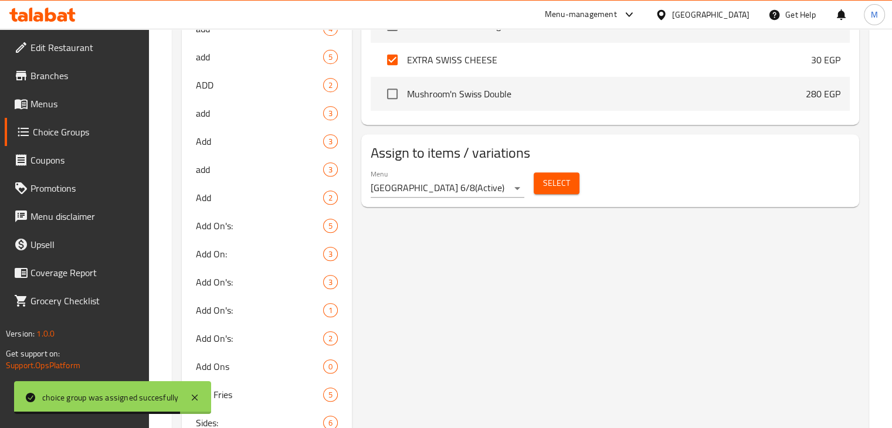
scroll to position [500, 0]
click at [543, 186] on span "Select" at bounding box center [556, 183] width 27 height 15
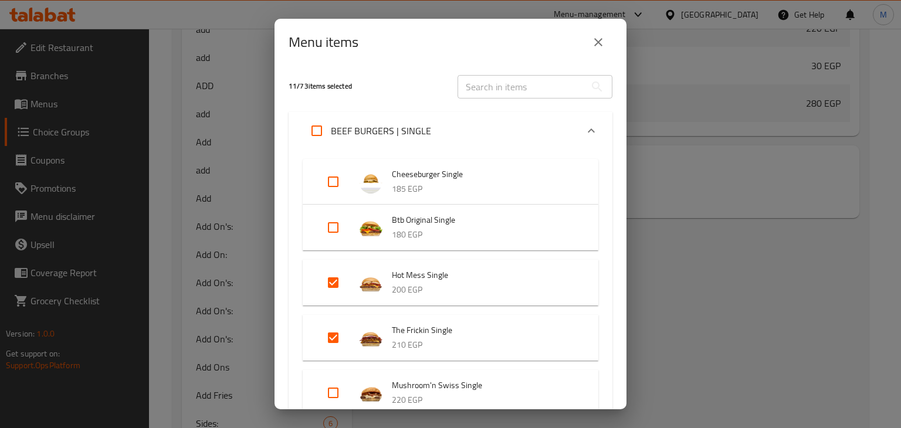
click at [596, 40] on icon "close" at bounding box center [598, 42] width 8 height 8
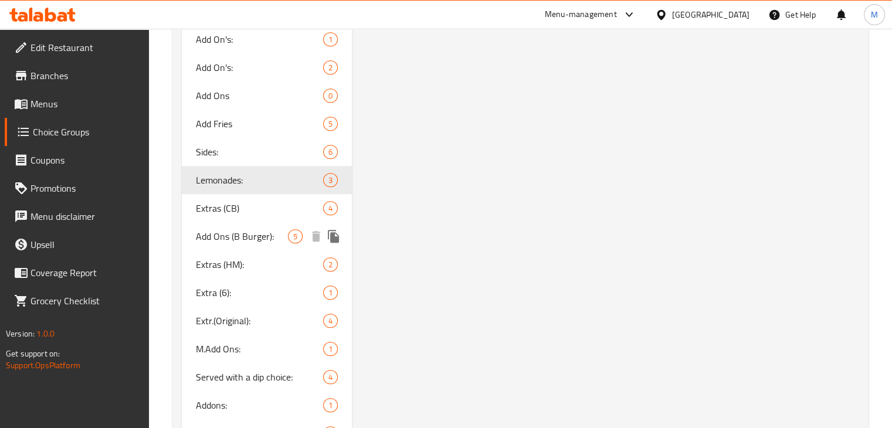
scroll to position [772, 0]
click at [233, 124] on span "Add Fries" at bounding box center [242, 124] width 93 height 14
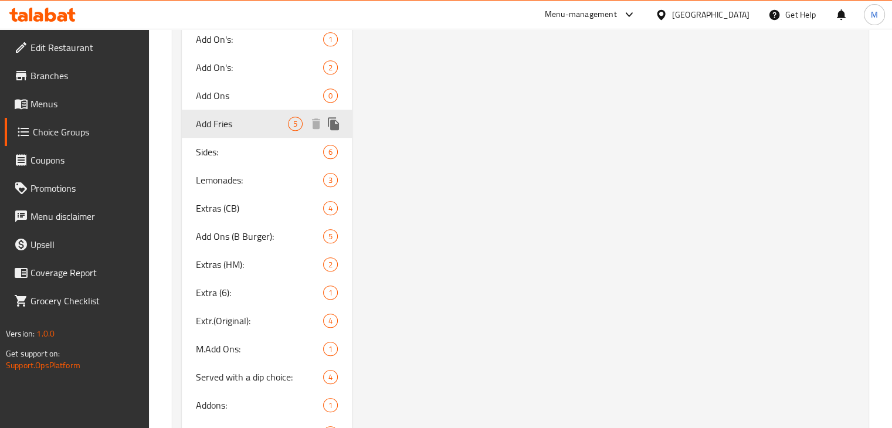
type input "Add Fries"
type input "اضافة فرايز"
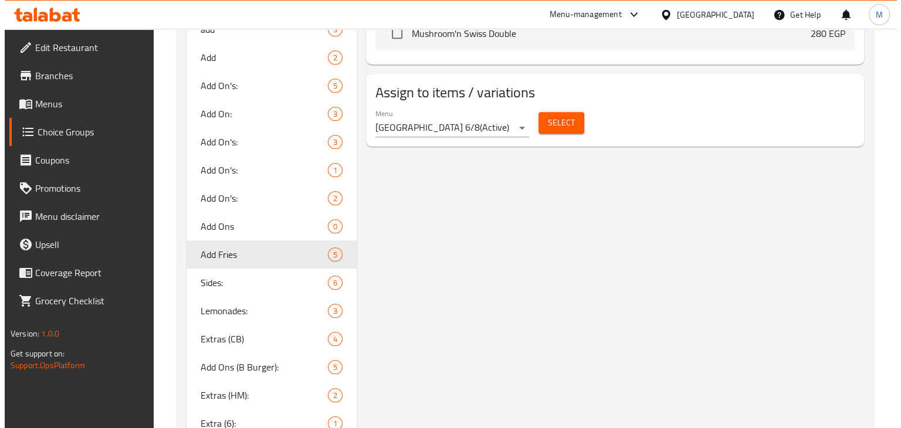
scroll to position [638, 0]
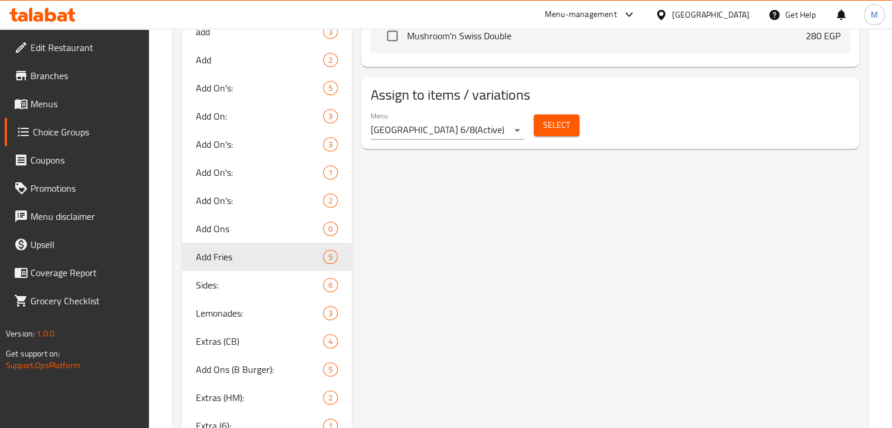
click at [542, 123] on button "Select" at bounding box center [557, 125] width 46 height 22
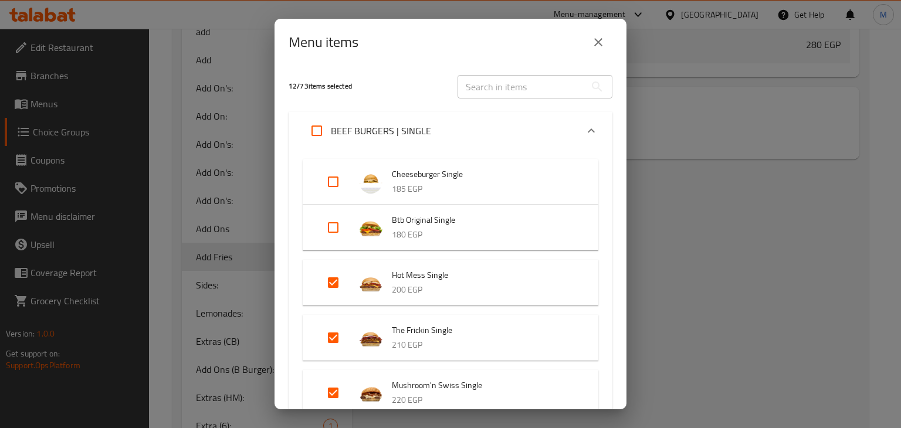
click at [334, 181] on input "Expand" at bounding box center [333, 182] width 28 height 28
checkbox input "true"
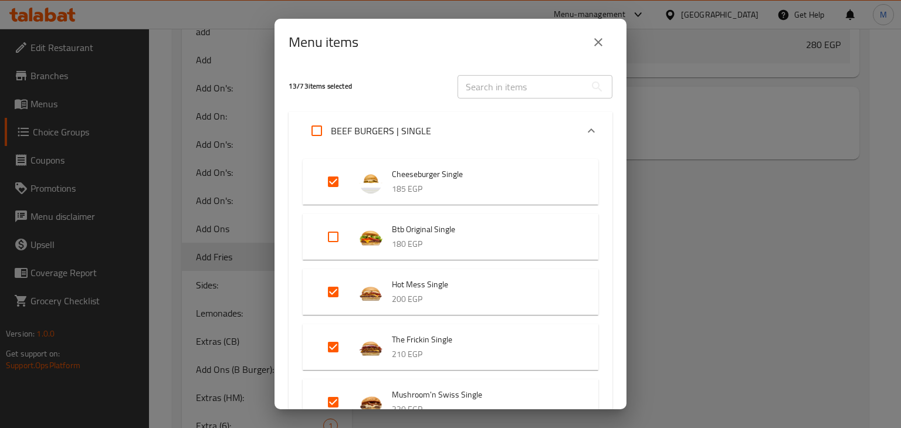
click at [333, 236] on input "Expand" at bounding box center [333, 237] width 28 height 28
checkbox input "true"
click at [403, 121] on div "BEEF BURGERS | SINGLE" at bounding box center [367, 131] width 128 height 28
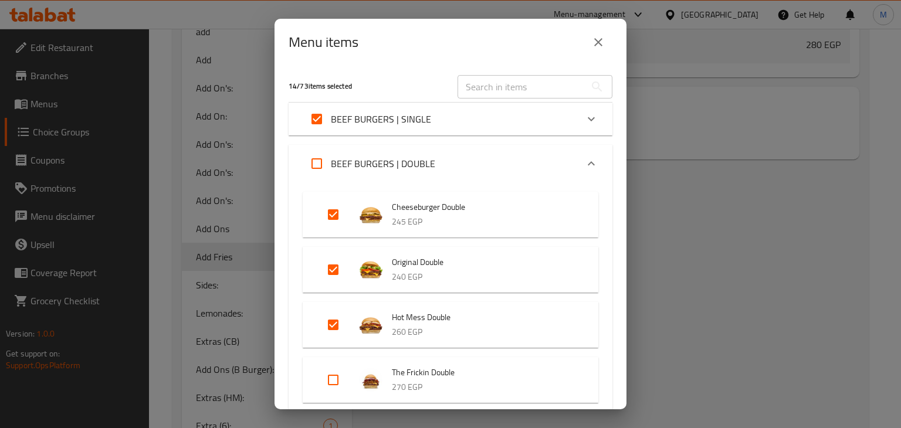
click at [320, 165] on input "Expand" at bounding box center [317, 164] width 28 height 28
checkbox input "true"
click at [398, 162] on p "BEEF BURGERS | DOUBLE" at bounding box center [383, 164] width 104 height 14
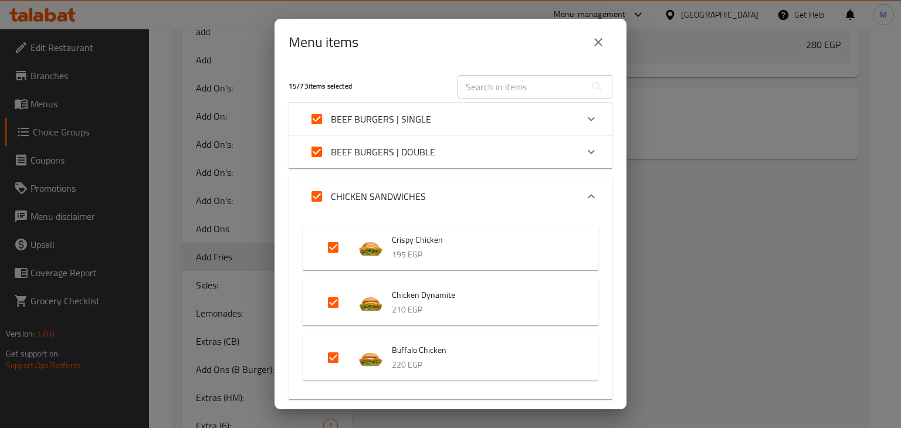
click at [381, 192] on p "CHICKEN SANDWICHES" at bounding box center [378, 196] width 95 height 14
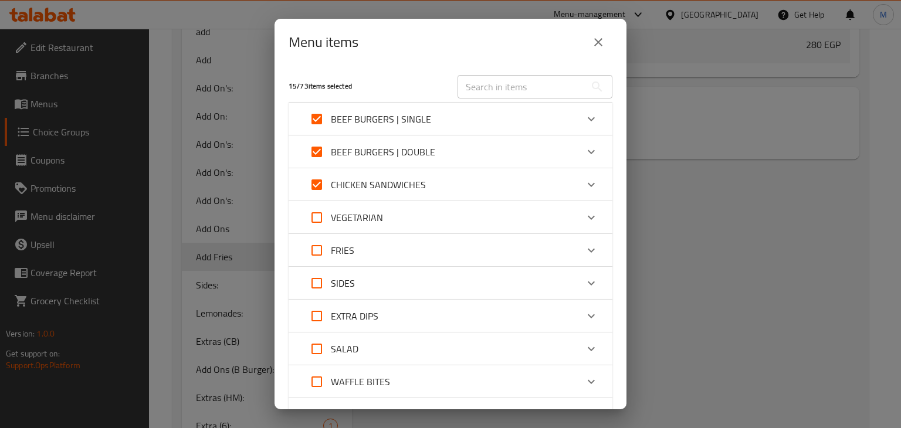
click at [317, 220] on input "Expand" at bounding box center [317, 217] width 28 height 28
checkbox input "true"
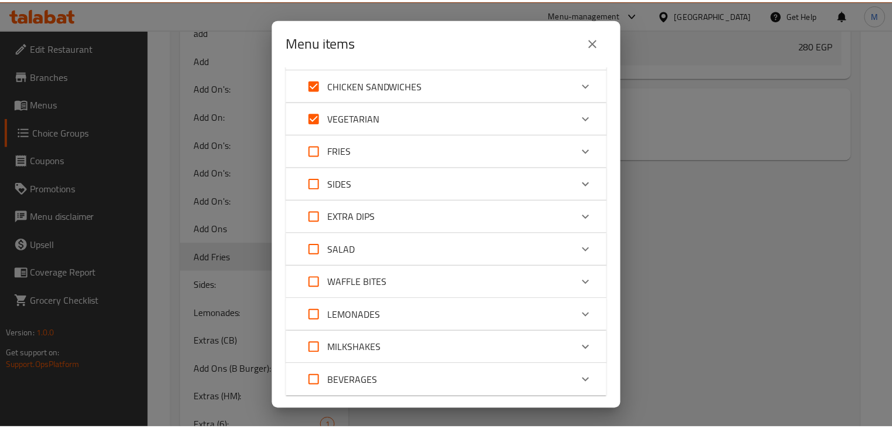
scroll to position [169, 0]
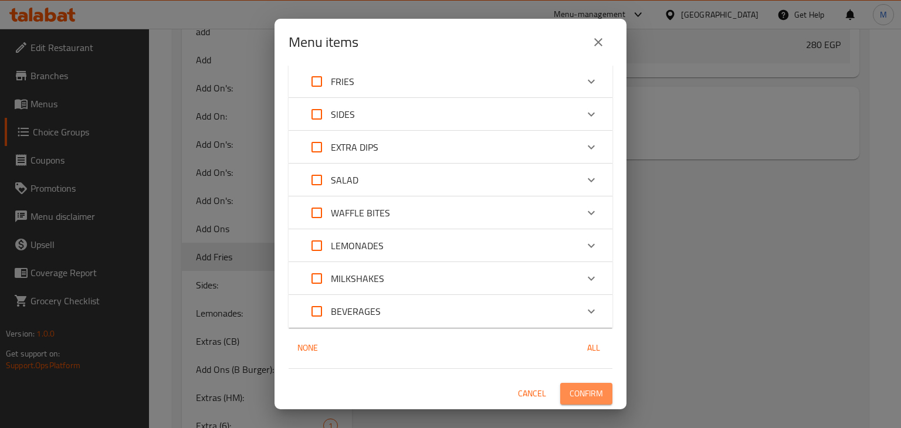
click at [582, 390] on span "Confirm" at bounding box center [585, 393] width 33 height 15
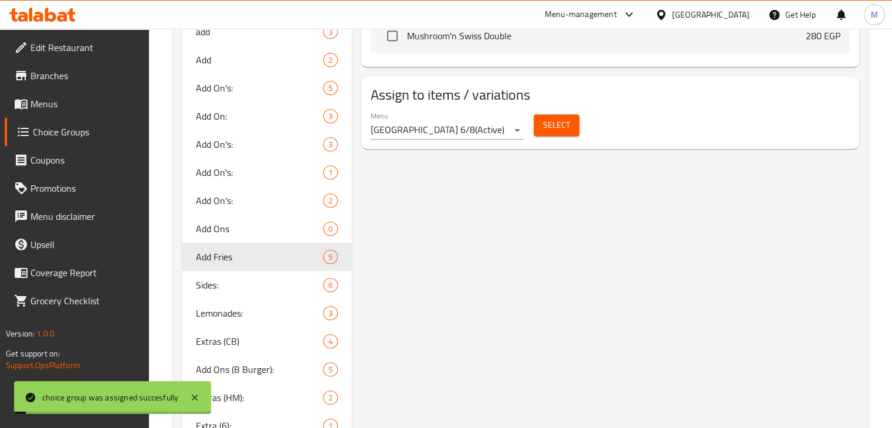
click at [249, 288] on span "Sides:" at bounding box center [260, 285] width 128 height 14
type input "Sides:"
type input "سايدز:"
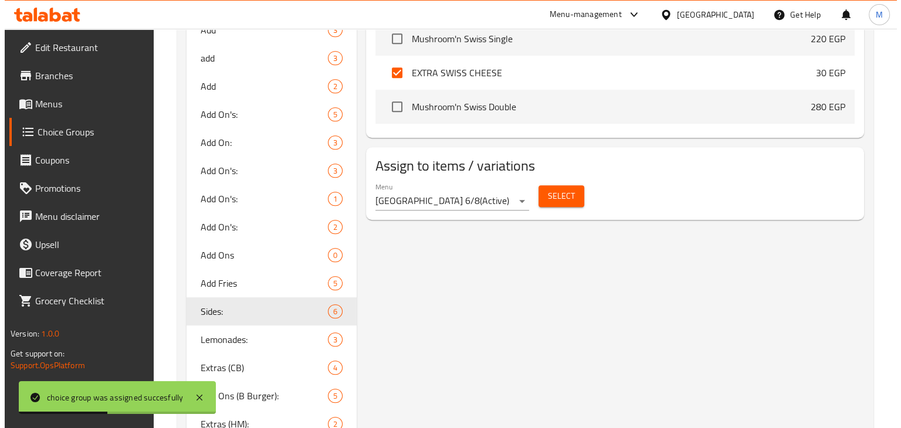
scroll to position [626, 0]
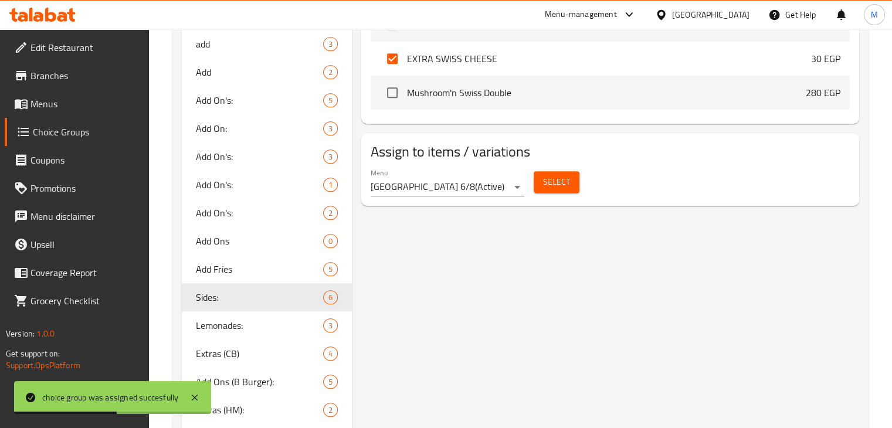
click at [564, 192] on div "Select" at bounding box center [556, 182] width 55 height 31
click at [558, 188] on span "Select" at bounding box center [556, 182] width 27 height 15
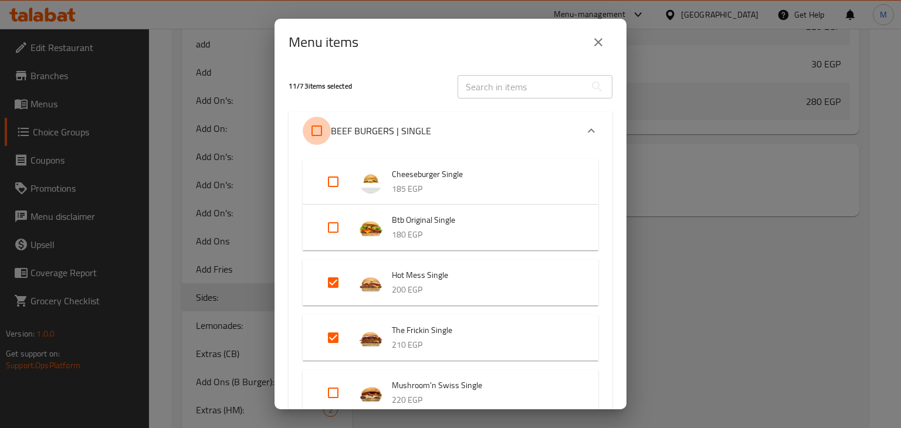
click at [321, 131] on input "Expand" at bounding box center [317, 131] width 28 height 28
checkbox input "true"
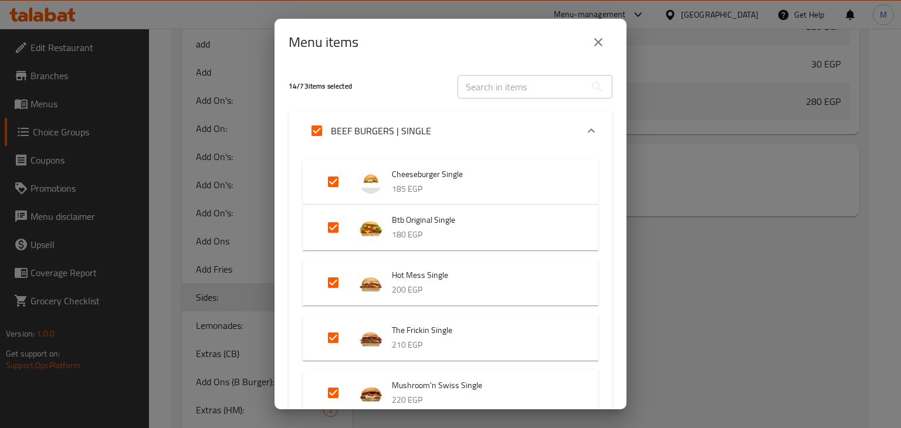
click at [388, 130] on p "BEEF BURGERS | SINGLE" at bounding box center [381, 131] width 100 height 14
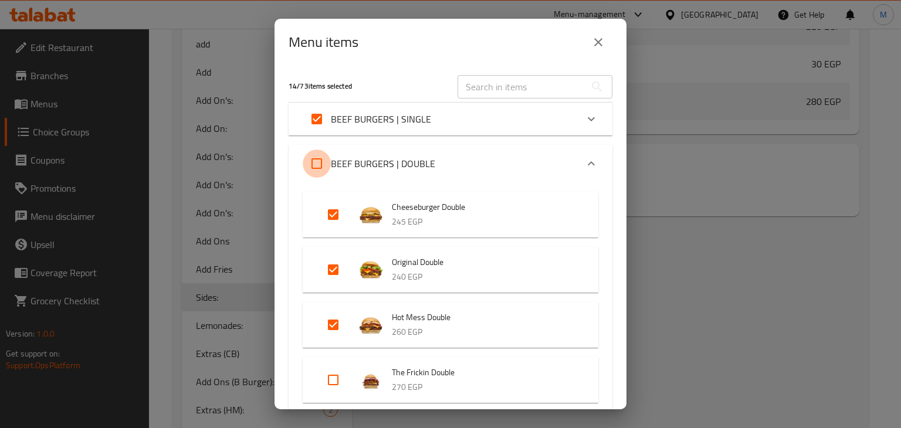
click at [319, 165] on input "Expand" at bounding box center [317, 164] width 28 height 28
checkbox input "true"
click at [378, 161] on p "BEEF BURGERS | DOUBLE" at bounding box center [383, 164] width 104 height 14
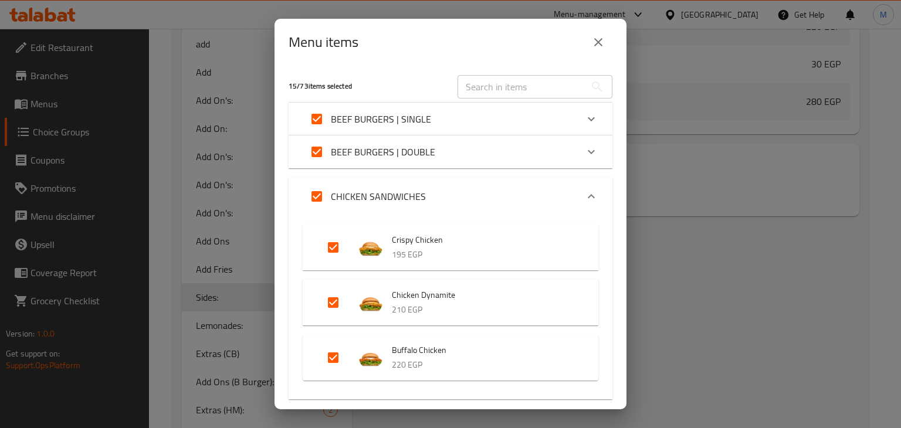
click at [352, 205] on div "CHICKEN SANDWICHES" at bounding box center [364, 196] width 123 height 28
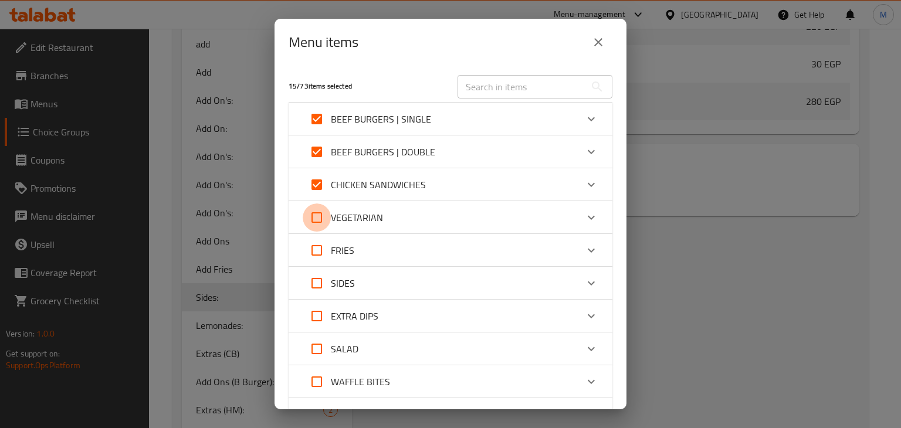
click at [319, 220] on input "Expand" at bounding box center [317, 217] width 28 height 28
checkbox input "true"
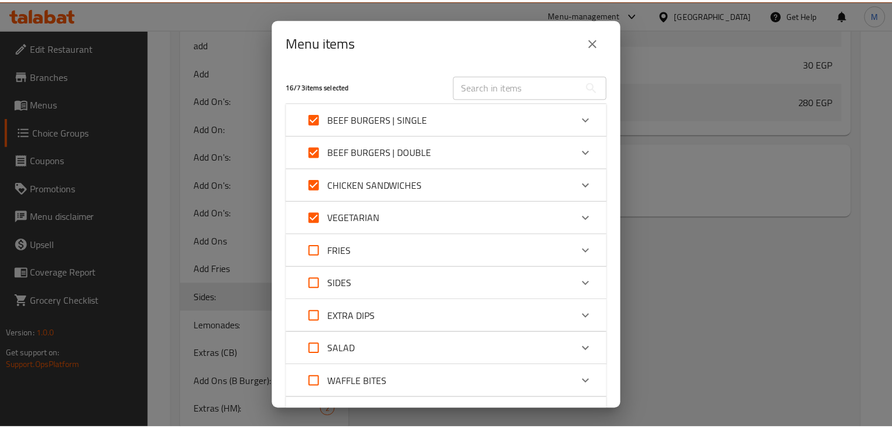
scroll to position [169, 0]
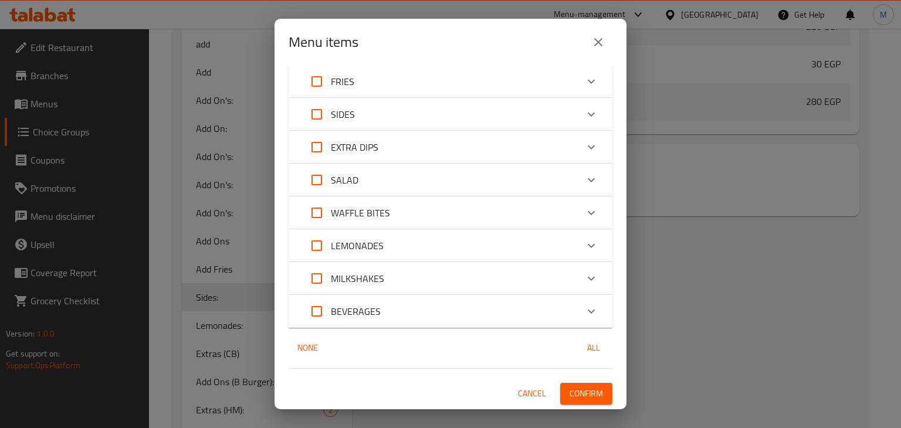
click at [579, 388] on span "Confirm" at bounding box center [585, 393] width 33 height 15
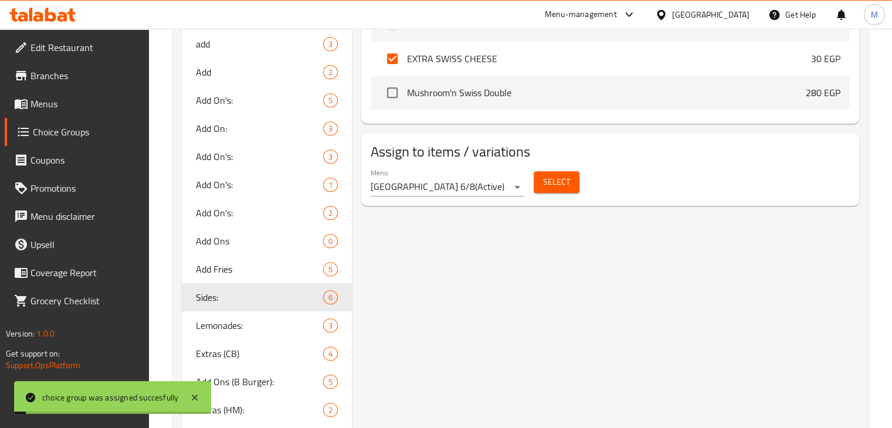
click at [243, 320] on span "Lemonades:" at bounding box center [260, 325] width 128 height 14
type input "Lemonades:"
type input "ليمون:"
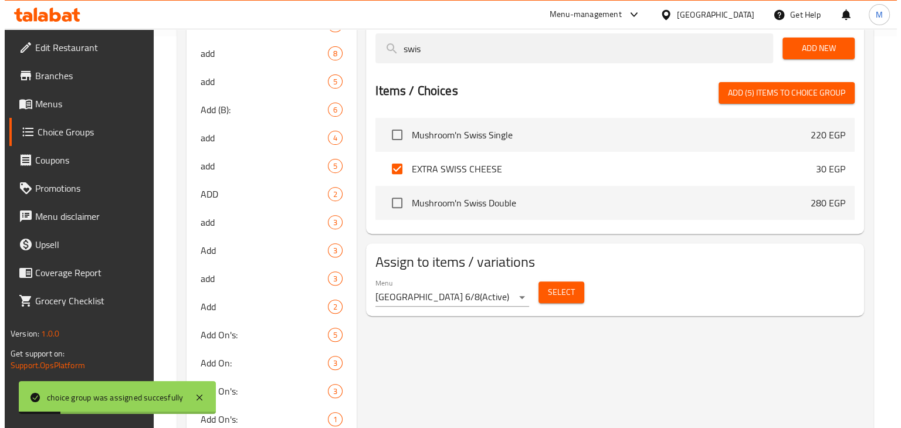
scroll to position [487, 0]
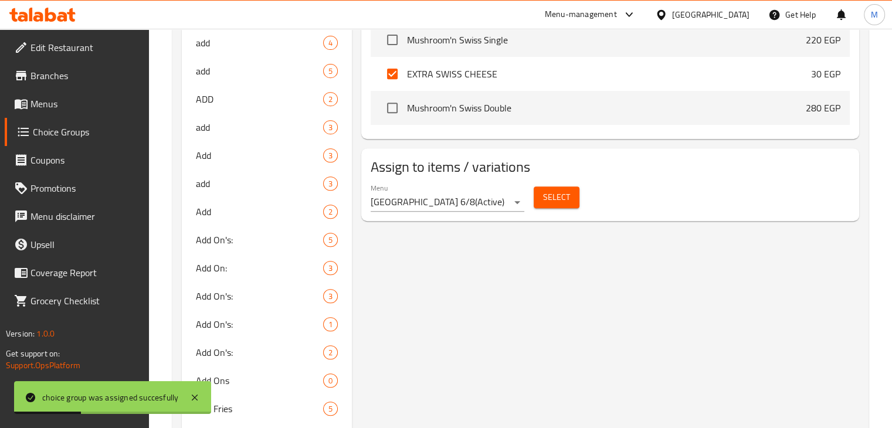
click at [540, 198] on button "Select" at bounding box center [557, 197] width 46 height 22
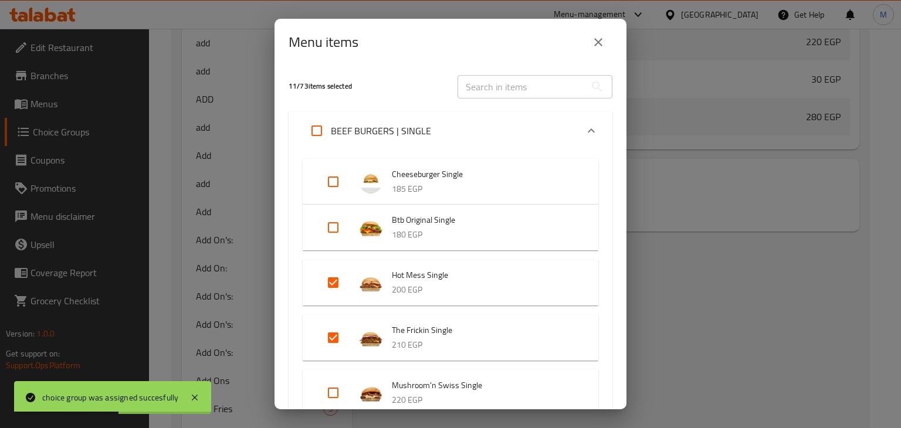
click at [319, 137] on input "Expand" at bounding box center [317, 131] width 28 height 28
checkbox input "true"
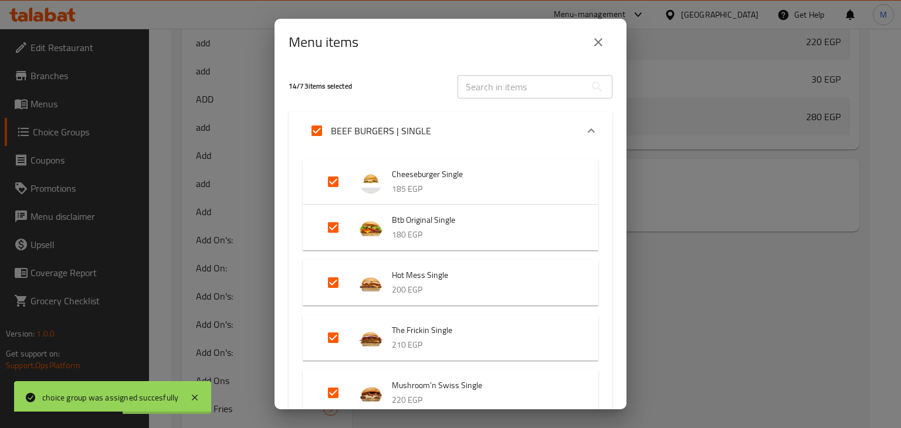
click at [382, 124] on p "BEEF BURGERS | SINGLE" at bounding box center [381, 131] width 100 height 14
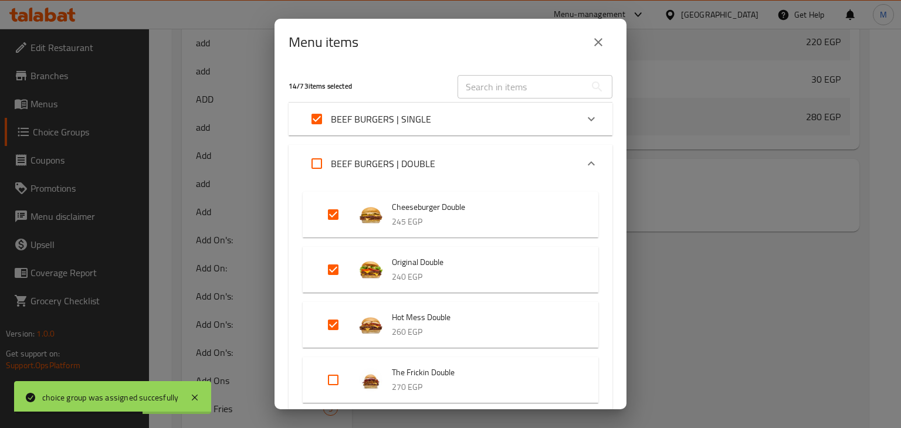
click at [314, 161] on input "Expand" at bounding box center [317, 164] width 28 height 28
checkbox input "true"
click at [395, 178] on div "BEEF BURGERS | DOUBLE" at bounding box center [369, 164] width 133 height 28
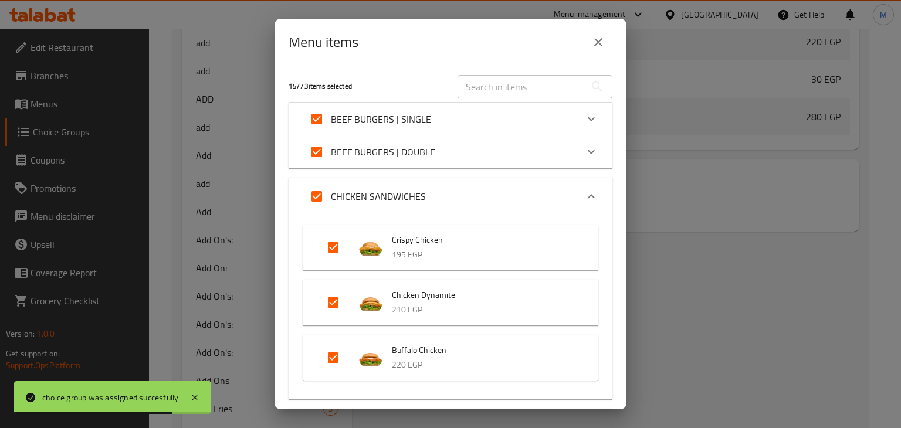
click at [361, 195] on p "CHICKEN SANDWICHES" at bounding box center [378, 196] width 95 height 14
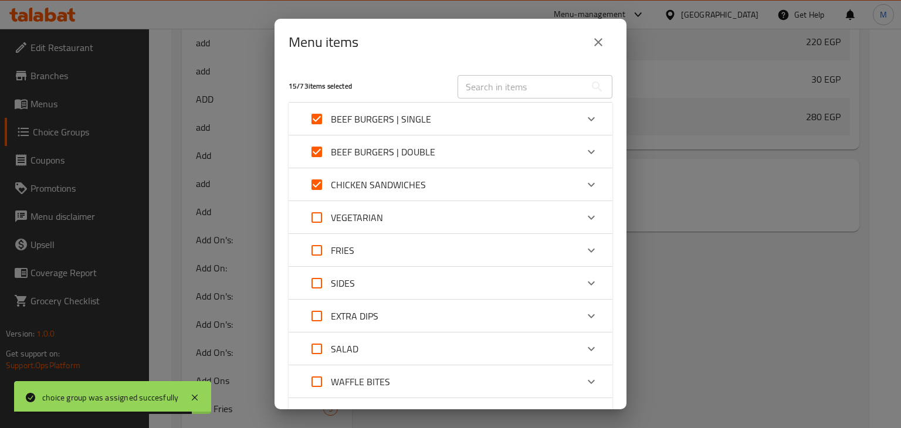
click at [314, 217] on input "Expand" at bounding box center [317, 217] width 28 height 28
checkbox input "true"
click at [402, 227] on div "VEGETARIAN" at bounding box center [440, 217] width 274 height 28
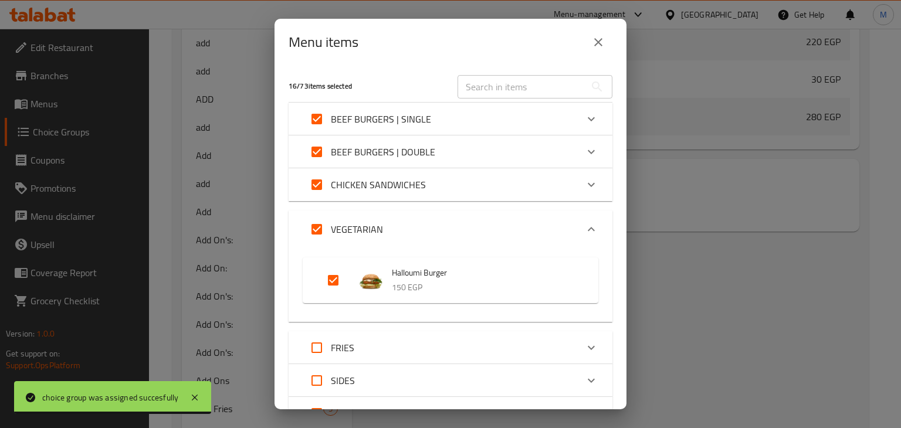
click at [402, 227] on div "VEGETARIAN" at bounding box center [440, 229] width 274 height 28
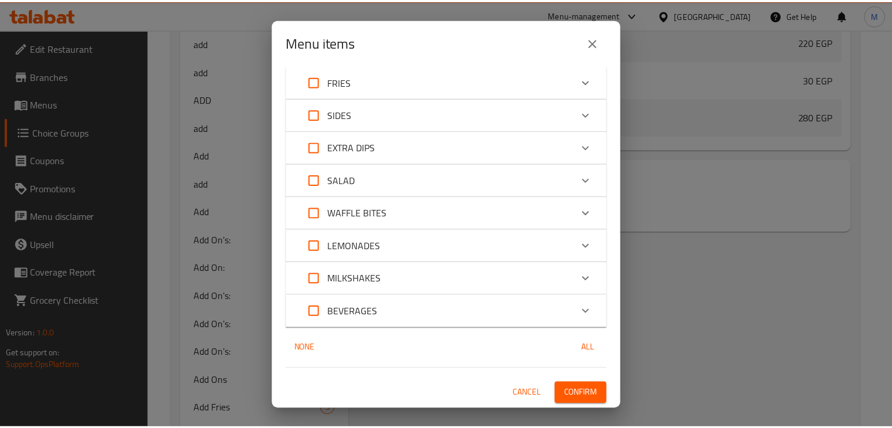
scroll to position [169, 0]
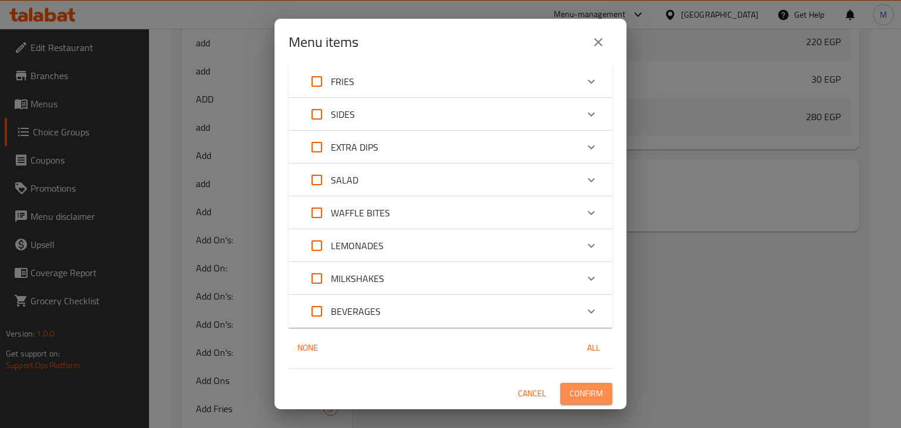
click at [580, 385] on button "Confirm" at bounding box center [586, 394] width 52 height 22
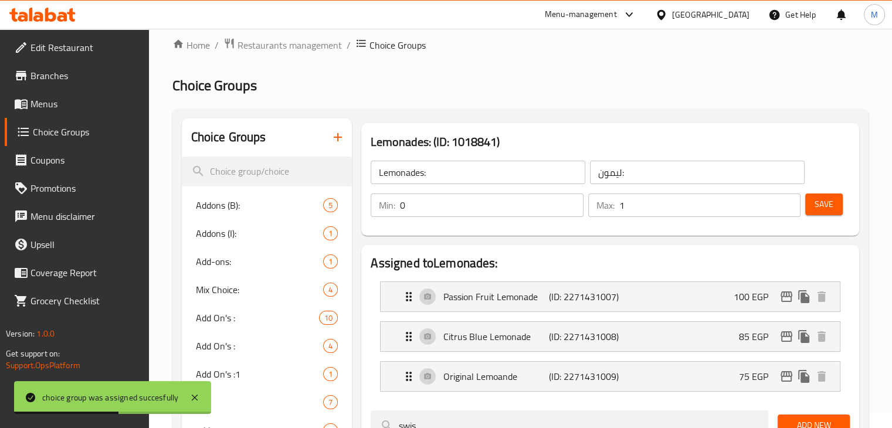
scroll to position [0, 0]
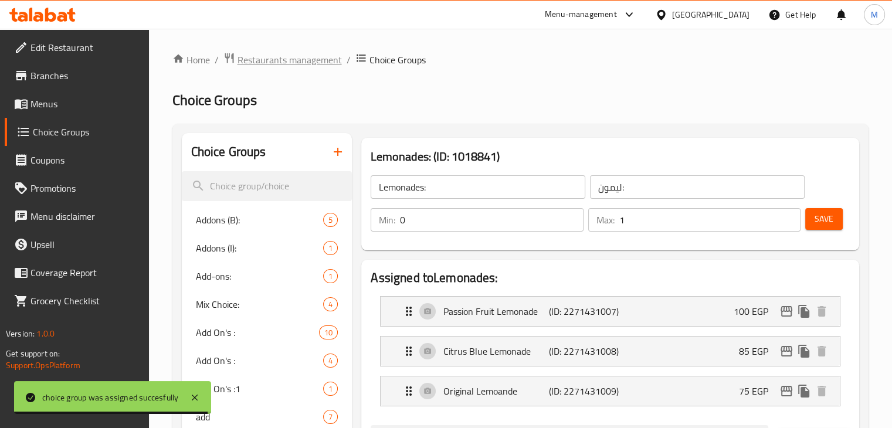
click at [310, 58] on span "Restaurants management" at bounding box center [289, 60] width 104 height 14
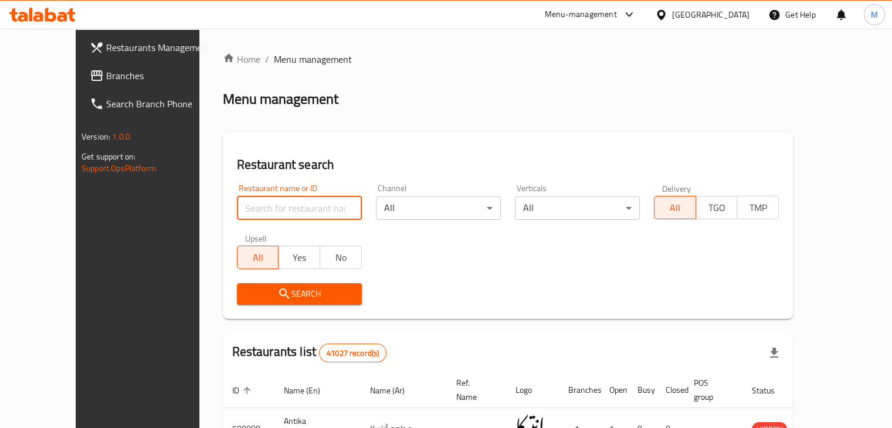
click at [271, 213] on input "search" at bounding box center [299, 207] width 125 height 23
click button "Search" at bounding box center [299, 294] width 125 height 22
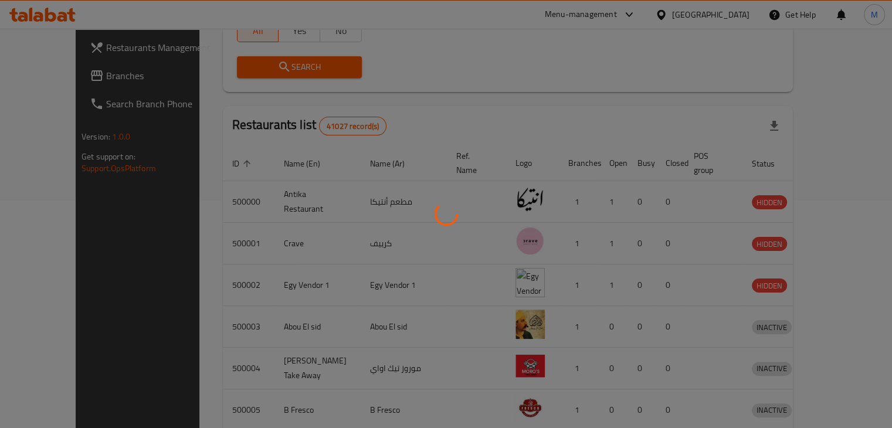
scroll to position [72, 0]
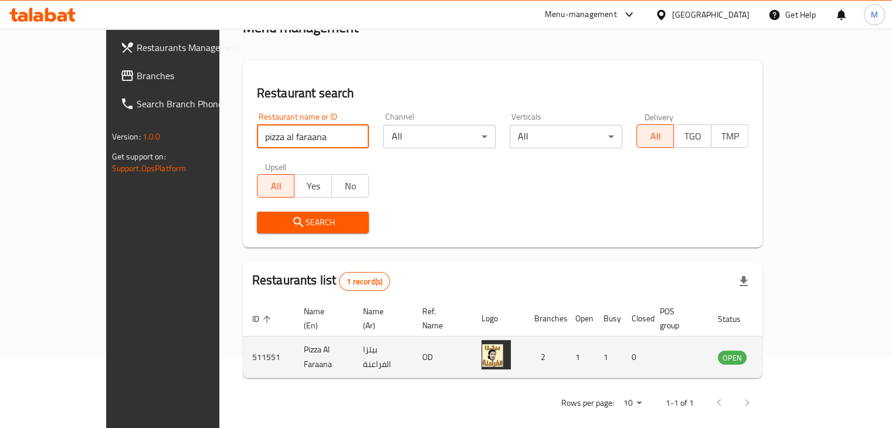
click at [793, 350] on icon "enhanced table" at bounding box center [786, 357] width 14 height 14
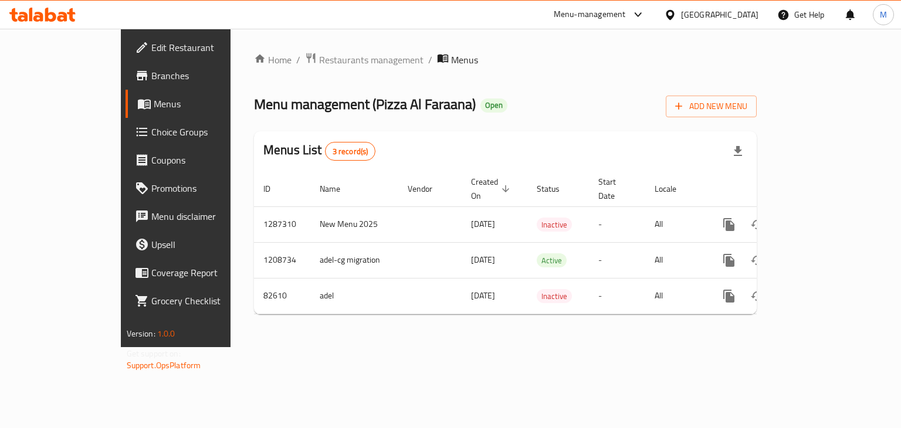
click at [151, 76] on span "Branches" at bounding box center [206, 76] width 111 height 14
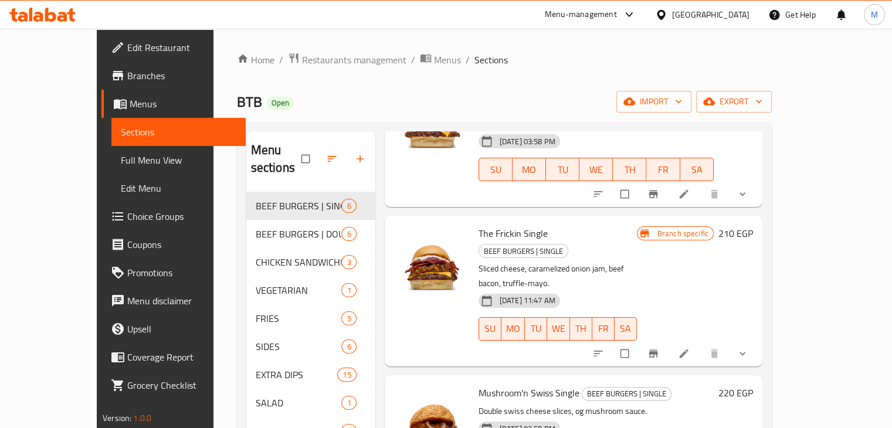
scroll to position [164, 0]
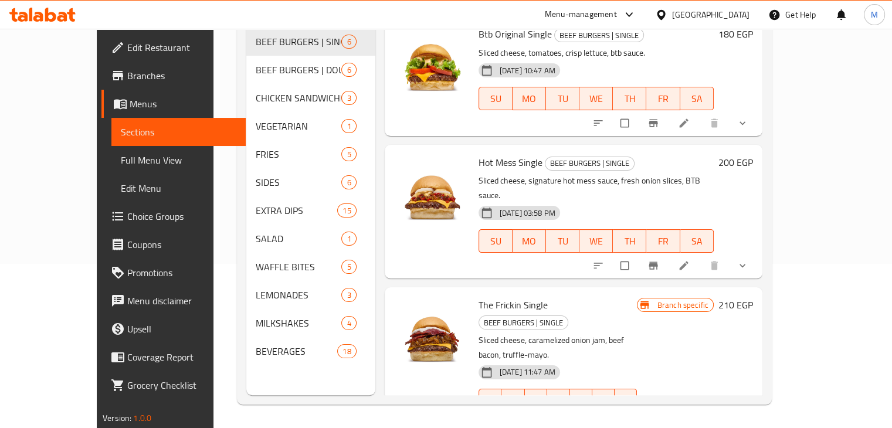
scroll to position [11, 0]
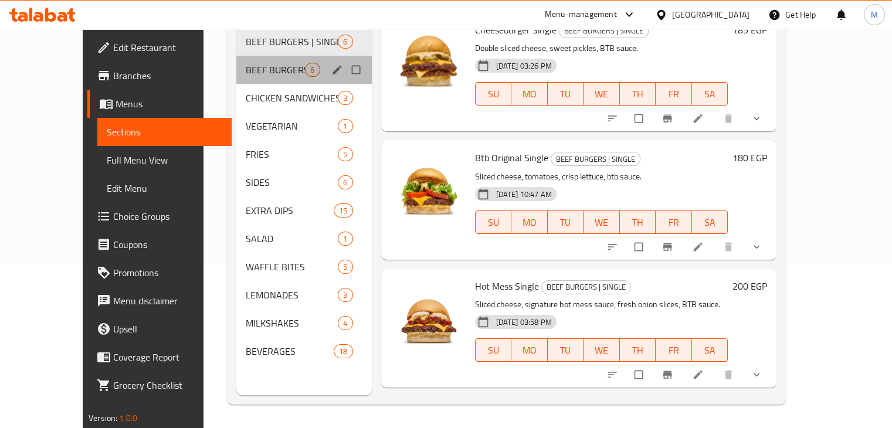
click at [273, 64] on div "BEEF BURGERS | DOUBLE 6" at bounding box center [303, 70] width 135 height 28
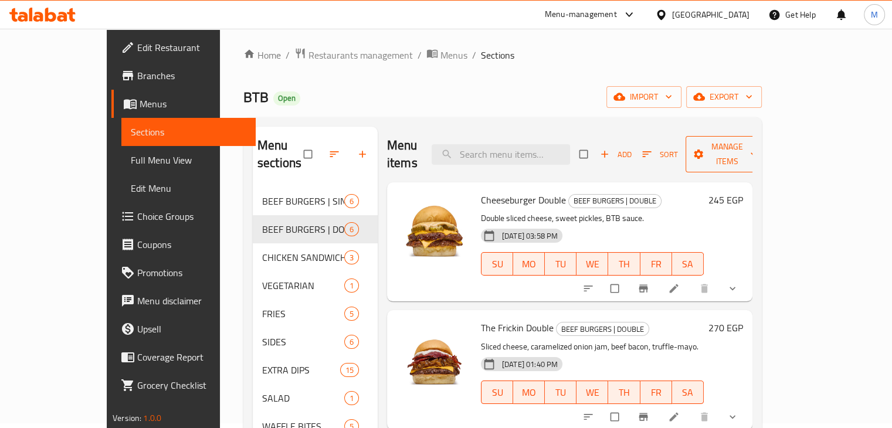
scroll to position [4, 0]
click at [678, 149] on span "Sort" at bounding box center [660, 155] width 36 height 13
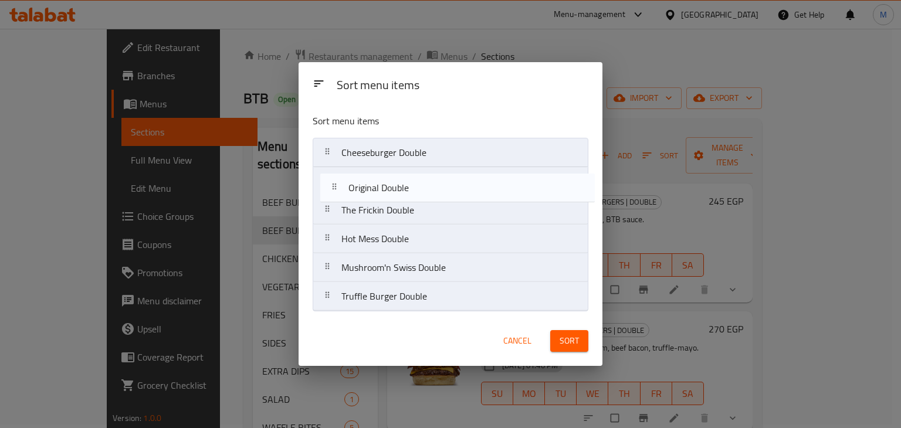
drag, startPoint x: 375, startPoint y: 213, endPoint x: 389, endPoint y: 176, distance: 39.7
click at [389, 176] on nav "Cheeseburger Double The Frickin Double Original Double Hot Mess Double Mushroom…" at bounding box center [449, 225] width 275 height 174
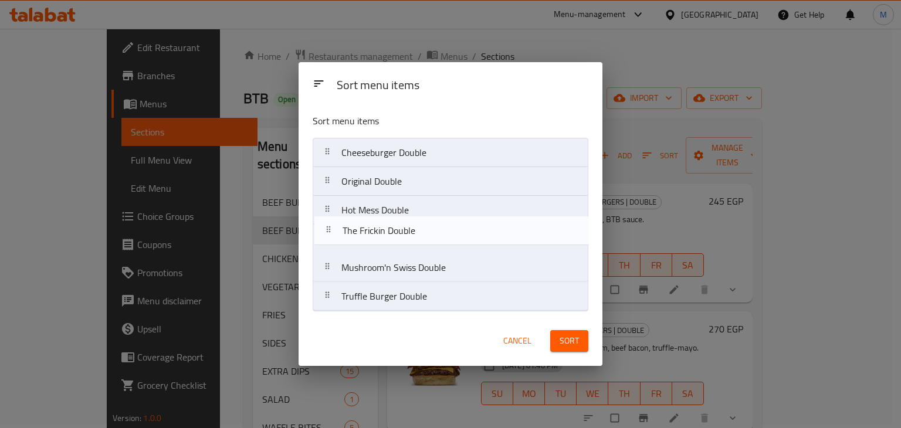
drag, startPoint x: 406, startPoint y: 216, endPoint x: 410, endPoint y: 242, distance: 25.5
click at [410, 242] on nav "Cheeseburger Double Original Double The Frickin Double Hot Mess Double Mushroom…" at bounding box center [449, 225] width 275 height 174
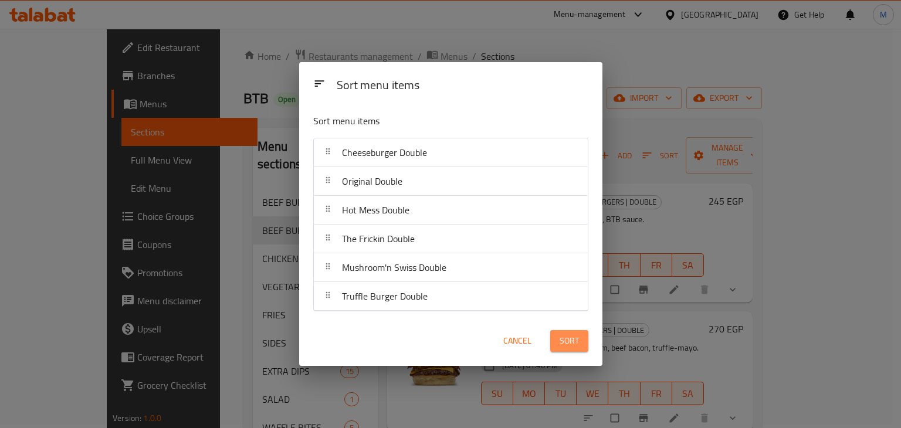
click at [571, 343] on span "Sort" at bounding box center [568, 341] width 19 height 15
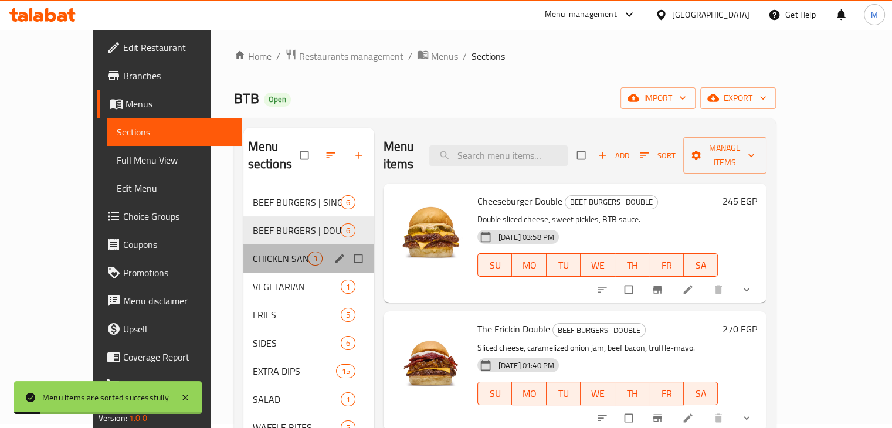
click at [243, 249] on div "CHICKEN SANDWICHES 3" at bounding box center [308, 258] width 131 height 28
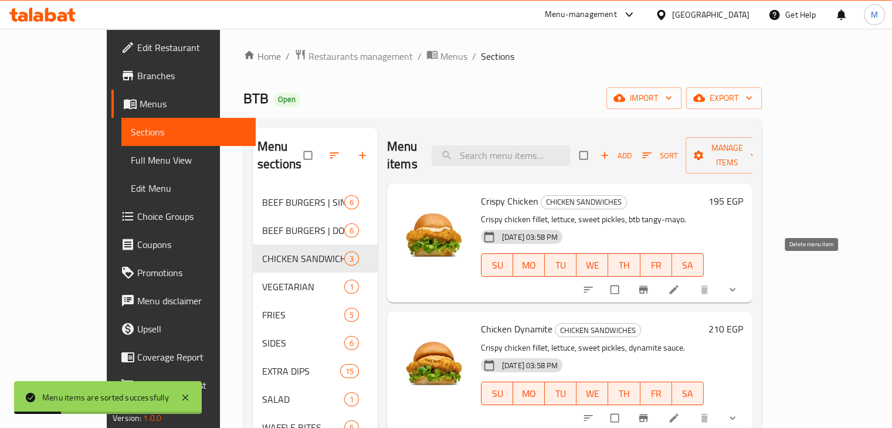
click at [748, 277] on button "show more" at bounding box center [733, 290] width 28 height 26
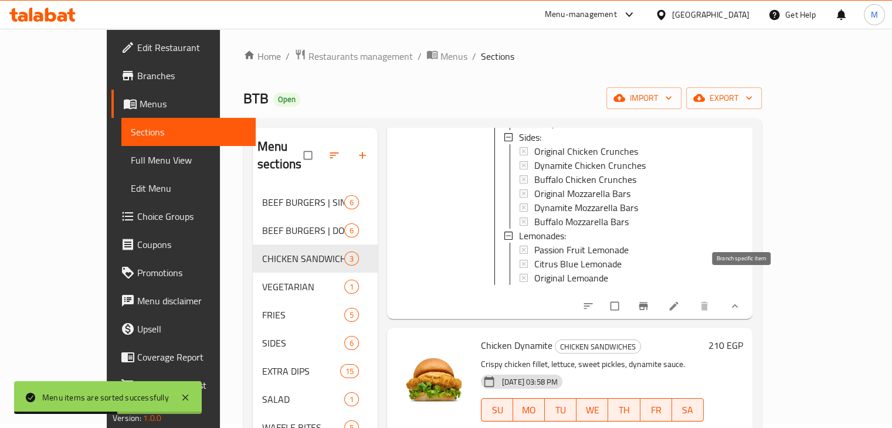
scroll to position [309, 0]
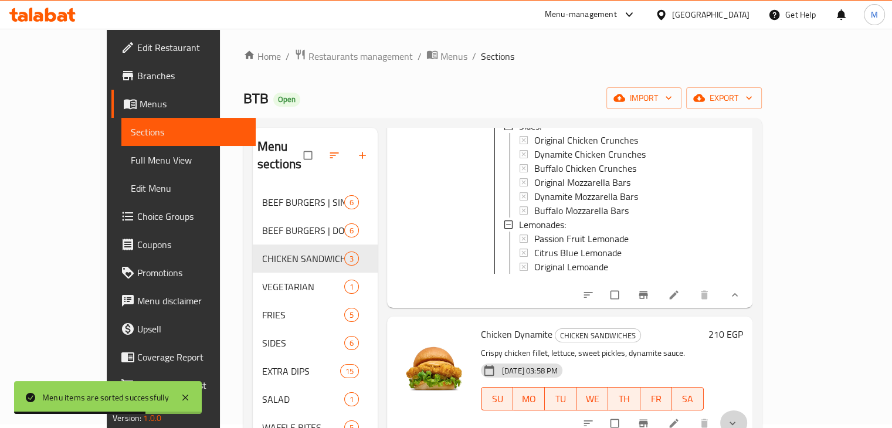
click at [748, 426] on button "show more" at bounding box center [733, 423] width 28 height 26
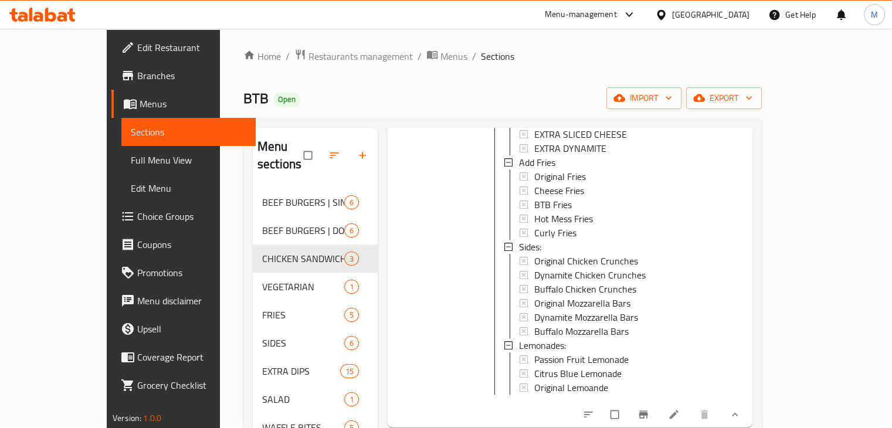
scroll to position [164, 0]
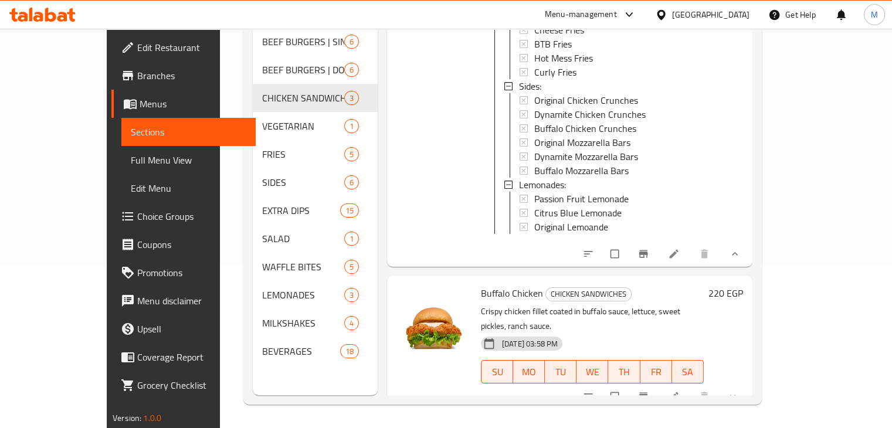
click at [738, 390] on icon "show more" at bounding box center [732, 396] width 12 height 12
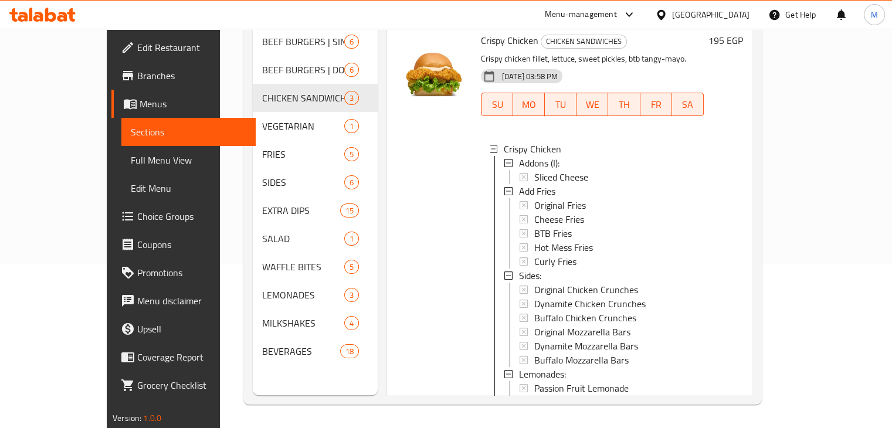
scroll to position [0, 0]
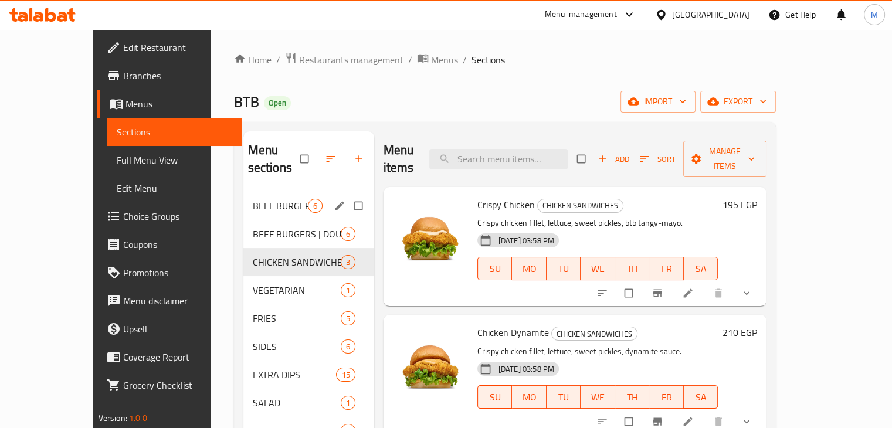
click at [285, 192] on div "BEEF BURGERS | SINGLE 6" at bounding box center [308, 206] width 131 height 28
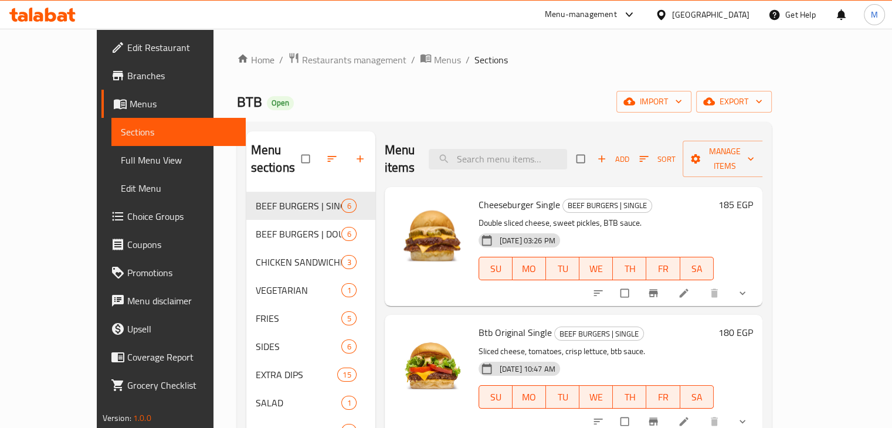
scroll to position [47, 0]
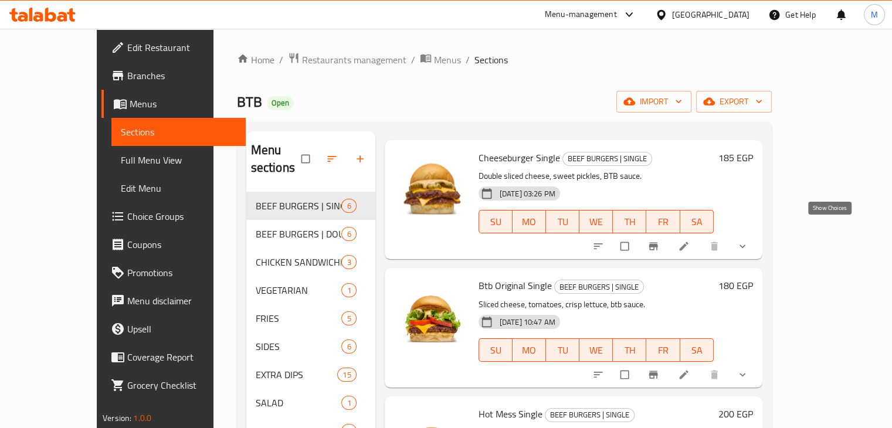
click at [748, 240] on icon "show more" at bounding box center [742, 246] width 12 height 12
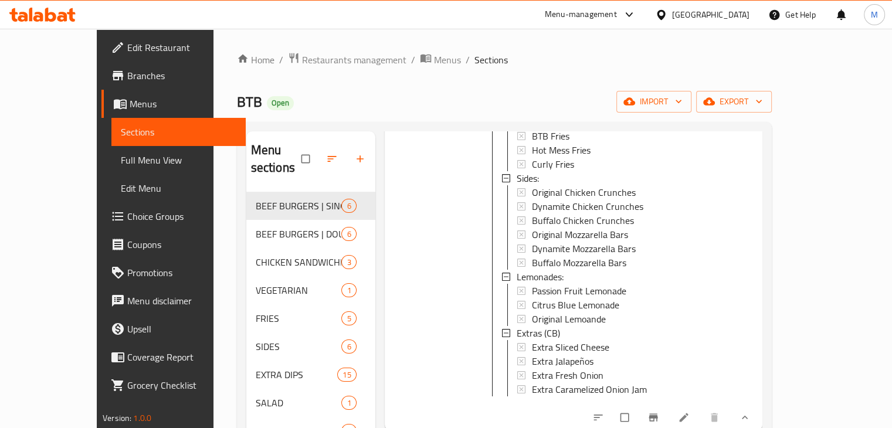
scroll to position [234, 0]
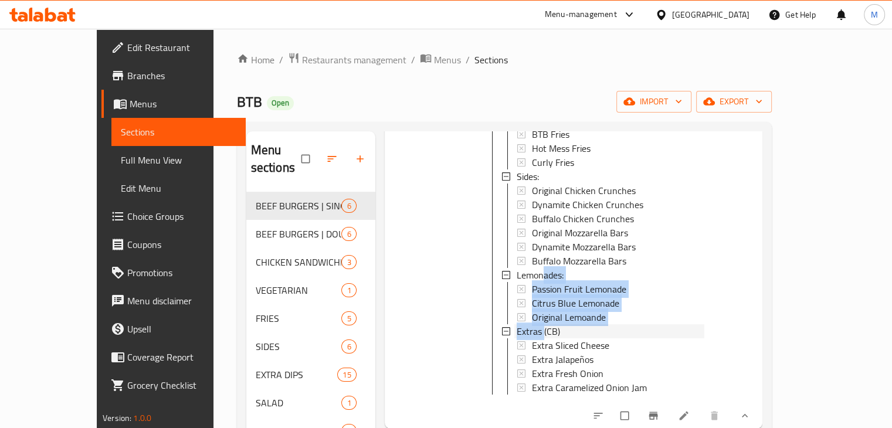
drag, startPoint x: 519, startPoint y: 311, endPoint x: 521, endPoint y: 259, distance: 52.2
click at [521, 259] on div "Add Fries Original Fries Cheese Fries BTB Fries Hot Mess Fries Curly Fries Side…" at bounding box center [603, 240] width 201 height 310
click at [795, 283] on div "Home / Restaurants management / Menus / Sections BTB Open import export Menu se…" at bounding box center [504, 310] width 582 height 563
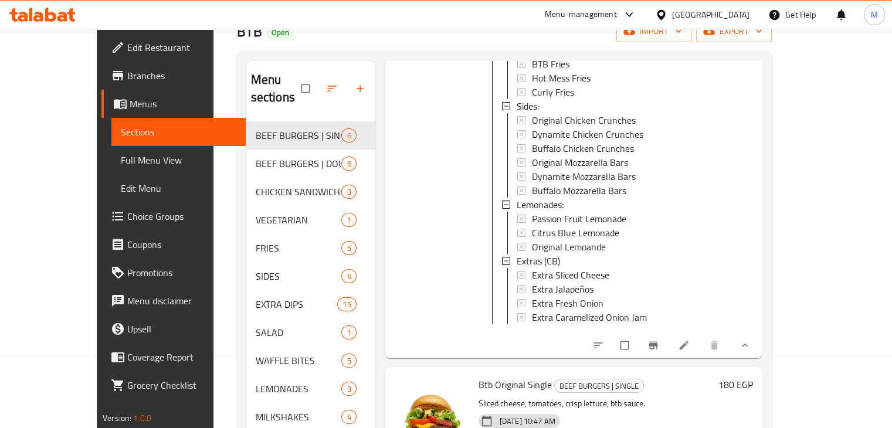
scroll to position [74, 0]
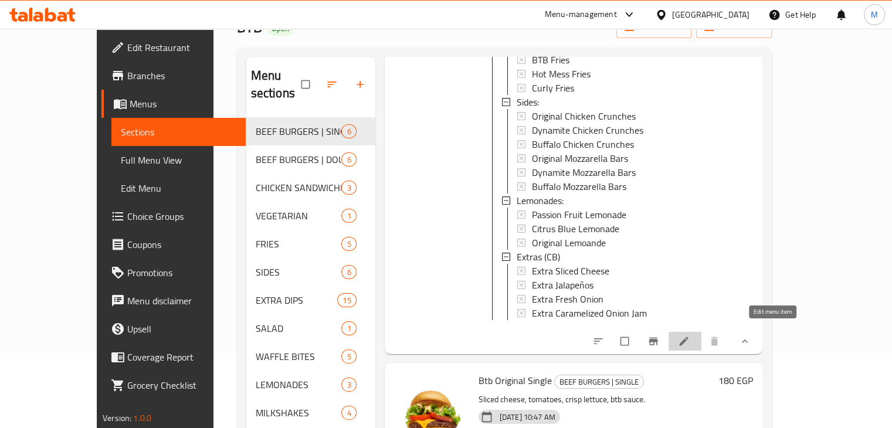
click at [689, 335] on icon at bounding box center [684, 341] width 12 height 12
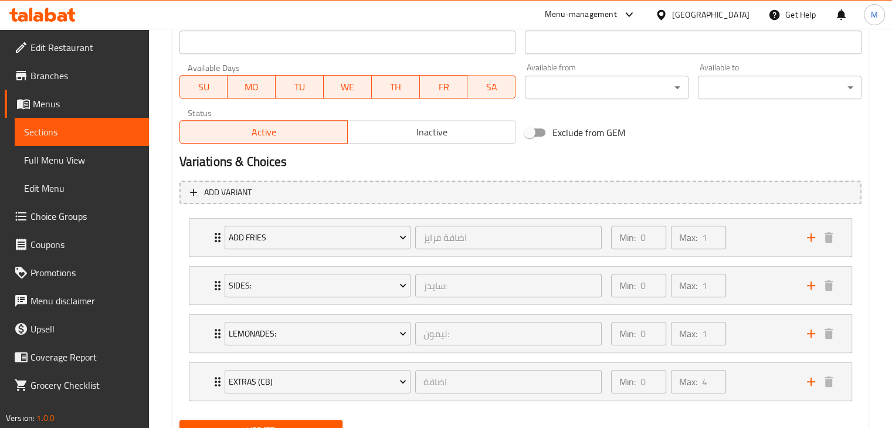
scroll to position [580, 0]
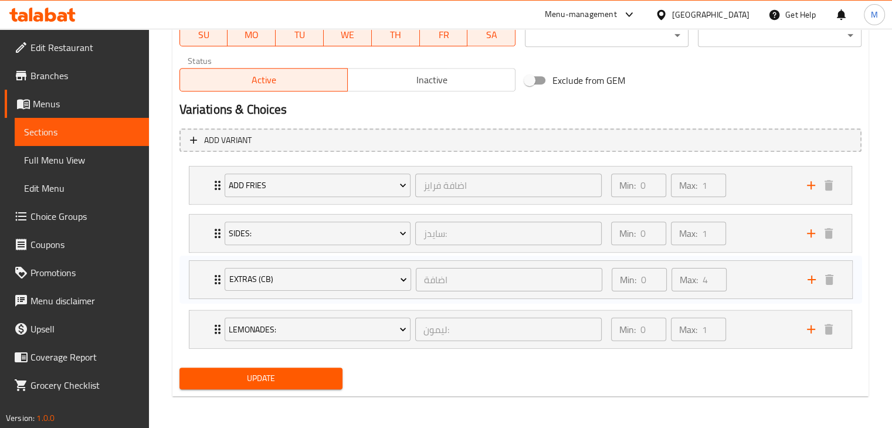
drag, startPoint x: 754, startPoint y: 325, endPoint x: 755, endPoint y: 271, distance: 53.4
click at [755, 271] on div "Add Fries اضافة فرايز ​ Min: 0 ​ Max: 1 ​ Original Fries (ID: 2269130011) 85 EG…" at bounding box center [520, 257] width 682 height 192
click at [273, 376] on span "Update" at bounding box center [261, 378] width 145 height 15
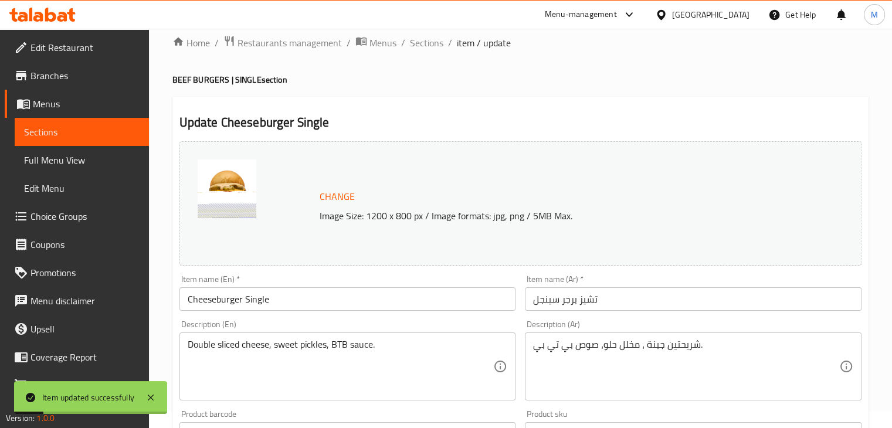
scroll to position [0, 0]
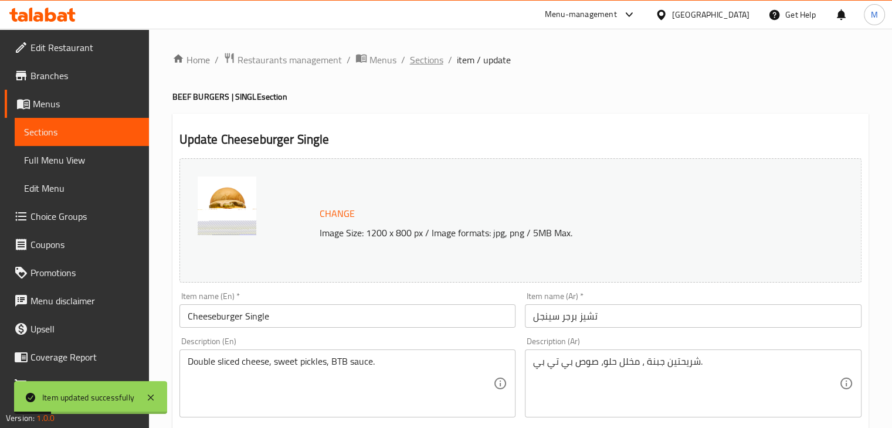
click at [432, 62] on span "Sections" at bounding box center [426, 60] width 33 height 14
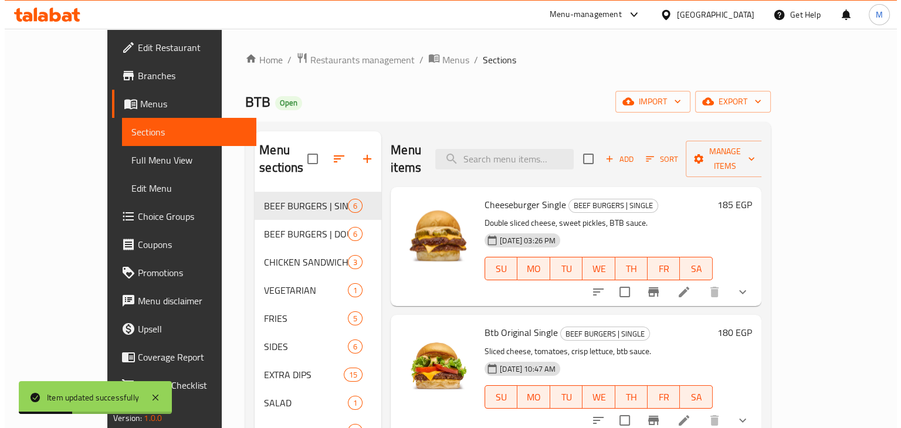
scroll to position [110, 0]
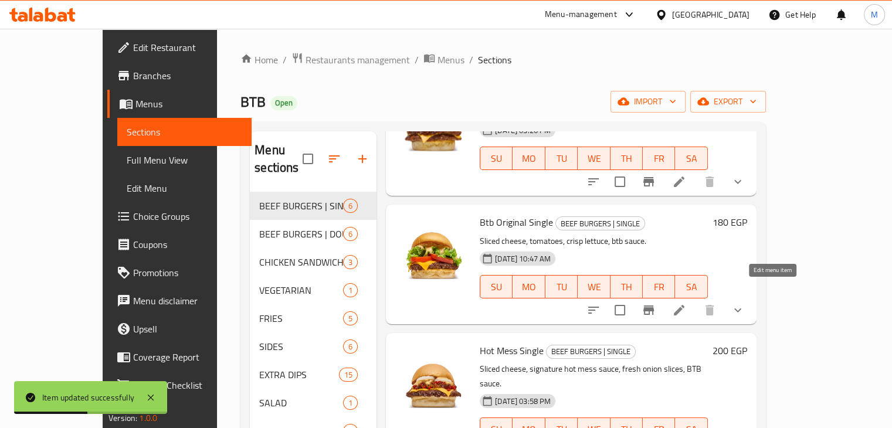
click at [686, 303] on icon at bounding box center [679, 310] width 14 height 14
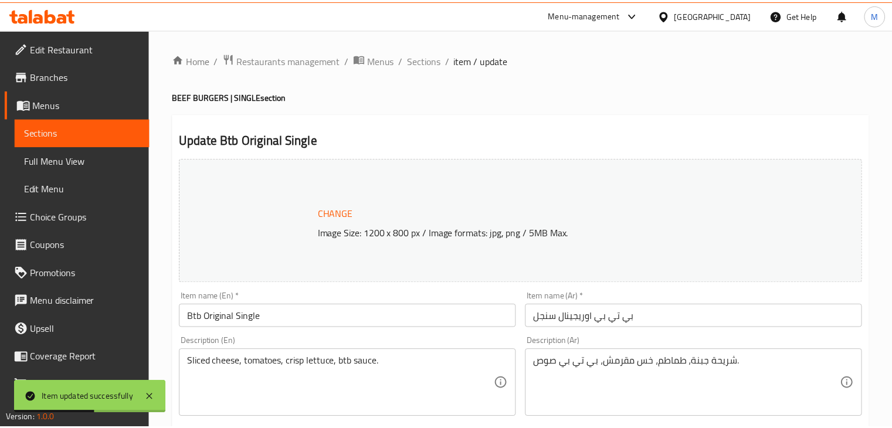
scroll to position [580, 0]
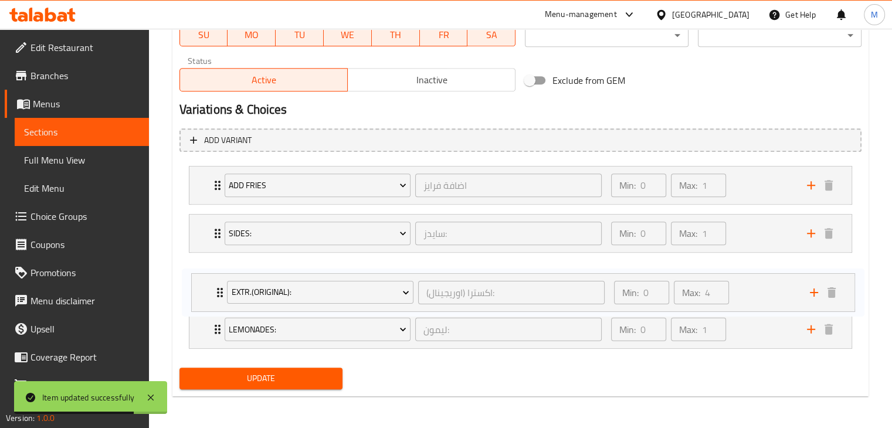
drag, startPoint x: 755, startPoint y: 329, endPoint x: 763, endPoint y: 276, distance: 54.0
click at [763, 276] on div "Add Fries اضافة فرايز ​ Min: 0 ​ Max: 1 ​ Original Fries (ID: 2269130011) 85 EG…" at bounding box center [520, 257] width 682 height 192
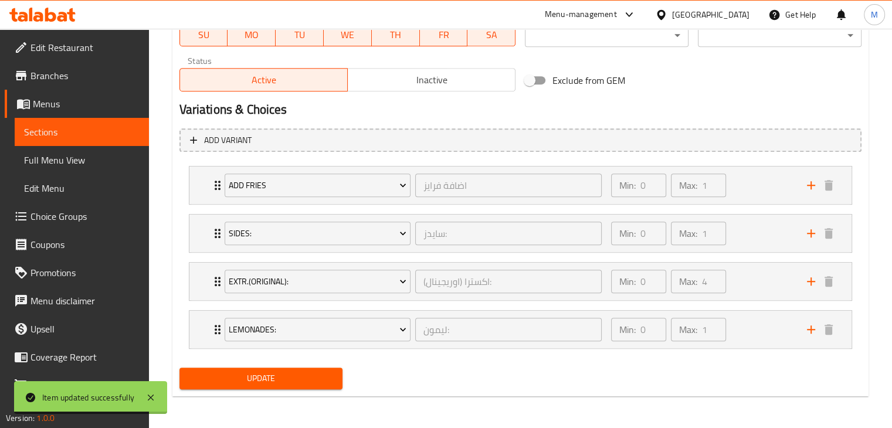
click at [298, 376] on span "Update" at bounding box center [261, 378] width 145 height 15
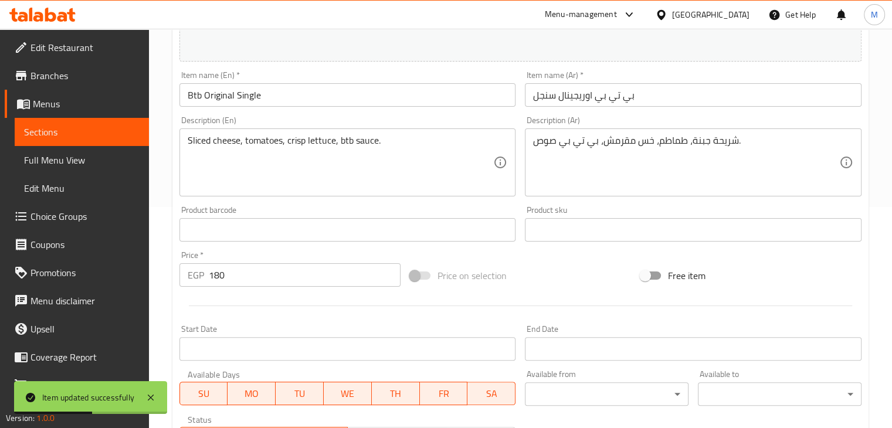
scroll to position [0, 0]
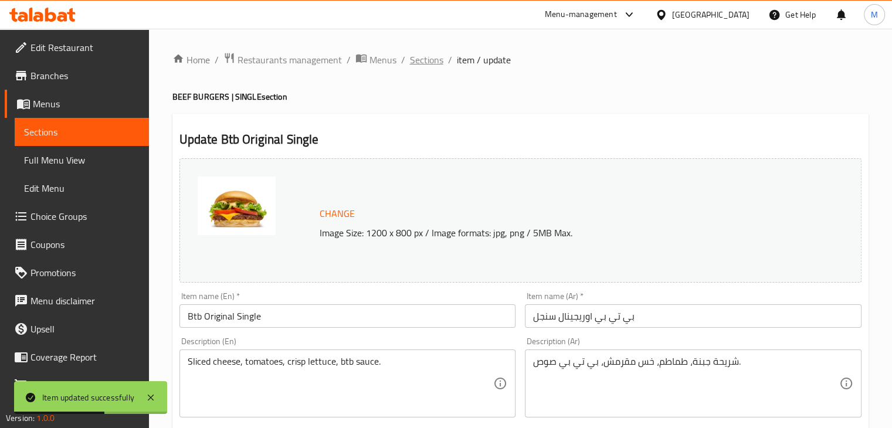
click at [427, 59] on span "Sections" at bounding box center [426, 60] width 33 height 14
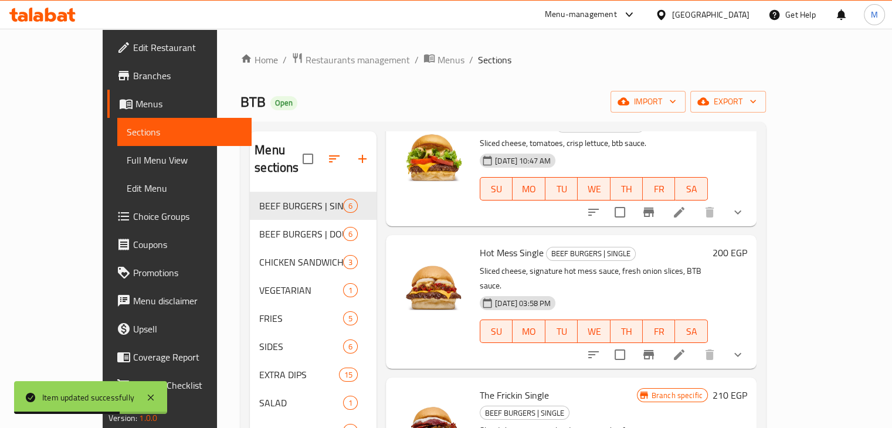
scroll to position [281, 0]
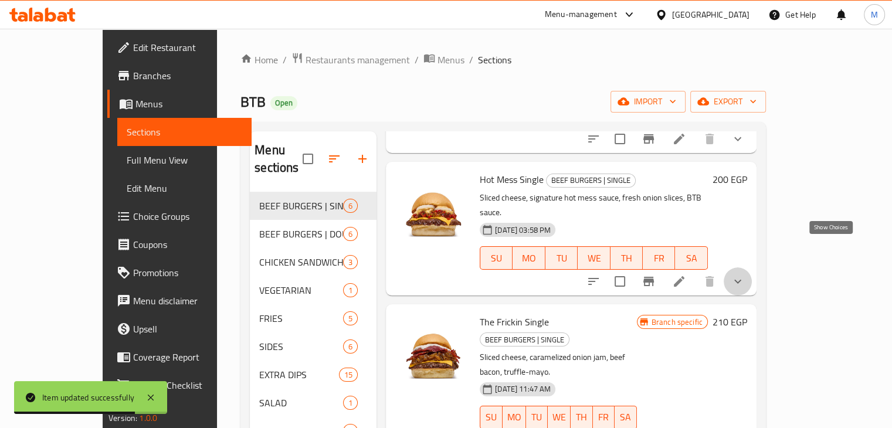
click at [745, 274] on icon "show more" at bounding box center [738, 281] width 14 height 14
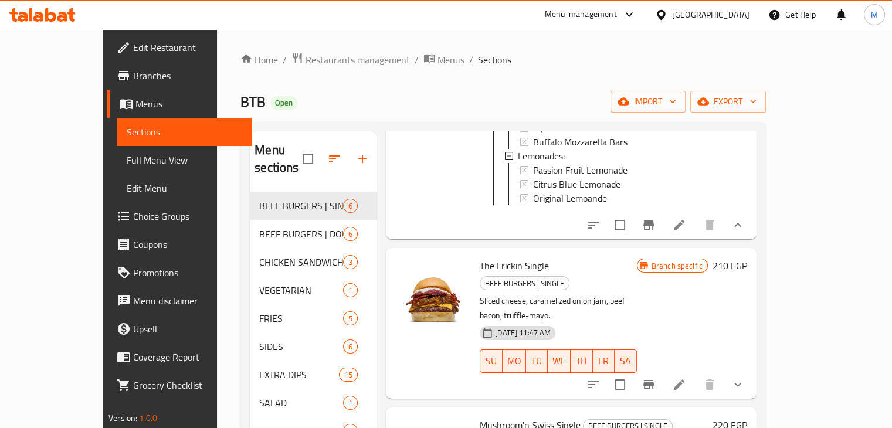
scroll to position [707, 0]
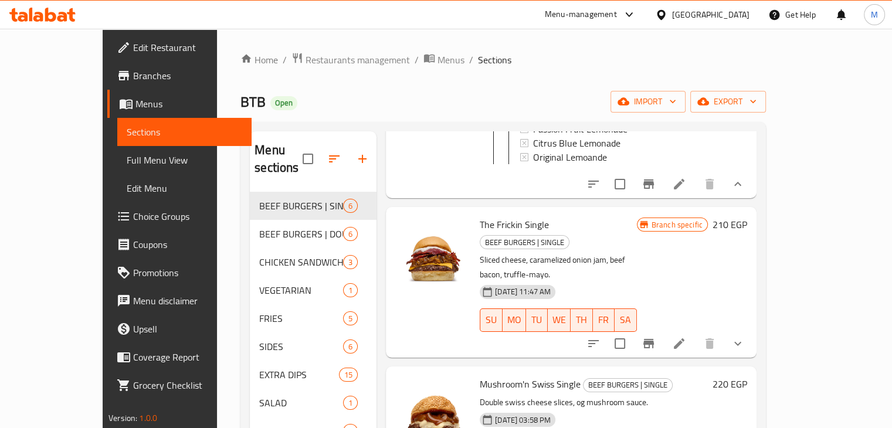
click at [745, 337] on icon "show more" at bounding box center [738, 344] width 14 height 14
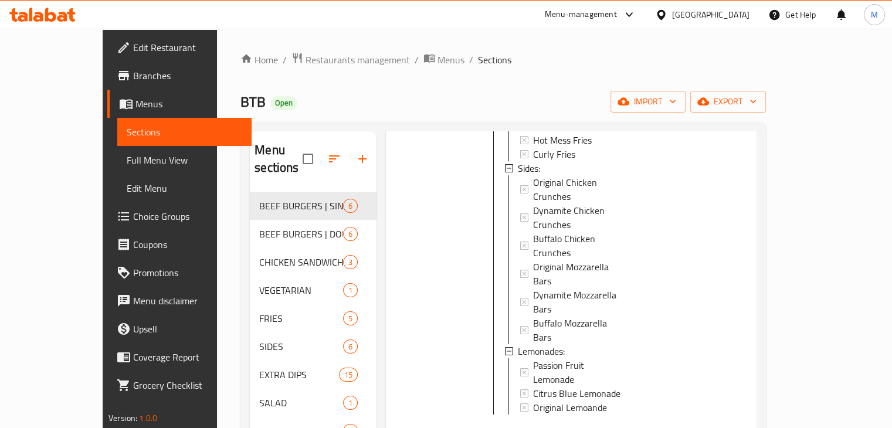
scroll to position [164, 0]
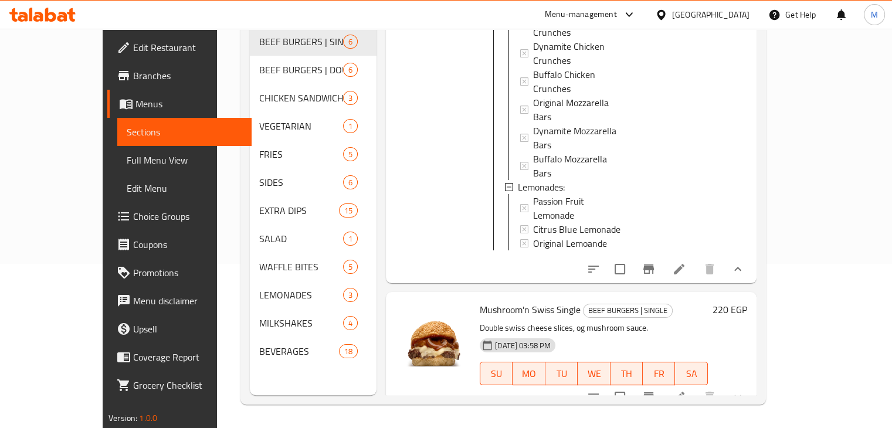
click at [752, 383] on button "show more" at bounding box center [737, 397] width 28 height 28
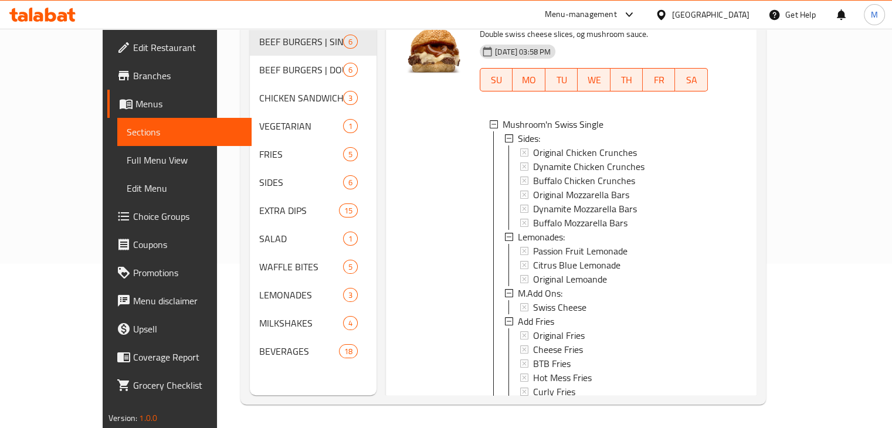
scroll to position [1326, 0]
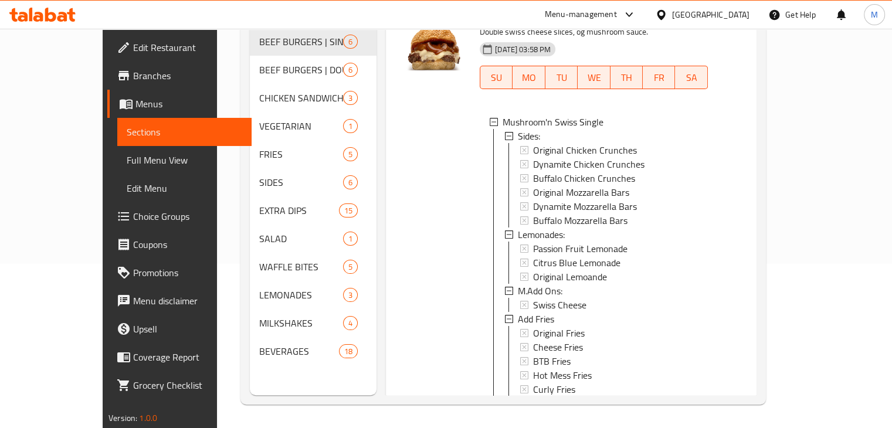
click at [684, 410] on icon at bounding box center [679, 415] width 11 height 11
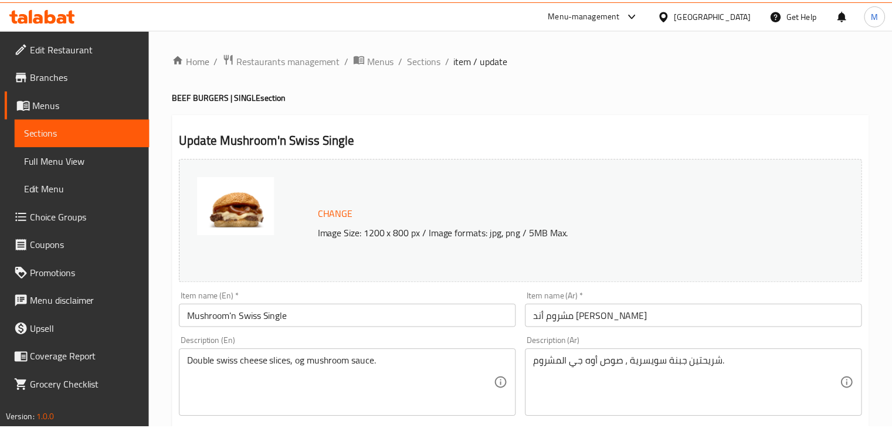
scroll to position [580, 0]
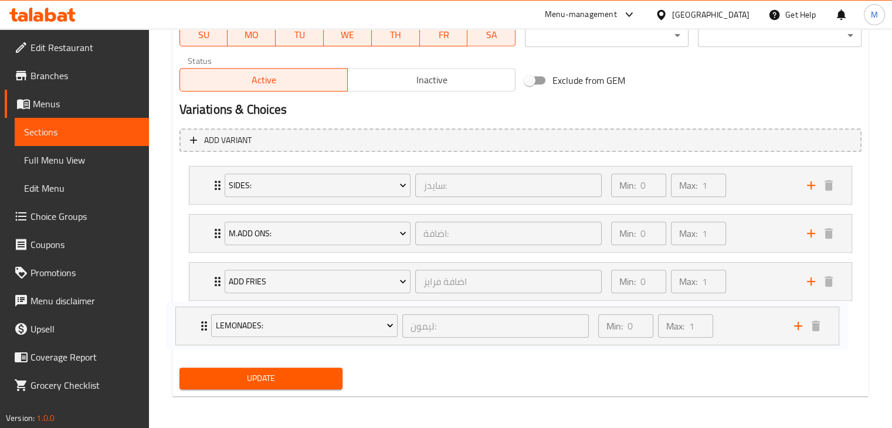
drag, startPoint x: 759, startPoint y: 233, endPoint x: 741, endPoint y: 357, distance: 125.5
click at [741, 357] on div "Add variant Sides: سايدز: ​ Min: 0 ​ Max: 1 ​ Original Chicken Crunches (ID: 22…" at bounding box center [520, 244] width 691 height 240
click at [750, 221] on div "Min: 0 ​ Max: 1 ​" at bounding box center [702, 234] width 196 height 38
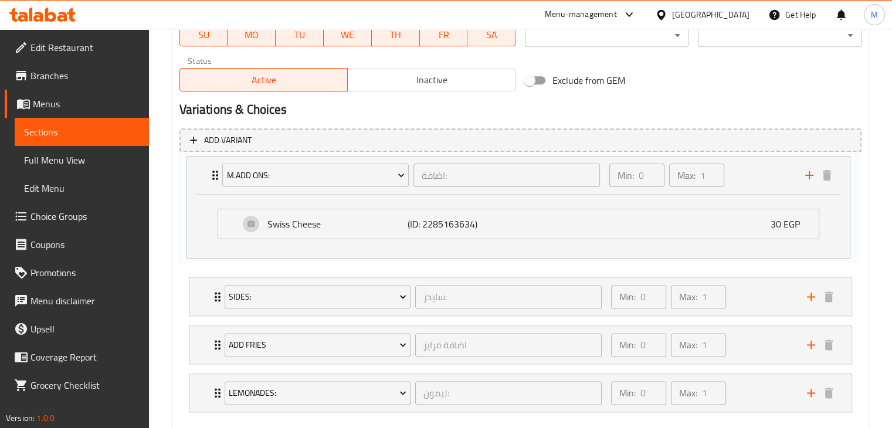
drag, startPoint x: 758, startPoint y: 231, endPoint x: 756, endPoint y: 168, distance: 63.3
click at [756, 168] on div "Sides: سايدز: ​ Min: 0 ​ Max: 1 ​ Original Chicken Crunches (ID: 2271430915) 20…" at bounding box center [520, 289] width 682 height 256
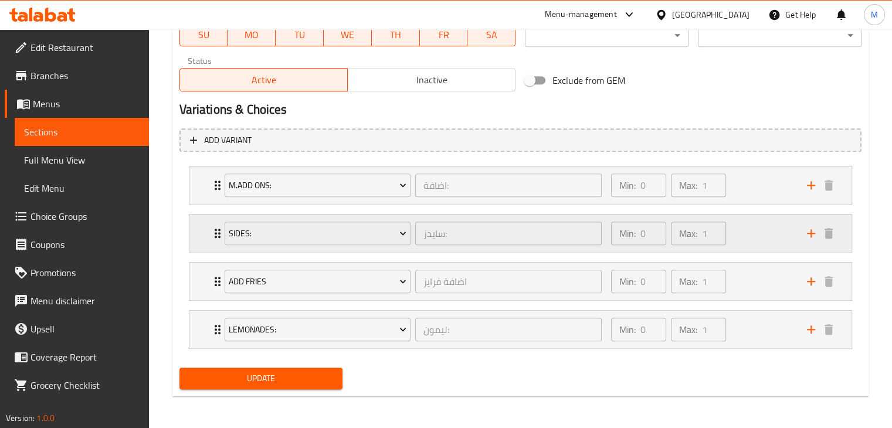
click at [755, 237] on div "Min: 0 ​ Max: 1 ​" at bounding box center [702, 234] width 196 height 38
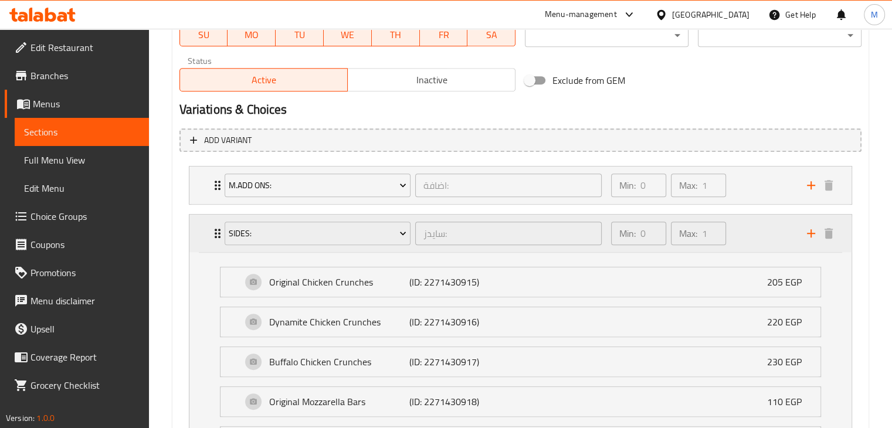
click at [755, 237] on div "Min: 0 ​ Max: 1 ​" at bounding box center [702, 234] width 196 height 38
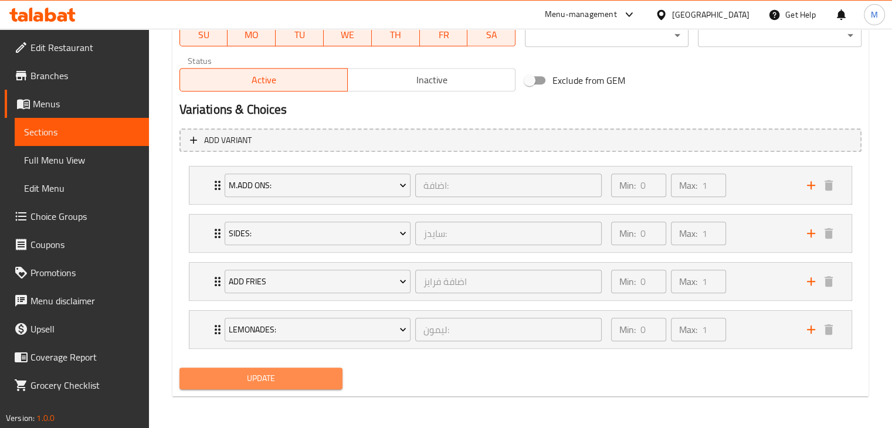
click at [308, 371] on span "Update" at bounding box center [261, 378] width 145 height 15
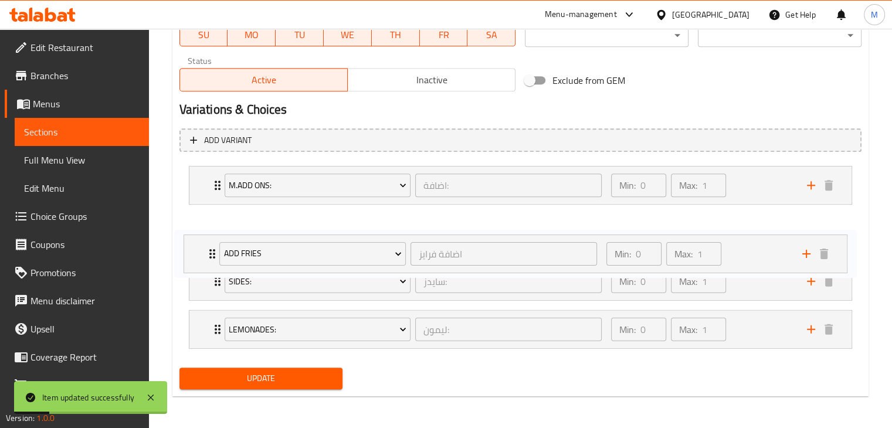
drag, startPoint x: 770, startPoint y: 276, endPoint x: 765, endPoint y: 233, distance: 43.6
click at [765, 233] on div "M.Add Ons: اضافة: ​ Min: 0 ​ Max: 1 ​ Swiss Cheese (ID: 2285163634) 30 EGP Name…" at bounding box center [520, 257] width 682 height 192
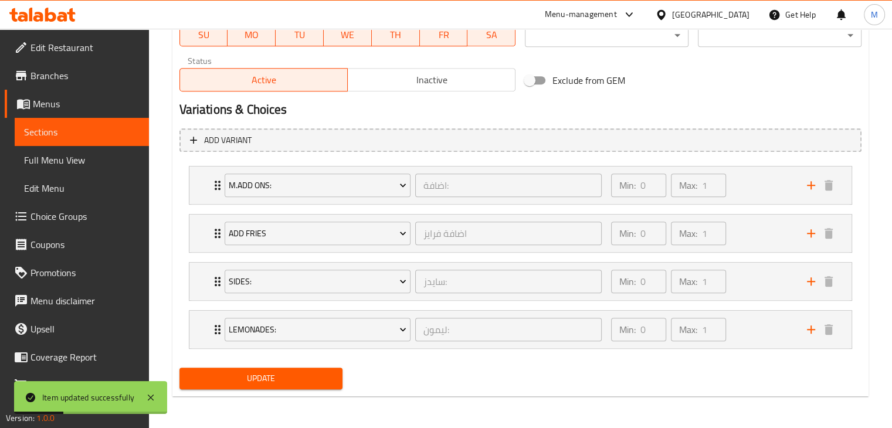
click at [306, 372] on span "Update" at bounding box center [261, 378] width 145 height 15
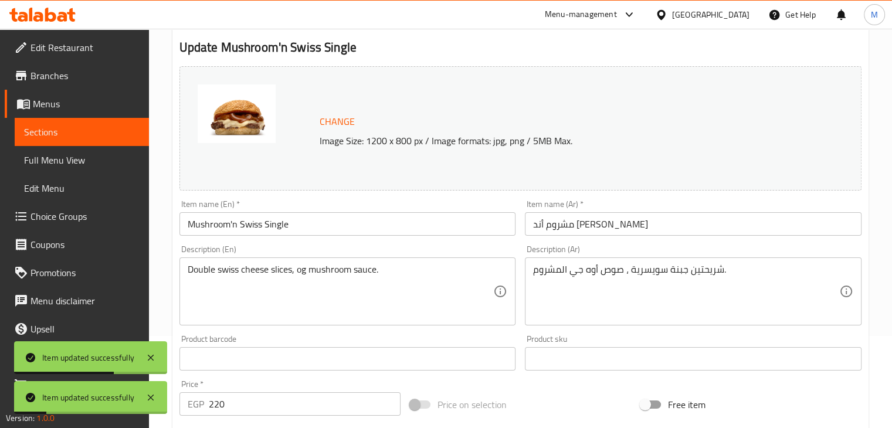
scroll to position [0, 0]
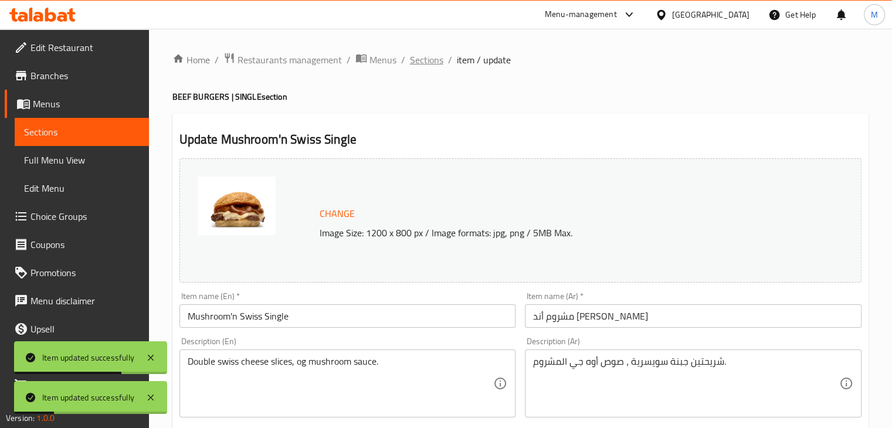
click at [428, 64] on span "Sections" at bounding box center [426, 60] width 33 height 14
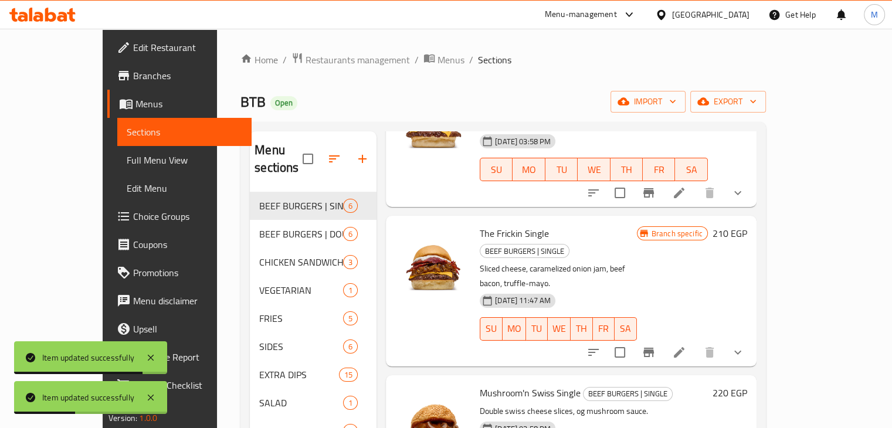
scroll to position [164, 0]
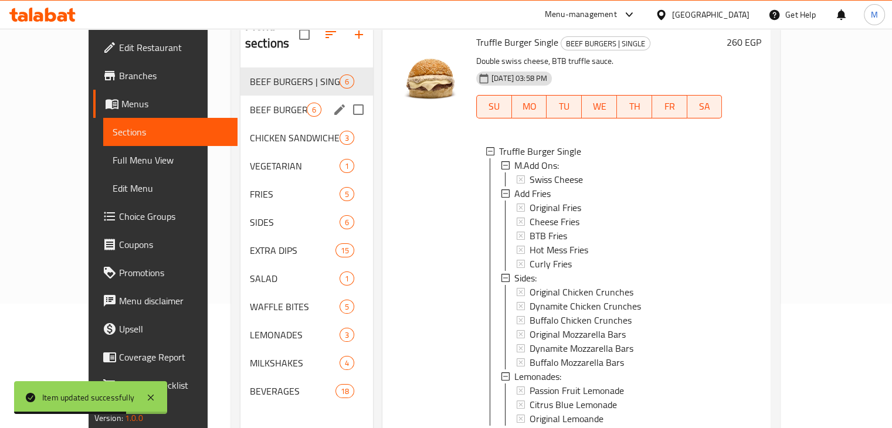
scroll to position [83, 0]
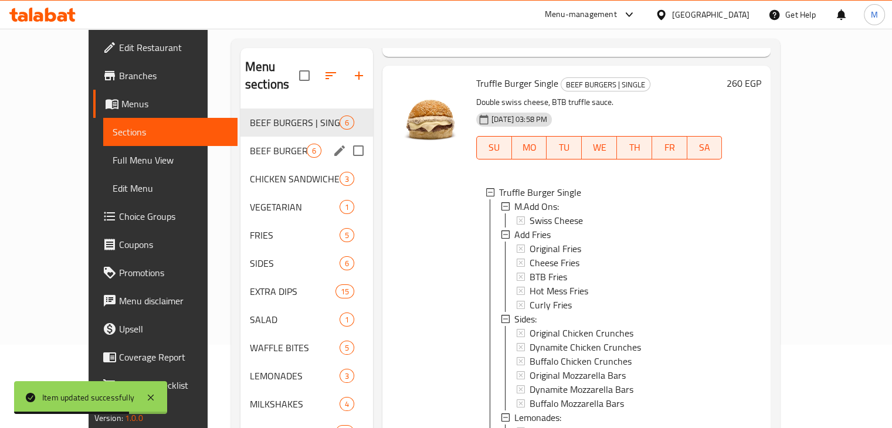
click at [250, 144] on span "BEEF BURGERS | DOUBLE" at bounding box center [278, 151] width 57 height 14
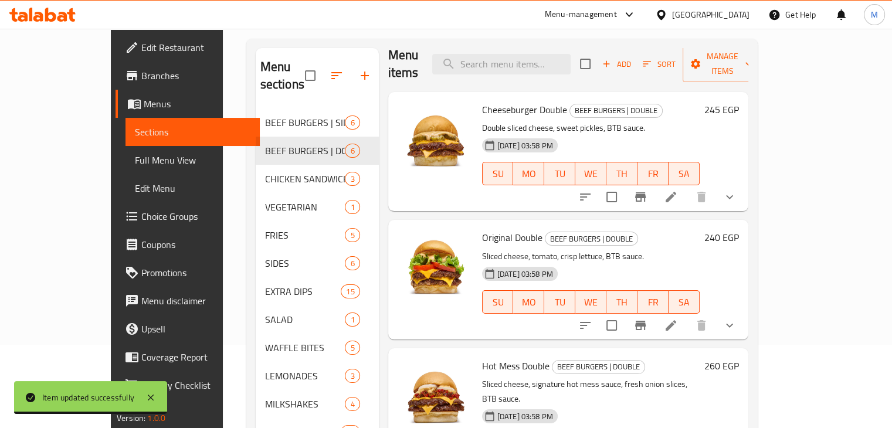
scroll to position [11, 0]
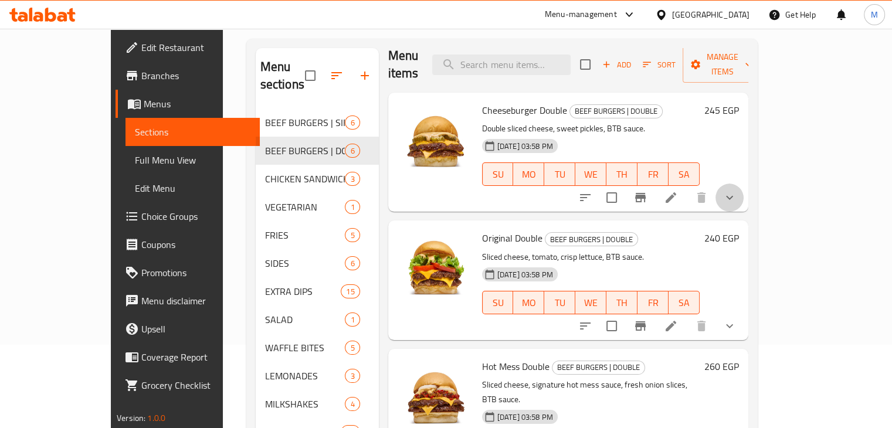
click at [736, 191] on icon "show more" at bounding box center [729, 198] width 14 height 14
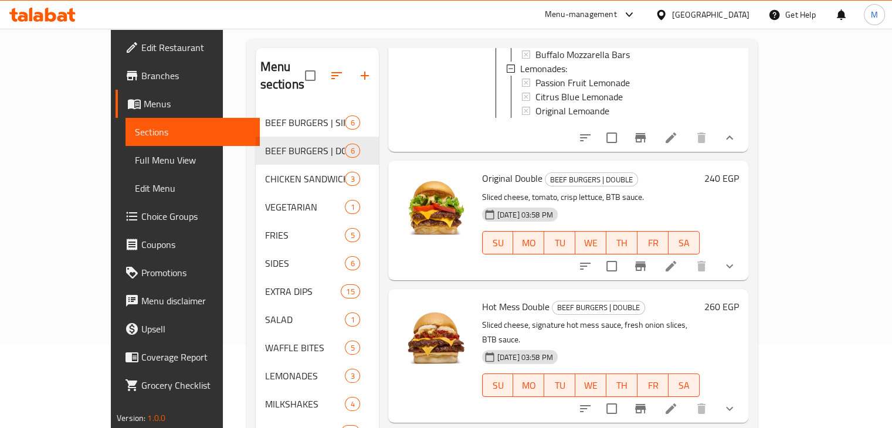
scroll to position [428, 0]
click at [736, 259] on icon "show more" at bounding box center [729, 266] width 14 height 14
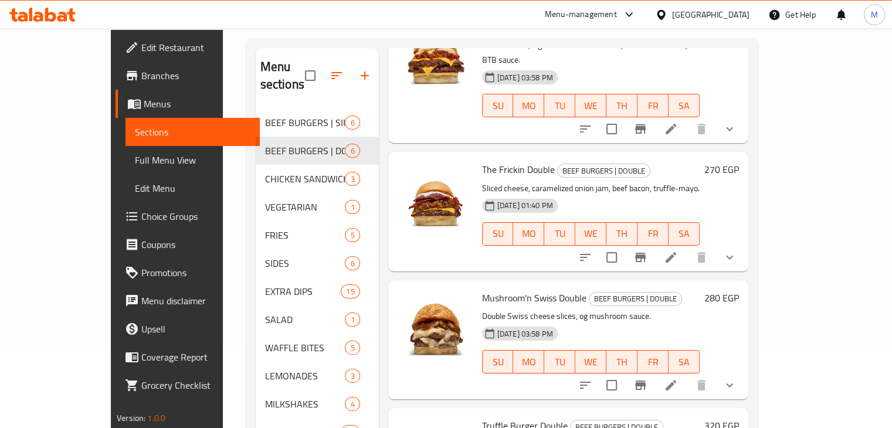
scroll to position [1064, 0]
click at [736, 121] on icon "show more" at bounding box center [729, 128] width 14 height 14
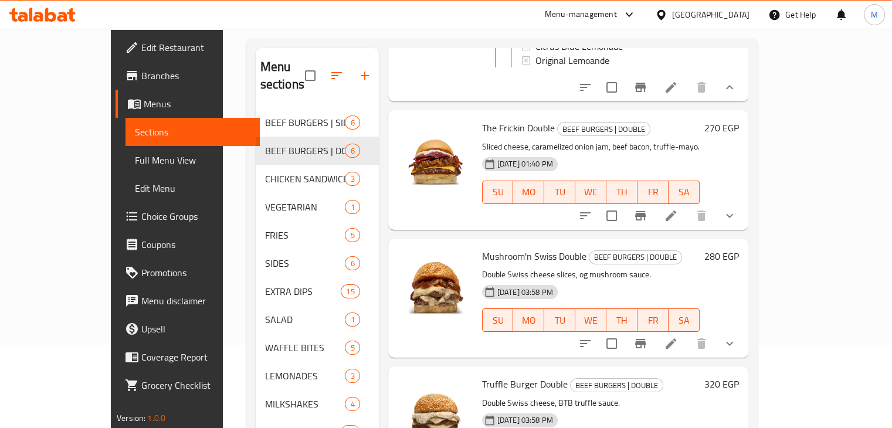
scroll to position [1438, 0]
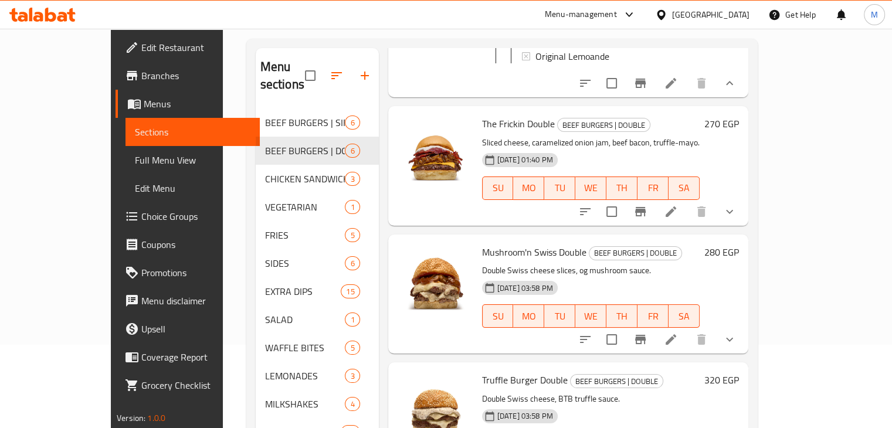
click at [736, 205] on icon "show more" at bounding box center [729, 212] width 14 height 14
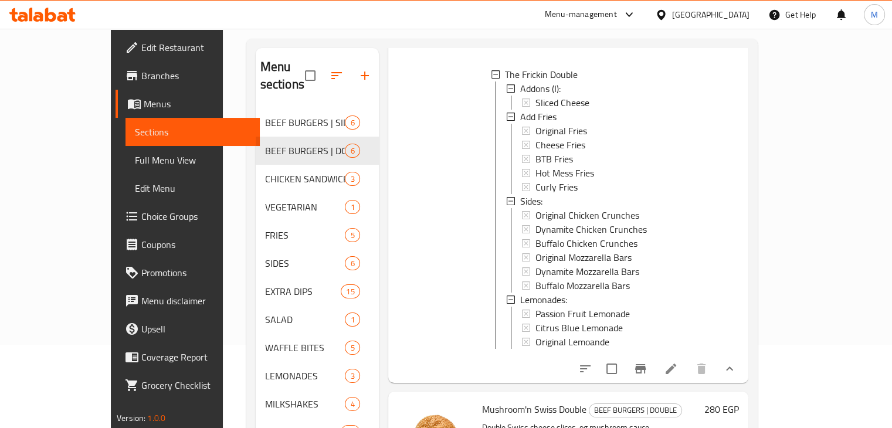
scroll to position [1761, 0]
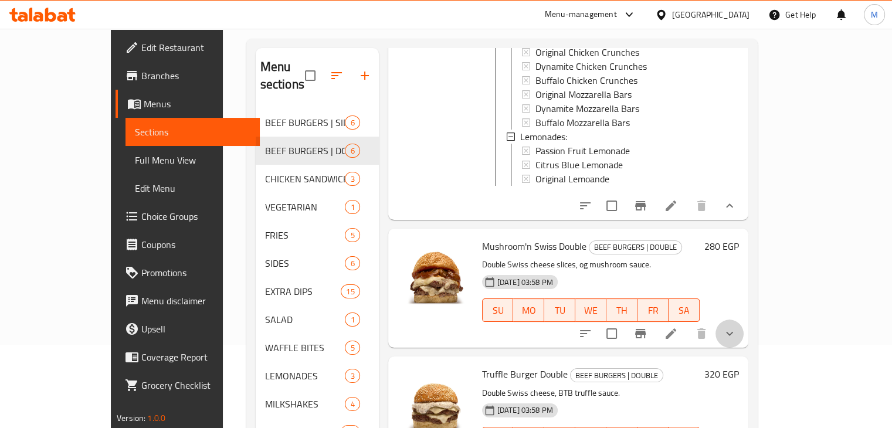
click at [736, 329] on icon "show more" at bounding box center [729, 334] width 14 height 14
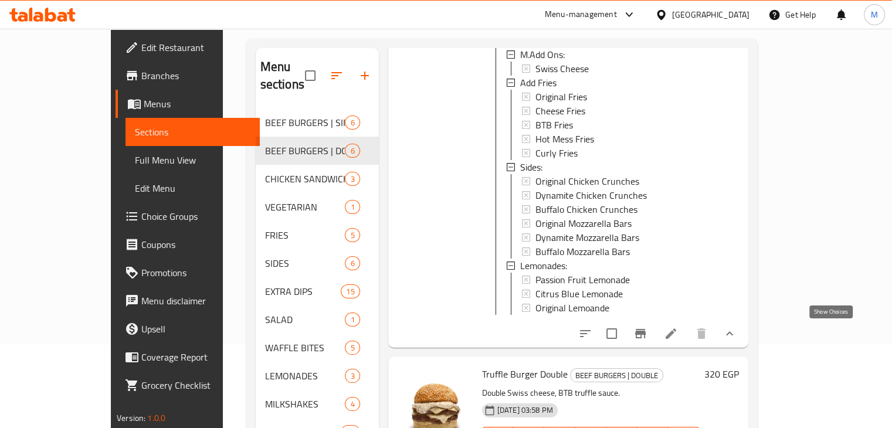
scroll to position [164, 0]
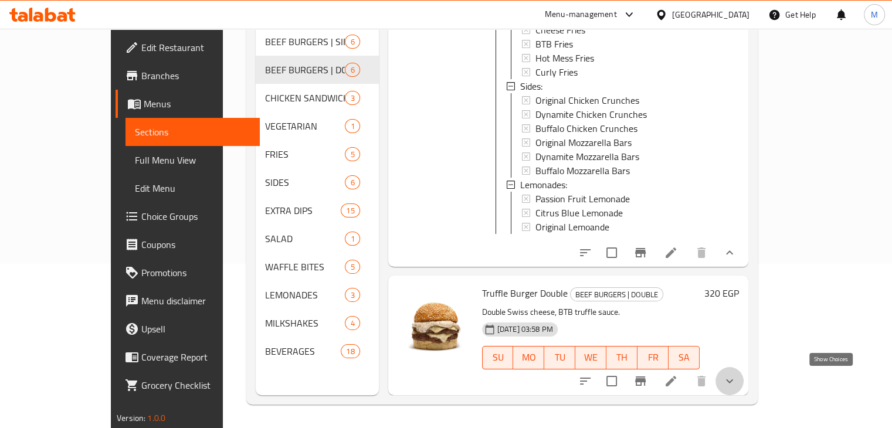
click at [736, 388] on icon "show more" at bounding box center [729, 381] width 14 height 14
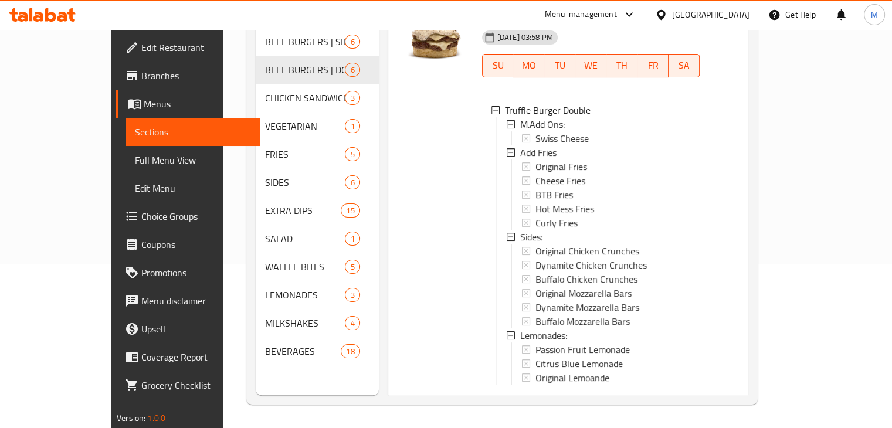
scroll to position [2407, 0]
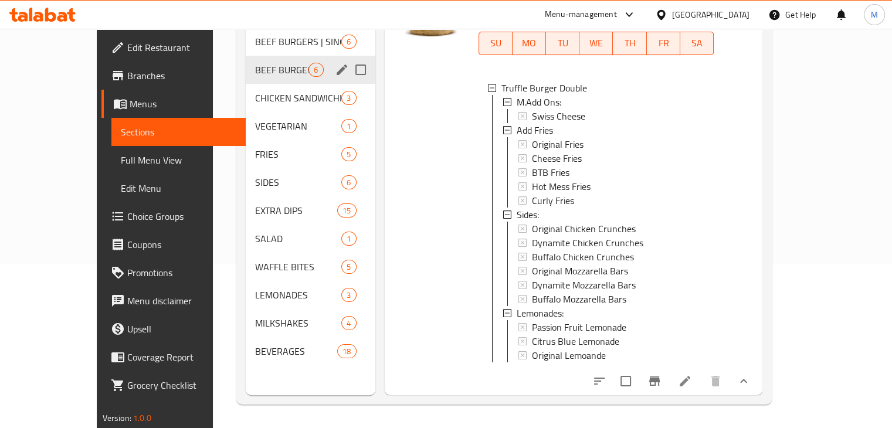
click at [246, 84] on div "CHICKEN SANDWICHES 3" at bounding box center [310, 98] width 129 height 28
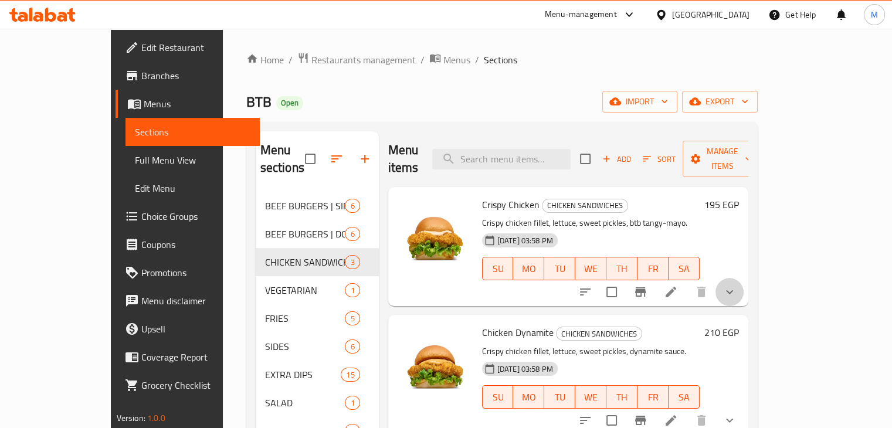
click at [736, 285] on icon "show more" at bounding box center [729, 292] width 14 height 14
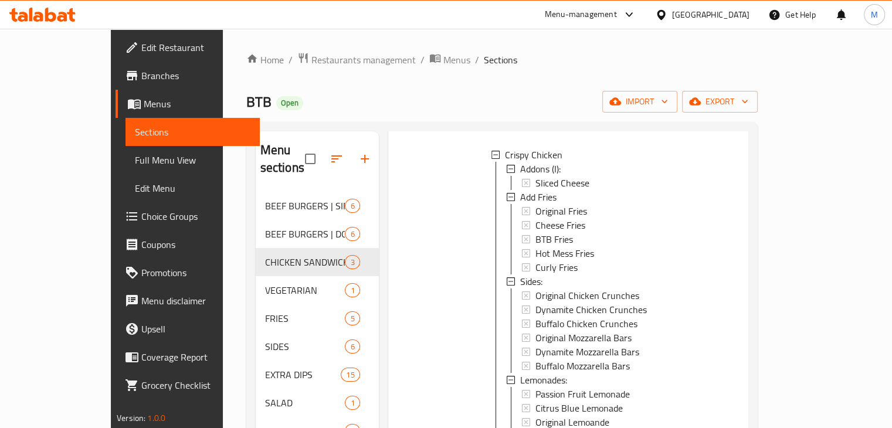
scroll to position [309, 0]
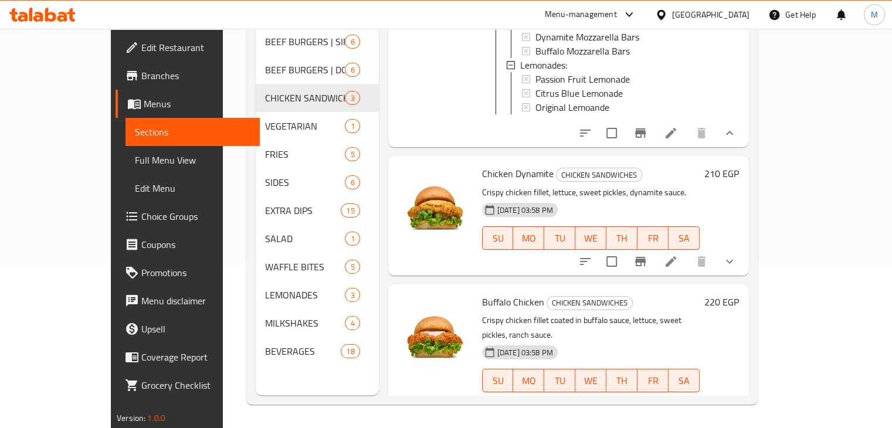
click at [743, 247] on button "show more" at bounding box center [729, 261] width 28 height 28
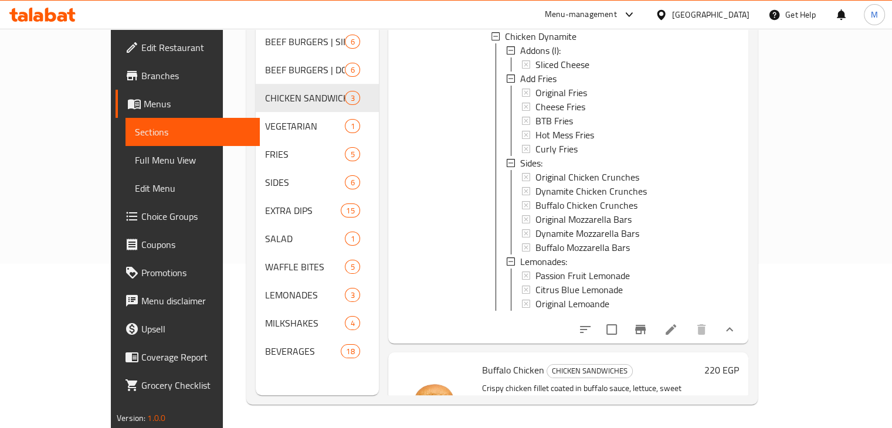
click at [736, 334] on icon "show more" at bounding box center [729, 329] width 14 height 14
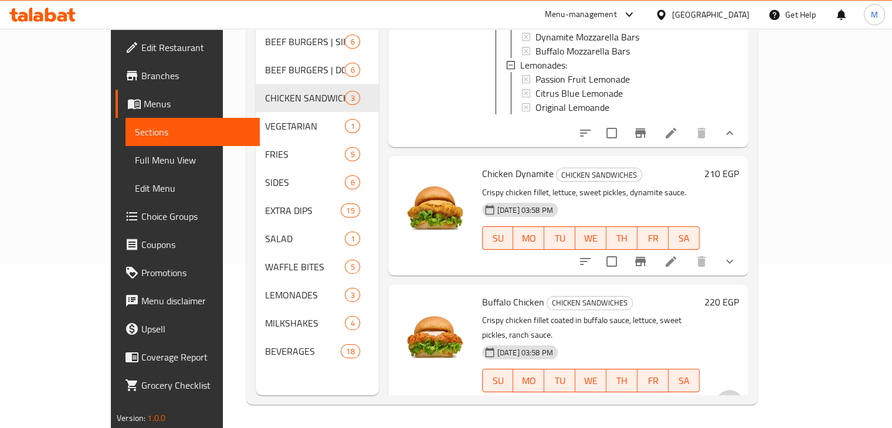
click at [743, 390] on button "show more" at bounding box center [729, 404] width 28 height 28
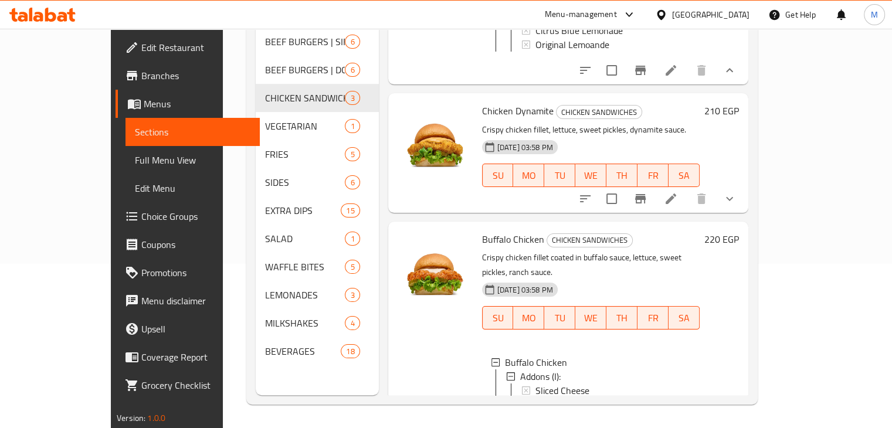
scroll to position [194, 0]
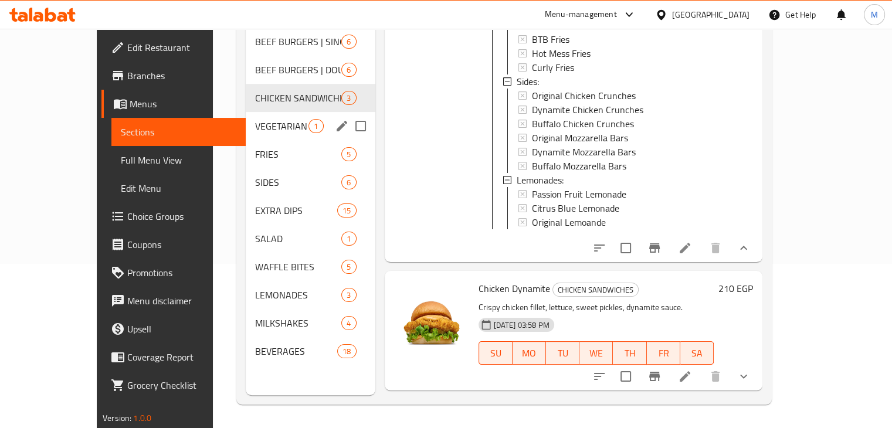
click at [257, 119] on span "VEGETARIAN" at bounding box center [281, 126] width 53 height 14
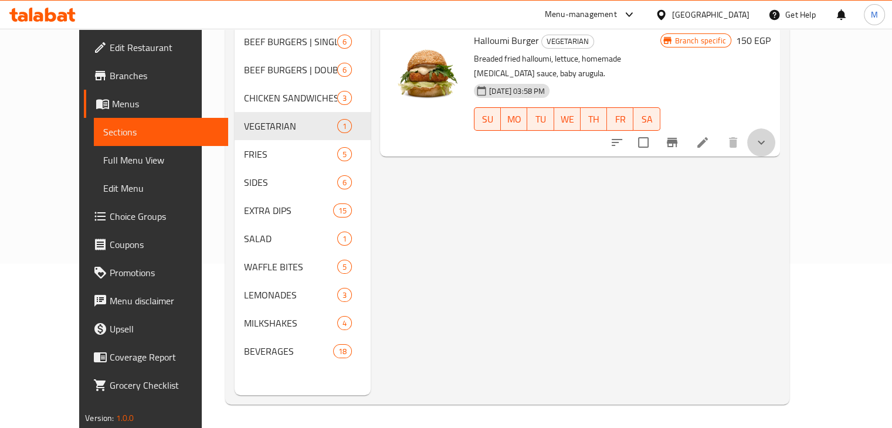
click at [775, 128] on button "show more" at bounding box center [761, 142] width 28 height 28
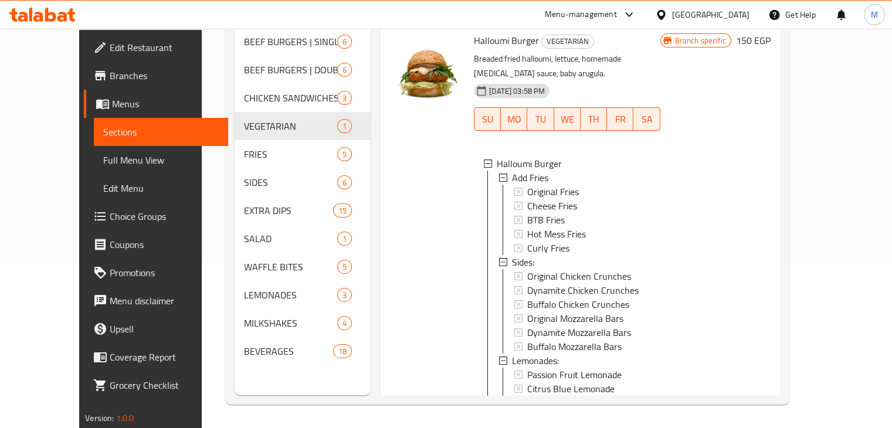
scroll to position [52, 0]
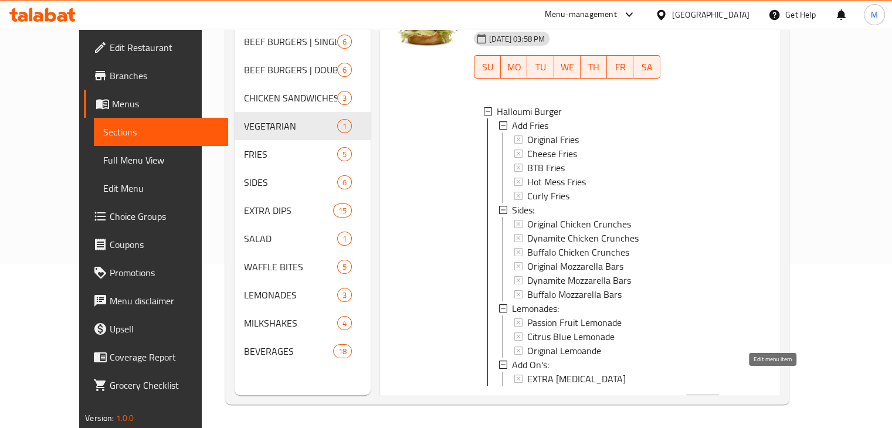
click at [709, 398] on icon at bounding box center [702, 405] width 14 height 14
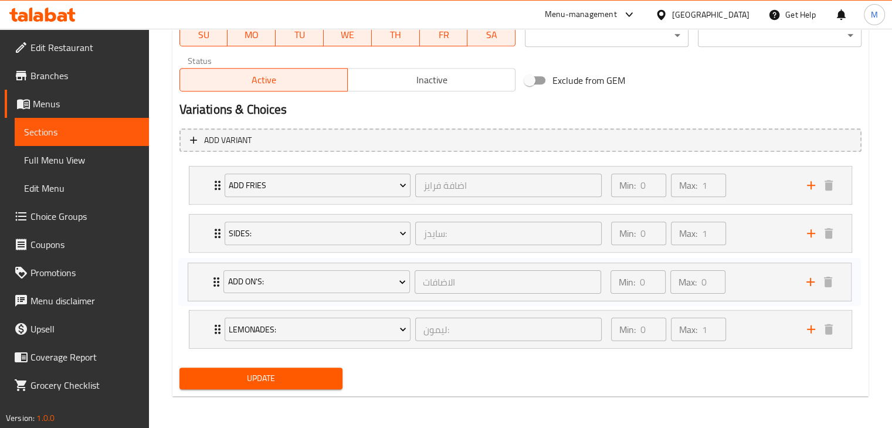
drag, startPoint x: 734, startPoint y: 329, endPoint x: 733, endPoint y: 266, distance: 63.3
click at [733, 266] on div "Add Fries اضافة فرايز ​ Min: 0 ​ Max: 1 ​ Original Fries (ID: 2269130011) 85 EG…" at bounding box center [520, 257] width 682 height 192
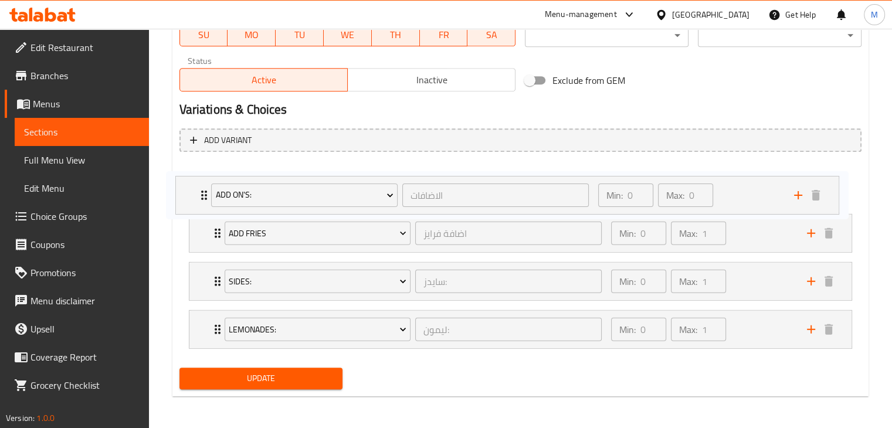
drag, startPoint x: 748, startPoint y: 291, endPoint x: 734, endPoint y: 192, distance: 100.7
click at [734, 192] on div "Add Fries اضافة فرايز ​ Min: 0 ​ Max: 1 ​ Original Fries (ID: 2269130011) 85 EG…" at bounding box center [520, 257] width 682 height 192
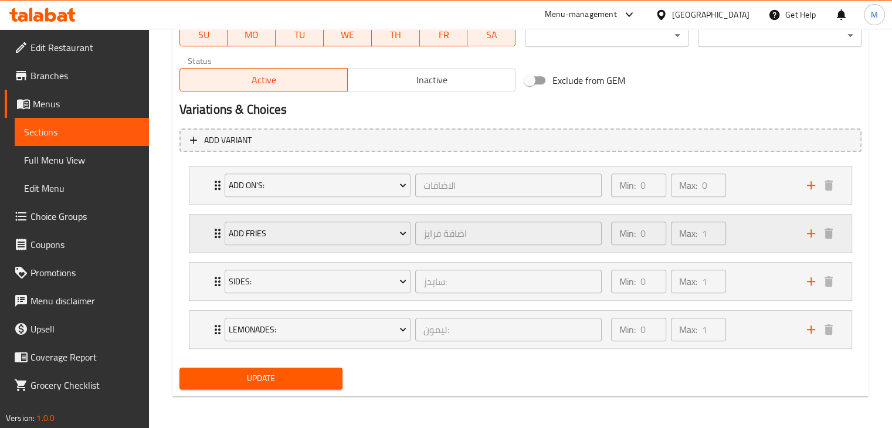
click at [743, 228] on div "Min: 0 ​ Max: 1 ​" at bounding box center [702, 234] width 196 height 38
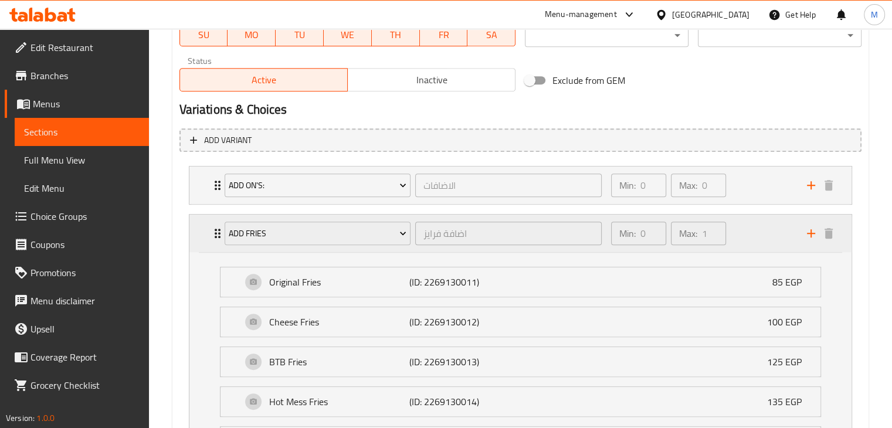
click at [743, 228] on div "Min: 0 ​ Max: 1 ​" at bounding box center [702, 234] width 196 height 38
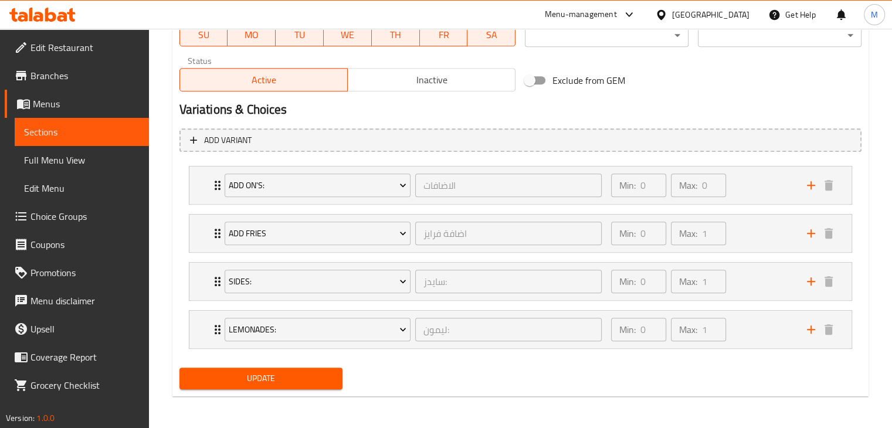
click at [305, 373] on span "Update" at bounding box center [261, 378] width 145 height 15
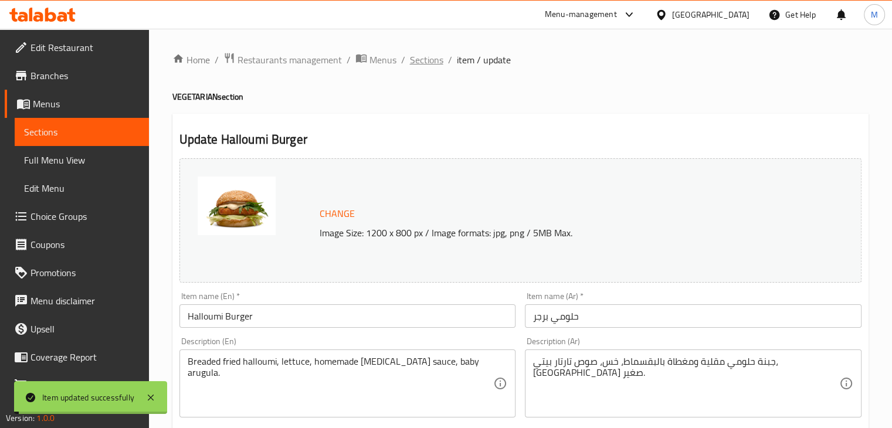
click at [425, 59] on span "Sections" at bounding box center [426, 60] width 33 height 14
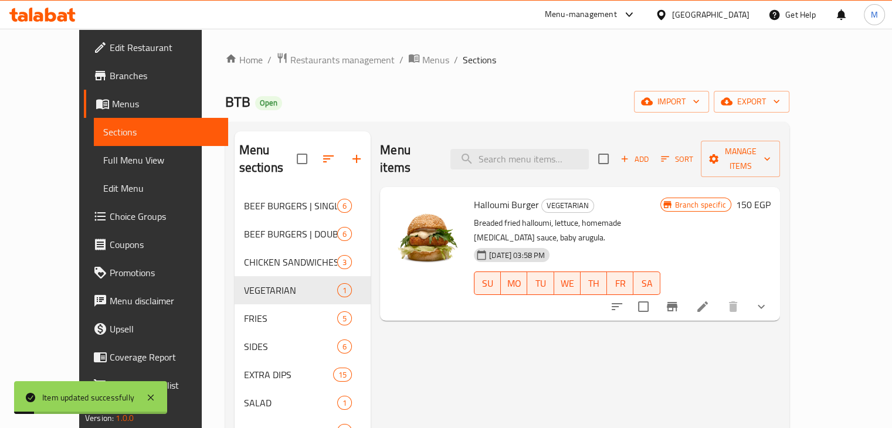
click at [244, 199] on span "BEEF BURGERS | SINGLE" at bounding box center [290, 206] width 93 height 14
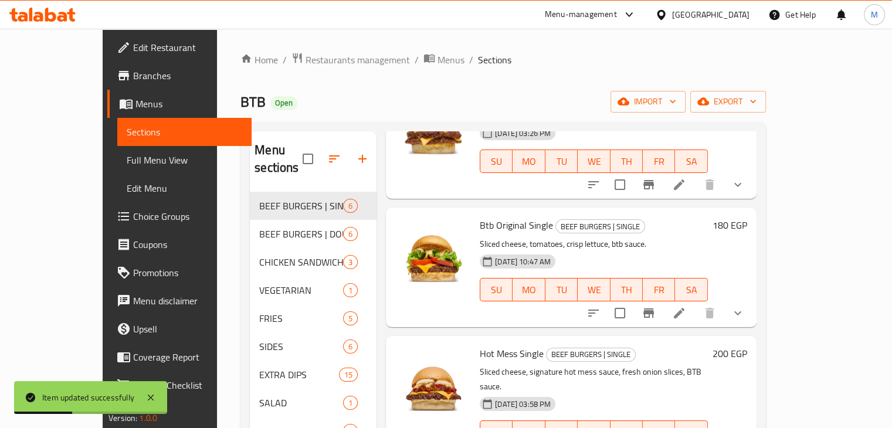
click at [745, 306] on icon "show more" at bounding box center [738, 313] width 14 height 14
